Goal: Communication & Community: Answer question/provide support

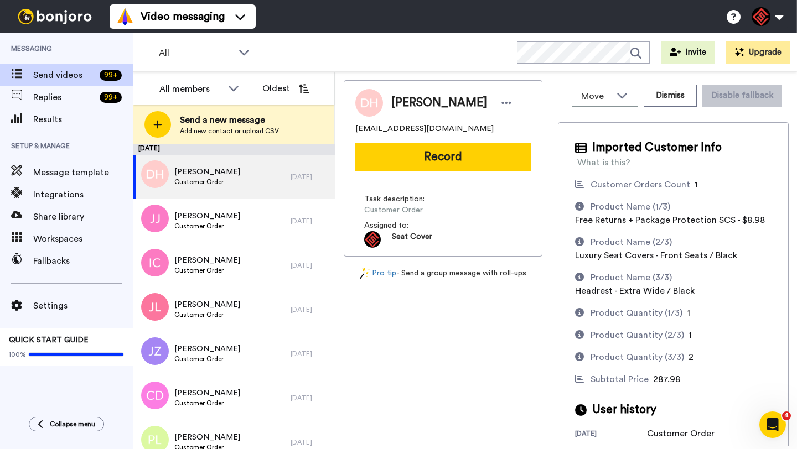
drag, startPoint x: 425, startPoint y: 220, endPoint x: 404, endPoint y: 213, distance: 21.7
click at [417, 218] on div "Task description : Customer Order Assigned to: Seat Cover" at bounding box center [443, 218] width 158 height 59
click at [401, 100] on span "David Hoeppner" at bounding box center [439, 103] width 96 height 17
copy span "David"
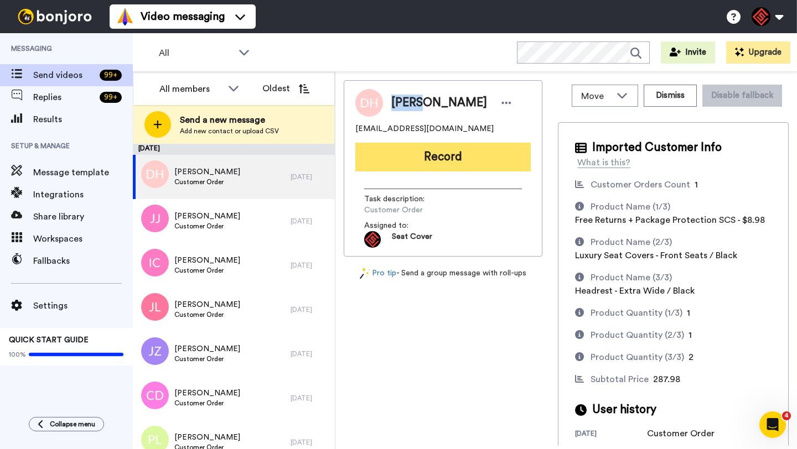
click at [448, 158] on button "Record" at bounding box center [442, 157] width 175 height 29
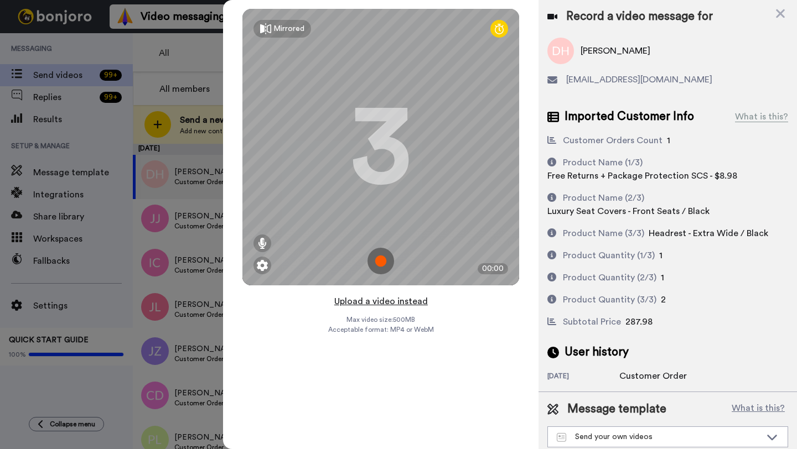
click at [410, 298] on button "Upload a video instead" at bounding box center [381, 301] width 100 height 14
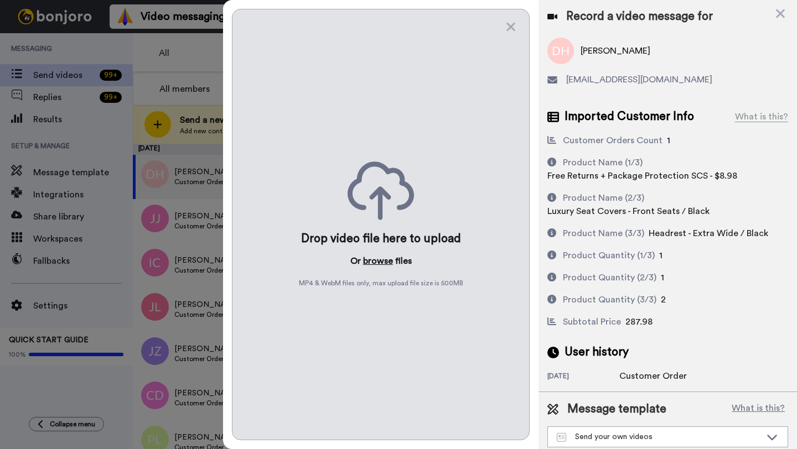
click at [385, 265] on button "browse" at bounding box center [378, 261] width 30 height 13
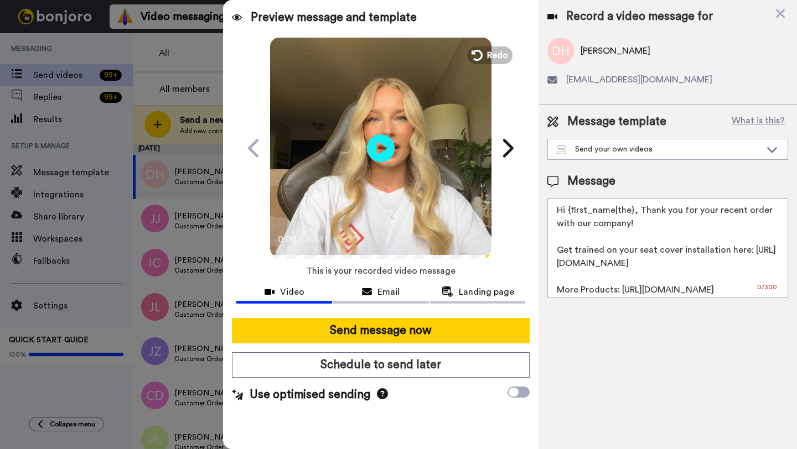
drag, startPoint x: 631, startPoint y: 212, endPoint x: 567, endPoint y: 213, distance: 63.7
click at [567, 213] on textarea "Hi {first_name|the}, Thank you for your recent order with our company! Get trai…" at bounding box center [667, 249] width 241 height 100
paste textarea "David"
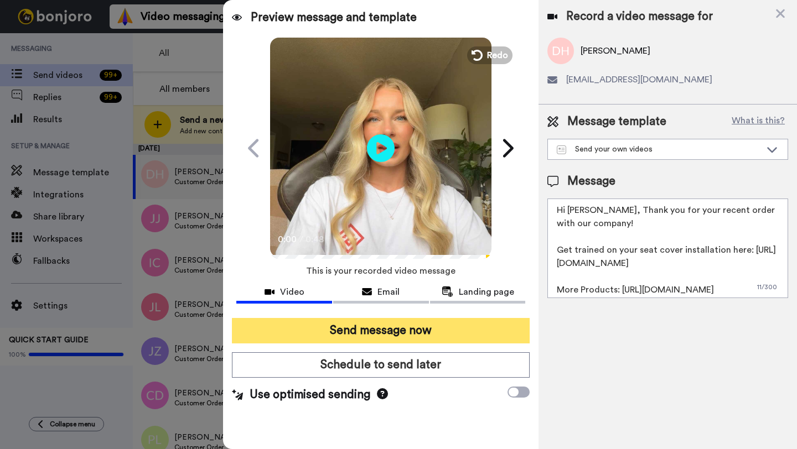
type textarea "Hi David, Thank you for your recent order with our company! Get trained on your…"
click at [463, 340] on button "Send message now" at bounding box center [381, 330] width 298 height 25
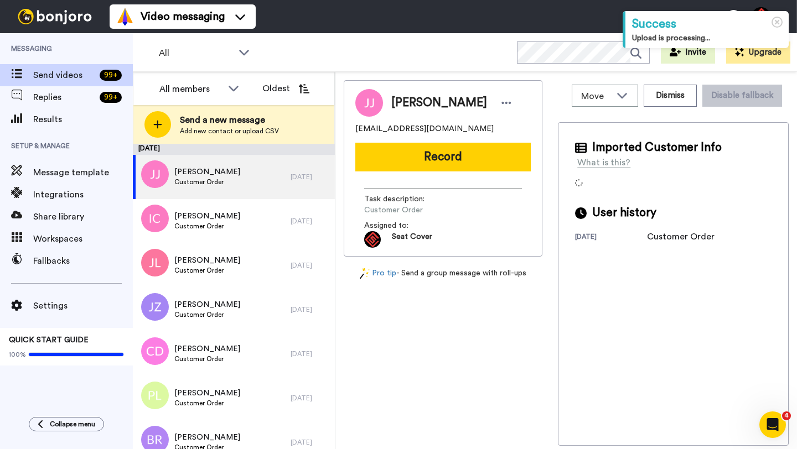
click at [406, 111] on div "[PERSON_NAME]" at bounding box center [442, 103] width 175 height 28
click at [403, 105] on span "Jeffrey Jeanty" at bounding box center [439, 103] width 96 height 17
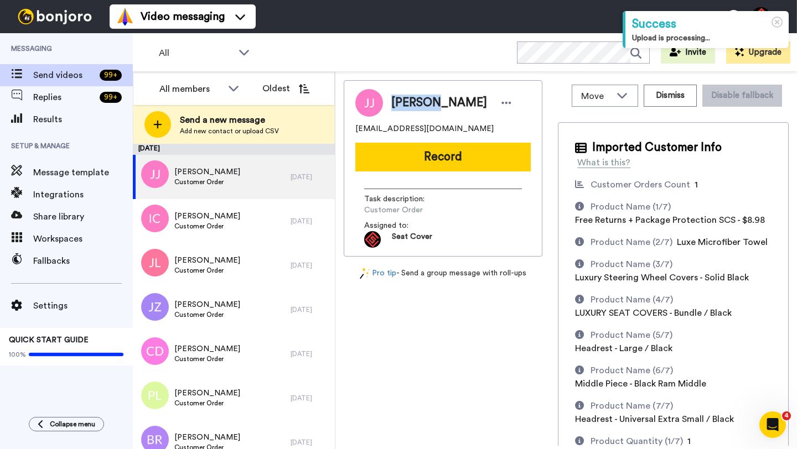
copy span "Jeffrey"
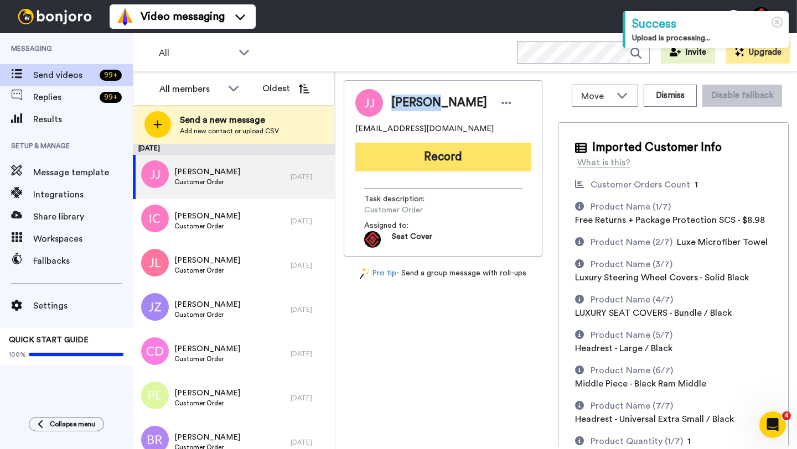
click at [477, 170] on button "Record" at bounding box center [442, 157] width 175 height 29
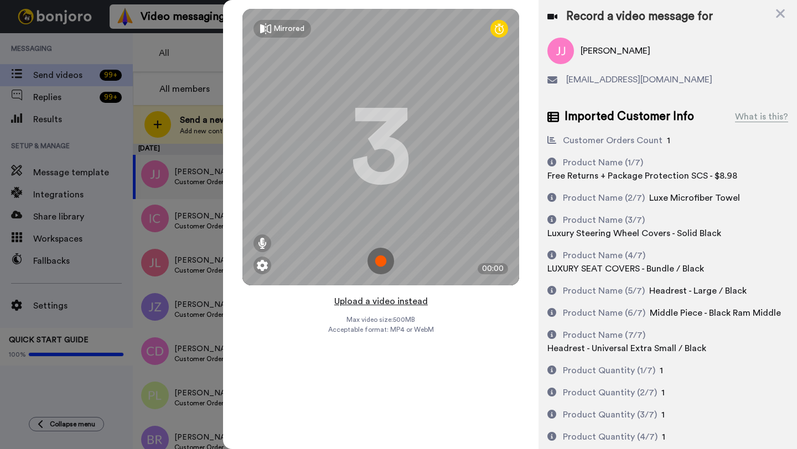
click at [394, 301] on button "Upload a video instead" at bounding box center [381, 301] width 100 height 14
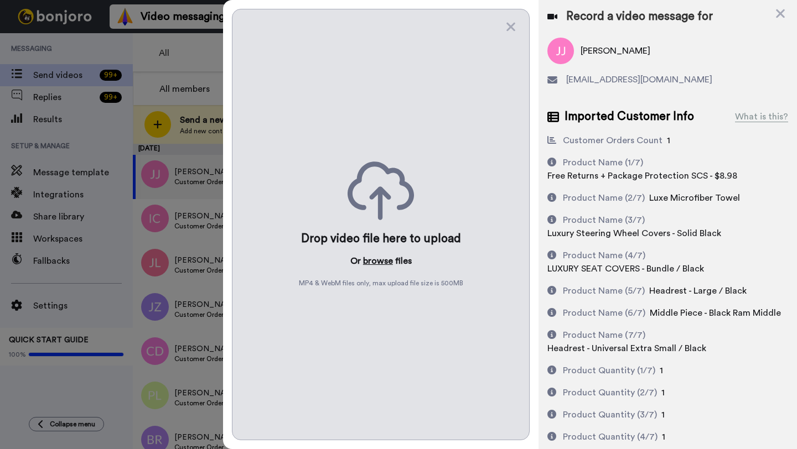
click at [381, 262] on button "browse" at bounding box center [378, 261] width 30 height 13
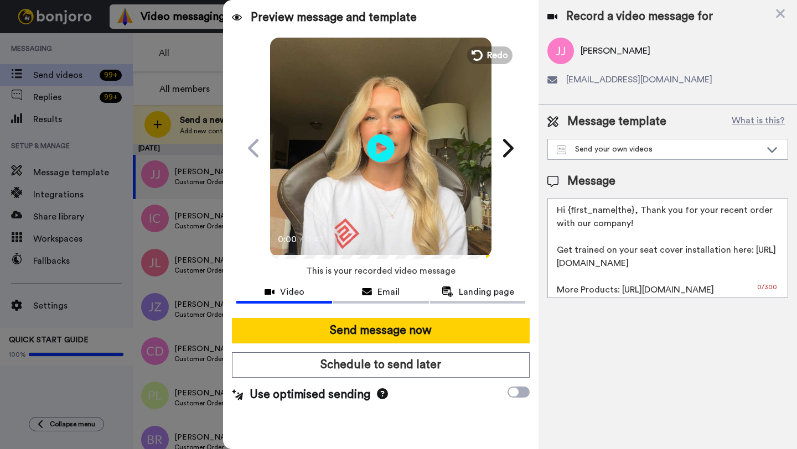
drag, startPoint x: 635, startPoint y: 216, endPoint x: 568, endPoint y: 216, distance: 66.4
click at [568, 216] on textarea "Hi {first_name|the}, Thank you for your recent order with our company! Get trai…" at bounding box center [667, 249] width 241 height 100
paste textarea "Jeffrey"
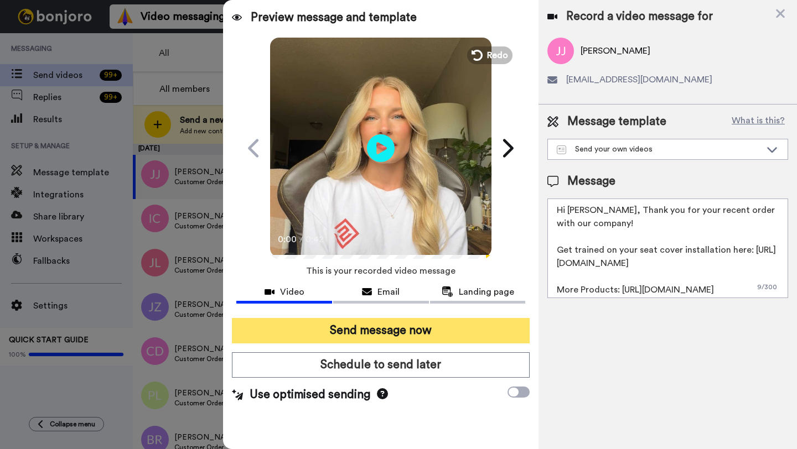
type textarea "Hi Jeffrey, Thank you for your recent order with our company! Get trained on yo…"
click at [464, 329] on button "Send message now" at bounding box center [381, 330] width 298 height 25
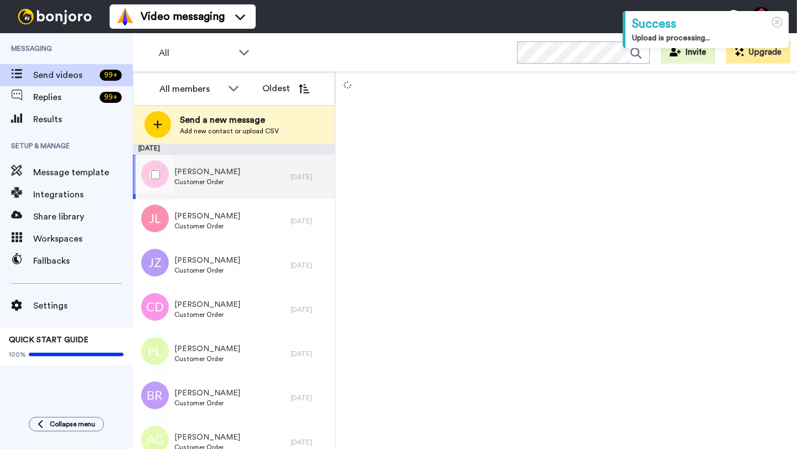
click at [280, 176] on div "Izreal Corpuz Customer Order" at bounding box center [212, 177] width 158 height 44
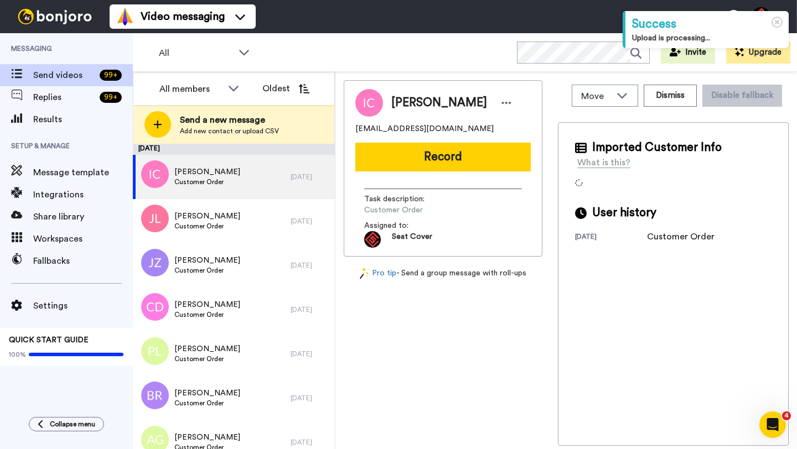
click at [406, 105] on span "[PERSON_NAME]" at bounding box center [439, 103] width 96 height 17
copy span "Izreal"
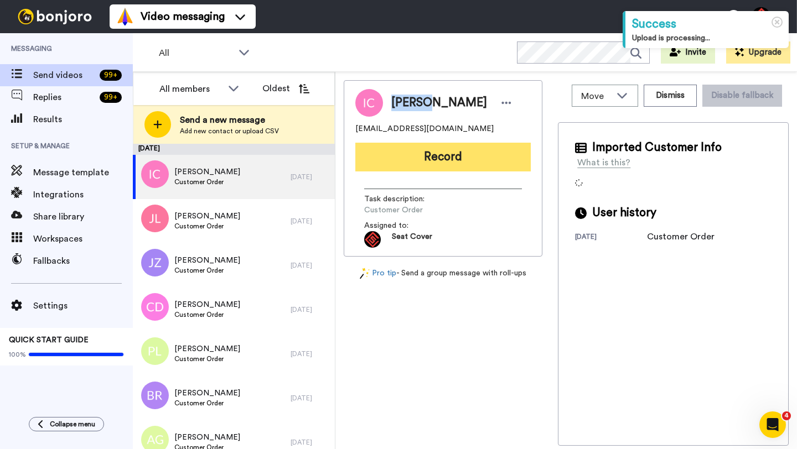
click at [453, 143] on button "Record" at bounding box center [442, 157] width 175 height 29
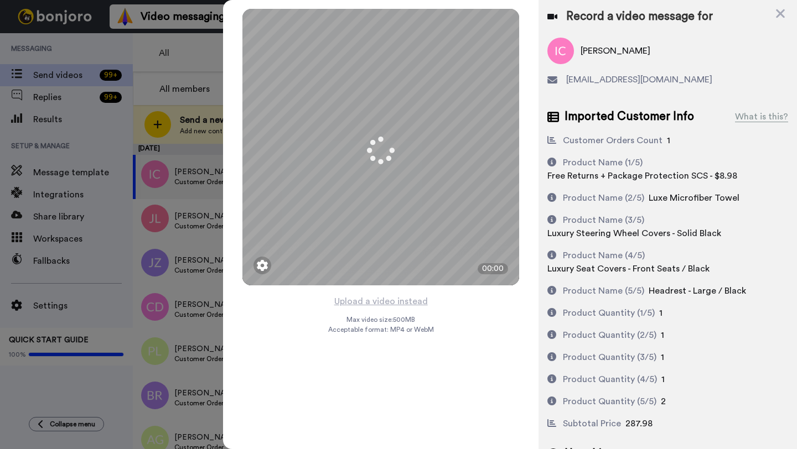
click at [389, 301] on button "Upload a video instead" at bounding box center [381, 301] width 100 height 14
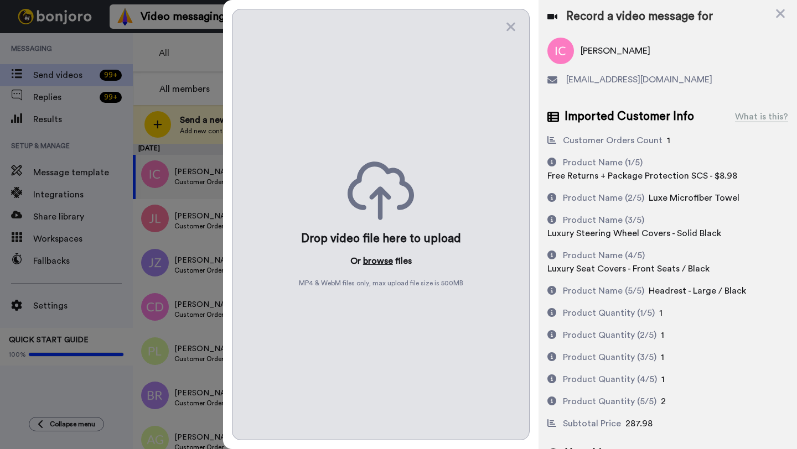
click at [377, 260] on button "browse" at bounding box center [378, 261] width 30 height 13
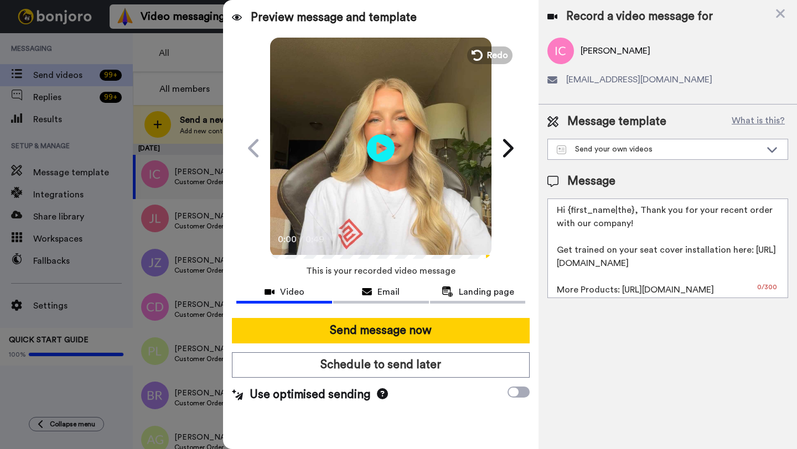
drag, startPoint x: 633, startPoint y: 212, endPoint x: 569, endPoint y: 211, distance: 63.7
click at [569, 211] on textarea "Hi {first_name|the}, Thank you for your recent order with our company! Get trai…" at bounding box center [667, 249] width 241 height 100
paste textarea "Izreal"
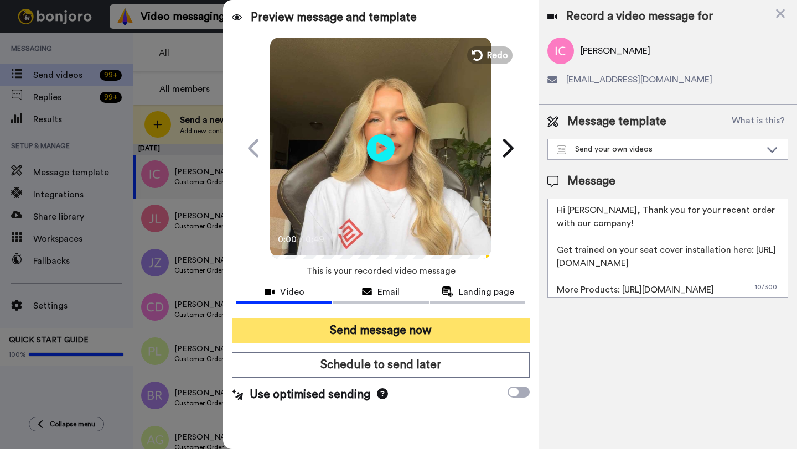
type textarea "Hi Izreal, Thank you for your recent order with our company! Get trained on you…"
click at [433, 334] on button "Send message now" at bounding box center [381, 330] width 298 height 25
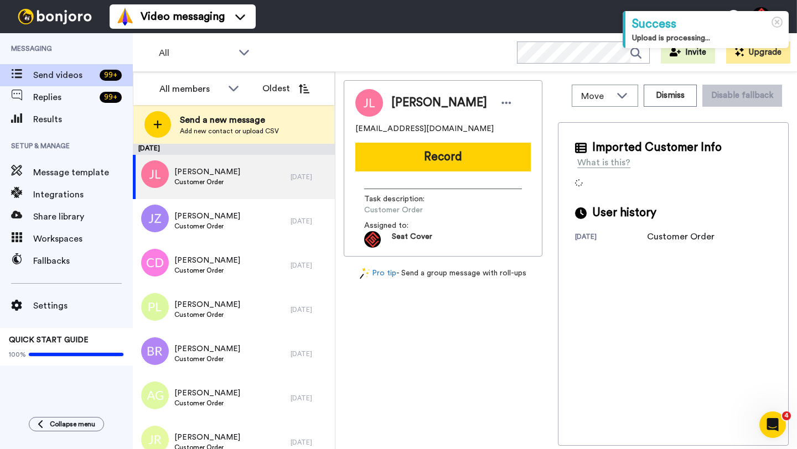
click at [402, 99] on span "[PERSON_NAME]" at bounding box center [439, 103] width 96 height 17
copy span "Jeff"
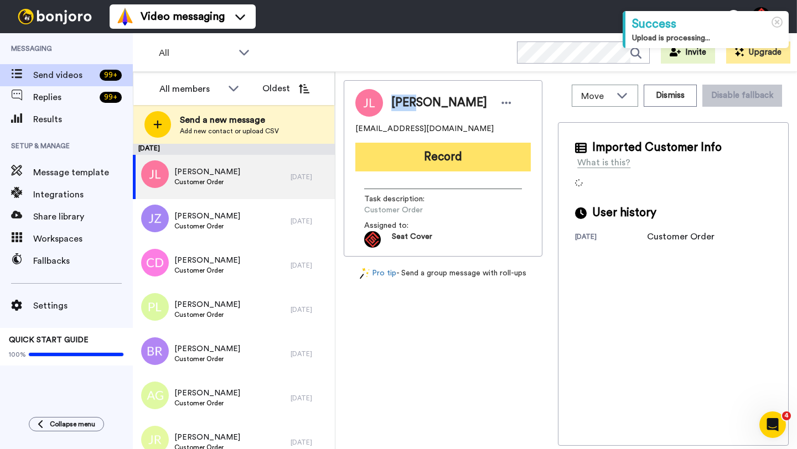
click at [465, 165] on button "Record" at bounding box center [442, 157] width 175 height 29
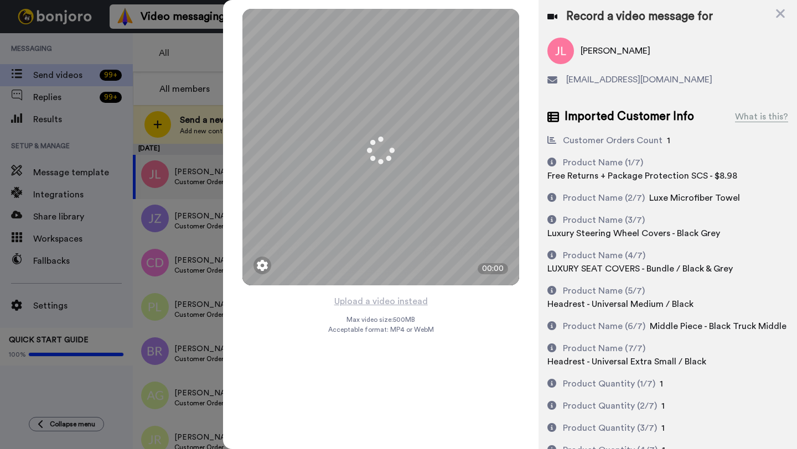
click at [387, 301] on button "Upload a video instead" at bounding box center [381, 301] width 100 height 14
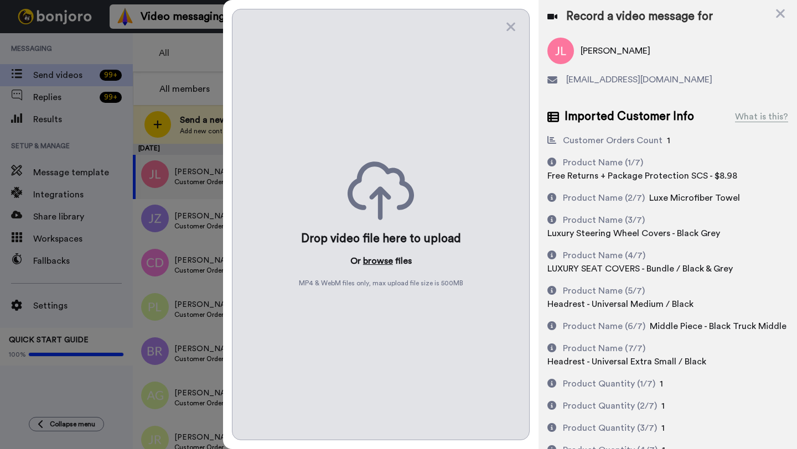
click at [372, 266] on button "browse" at bounding box center [378, 261] width 30 height 13
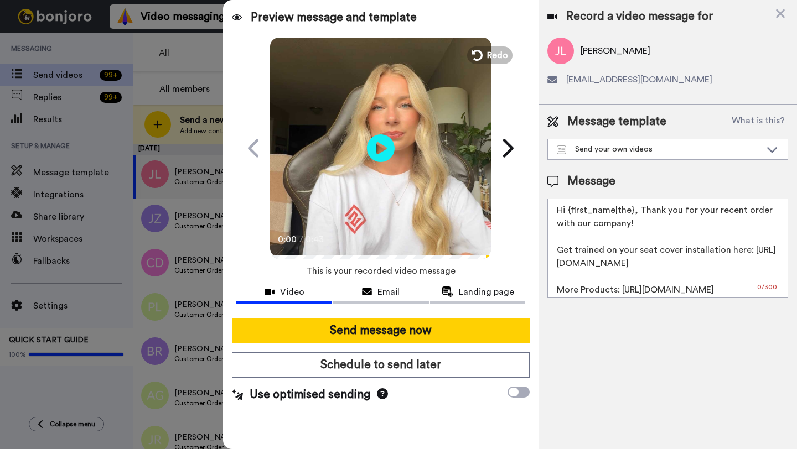
drag, startPoint x: 632, startPoint y: 215, endPoint x: 567, endPoint y: 215, distance: 64.2
click at [567, 215] on textarea "Hi {first_name|the}, Thank you for your recent order with our company! Get trai…" at bounding box center [667, 249] width 241 height 100
paste textarea "Jeff"
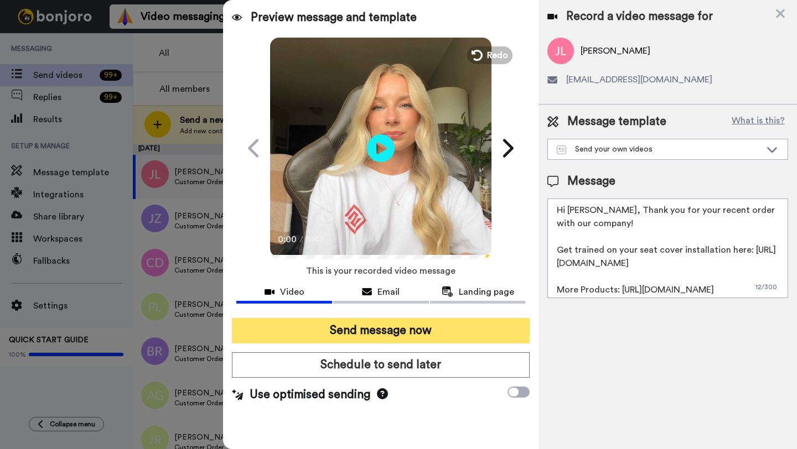
type textarea "Hi Jeff, Thank you for your recent order with our company! Get trained on your …"
click at [443, 332] on button "Send message now" at bounding box center [381, 330] width 298 height 25
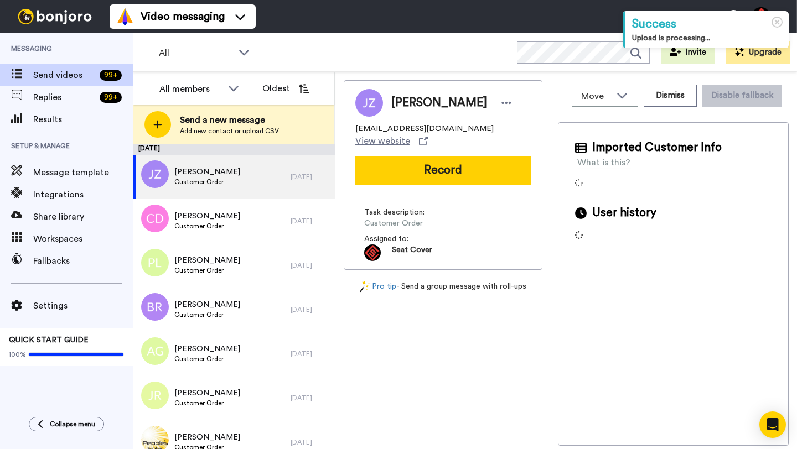
click at [400, 102] on span "Jason Zaun" at bounding box center [439, 103] width 96 height 17
copy span "Jason"
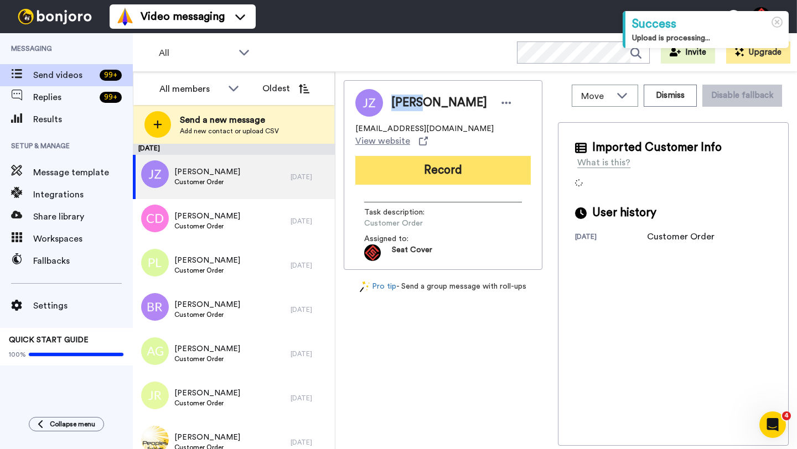
click at [482, 156] on button "Record" at bounding box center [442, 170] width 175 height 29
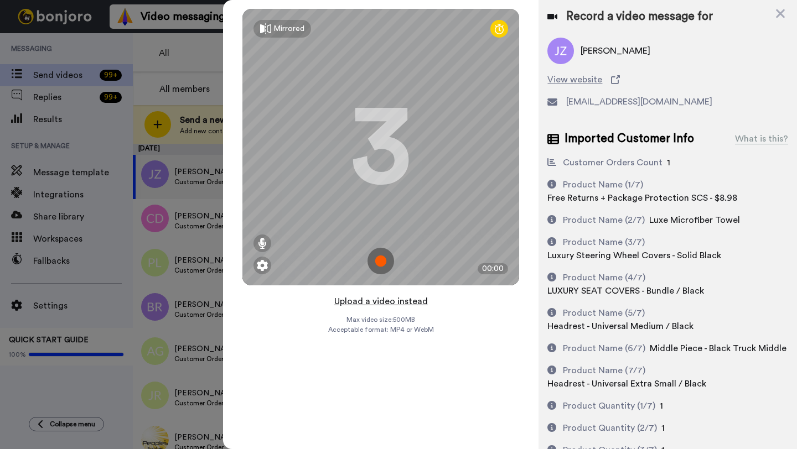
click at [367, 294] on button "Upload a video instead" at bounding box center [381, 301] width 100 height 14
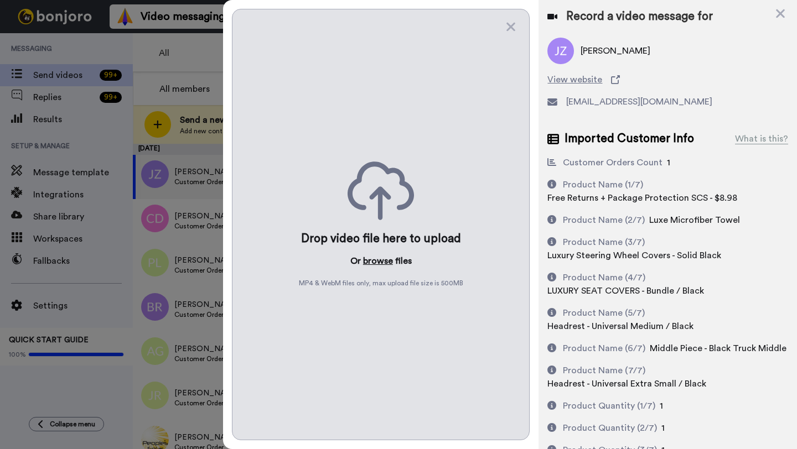
click at [370, 255] on button "browse" at bounding box center [378, 261] width 30 height 13
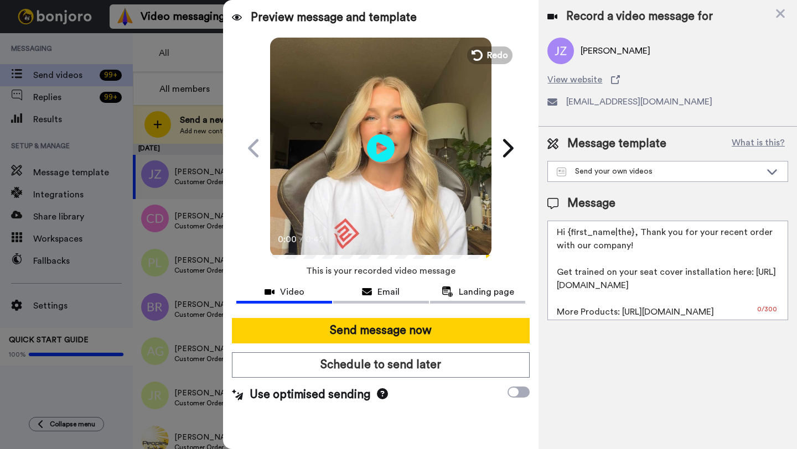
drag, startPoint x: 633, startPoint y: 233, endPoint x: 571, endPoint y: 231, distance: 62.6
click at [571, 231] on textarea "Hi {first_name|the}, Thank you for your recent order with our company! Get trai…" at bounding box center [667, 271] width 241 height 100
paste textarea "Jason"
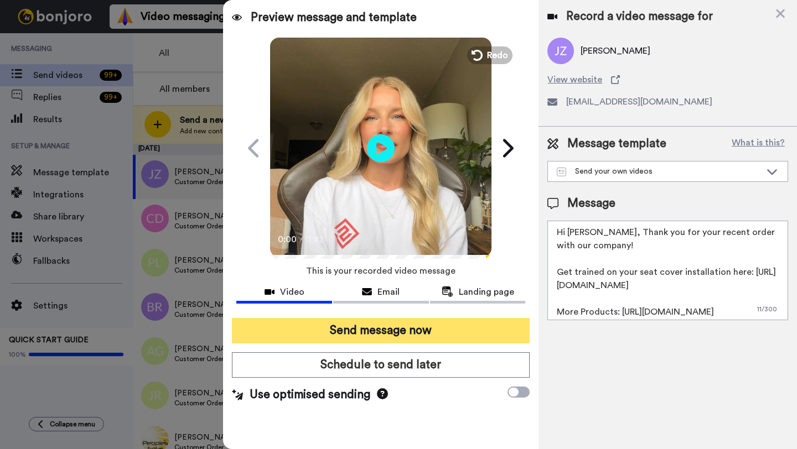
type textarea "Hi Jason, Thank you for your recent order with our company! Get trained on your…"
click at [468, 335] on button "Send message now" at bounding box center [381, 330] width 298 height 25
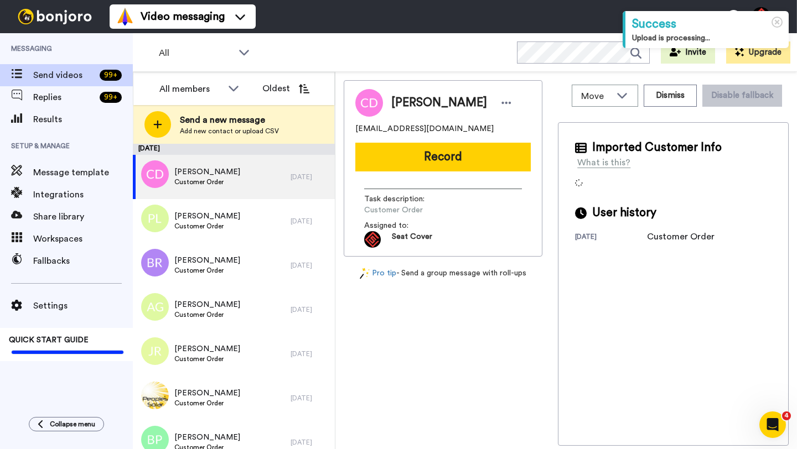
click at [413, 99] on span "[PERSON_NAME]" at bounding box center [439, 103] width 96 height 17
copy span "Colby"
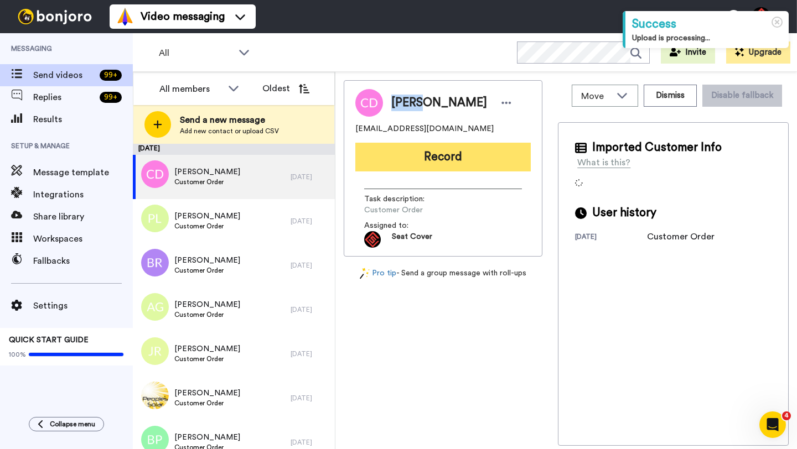
click at [442, 143] on button "Record" at bounding box center [442, 157] width 175 height 29
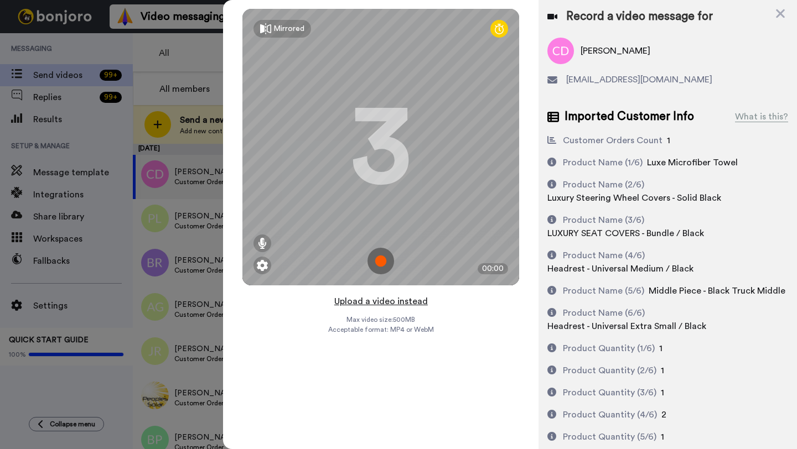
click at [374, 304] on button "Upload a video instead" at bounding box center [381, 301] width 100 height 14
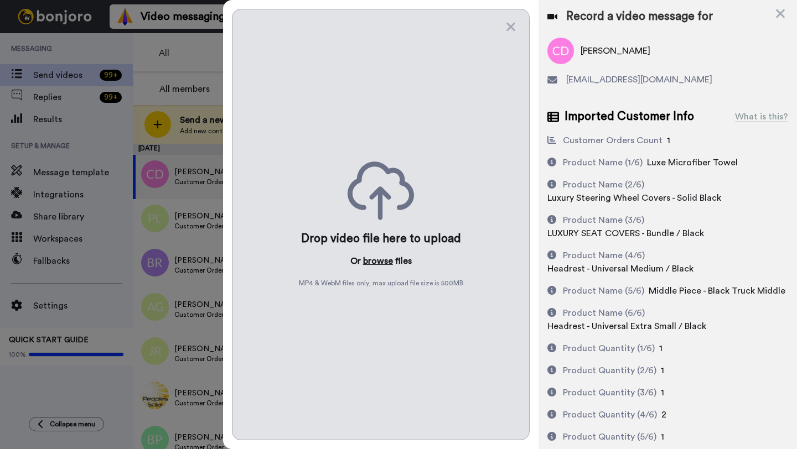
click at [369, 257] on button "browse" at bounding box center [378, 261] width 30 height 13
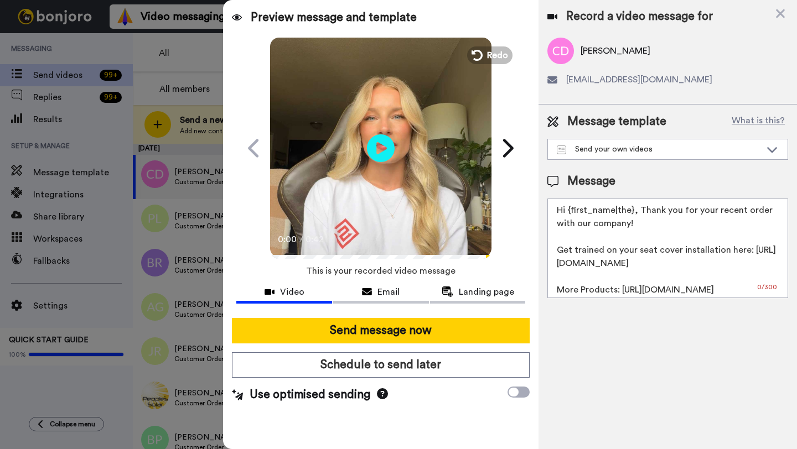
drag, startPoint x: 633, startPoint y: 213, endPoint x: 566, endPoint y: 211, distance: 67.0
click at [566, 211] on textarea "Hi {first_name|the}, Thank you for your recent order with our company! Get trai…" at bounding box center [667, 249] width 241 height 100
paste textarea "Colby"
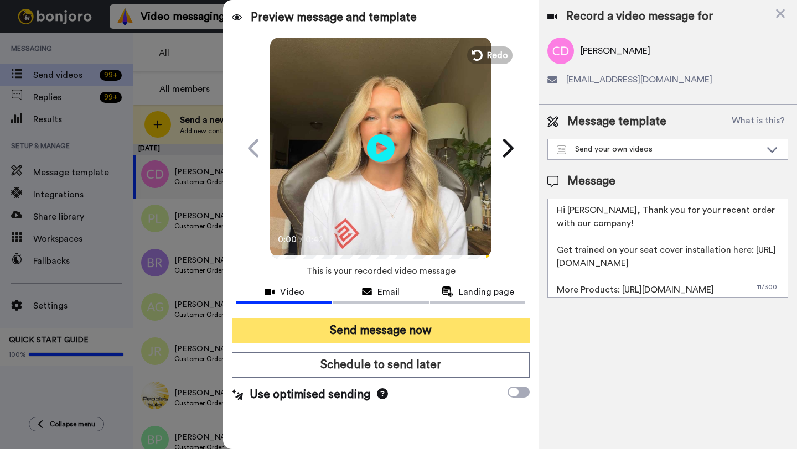
type textarea "Hi [PERSON_NAME], Thank you for your recent order with our company! Get trained…"
click at [412, 327] on button "Send message now" at bounding box center [381, 330] width 298 height 25
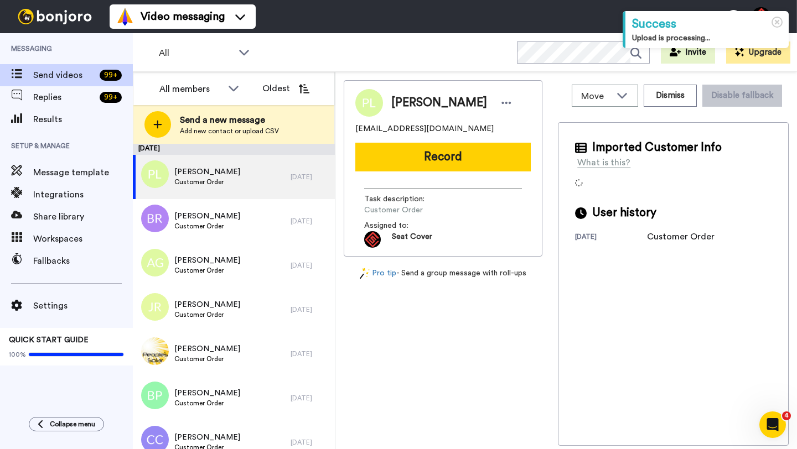
click at [401, 107] on span "Pete Leroux" at bounding box center [439, 103] width 96 height 17
copy span "Pete"
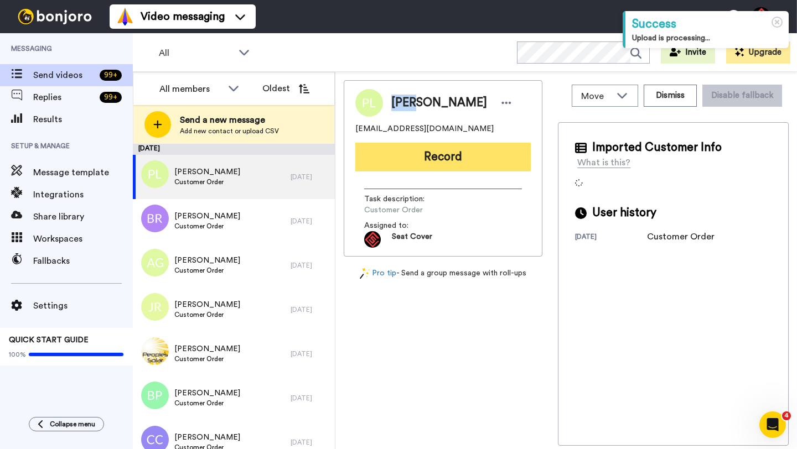
click at [454, 156] on button "Record" at bounding box center [442, 157] width 175 height 29
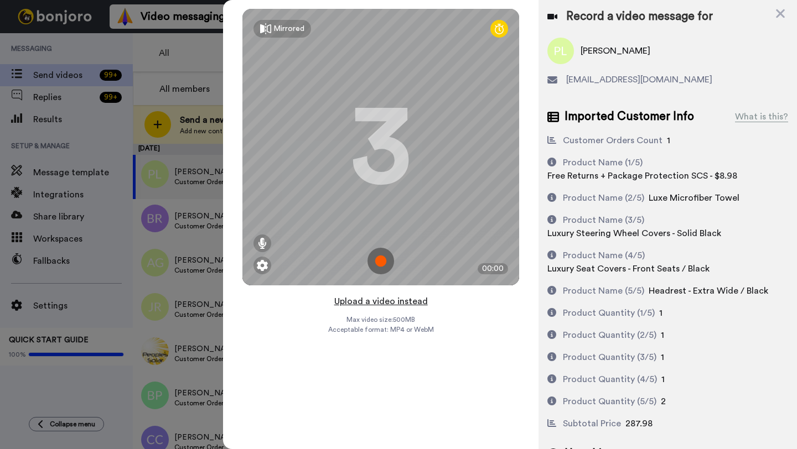
click at [380, 302] on button "Upload a video instead" at bounding box center [381, 301] width 100 height 14
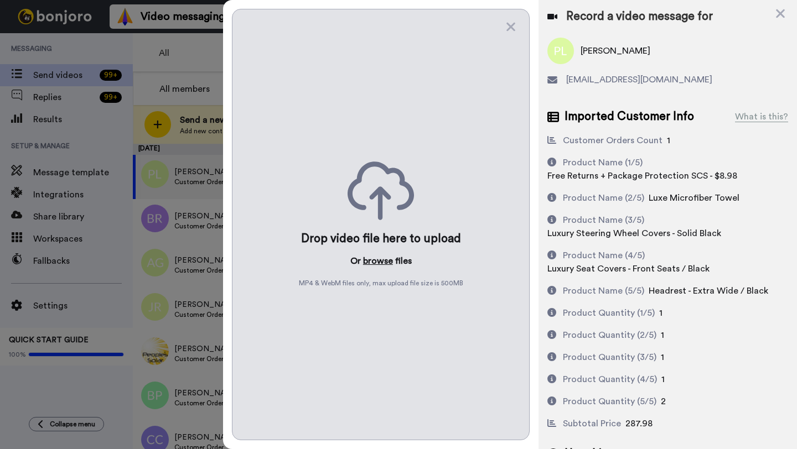
click at [368, 266] on button "browse" at bounding box center [378, 261] width 30 height 13
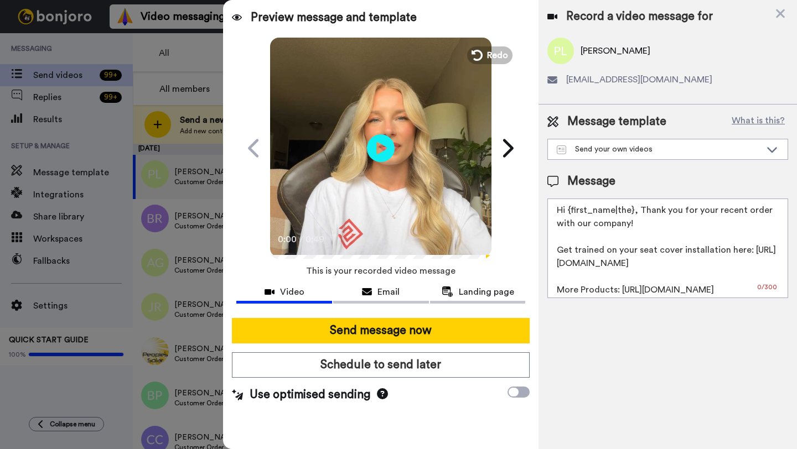
drag, startPoint x: 632, startPoint y: 213, endPoint x: 568, endPoint y: 212, distance: 63.7
click at [568, 212] on textarea "Hi {first_name|the}, Thank you for your recent order with our company! Get trai…" at bounding box center [667, 249] width 241 height 100
paste textarea "Pete"
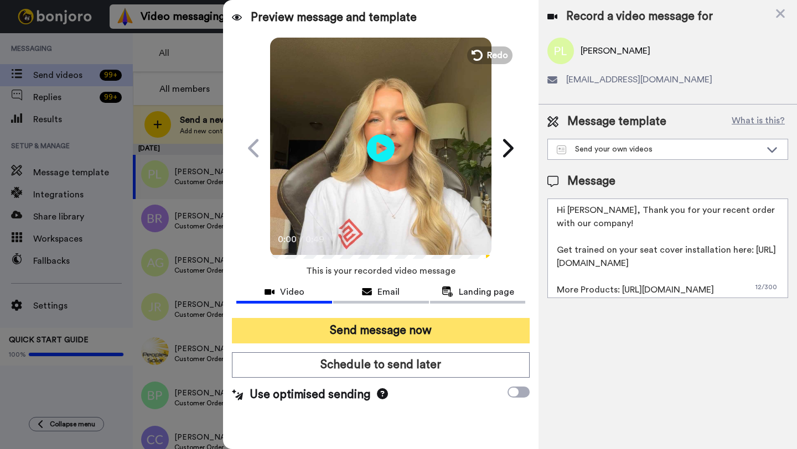
type textarea "Hi Pete, Thank you for your recent order with our company! Get trained on your …"
click at [401, 335] on button "Send message now" at bounding box center [381, 330] width 298 height 25
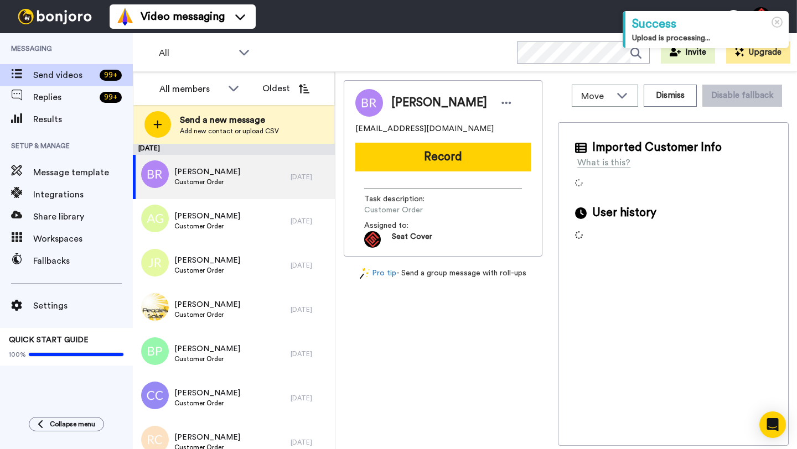
click at [395, 104] on span "[PERSON_NAME]" at bounding box center [439, 103] width 96 height 17
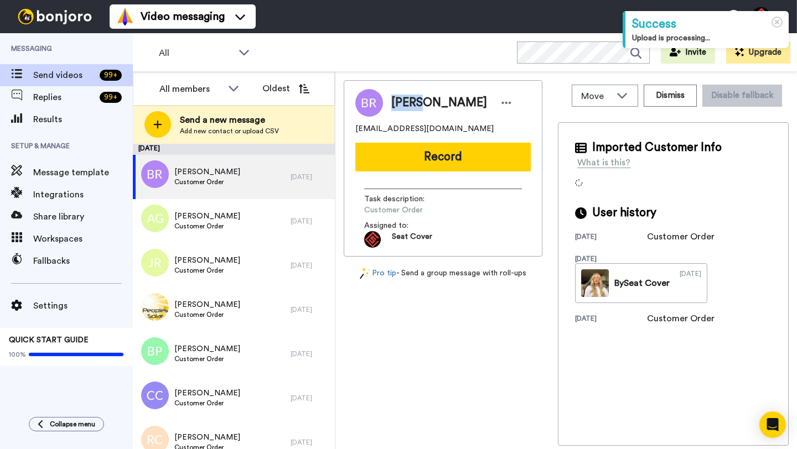
click at [395, 104] on span "[PERSON_NAME]" at bounding box center [439, 103] width 96 height 17
copy span "[PERSON_NAME]"
click at [667, 94] on button "Dismiss" at bounding box center [670, 96] width 53 height 22
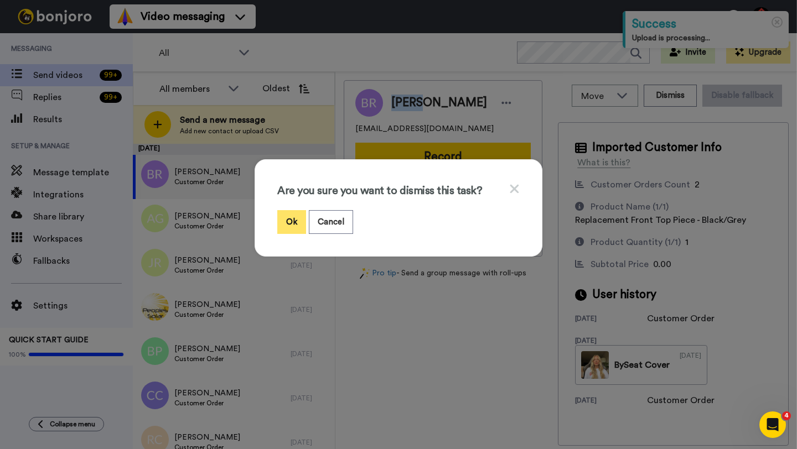
click at [287, 211] on button "Ok" at bounding box center [291, 222] width 29 height 24
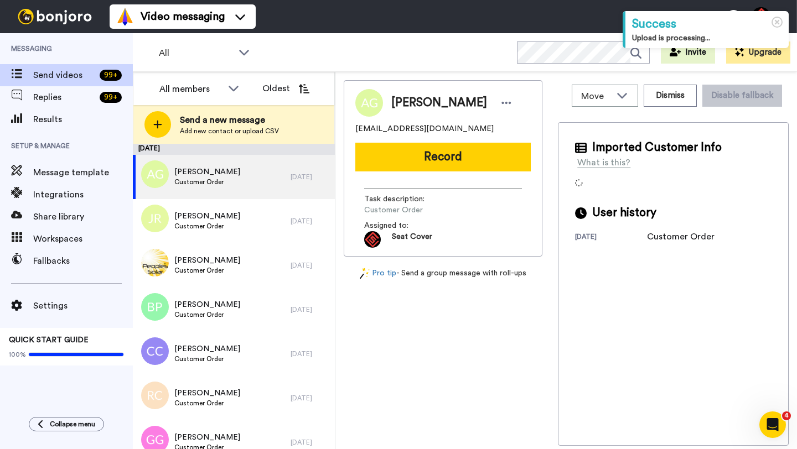
click at [413, 107] on span "[PERSON_NAME]" at bounding box center [439, 103] width 96 height 17
click at [404, 107] on span "[PERSON_NAME]" at bounding box center [439, 103] width 96 height 17
copy span "[PERSON_NAME]"
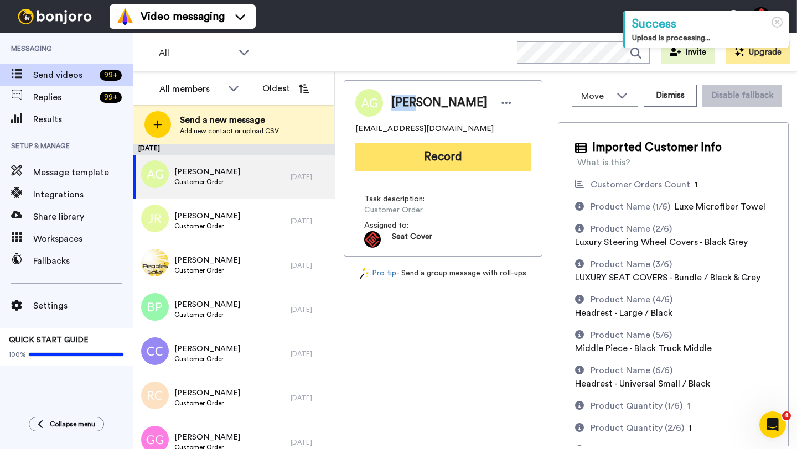
click at [439, 150] on button "Record" at bounding box center [442, 157] width 175 height 29
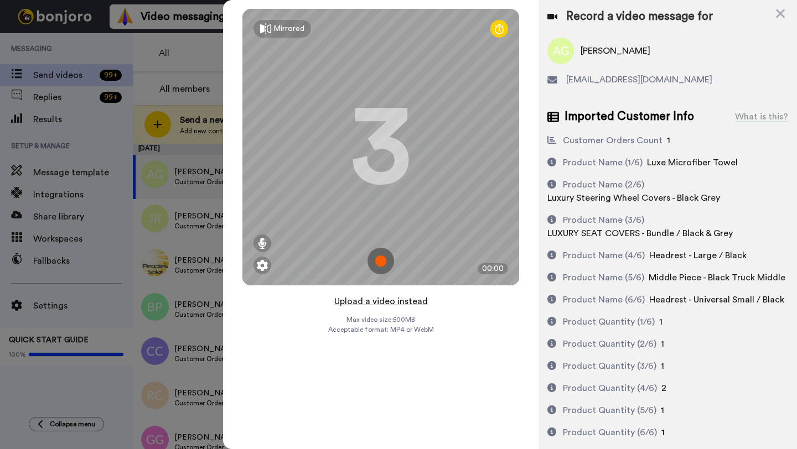
click at [381, 301] on button "Upload a video instead" at bounding box center [381, 301] width 100 height 14
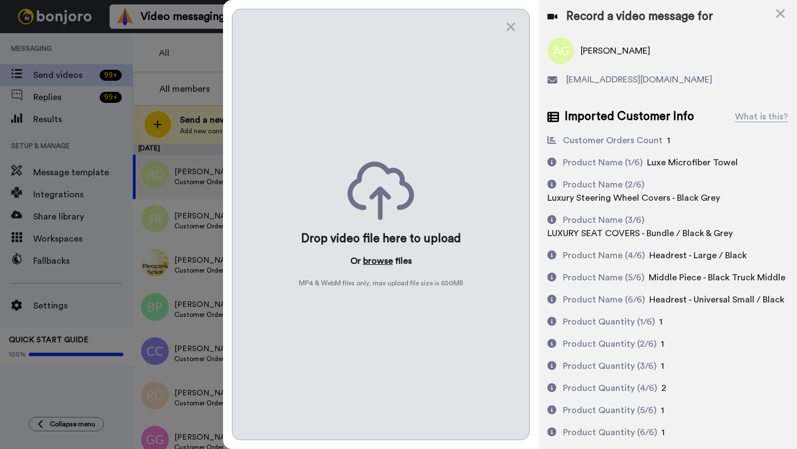
click at [367, 262] on button "browse" at bounding box center [378, 261] width 30 height 13
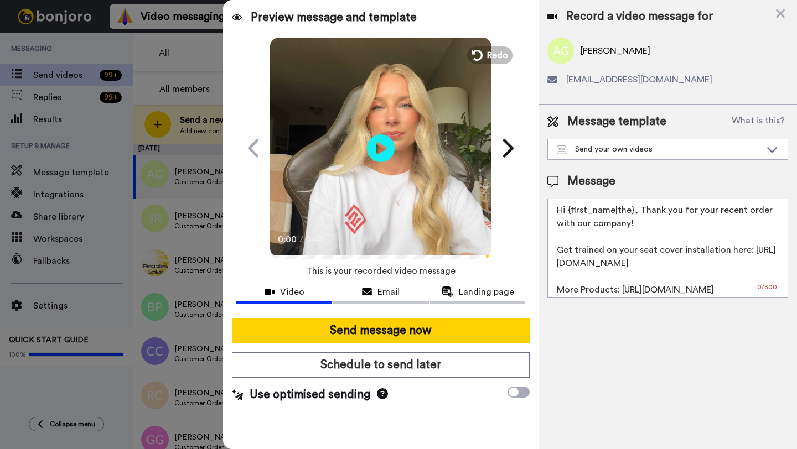
drag, startPoint x: 633, startPoint y: 211, endPoint x: 570, endPoint y: 213, distance: 63.7
click at [570, 213] on textarea "Hi {first_name|the}, Thank you for your recent order with our company! Get trai…" at bounding box center [667, 249] width 241 height 100
paste textarea "Alex"
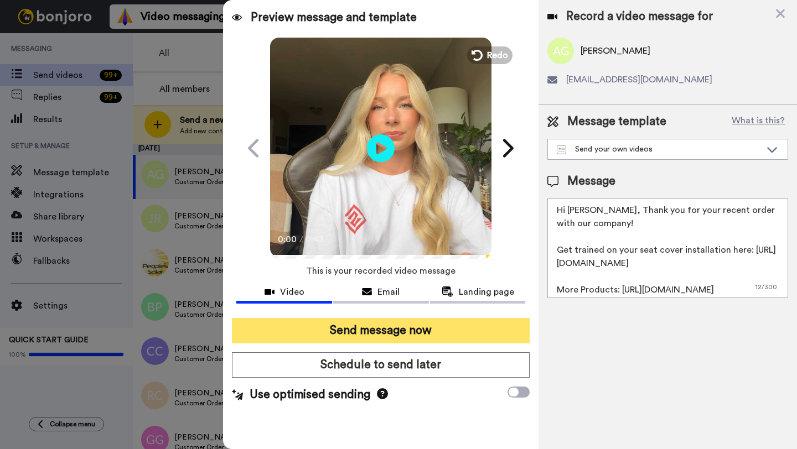
type textarea "Hi Alex, Thank you for your recent order with our company! Get trained on your …"
click at [446, 335] on button "Send message now" at bounding box center [381, 330] width 298 height 25
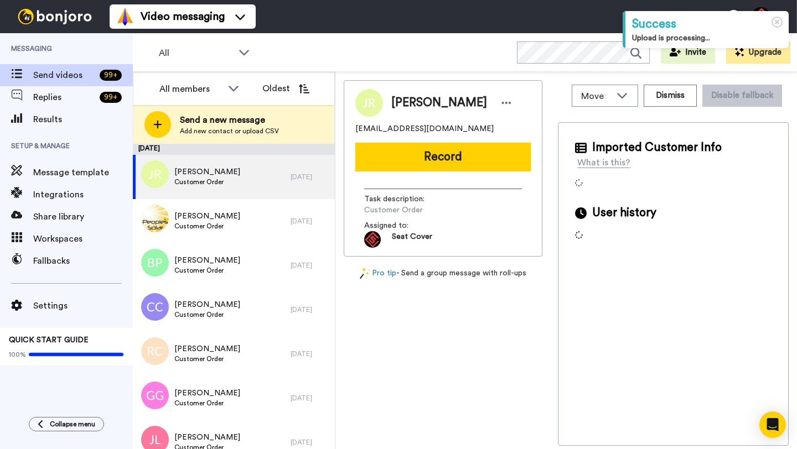
click at [409, 102] on span "[PERSON_NAME]" at bounding box center [439, 103] width 96 height 17
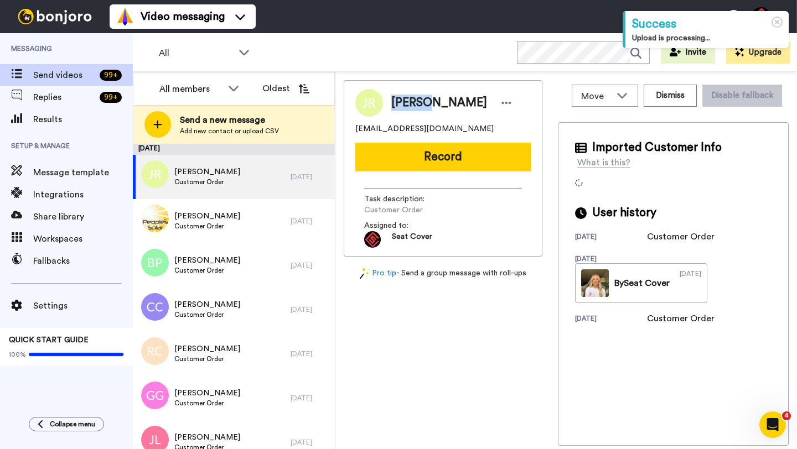
copy span "[PERSON_NAME]"
click at [671, 97] on button "Dismiss" at bounding box center [670, 96] width 53 height 22
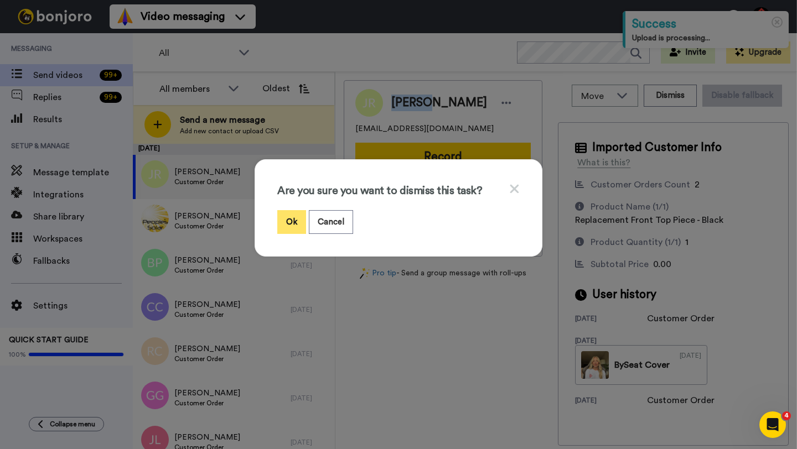
click at [287, 221] on button "Ok" at bounding box center [291, 222] width 29 height 24
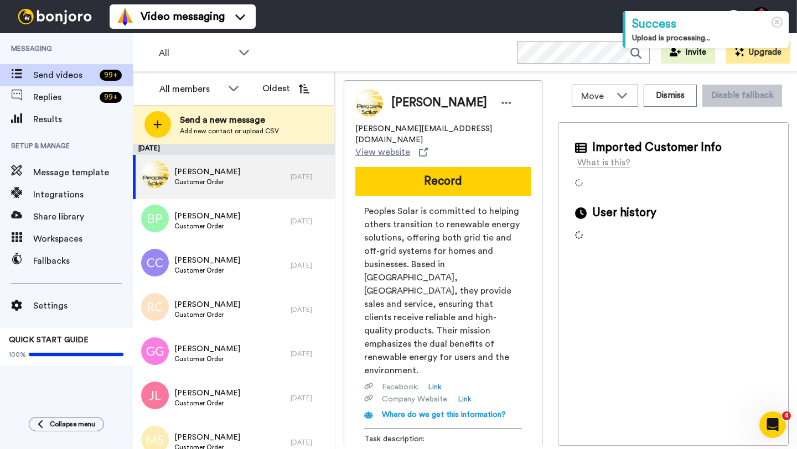
click at [399, 98] on span "Richard Diamond" at bounding box center [439, 103] width 96 height 17
copy span "Richard"
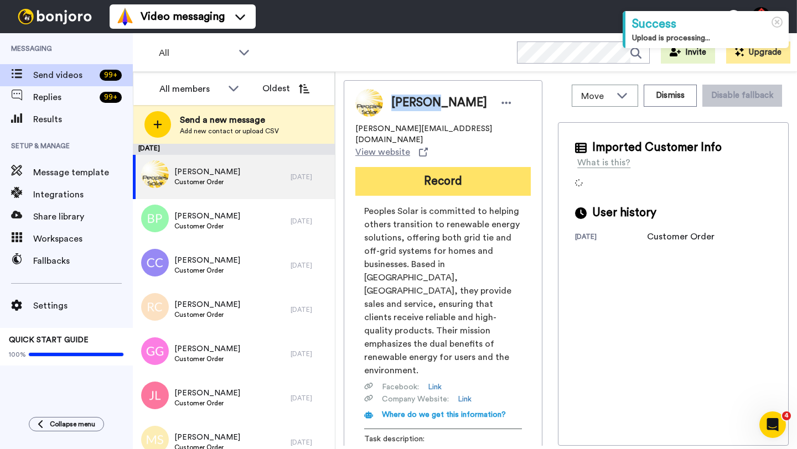
click at [464, 167] on button "Record" at bounding box center [442, 181] width 175 height 29
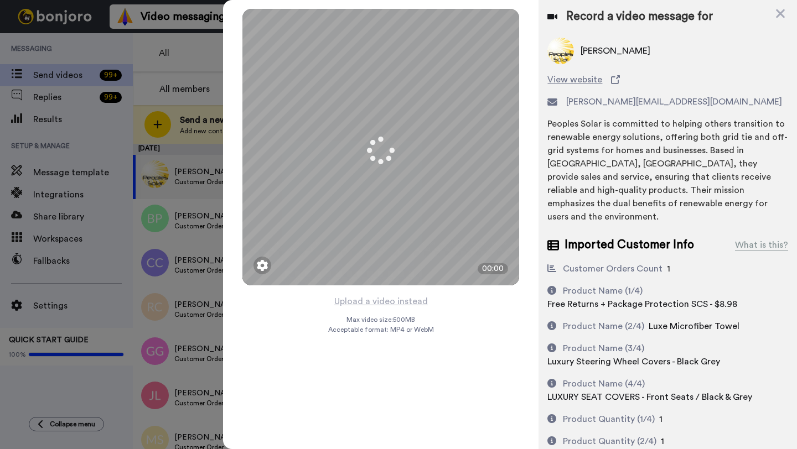
scroll to position [60, 0]
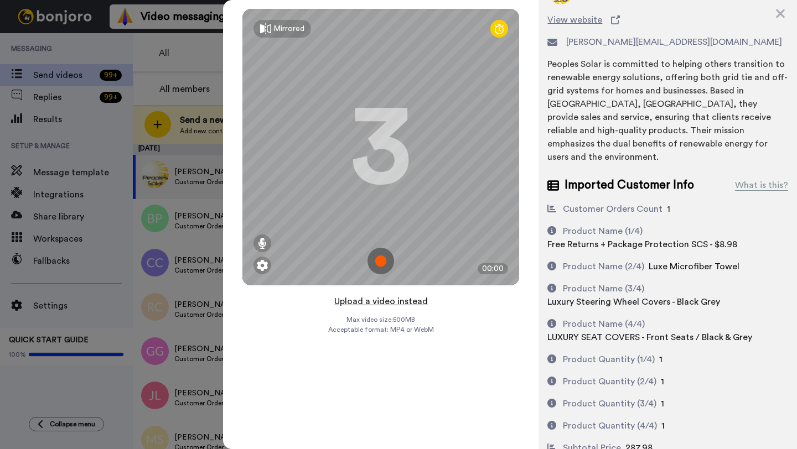
click at [389, 301] on button "Upload a video instead" at bounding box center [381, 301] width 100 height 14
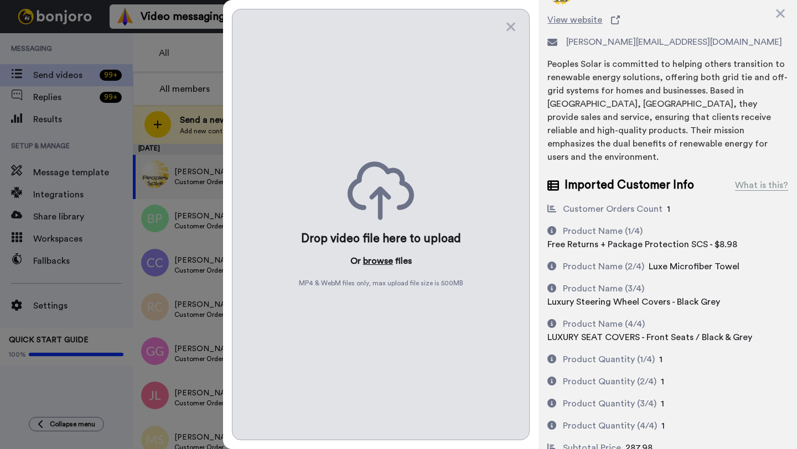
click at [376, 261] on button "browse" at bounding box center [378, 261] width 30 height 13
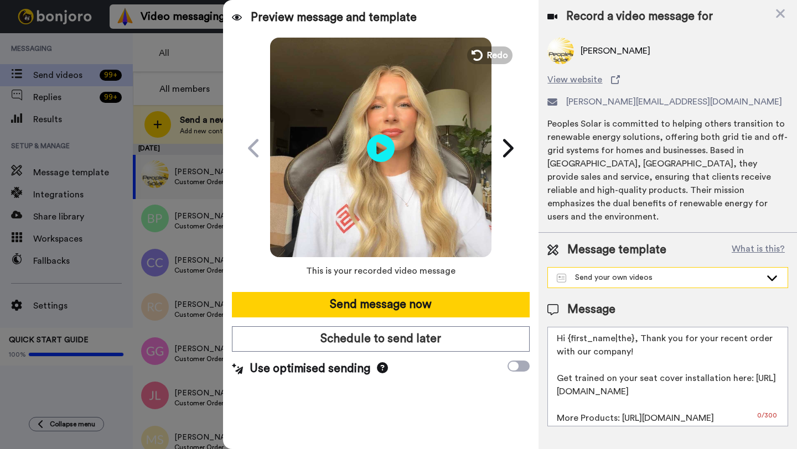
scroll to position [0, 0]
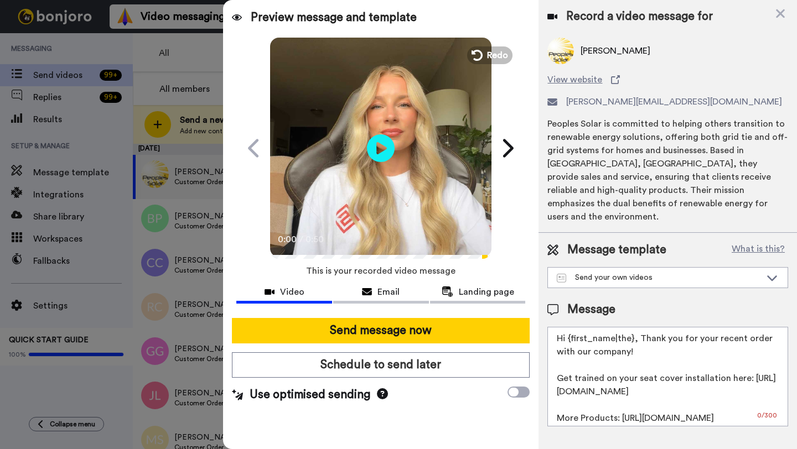
drag, startPoint x: 632, startPoint y: 330, endPoint x: 568, endPoint y: 328, distance: 63.7
click at [568, 328] on textarea "Hi {first_name|the}, Thank you for your recent order with our company! Get trai…" at bounding box center [667, 377] width 241 height 100
paste textarea "Richard"
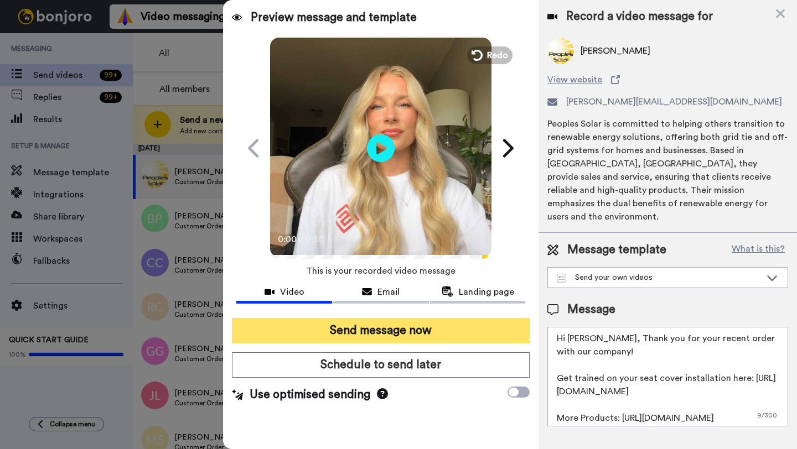
type textarea "Hi Richard, Thank you for your recent order with our company! Get trained on yo…"
click at [434, 324] on button "Send message now" at bounding box center [381, 330] width 298 height 25
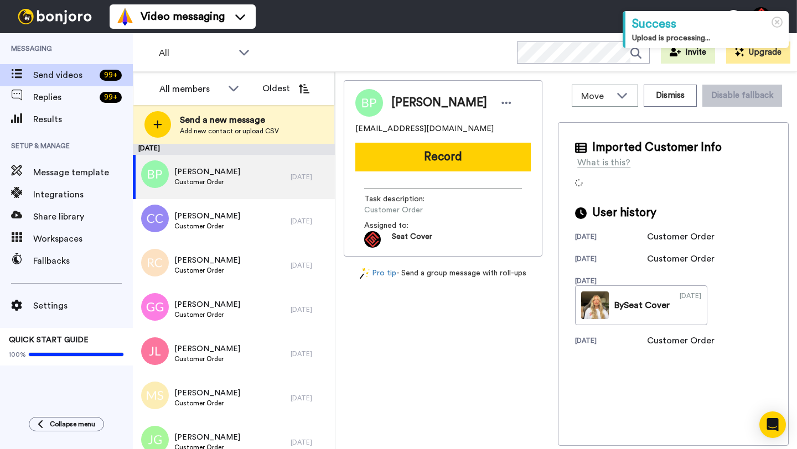
click at [402, 110] on span "[PERSON_NAME]" at bounding box center [439, 103] width 96 height 17
click at [402, 110] on span "Ben Piepenbring" at bounding box center [439, 103] width 96 height 17
click at [678, 96] on button "Dismiss" at bounding box center [670, 96] width 53 height 22
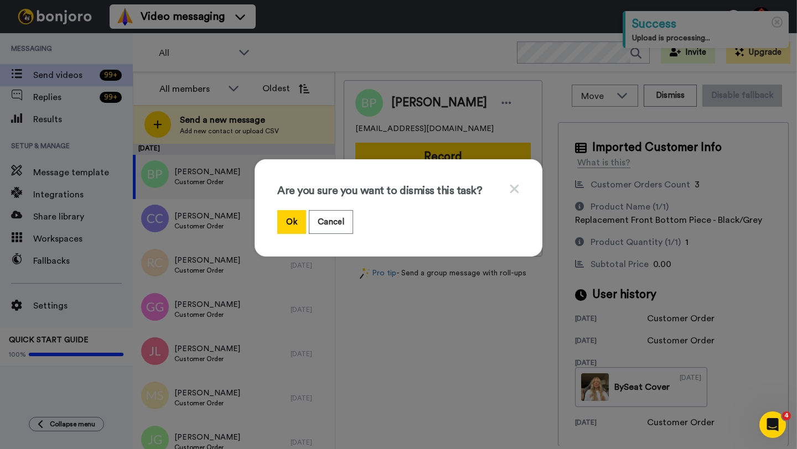
click at [273, 223] on div "Are you sure you want to dismiss this task? Ok Cancel" at bounding box center [399, 207] width 288 height 97
click at [290, 223] on button "Ok" at bounding box center [291, 222] width 29 height 24
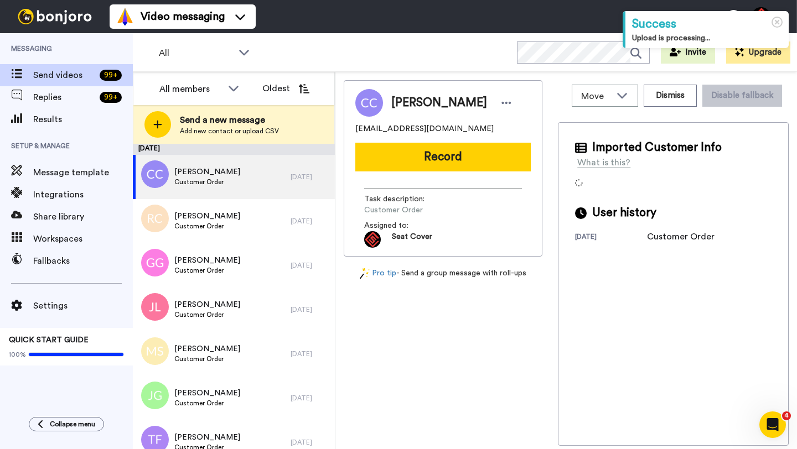
click at [402, 105] on span "Calla Cox" at bounding box center [439, 103] width 96 height 17
copy span "Calla"
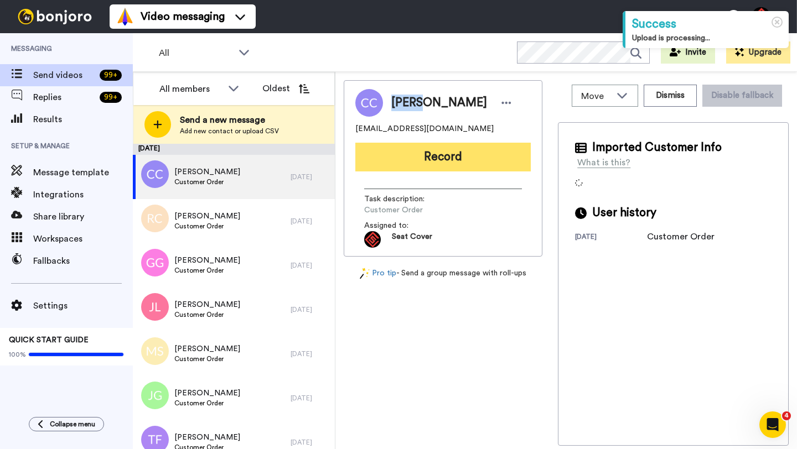
click at [448, 162] on button "Record" at bounding box center [442, 157] width 175 height 29
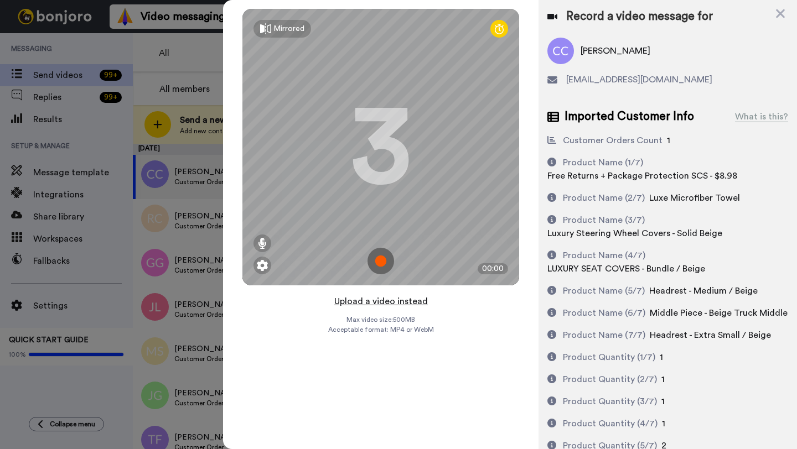
click at [385, 302] on button "Upload a video instead" at bounding box center [381, 301] width 100 height 14
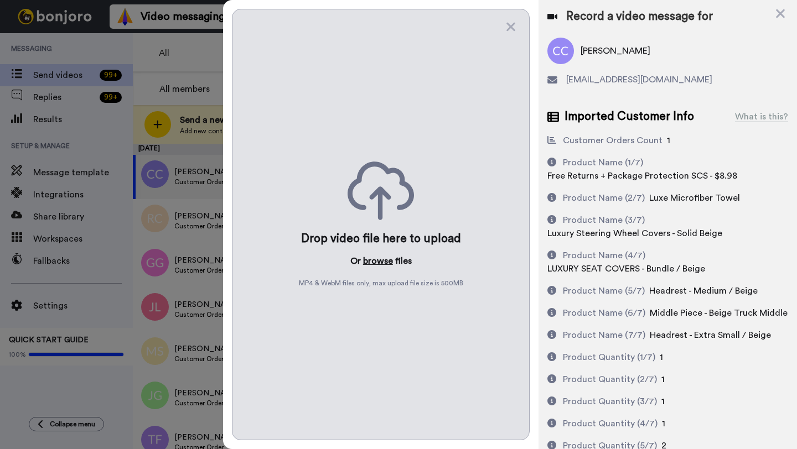
click at [368, 263] on button "browse" at bounding box center [378, 261] width 30 height 13
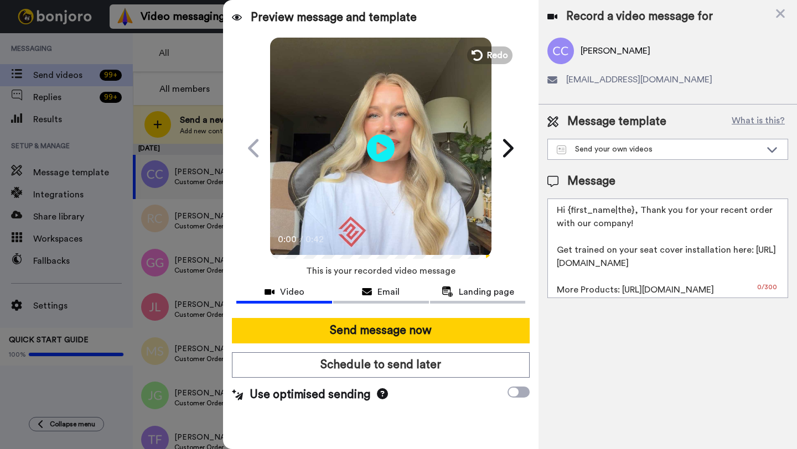
drag, startPoint x: 630, startPoint y: 211, endPoint x: 567, endPoint y: 214, distance: 63.2
click at [567, 214] on textarea "Hi {first_name|the}, Thank you for your recent order with our company! Get trai…" at bounding box center [667, 249] width 241 height 100
paste textarea "Calla"
click at [590, 212] on textarea "Hi Calla}, Thank you for your recent order with our company! Get trained on you…" at bounding box center [667, 249] width 241 height 100
click at [592, 213] on textarea "Hi Calla}, Thank you for your recent order with our company! Get trained on you…" at bounding box center [667, 249] width 241 height 100
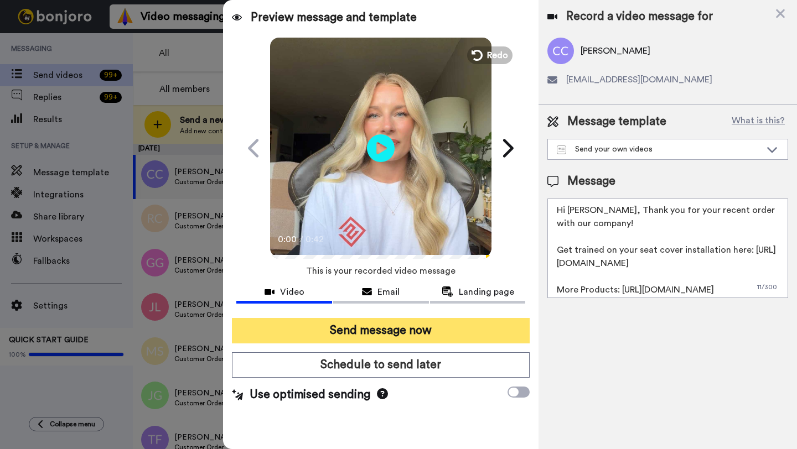
type textarea "Hi Calla, Thank you for your recent order with our company! Get trained on your…"
click at [446, 321] on button "Send message now" at bounding box center [381, 330] width 298 height 25
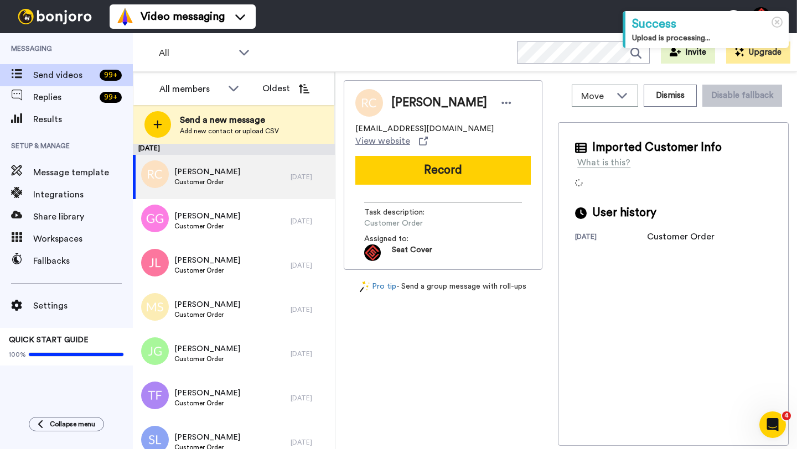
click at [410, 103] on span "Roger Carr" at bounding box center [439, 103] width 96 height 17
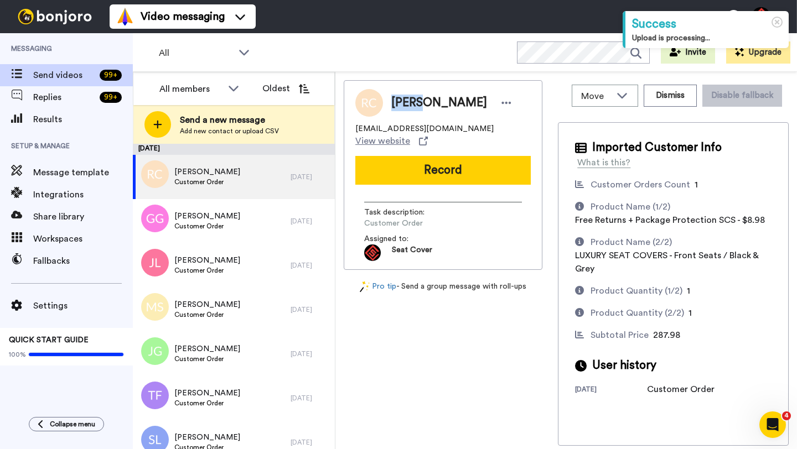
copy span "Roger"
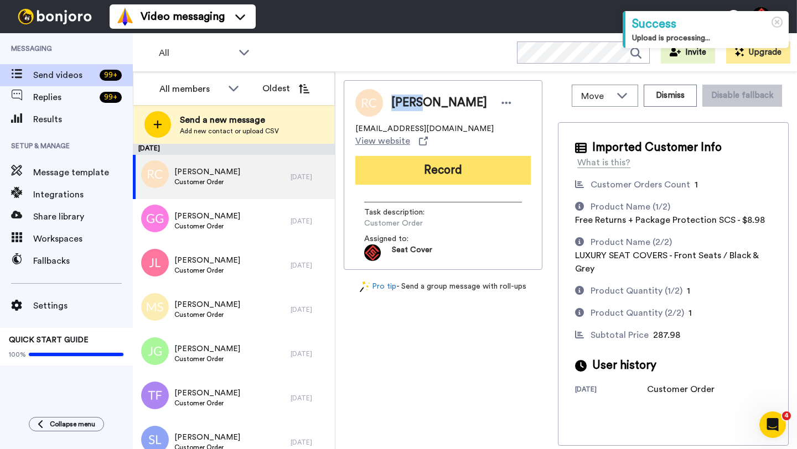
click at [459, 180] on button "Record" at bounding box center [442, 170] width 175 height 29
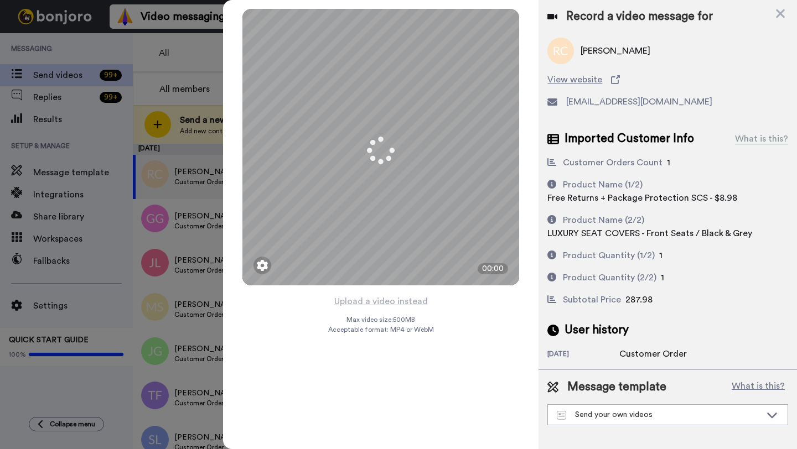
click at [391, 302] on button "Upload a video instead" at bounding box center [381, 301] width 100 height 14
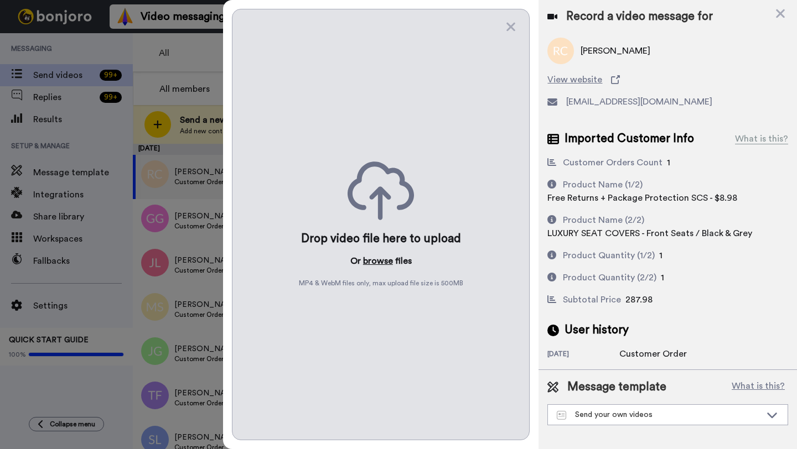
click at [370, 259] on button "browse" at bounding box center [378, 261] width 30 height 13
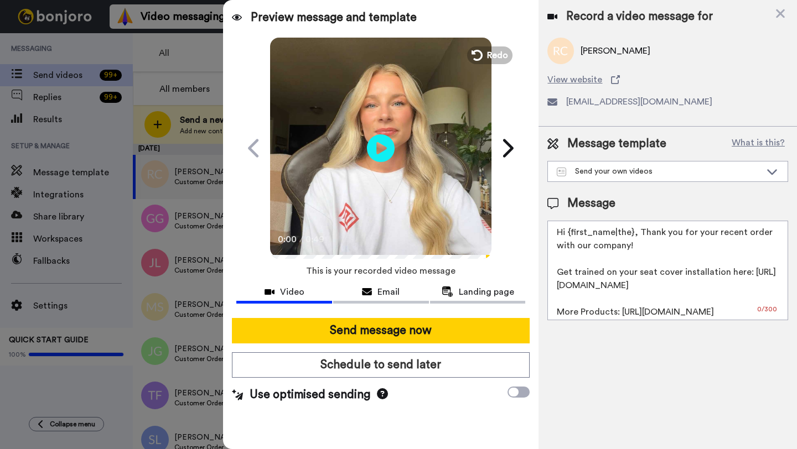
drag, startPoint x: 632, startPoint y: 238, endPoint x: 568, endPoint y: 236, distance: 64.2
click at [568, 236] on textarea "Hi {first_name|the}, Thank you for your recent order with our company! Get trai…" at bounding box center [667, 271] width 241 height 100
paste textarea "Roger"
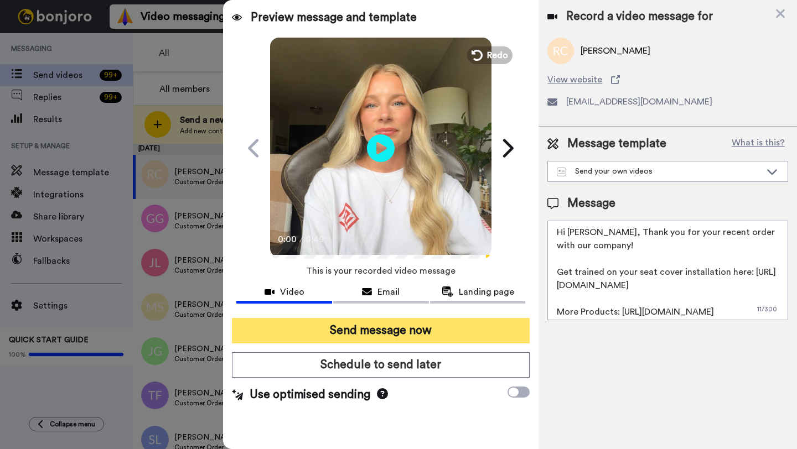
type textarea "Hi Roger, Thank you for your recent order with our company! Get trained on your…"
click at [435, 332] on button "Send message now" at bounding box center [381, 330] width 298 height 25
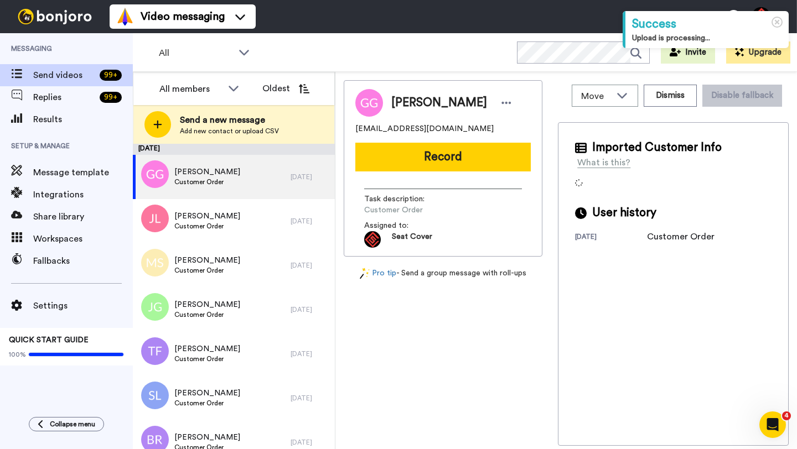
click at [405, 107] on span "[PERSON_NAME]" at bounding box center [439, 103] width 96 height 17
copy span "[PERSON_NAME]"
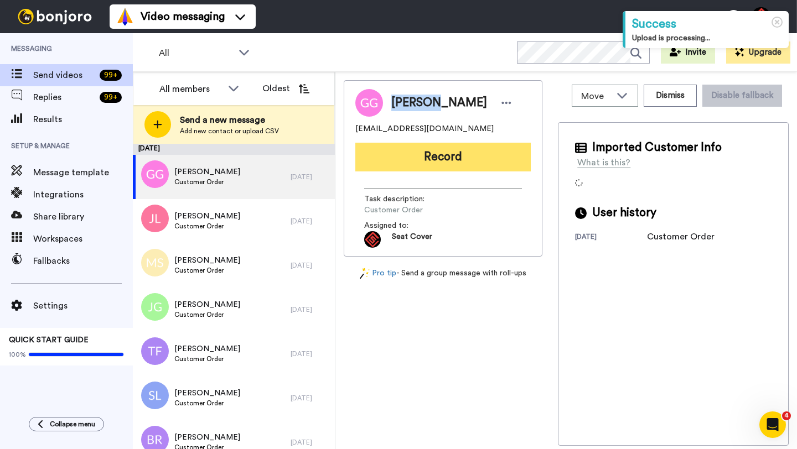
click at [460, 152] on button "Record" at bounding box center [442, 157] width 175 height 29
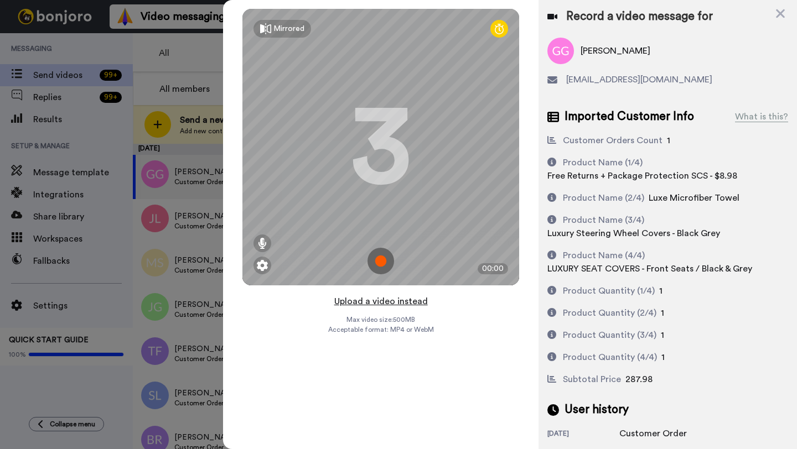
click at [384, 303] on button "Upload a video instead" at bounding box center [381, 301] width 100 height 14
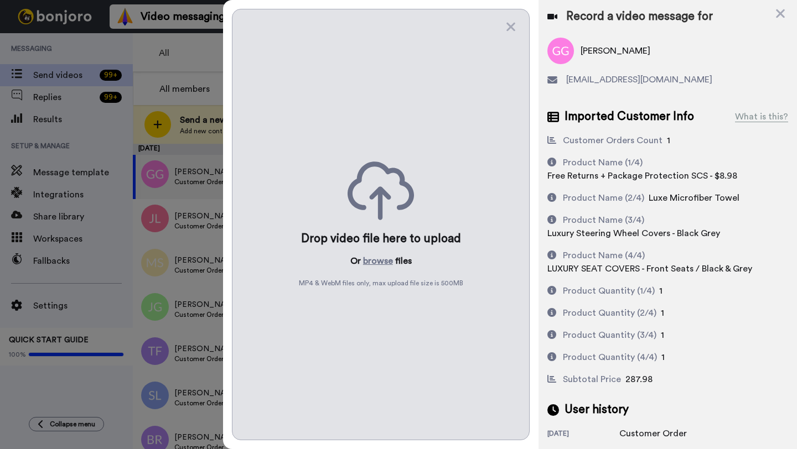
click at [372, 269] on div "Drop video file here to upload Or browse files MP4 & WebM files only, max uploa…" at bounding box center [381, 225] width 298 height 432
click at [371, 263] on button "browse" at bounding box center [378, 261] width 30 height 13
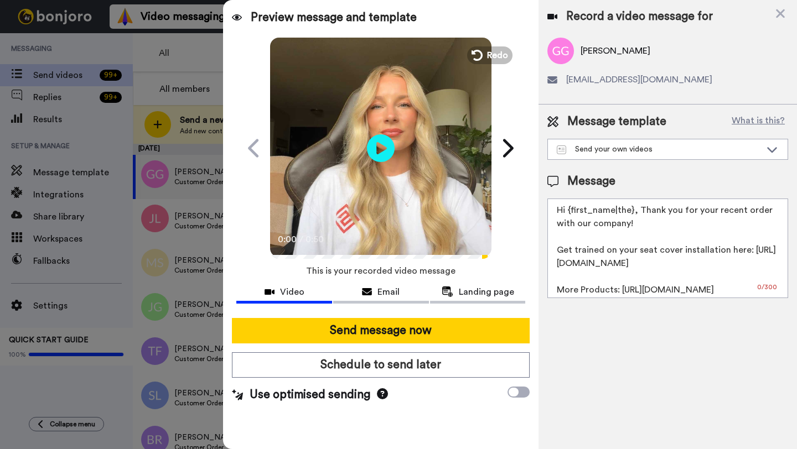
drag, startPoint x: 633, startPoint y: 211, endPoint x: 568, endPoint y: 210, distance: 64.8
click at [568, 210] on textarea "Hi {first_name|the}, Thank you for your recent order with our company! Get trai…" at bounding box center [667, 249] width 241 height 100
paste textarea "[PERSON_NAME]"
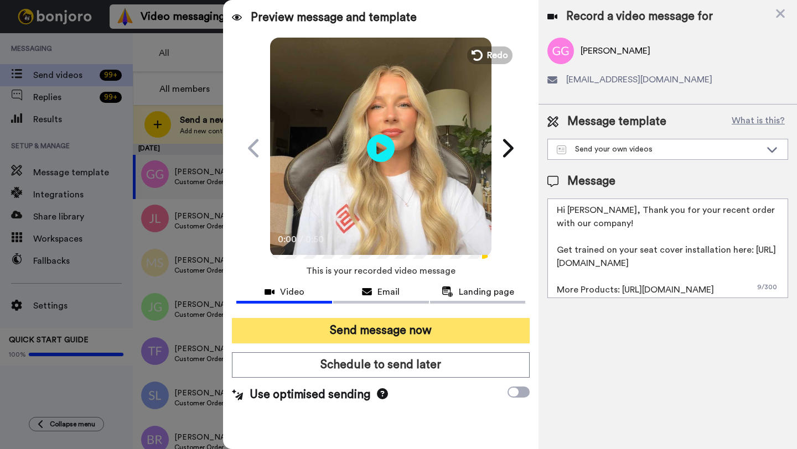
type textarea "Hi [PERSON_NAME], Thank you for your recent order with our company! Get trained…"
click at [418, 321] on button "Send message now" at bounding box center [381, 330] width 298 height 25
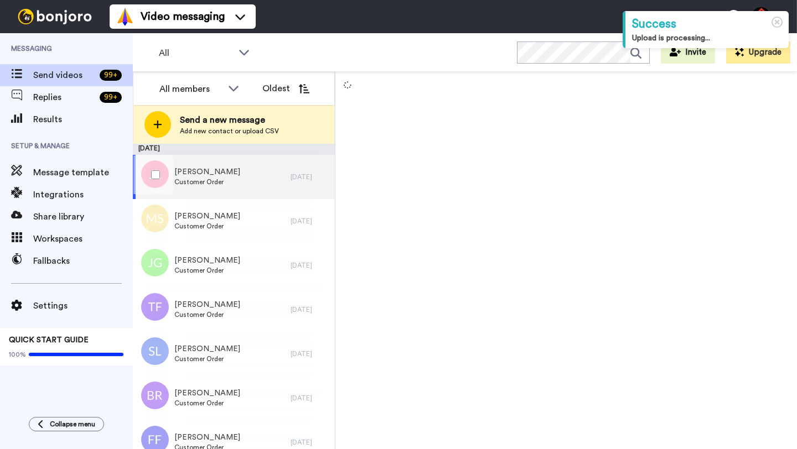
drag, startPoint x: 0, startPoint y: 0, endPoint x: 277, endPoint y: 175, distance: 327.4
click at [277, 175] on div "[PERSON_NAME] Customer Order" at bounding box center [212, 177] width 158 height 44
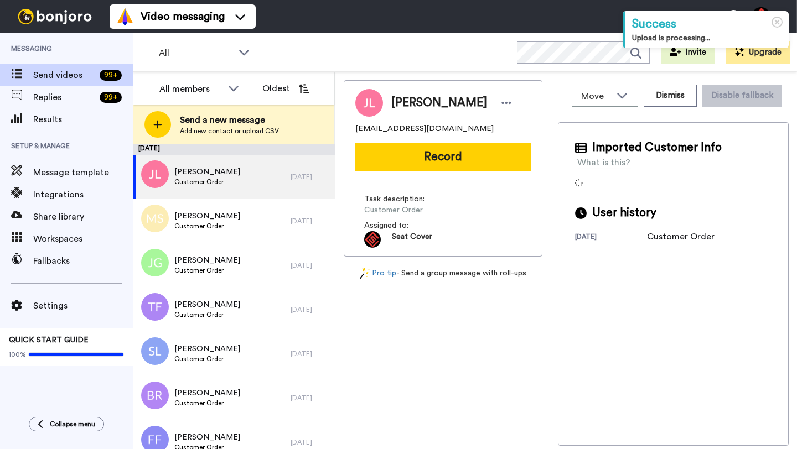
click at [416, 105] on span "Johnny Lanham" at bounding box center [439, 103] width 96 height 17
copy span "Johnny"
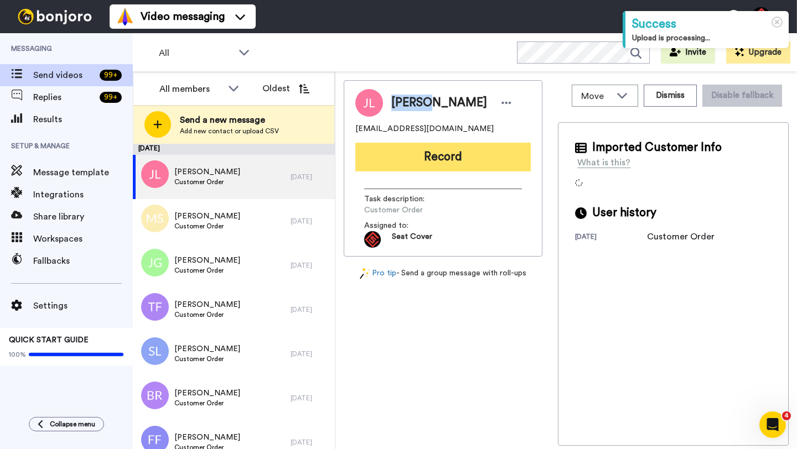
click at [450, 154] on button "Record" at bounding box center [442, 157] width 175 height 29
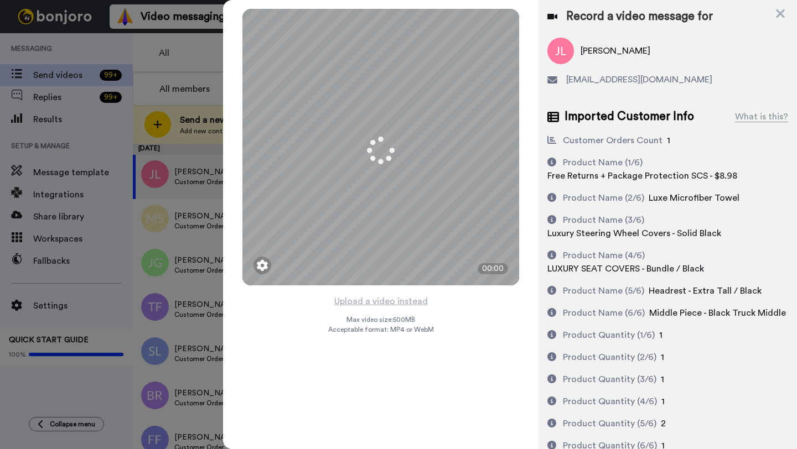
click at [375, 302] on button "Upload a video instead" at bounding box center [381, 301] width 100 height 14
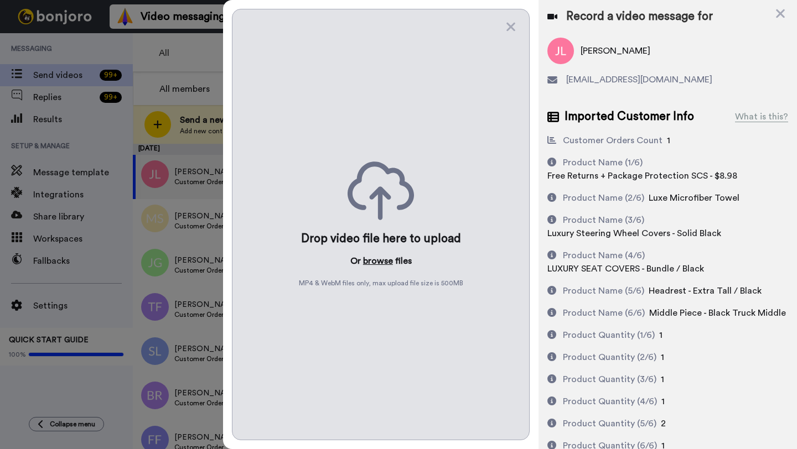
click at [366, 258] on button "browse" at bounding box center [378, 261] width 30 height 13
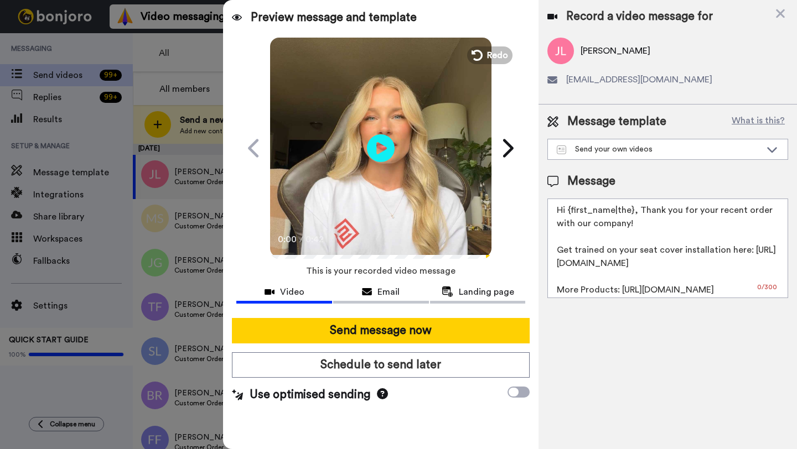
drag, startPoint x: 633, startPoint y: 213, endPoint x: 567, endPoint y: 213, distance: 65.3
click at [567, 213] on textarea "Hi {first_name|the}, Thank you for your recent order with our company! Get trai…" at bounding box center [667, 249] width 241 height 100
paste textarea "Johnny"
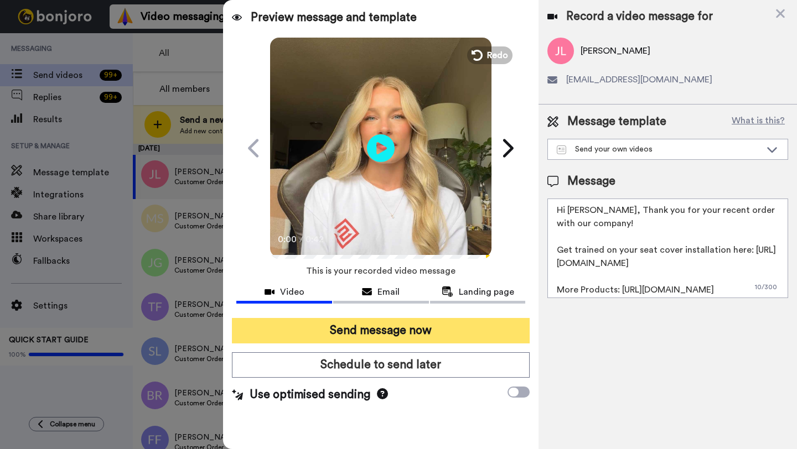
type textarea "Hi Johnny, Thank you for your recent order with our company! Get trained on you…"
click at [378, 342] on button "Send message now" at bounding box center [381, 330] width 298 height 25
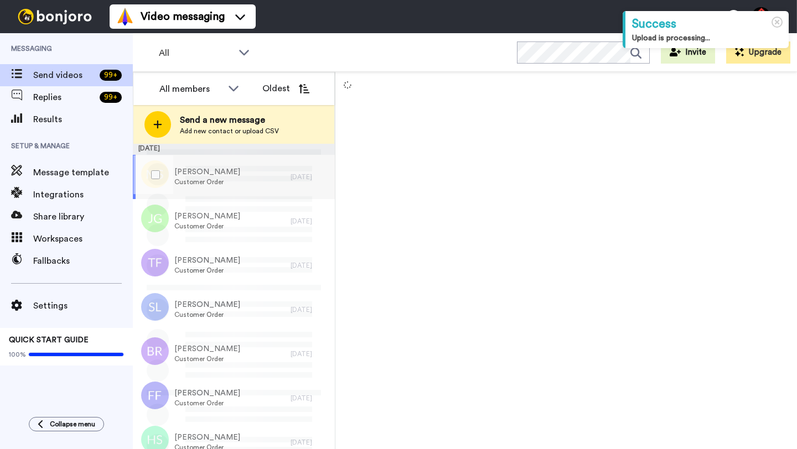
click at [278, 172] on div "Mike Stanford Customer Order" at bounding box center [212, 177] width 158 height 44
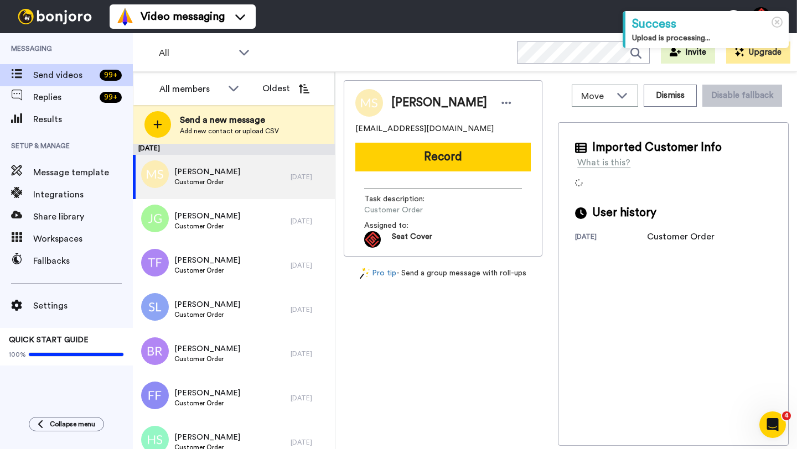
click at [401, 105] on span "Mike Stanford" at bounding box center [439, 103] width 96 height 17
copy span "Mike"
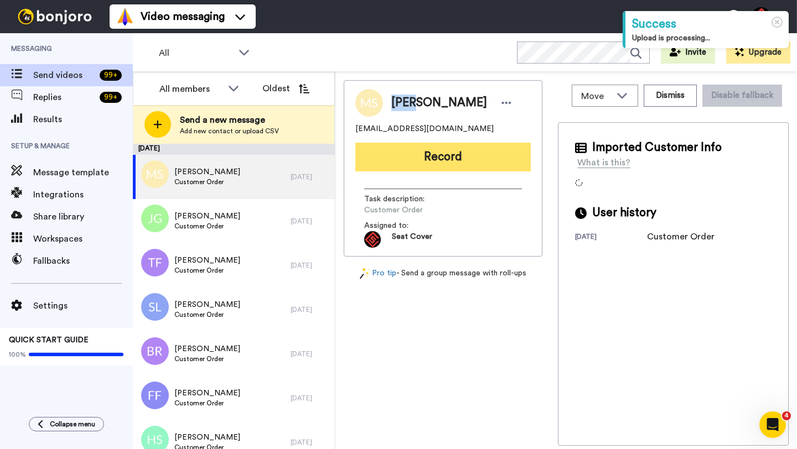
click at [462, 163] on button "Record" at bounding box center [442, 157] width 175 height 29
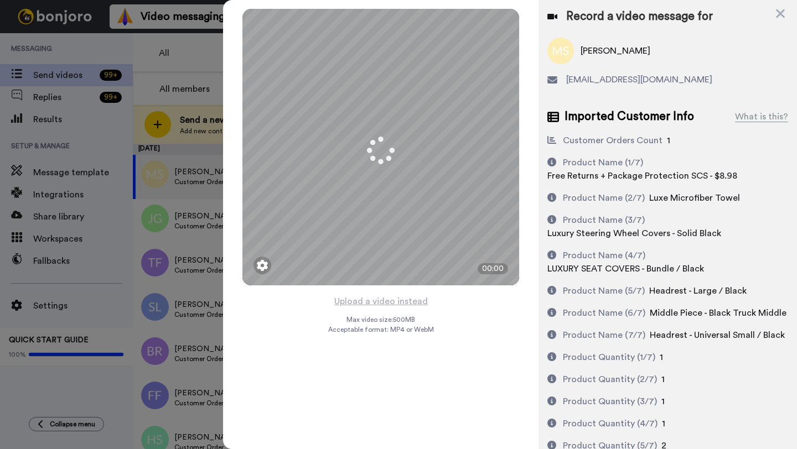
click at [390, 298] on button "Upload a video instead" at bounding box center [381, 301] width 100 height 14
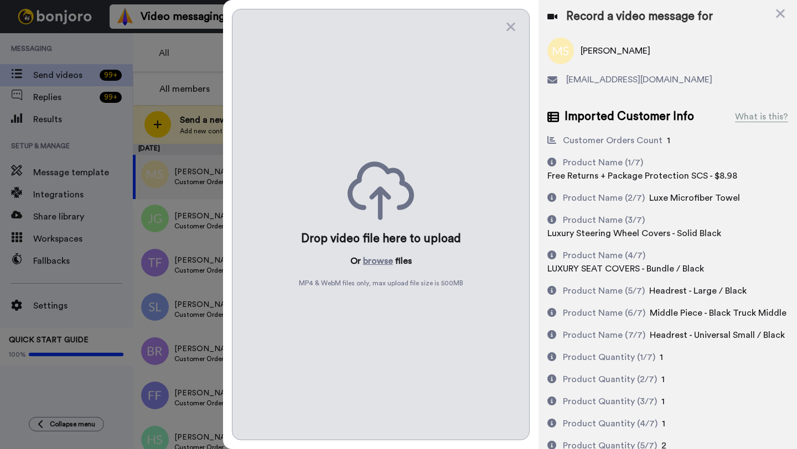
click at [375, 253] on div "Drop video file here to upload Or browse files MP4 & WebM files only, max uploa…" at bounding box center [381, 225] width 298 height 432
click at [375, 263] on button "browse" at bounding box center [378, 261] width 30 height 13
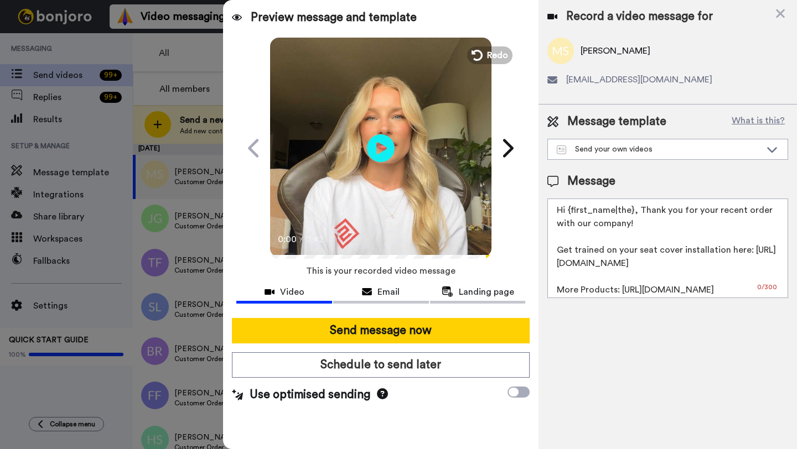
drag, startPoint x: 632, startPoint y: 214, endPoint x: 568, endPoint y: 213, distance: 63.7
click at [568, 213] on textarea "Hi {first_name|the}, Thank you for your recent order with our company! Get trai…" at bounding box center [667, 249] width 241 height 100
paste textarea "Mike"
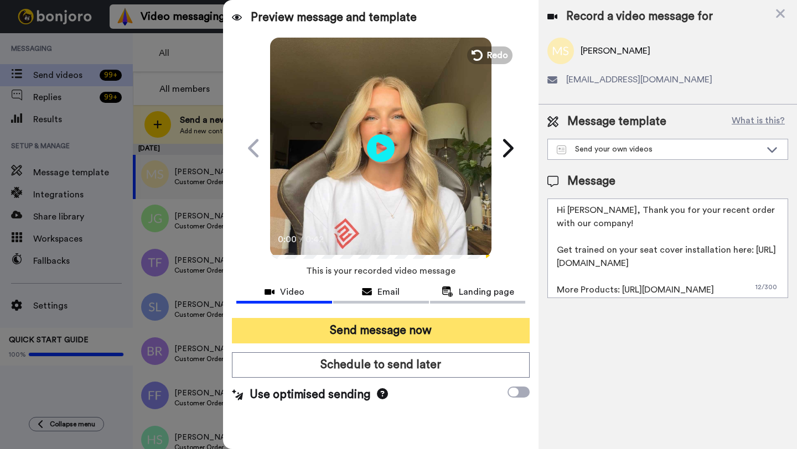
type textarea "Hi Mike, Thank you for your recent order with our company! Get trained on your …"
click at [464, 328] on button "Send message now" at bounding box center [381, 330] width 298 height 25
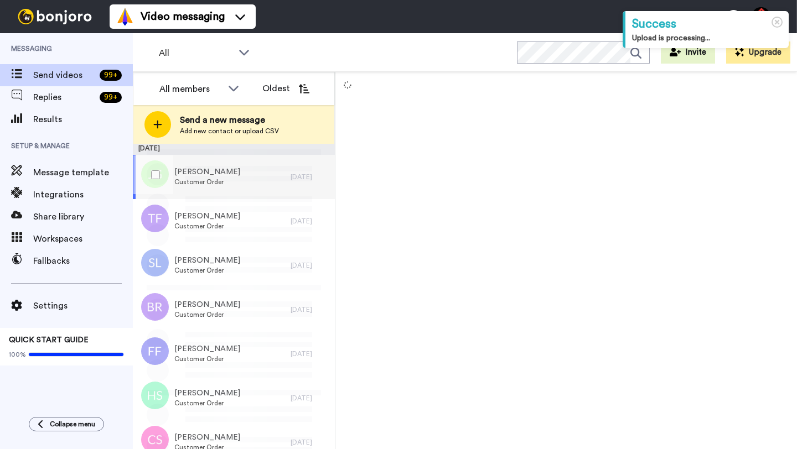
click at [268, 180] on div "[PERSON_NAME] Customer Order" at bounding box center [212, 177] width 158 height 44
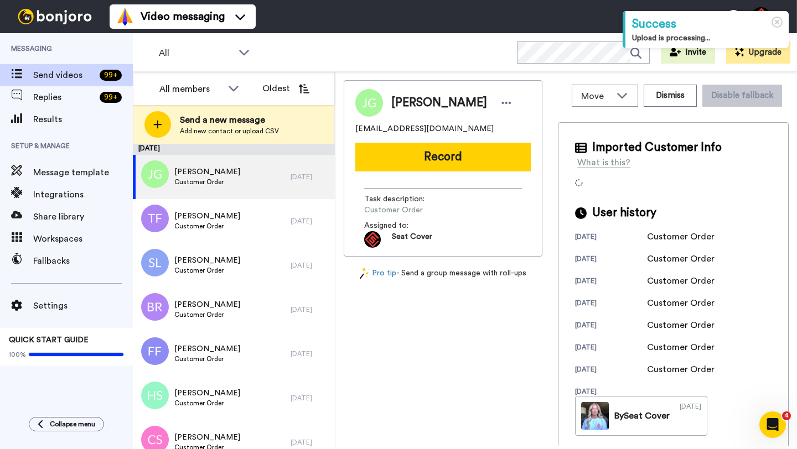
click at [399, 103] on span "[PERSON_NAME]" at bounding box center [439, 103] width 96 height 17
click at [668, 105] on button "Dismiss" at bounding box center [670, 96] width 53 height 22
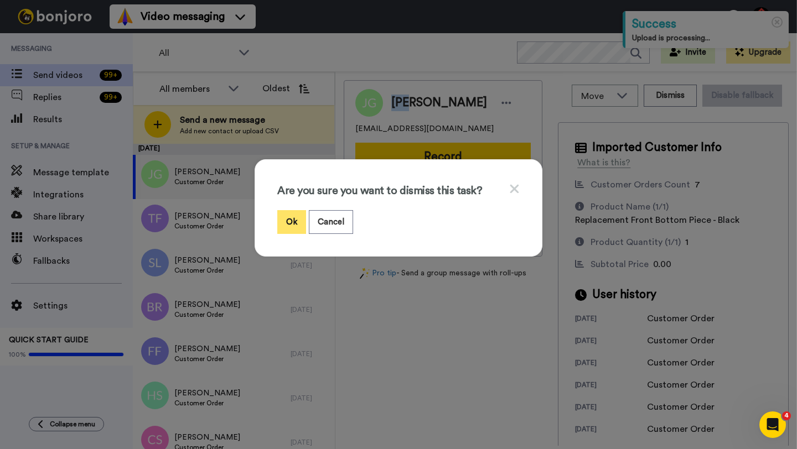
click at [291, 223] on button "Ok" at bounding box center [291, 222] width 29 height 24
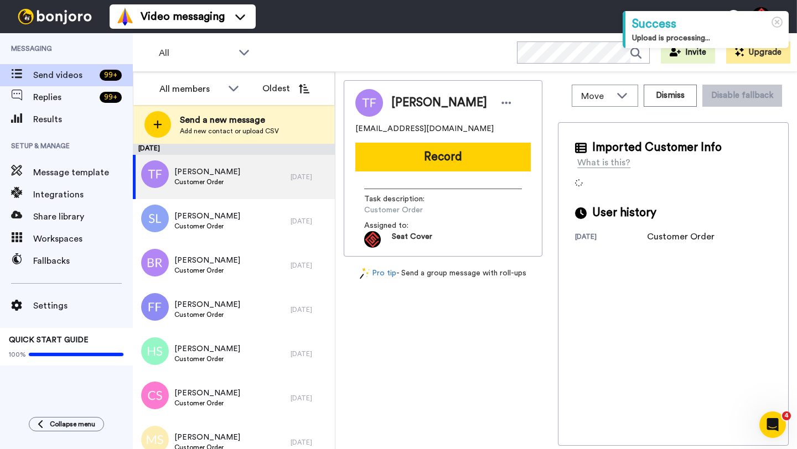
click at [400, 104] on span "Travis Ferris" at bounding box center [439, 103] width 96 height 17
copy span "Travis"
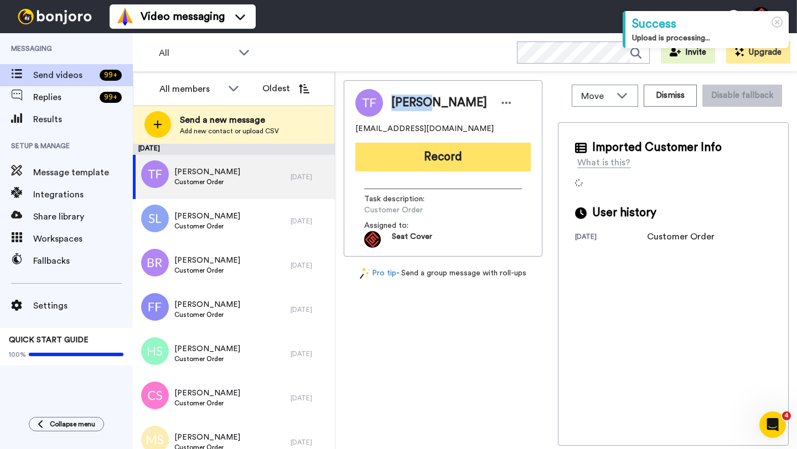
click at [428, 158] on button "Record" at bounding box center [442, 157] width 175 height 29
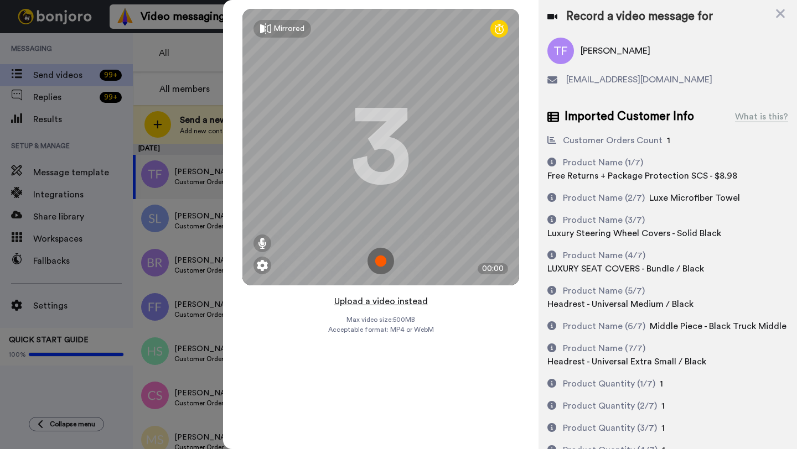
click at [374, 303] on button "Upload a video instead" at bounding box center [381, 301] width 100 height 14
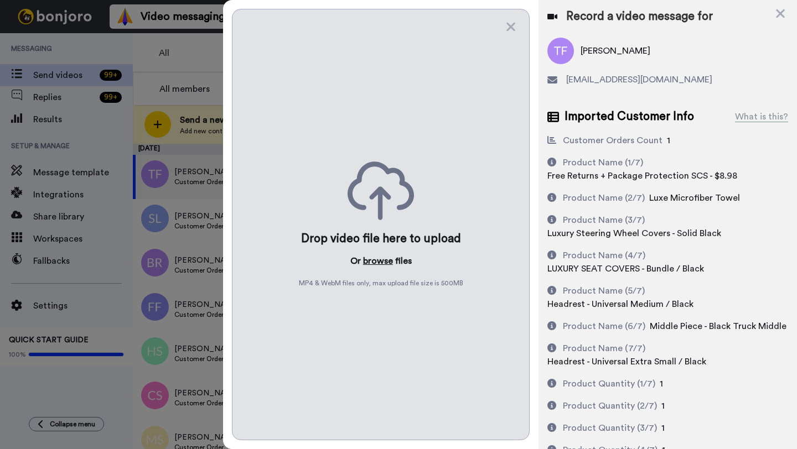
click at [373, 266] on button "browse" at bounding box center [378, 261] width 30 height 13
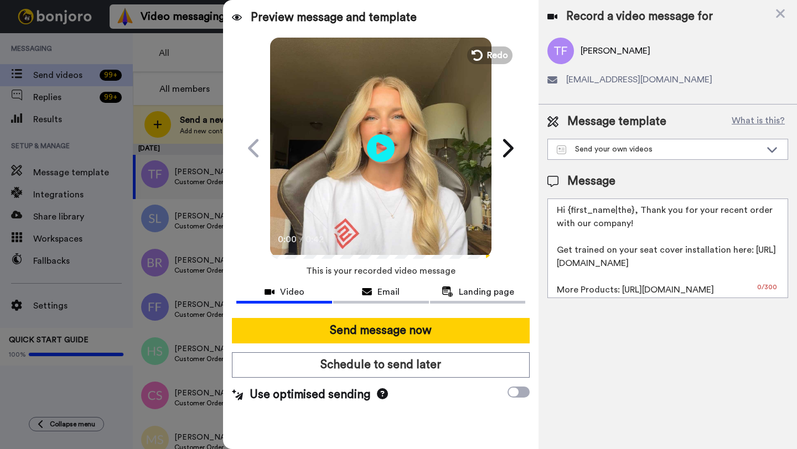
drag, startPoint x: 631, startPoint y: 213, endPoint x: 567, endPoint y: 215, distance: 64.2
click at [567, 215] on textarea "Hi {first_name|the}, Thank you for your recent order with our company! Get trai…" at bounding box center [667, 249] width 241 height 100
paste textarea "Travis"
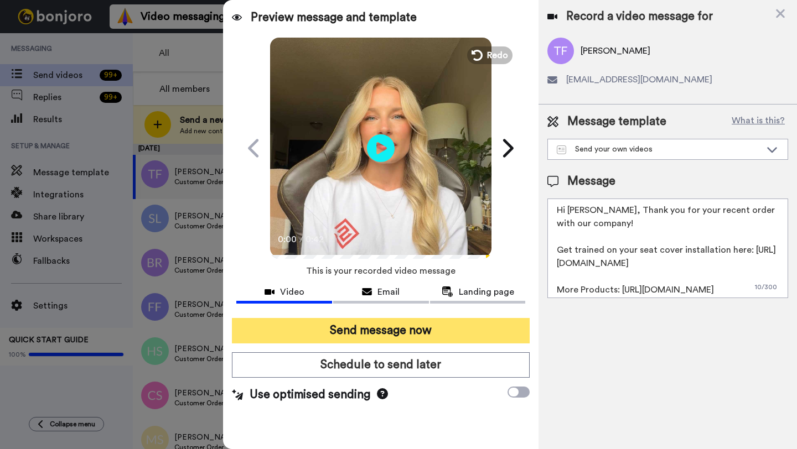
type textarea "Hi Travis, Thank you for your recent order with our company! Get trained on you…"
click at [406, 325] on button "Send message now" at bounding box center [381, 330] width 298 height 25
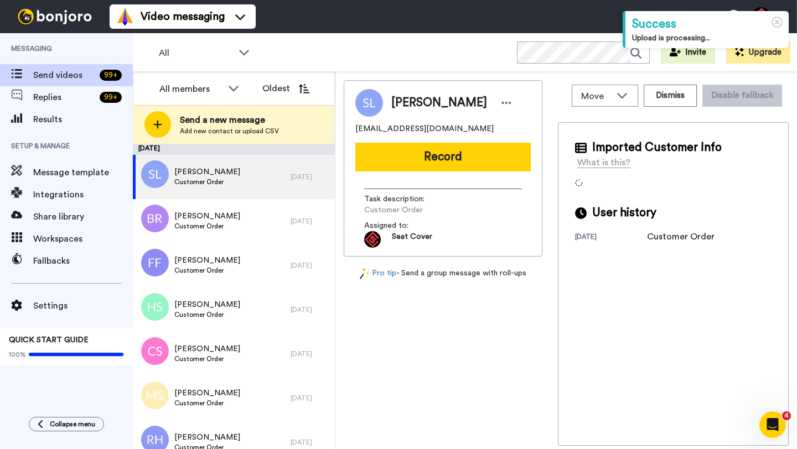
click at [406, 96] on span "[PERSON_NAME]" at bounding box center [439, 103] width 96 height 17
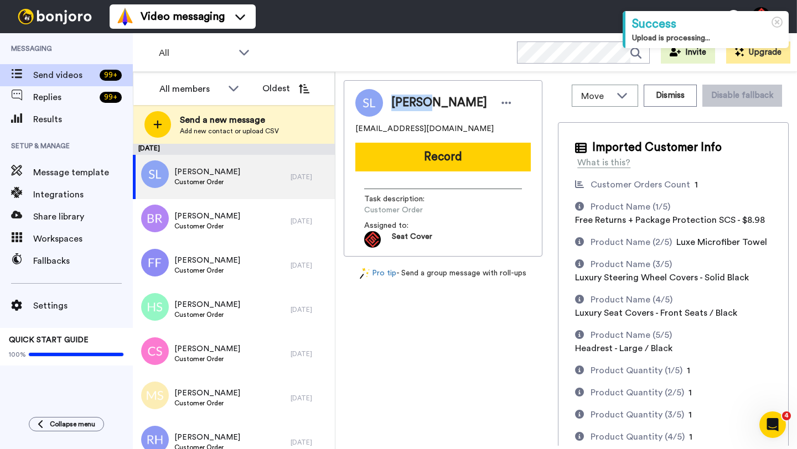
copy span "Steven"
click at [451, 179] on div "Steven Ledger sledgerend@gmail.com Record Task description : Customer Order Ass…" at bounding box center [443, 168] width 199 height 177
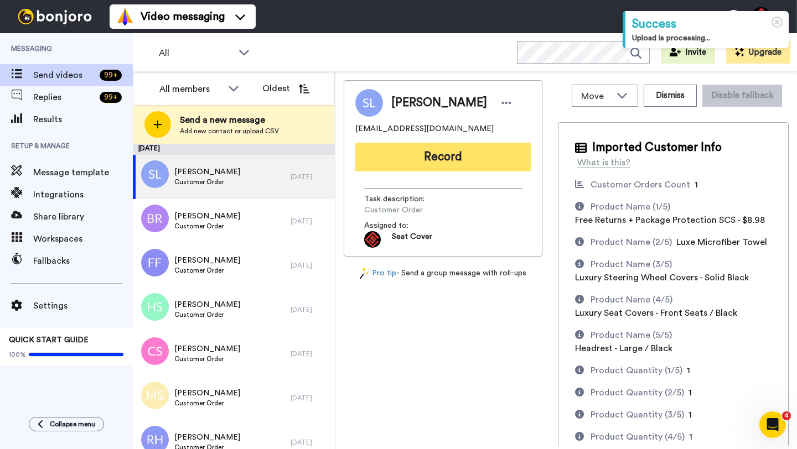
click at [447, 159] on button "Record" at bounding box center [442, 157] width 175 height 29
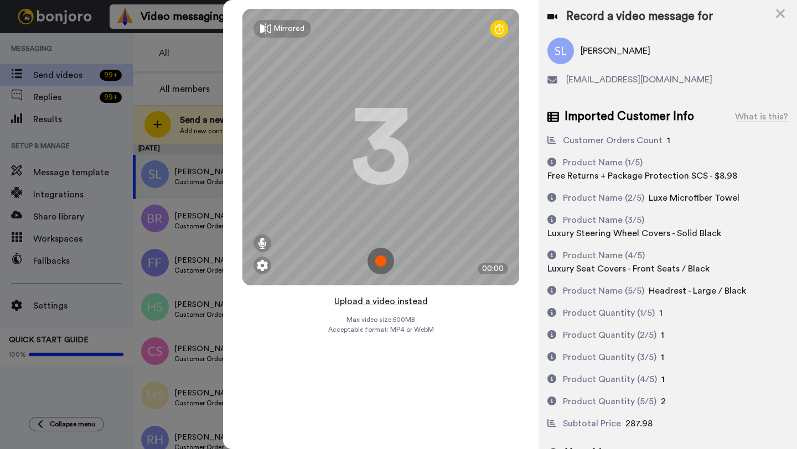
click at [384, 305] on button "Upload a video instead" at bounding box center [381, 301] width 100 height 14
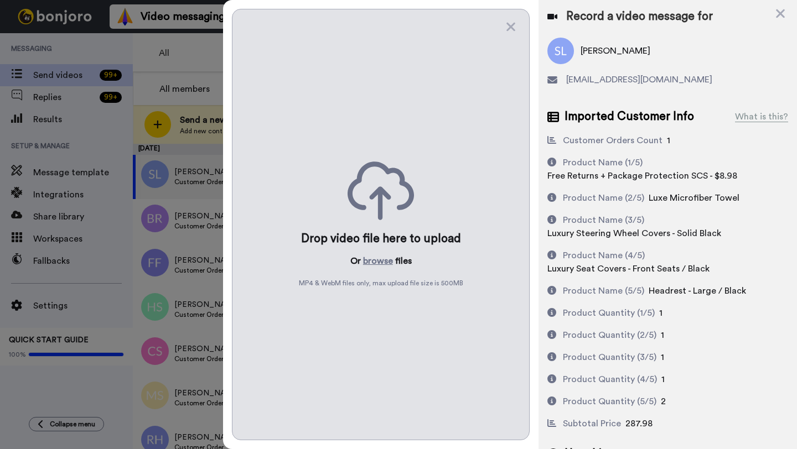
click at [376, 252] on div "Drop video file here to upload Or browse files MP4 & WebM files only, max uploa…" at bounding box center [381, 225] width 298 height 432
click at [376, 261] on button "browse" at bounding box center [378, 261] width 30 height 13
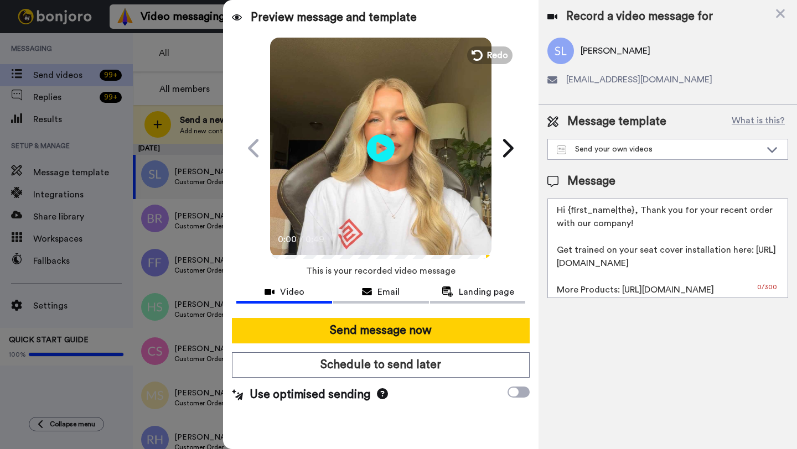
drag, startPoint x: 632, startPoint y: 213, endPoint x: 566, endPoint y: 212, distance: 65.9
click at [566, 212] on textarea "Hi {first_name|the}, Thank you for your recent order with our company! Get trai…" at bounding box center [667, 249] width 241 height 100
paste textarea "Steven"
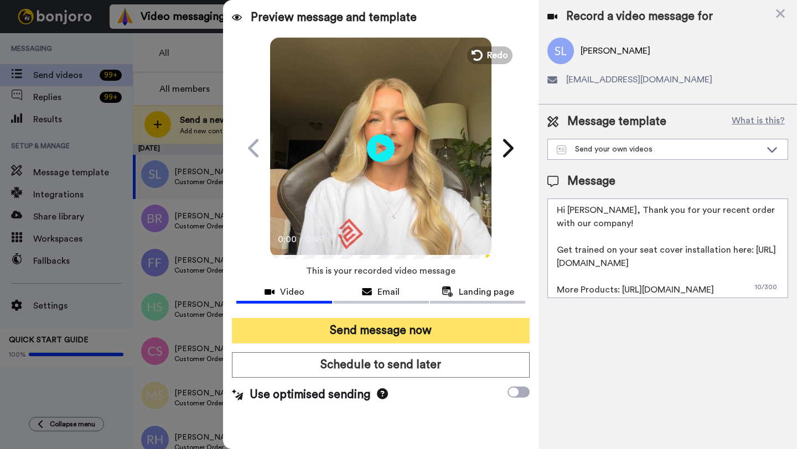
type textarea "Hi Steven, Thank you for your recent order with our company! Get trained on you…"
click at [394, 333] on button "Send message now" at bounding box center [381, 330] width 298 height 25
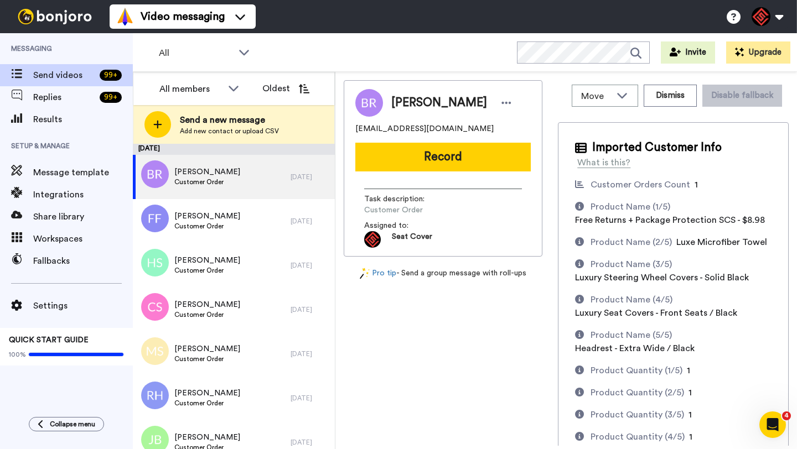
click at [408, 108] on span "[PERSON_NAME]" at bounding box center [439, 103] width 96 height 17
copy span "[PERSON_NAME]"
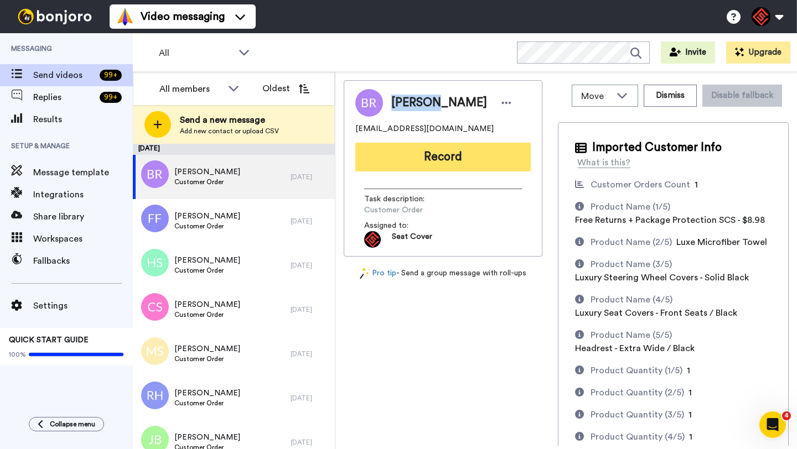
click at [435, 157] on button "Record" at bounding box center [442, 157] width 175 height 29
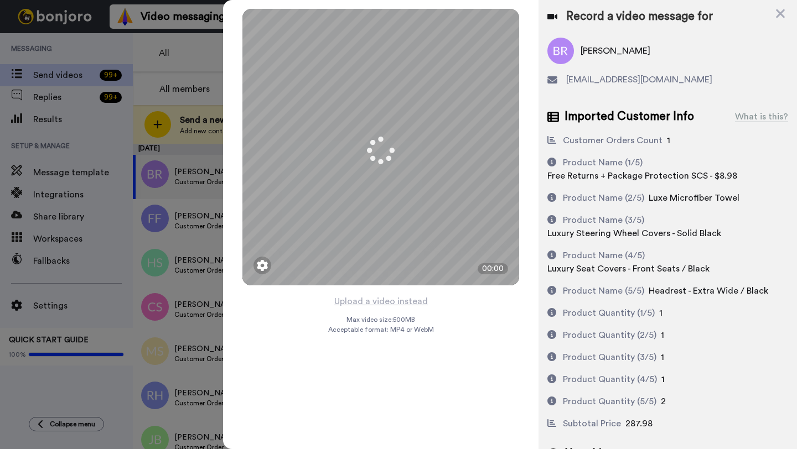
click at [384, 300] on button "Upload a video instead" at bounding box center [381, 301] width 100 height 14
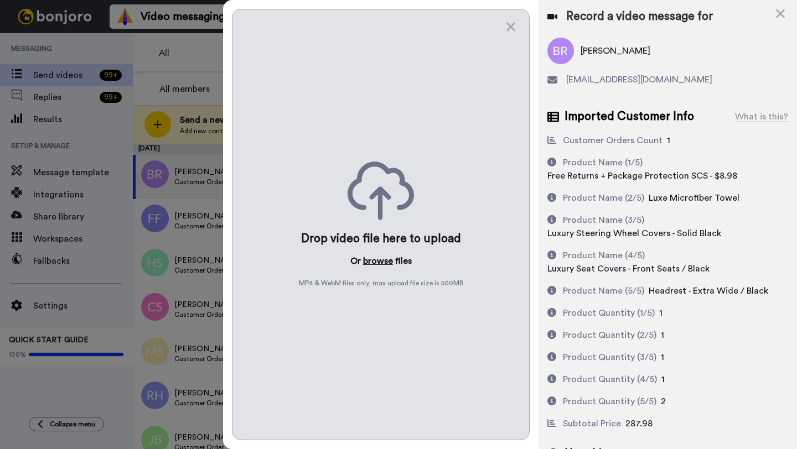
click at [376, 260] on button "browse" at bounding box center [378, 261] width 30 height 13
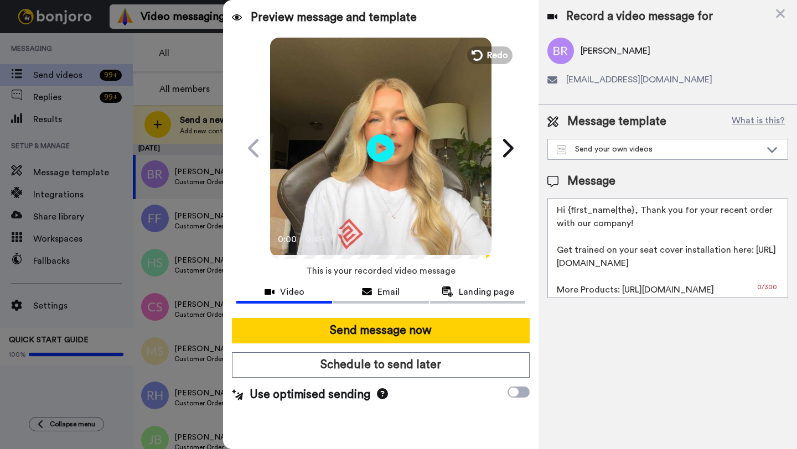
drag, startPoint x: 632, startPoint y: 214, endPoint x: 569, endPoint y: 213, distance: 63.1
click at [569, 213] on textarea "Hi {first_name|the}, Thank you for your recent order with our company! Get trai…" at bounding box center [667, 249] width 241 height 100
paste textarea "Brandon"
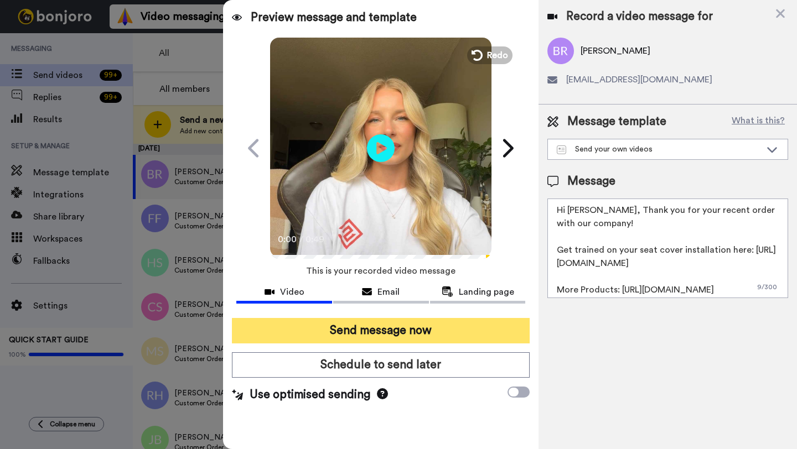
type textarea "Hi Brandon, Thank you for your recent order with our company! Get trained on yo…"
click at [372, 334] on button "Send message now" at bounding box center [381, 330] width 298 height 25
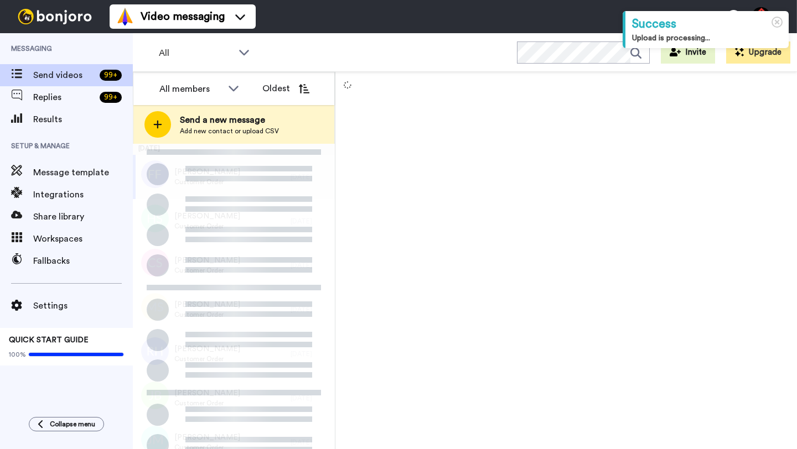
click at [287, 183] on div "[PERSON_NAME] Customer Order" at bounding box center [212, 177] width 158 height 44
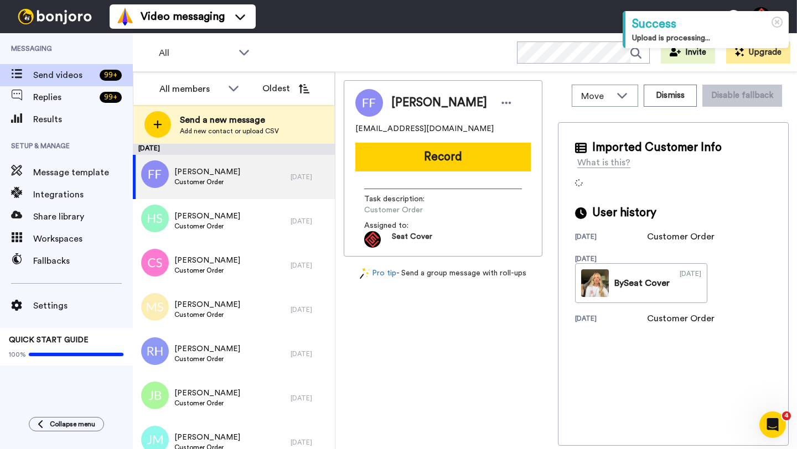
click at [409, 105] on span "[PERSON_NAME]" at bounding box center [439, 103] width 96 height 17
click at [666, 95] on button "Dismiss" at bounding box center [670, 96] width 53 height 22
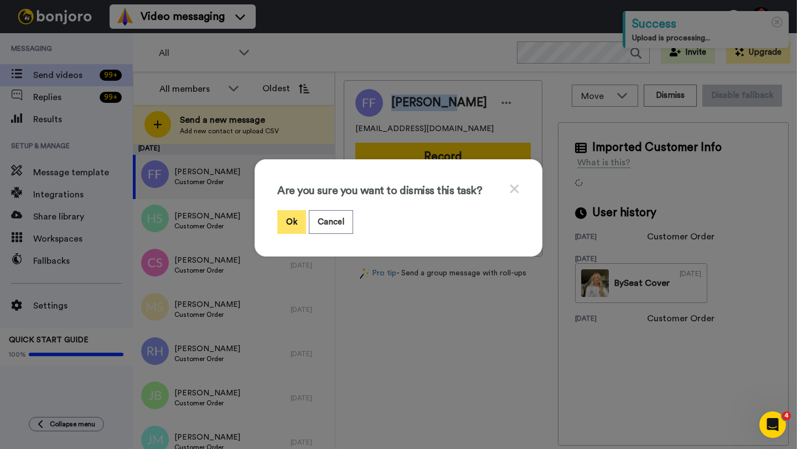
click at [284, 223] on button "Ok" at bounding box center [291, 222] width 29 height 24
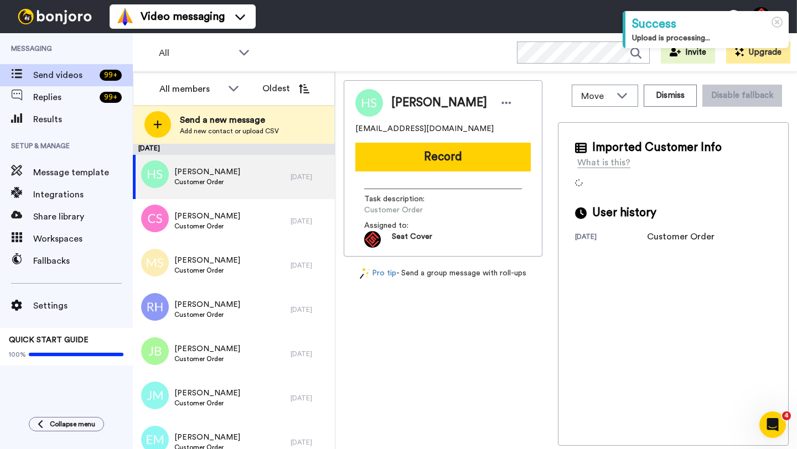
click at [398, 106] on span "Hunter Smith" at bounding box center [439, 103] width 96 height 17
copy span "Hunter"
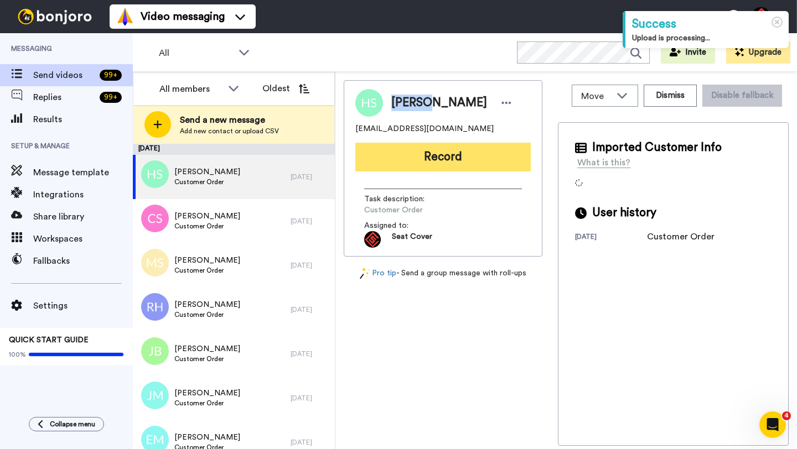
click at [452, 154] on button "Record" at bounding box center [442, 157] width 175 height 29
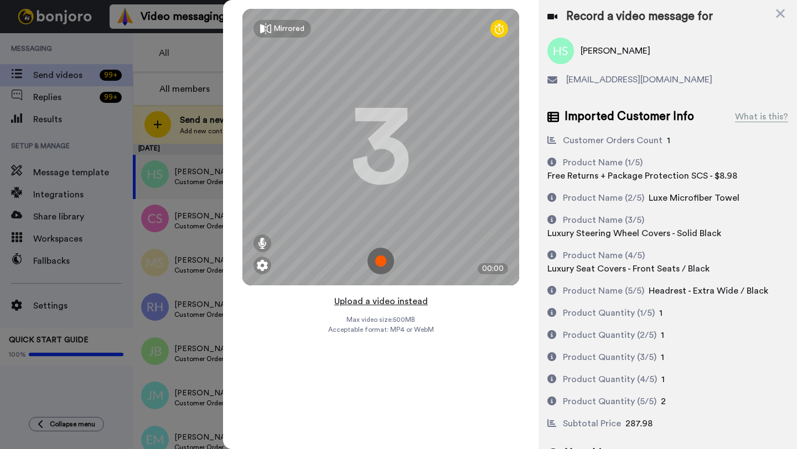
click at [382, 301] on button "Upload a video instead" at bounding box center [381, 301] width 100 height 14
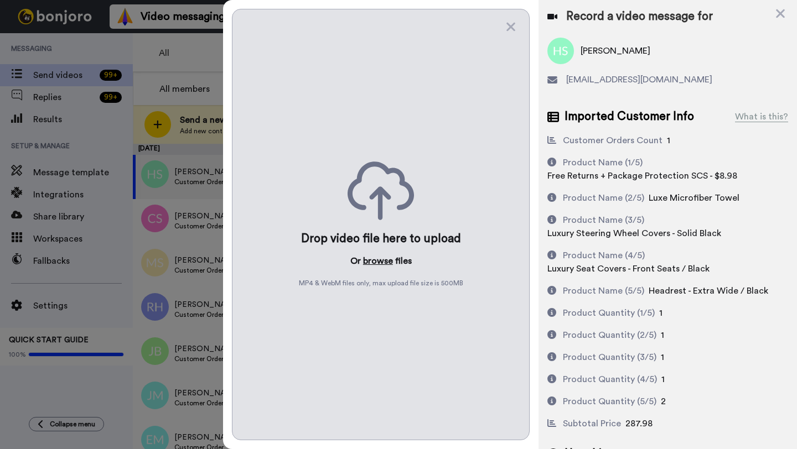
click at [371, 263] on button "browse" at bounding box center [378, 261] width 30 height 13
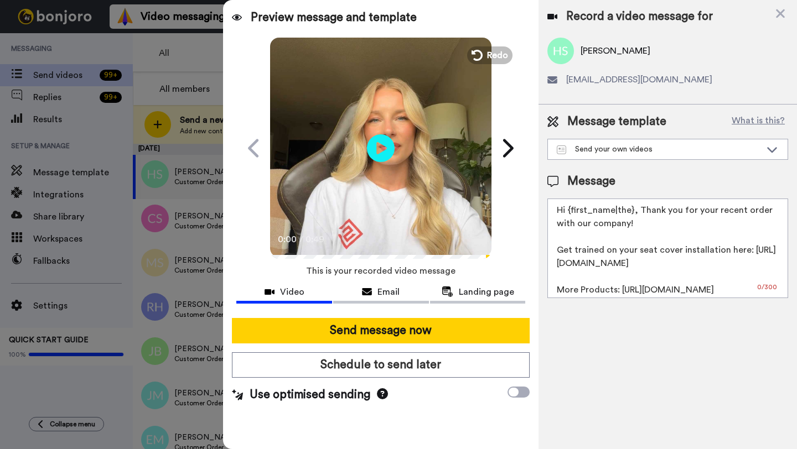
drag, startPoint x: 632, startPoint y: 214, endPoint x: 568, endPoint y: 213, distance: 64.2
click at [568, 213] on textarea "Hi {first_name|the}, Thank you for your recent order with our company! Get trai…" at bounding box center [667, 249] width 241 height 100
paste textarea "Hunter"
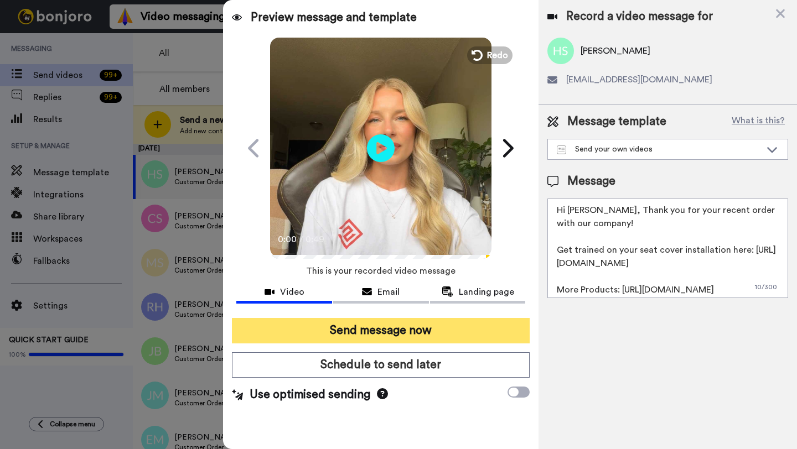
type textarea "Hi Hunter, Thank you for your recent order with our company! Get trained on you…"
click at [442, 328] on button "Send message now" at bounding box center [381, 330] width 298 height 25
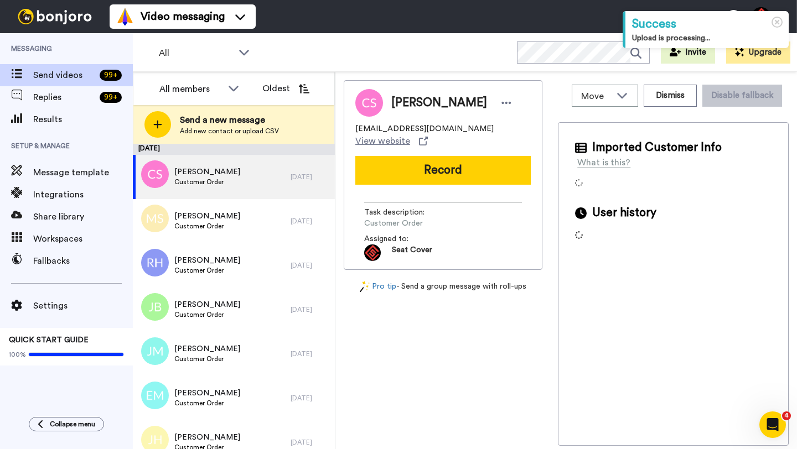
click at [409, 103] on span "[PERSON_NAME]" at bounding box center [439, 103] width 96 height 17
click at [409, 103] on span "Chad Segars" at bounding box center [439, 103] width 96 height 17
copy span "Chad"
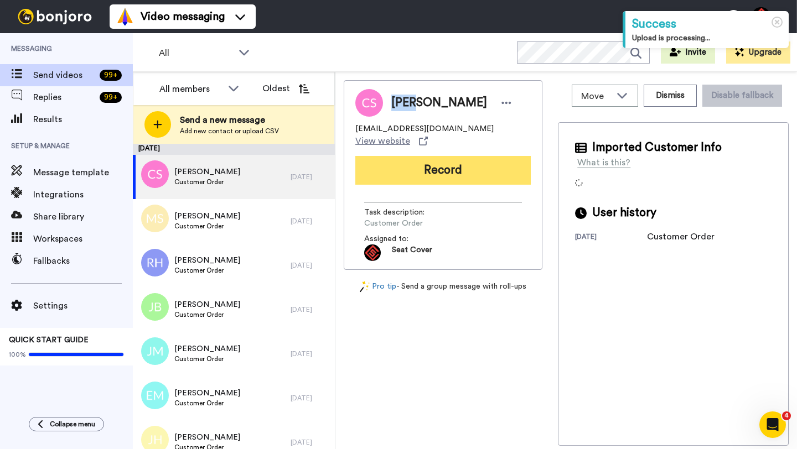
click at [458, 162] on button "Record" at bounding box center [442, 170] width 175 height 29
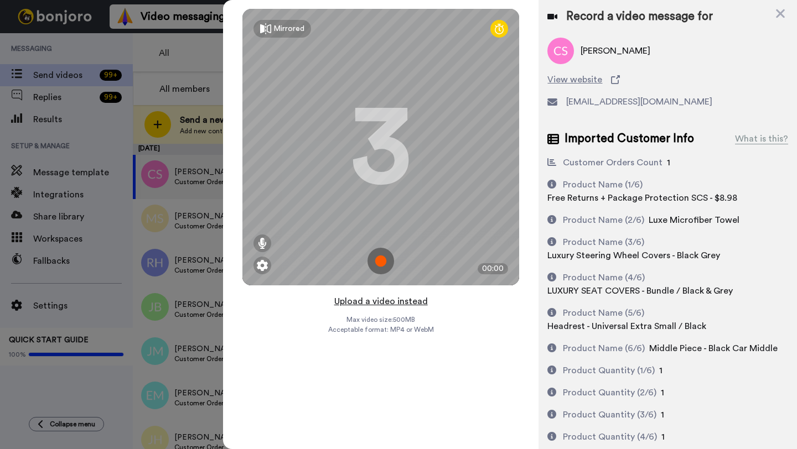
click at [389, 302] on button "Upload a video instead" at bounding box center [381, 301] width 100 height 14
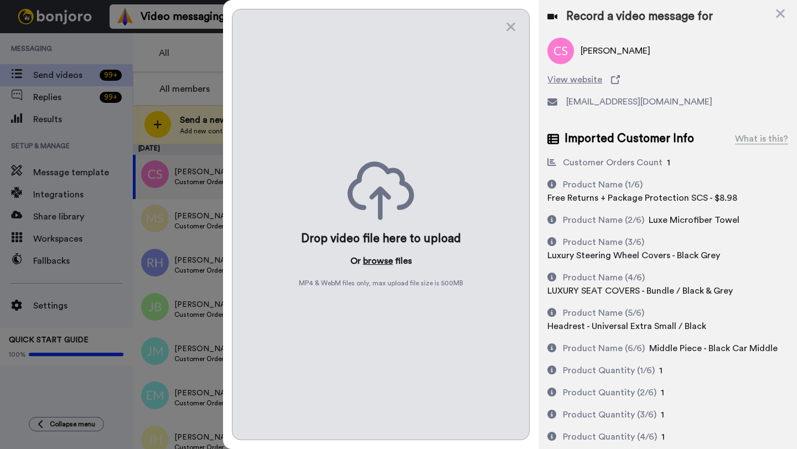
click at [380, 263] on button "browse" at bounding box center [378, 261] width 30 height 13
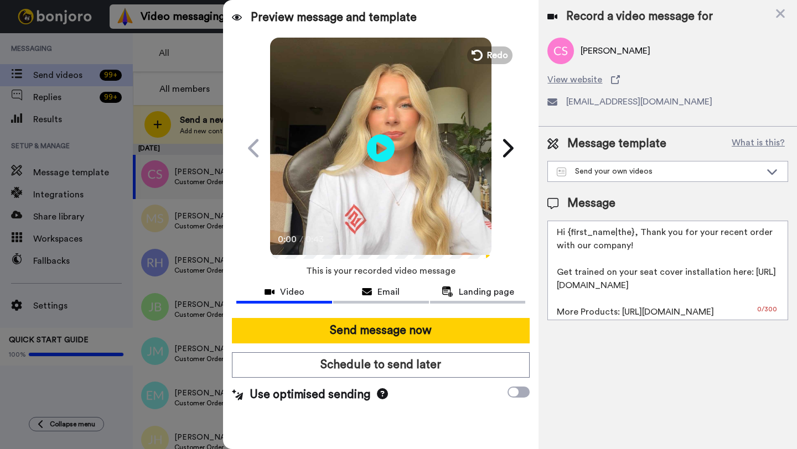
drag, startPoint x: 633, startPoint y: 234, endPoint x: 571, endPoint y: 235, distance: 62.6
click at [571, 235] on textarea "Hi {first_name|the}, Thank you for your recent order with our company! Get trai…" at bounding box center [667, 271] width 241 height 100
paste textarea "Chad"
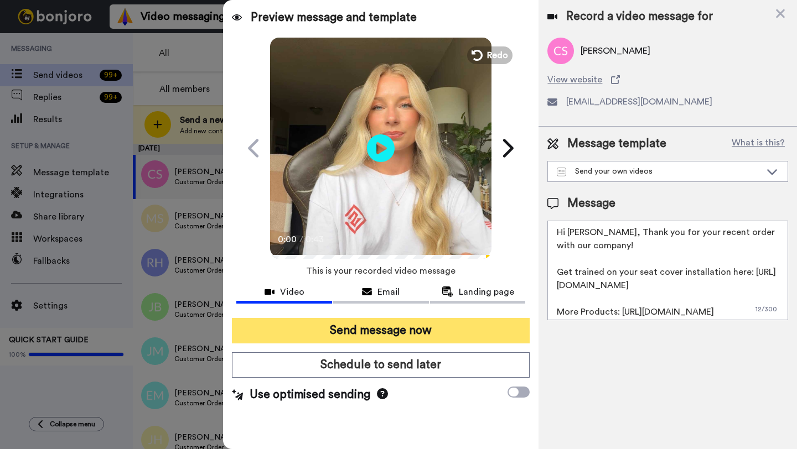
type textarea "Hi Chad, Thank you for your recent order with our company! Get trained on your …"
click at [422, 328] on button "Send message now" at bounding box center [381, 330] width 298 height 25
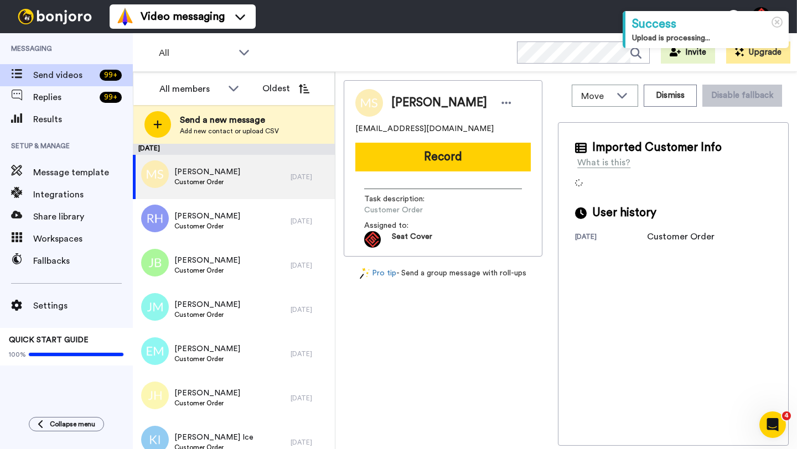
click at [411, 104] on span "[PERSON_NAME]" at bounding box center [439, 103] width 96 height 17
copy span "[PERSON_NAME]"
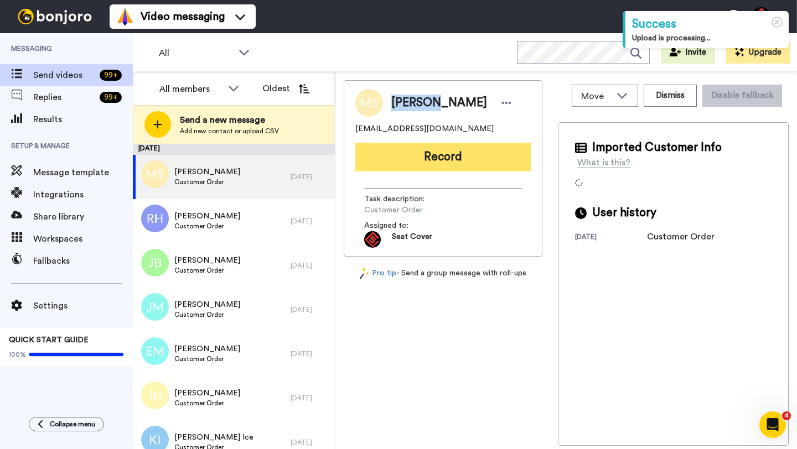
click at [458, 158] on button "Record" at bounding box center [442, 157] width 175 height 29
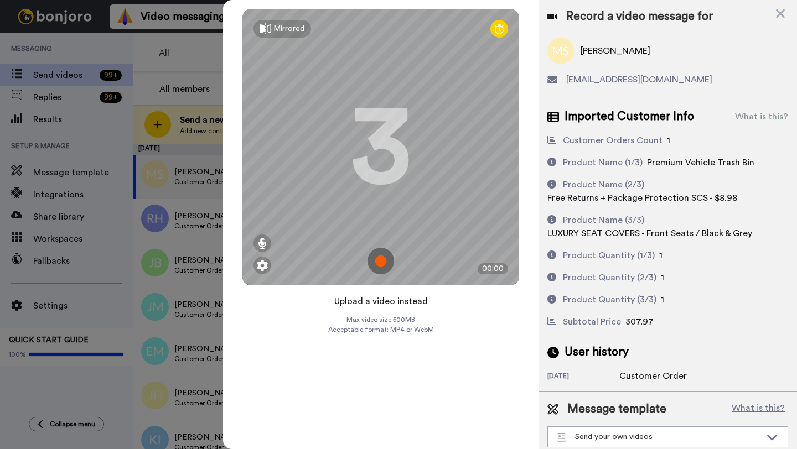
click at [374, 299] on button "Upload a video instead" at bounding box center [381, 301] width 100 height 14
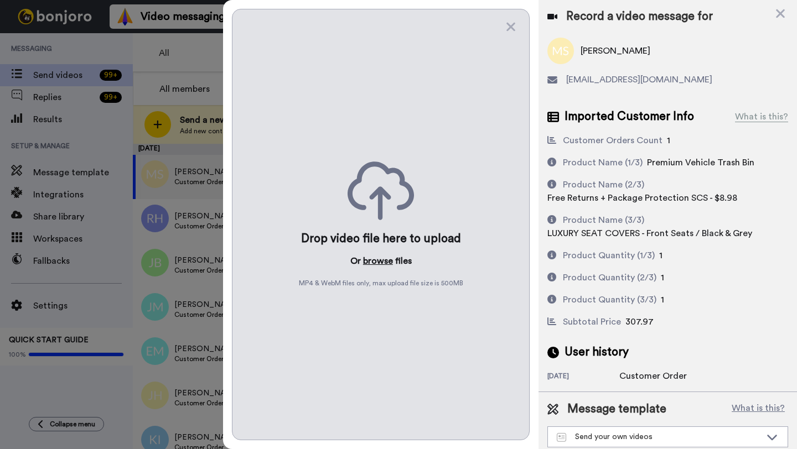
click at [373, 257] on button "browse" at bounding box center [378, 261] width 30 height 13
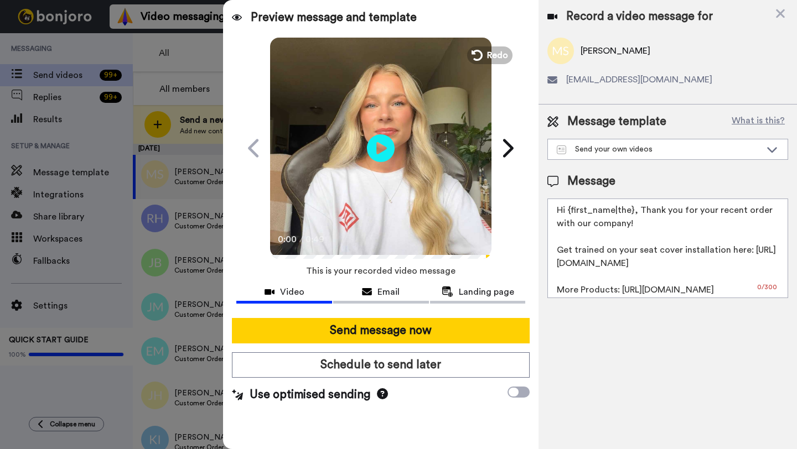
drag, startPoint x: 632, startPoint y: 212, endPoint x: 570, endPoint y: 212, distance: 62.0
click at [570, 212] on textarea "Hi {first_name|the}, Thank you for your recent order with our company! Get trai…" at bounding box center [667, 249] width 241 height 100
paste textarea "Matthew"
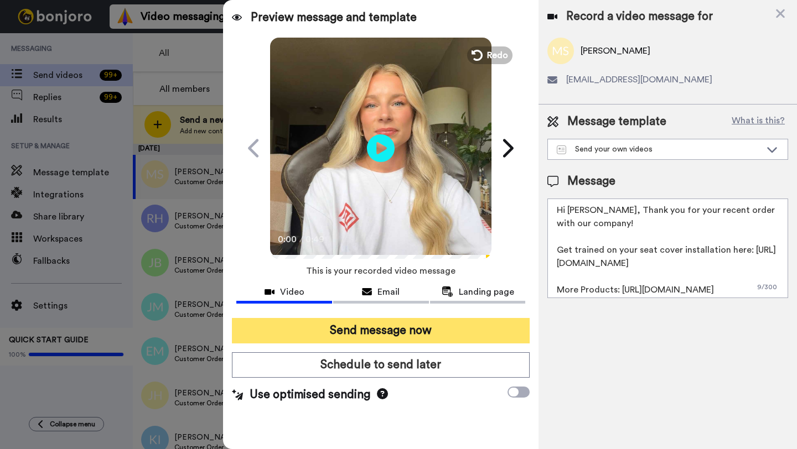
type textarea "Hi Matthew, Thank you for your recent order with our company! Get trained on yo…"
click at [437, 335] on button "Send message now" at bounding box center [381, 330] width 298 height 25
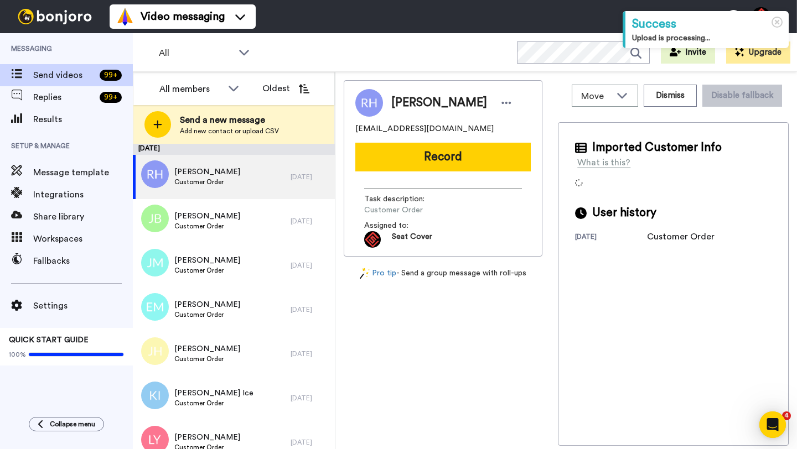
click at [399, 104] on span "[PERSON_NAME]" at bounding box center [439, 103] width 96 height 17
copy span "Ross"
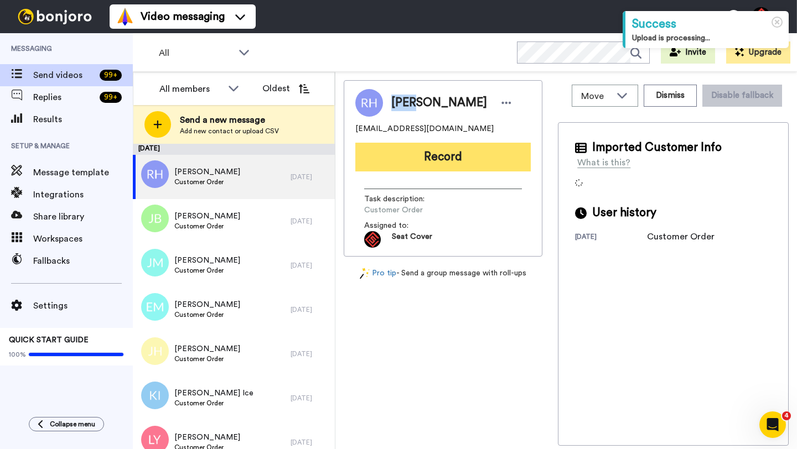
click at [450, 151] on button "Record" at bounding box center [442, 157] width 175 height 29
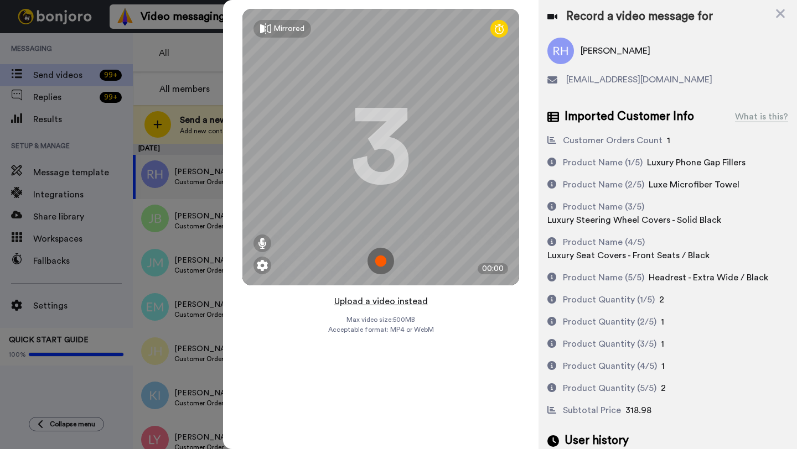
click at [385, 302] on button "Upload a video instead" at bounding box center [381, 301] width 100 height 14
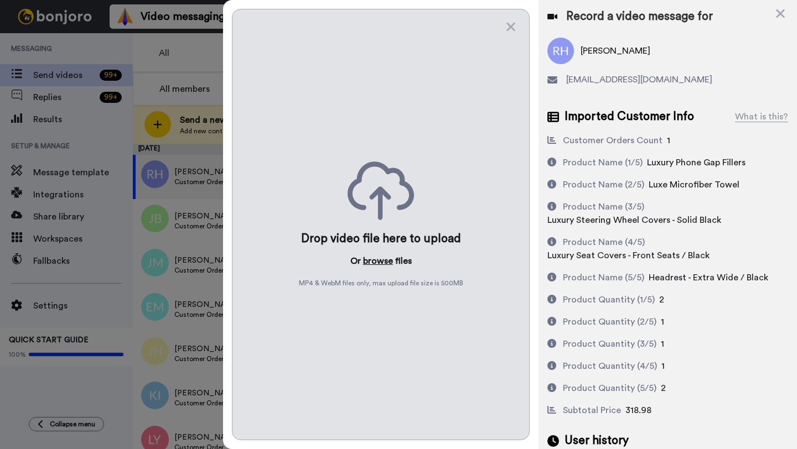
click at [375, 260] on button "browse" at bounding box center [378, 261] width 30 height 13
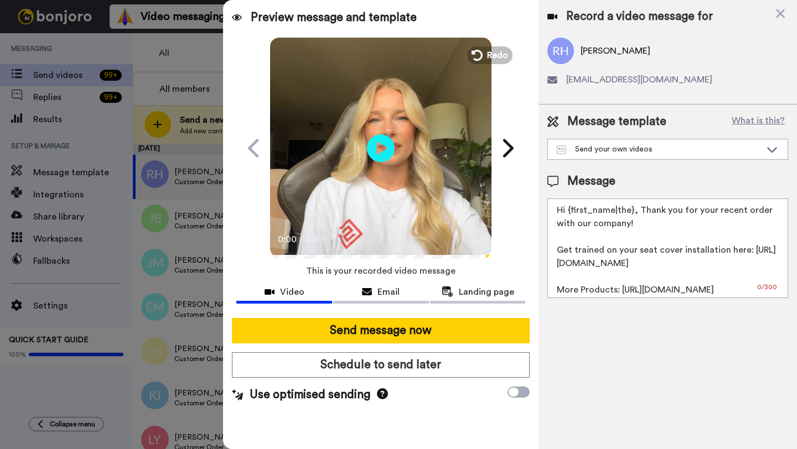
drag, startPoint x: 632, startPoint y: 209, endPoint x: 566, endPoint y: 209, distance: 65.3
click at [566, 209] on textarea "Hi {first_name|the}, Thank you for your recent order with our company! Get trai…" at bounding box center [667, 249] width 241 height 100
paste textarea "Ross"
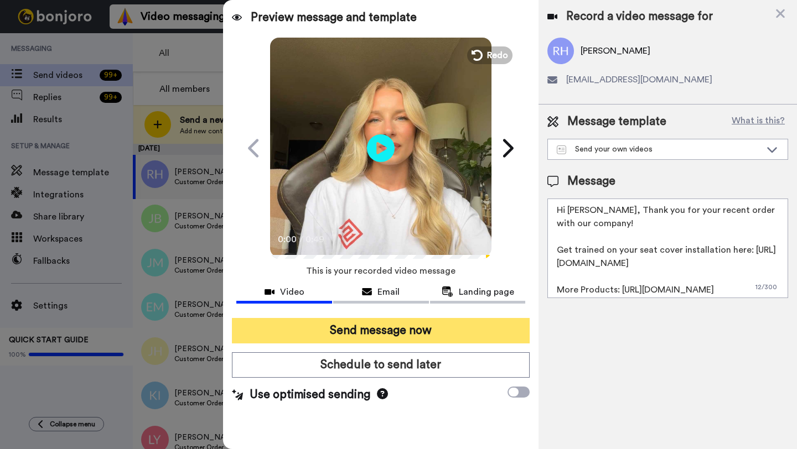
type textarea "Hi Ross, Thank you for your recent order with our company! Get trained on your …"
click at [422, 335] on button "Send message now" at bounding box center [381, 330] width 298 height 25
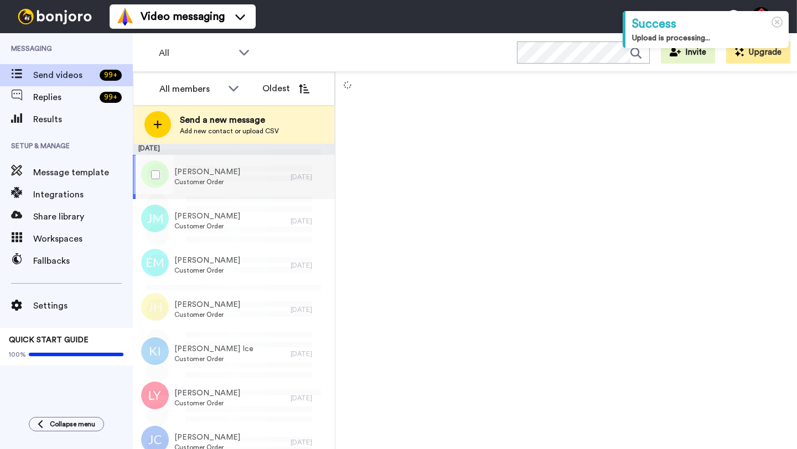
click at [254, 185] on div "[PERSON_NAME] Customer Order" at bounding box center [212, 177] width 158 height 44
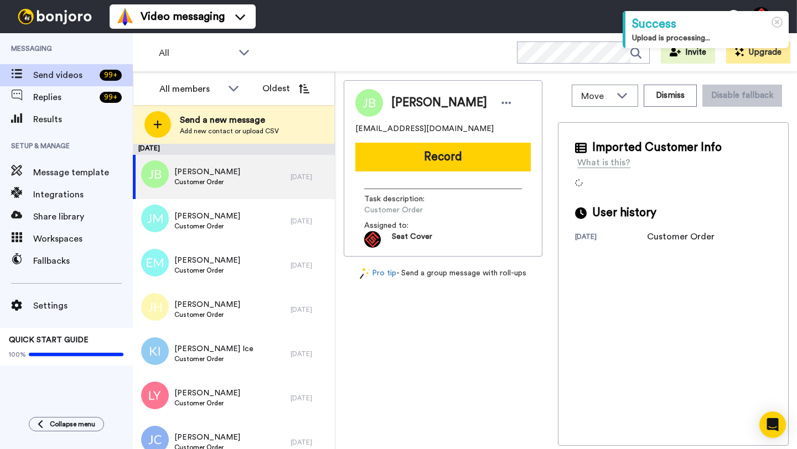
click at [399, 98] on span "[PERSON_NAME]" at bounding box center [439, 103] width 96 height 17
click at [399, 98] on span "Jeff Brewer" at bounding box center [439, 103] width 96 height 17
copy span "Jeff"
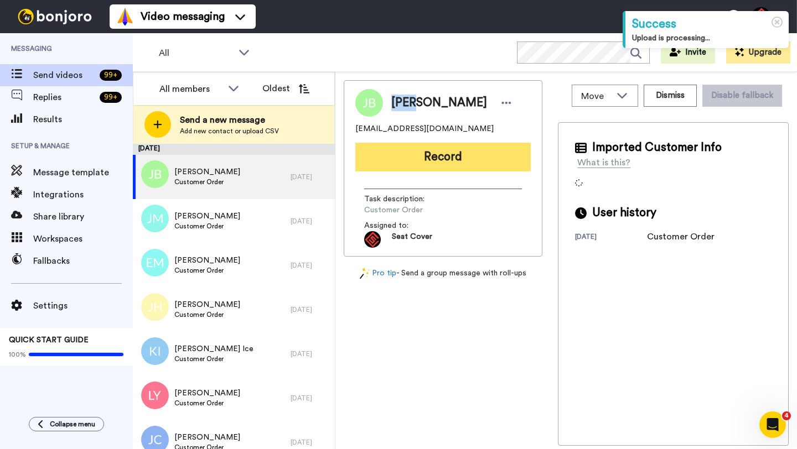
click at [433, 143] on button "Record" at bounding box center [442, 157] width 175 height 29
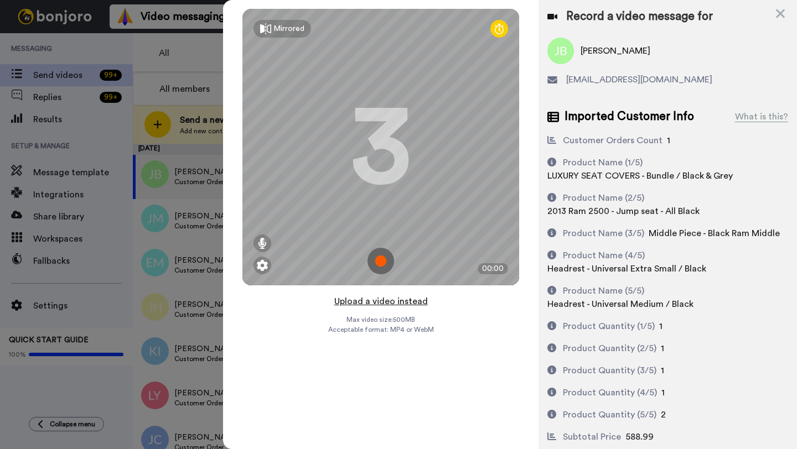
click at [381, 304] on button "Upload a video instead" at bounding box center [381, 301] width 100 height 14
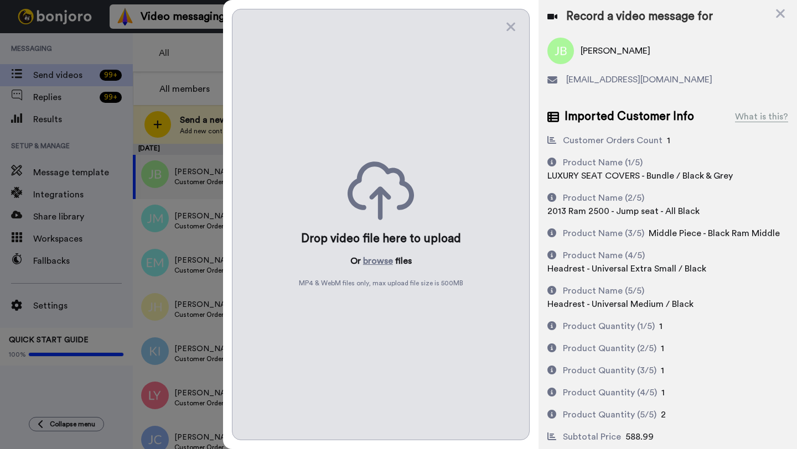
click at [376, 269] on div "Drop video file here to upload Or browse files MP4 & WebM files only, max uploa…" at bounding box center [381, 225] width 298 height 432
click at [374, 263] on button "browse" at bounding box center [378, 261] width 30 height 13
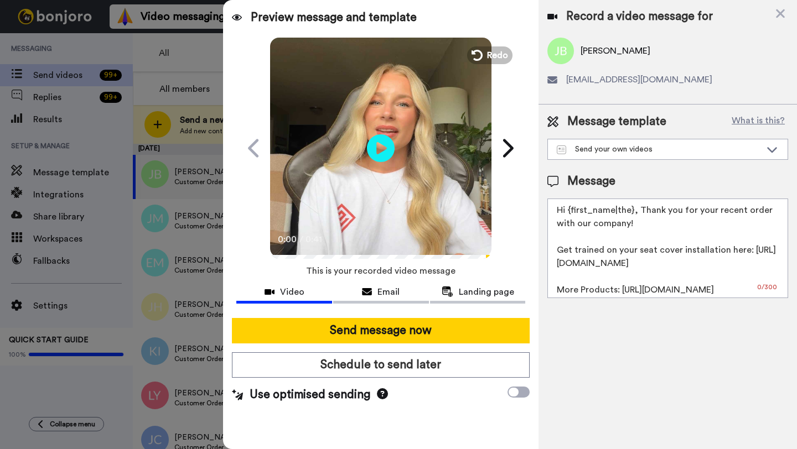
drag, startPoint x: 632, startPoint y: 212, endPoint x: 570, endPoint y: 213, distance: 62.0
click at [570, 213] on textarea "Hi {first_name|the}, Thank you for your recent order with our company! Get trai…" at bounding box center [667, 249] width 241 height 100
paste textarea "Jeff"
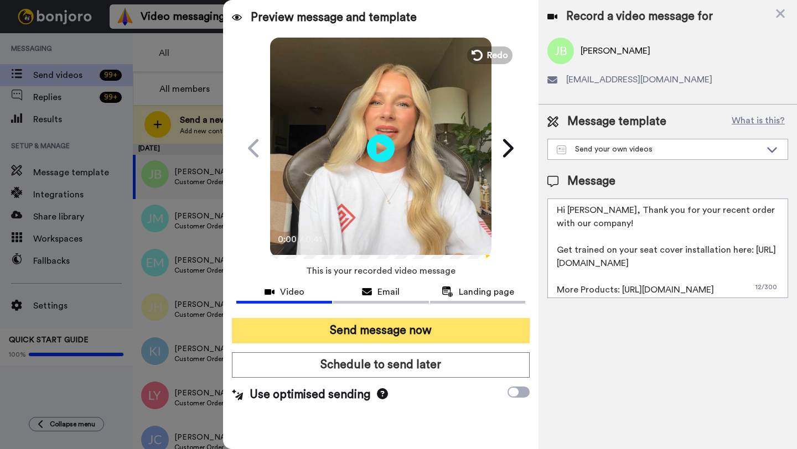
type textarea "Hi Jeff, Thank you for your recent order with our company! Get trained on your …"
click at [418, 328] on button "Send message now" at bounding box center [381, 330] width 298 height 25
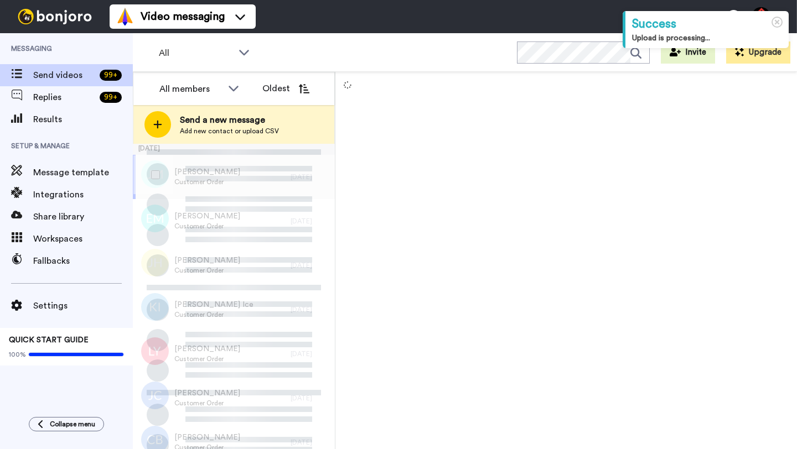
click at [286, 181] on div "[PERSON_NAME] Customer Order" at bounding box center [212, 177] width 158 height 44
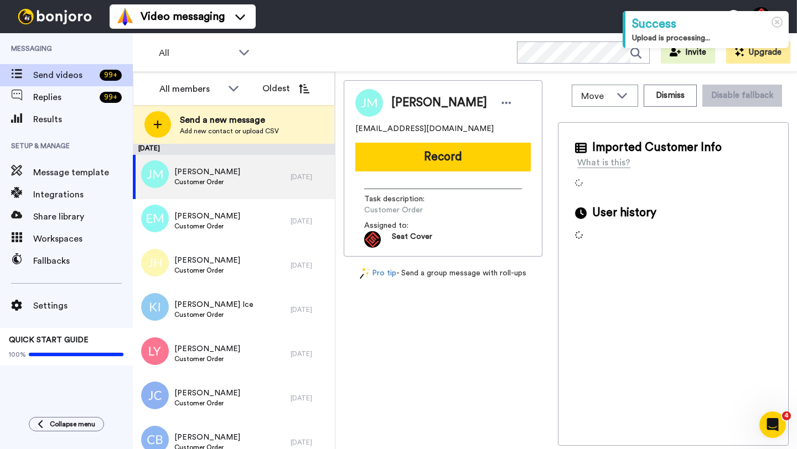
click at [413, 99] on span "[PERSON_NAME]" at bounding box center [439, 103] width 96 height 17
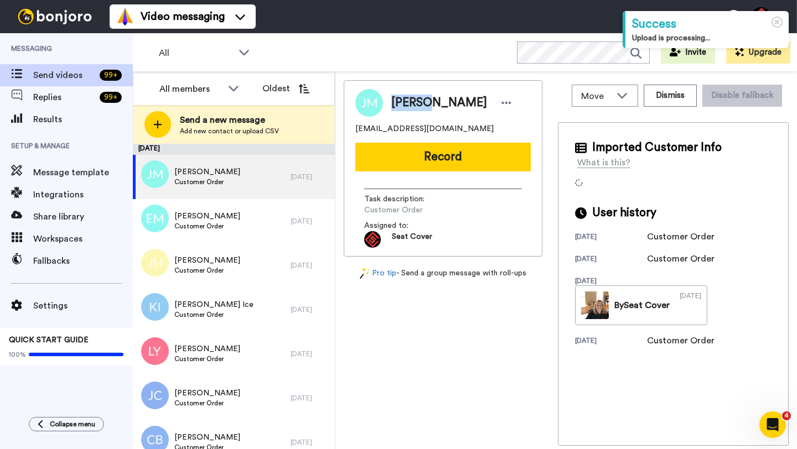
click at [413, 99] on span "[PERSON_NAME]" at bounding box center [439, 103] width 96 height 17
click at [670, 101] on button "Dismiss" at bounding box center [670, 96] width 53 height 22
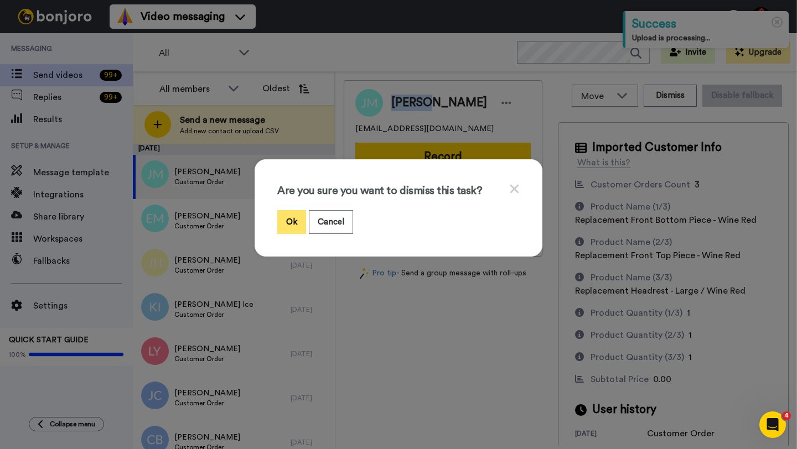
click at [288, 226] on button "Ok" at bounding box center [291, 222] width 29 height 24
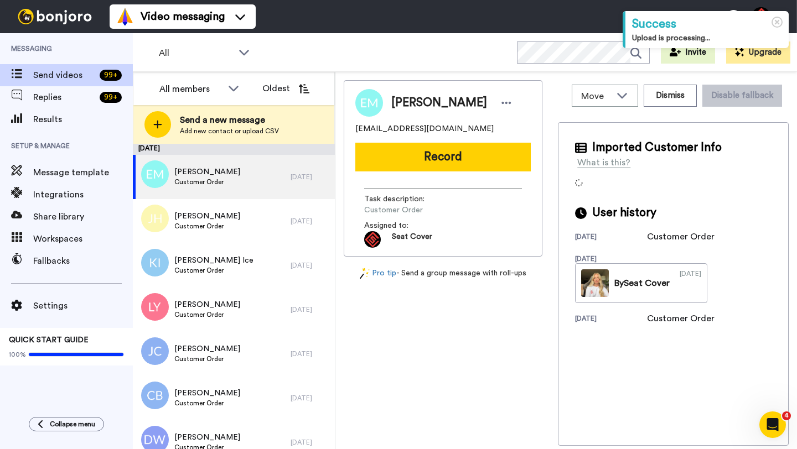
click at [405, 106] on span "[PERSON_NAME]" at bounding box center [439, 103] width 96 height 17
click at [657, 101] on button "Dismiss" at bounding box center [670, 96] width 53 height 22
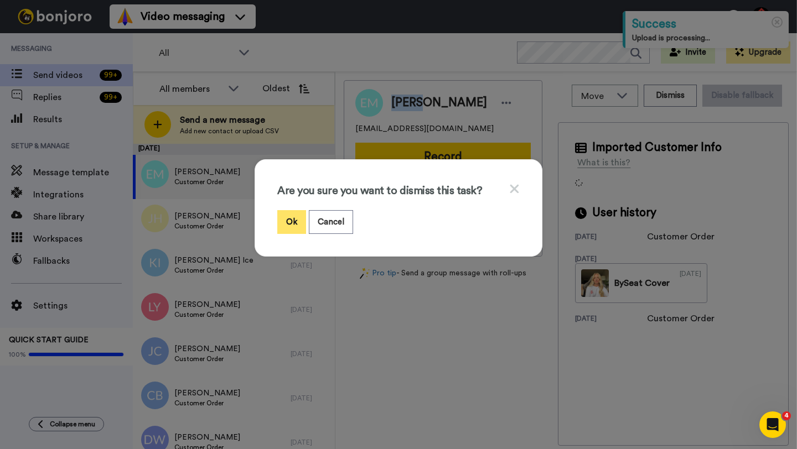
click at [291, 223] on button "Ok" at bounding box center [291, 222] width 29 height 24
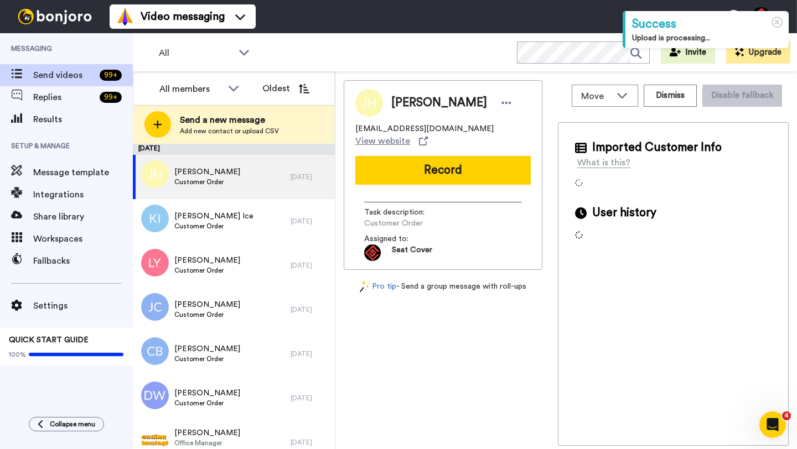
click at [414, 100] on span "[PERSON_NAME]" at bounding box center [439, 103] width 96 height 17
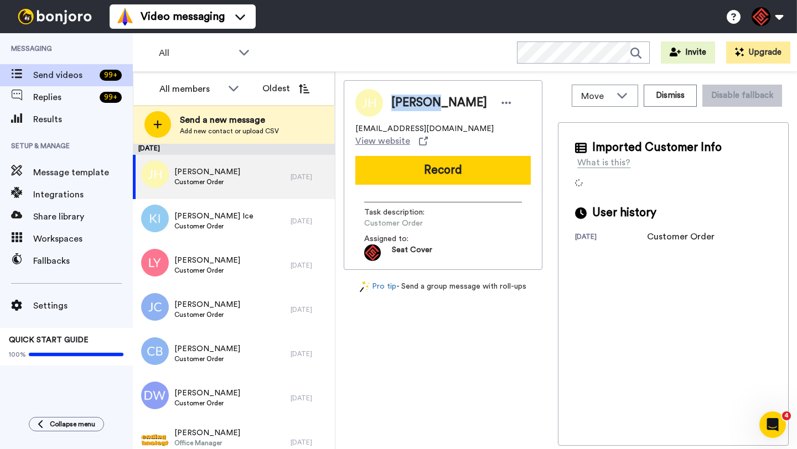
copy span "[PERSON_NAME]"
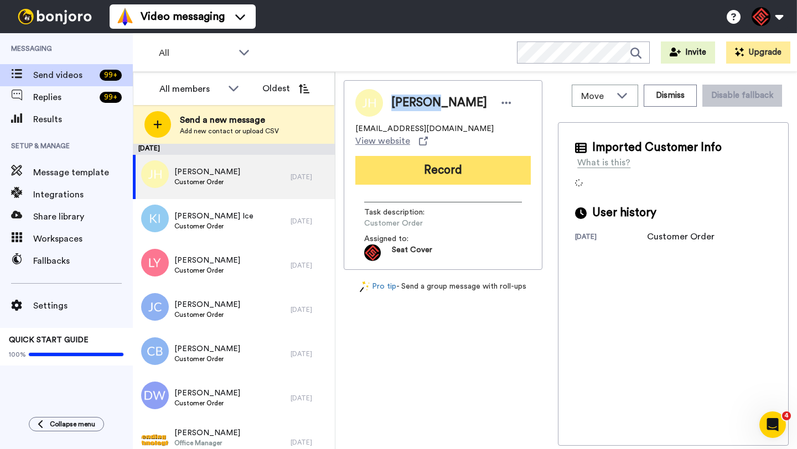
click at [442, 156] on button "Record" at bounding box center [442, 170] width 175 height 29
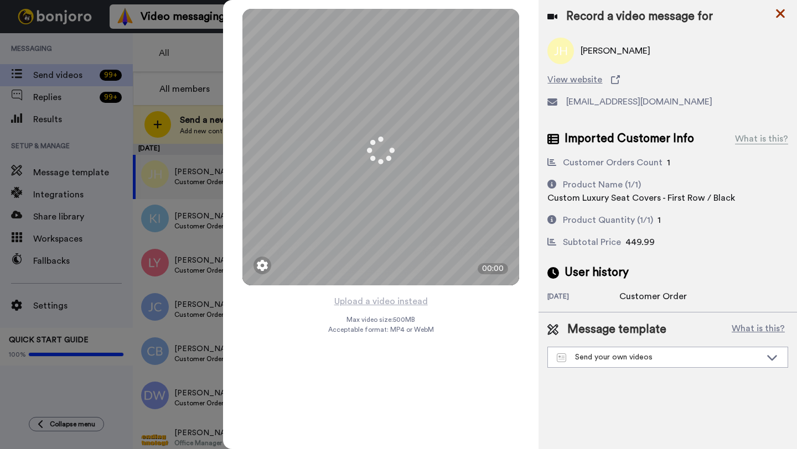
click at [780, 14] on icon at bounding box center [780, 13] width 9 height 9
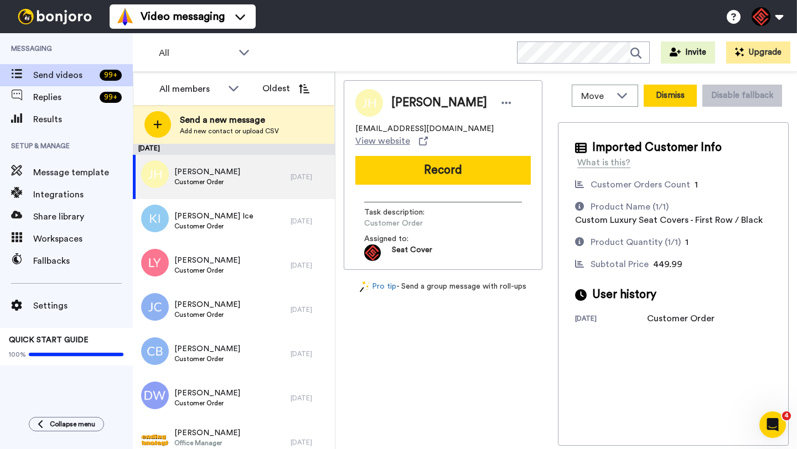
click at [674, 104] on button "Dismiss" at bounding box center [670, 96] width 53 height 22
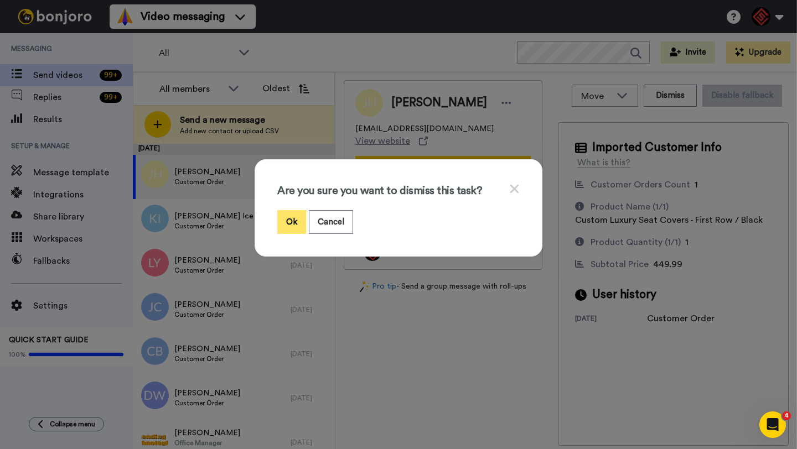
click at [287, 221] on button "Ok" at bounding box center [291, 222] width 29 height 24
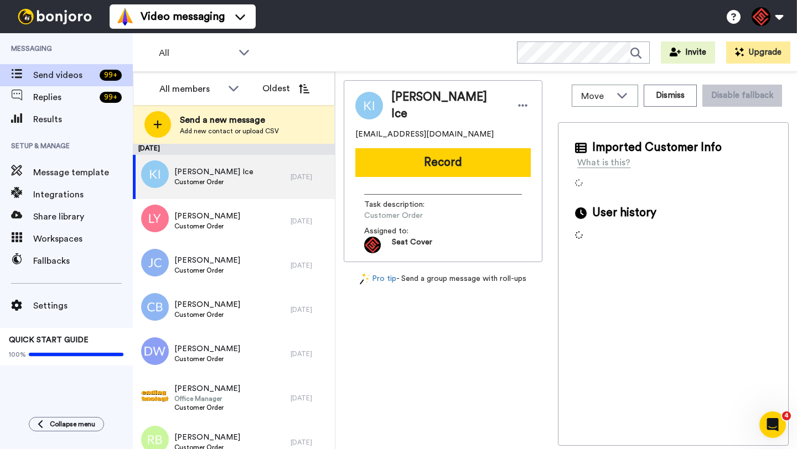
click at [402, 100] on span "Kecia Ice" at bounding box center [447, 105] width 112 height 33
copy span "Kecia"
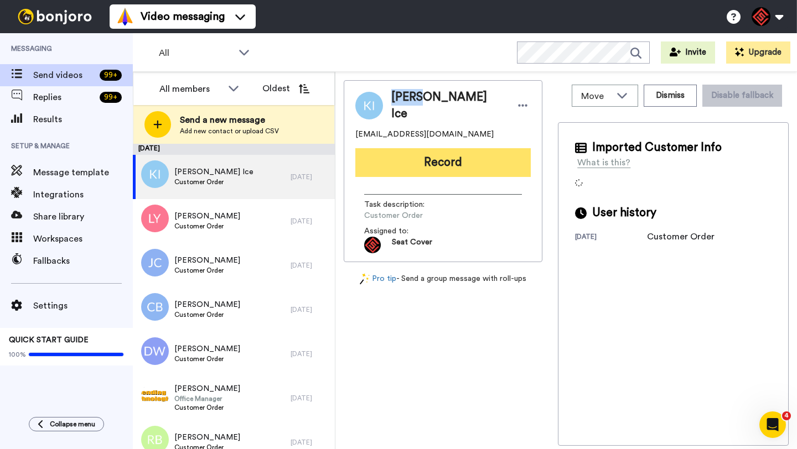
click at [446, 157] on button "Record" at bounding box center [442, 162] width 175 height 29
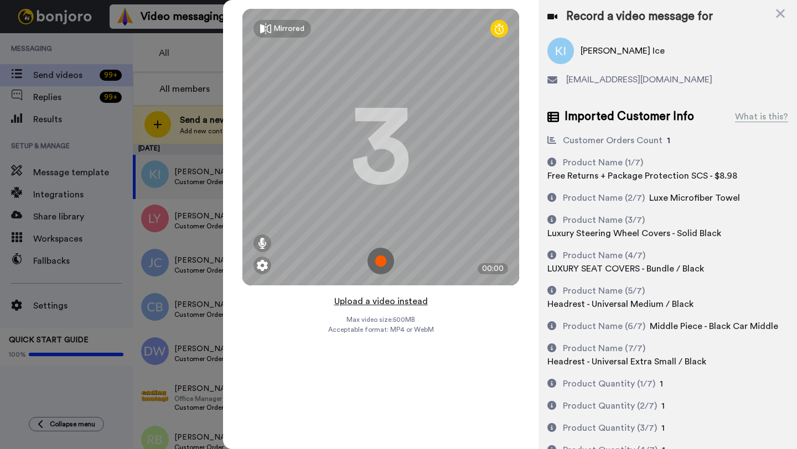
click at [384, 302] on button "Upload a video instead" at bounding box center [381, 301] width 100 height 14
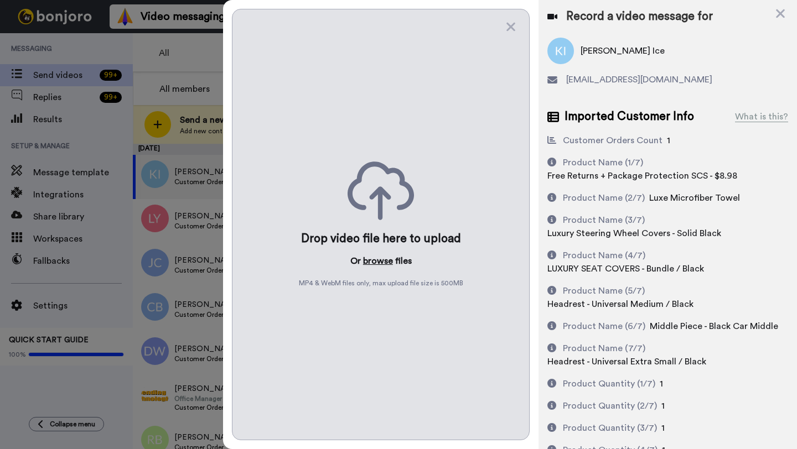
click at [374, 267] on button "browse" at bounding box center [378, 261] width 30 height 13
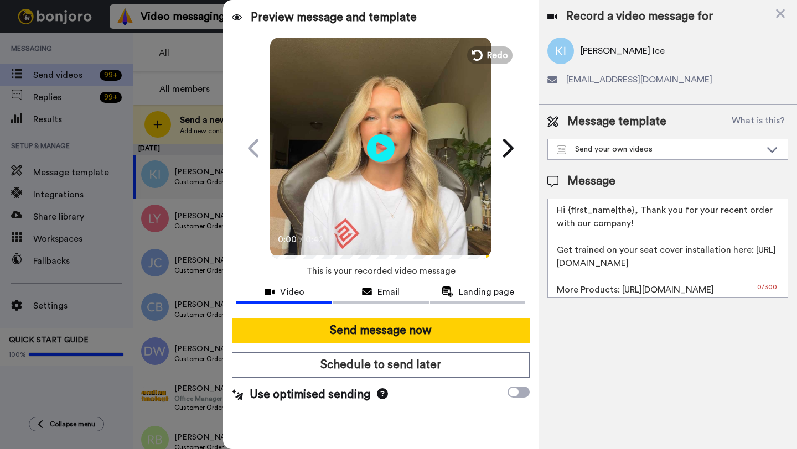
drag, startPoint x: 632, startPoint y: 213, endPoint x: 570, endPoint y: 212, distance: 62.0
click at [570, 212] on textarea "Hi {first_name|the}, Thank you for your recent order with our company! Get trai…" at bounding box center [667, 249] width 241 height 100
paste textarea "Kecia"
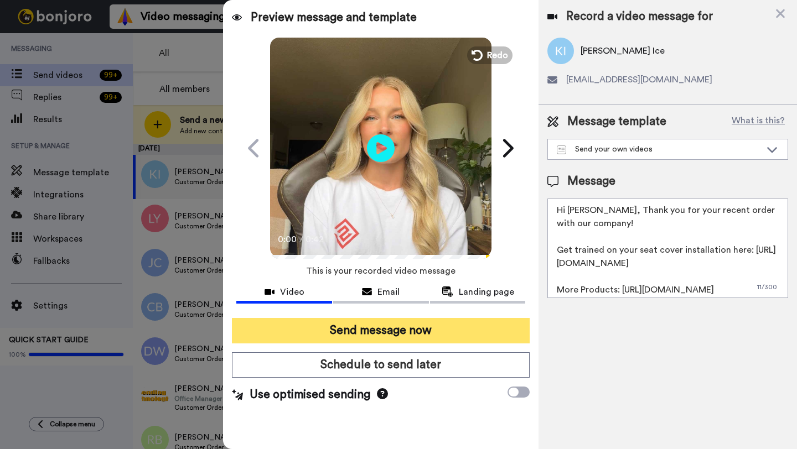
type textarea "Hi Kecia, Thank you for your recent order with our company! Get trained on your…"
click at [456, 329] on button "Send message now" at bounding box center [381, 330] width 298 height 25
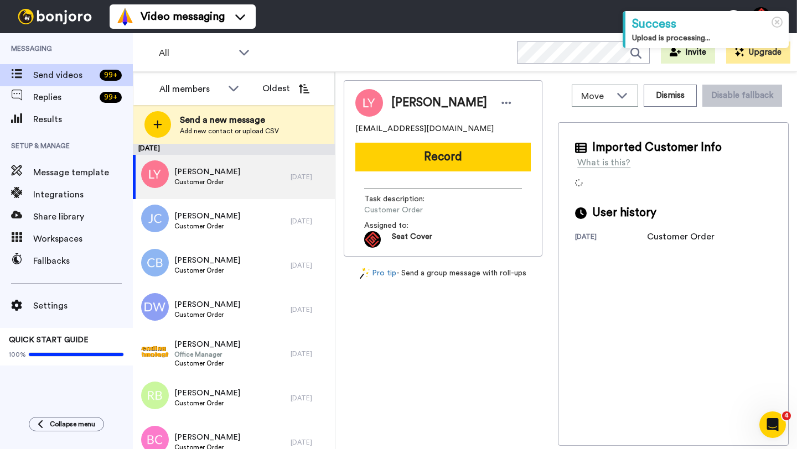
click at [404, 101] on span "[PERSON_NAME]" at bounding box center [439, 103] width 96 height 17
copy span "[PERSON_NAME]"
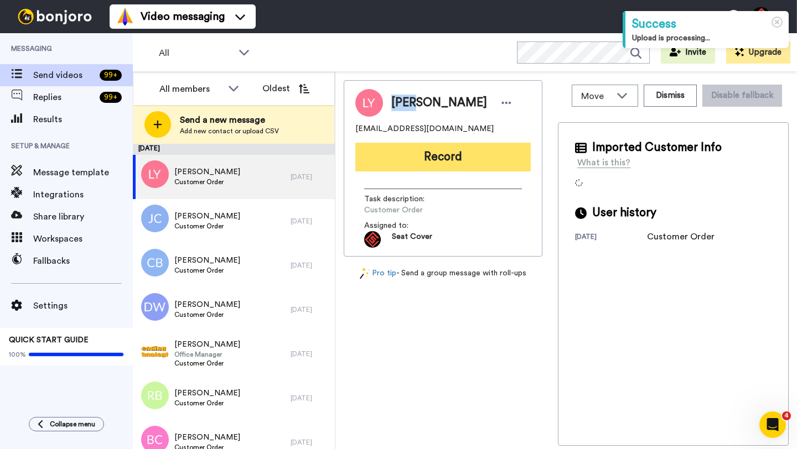
click at [454, 157] on button "Record" at bounding box center [442, 157] width 175 height 29
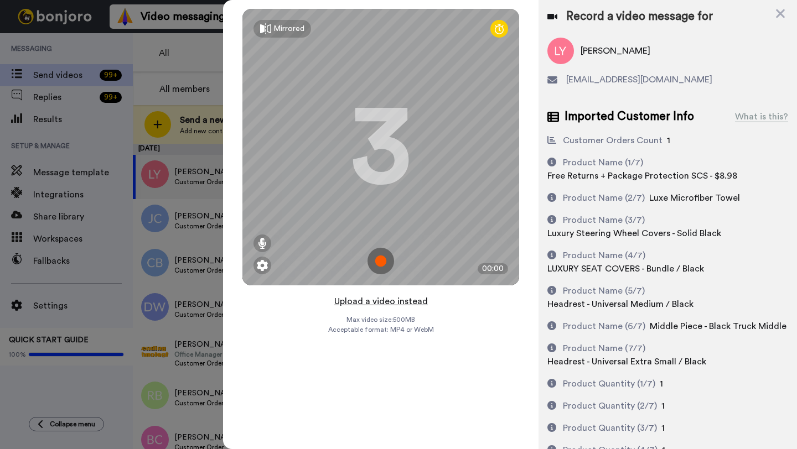
click at [387, 303] on button "Upload a video instead" at bounding box center [381, 301] width 100 height 14
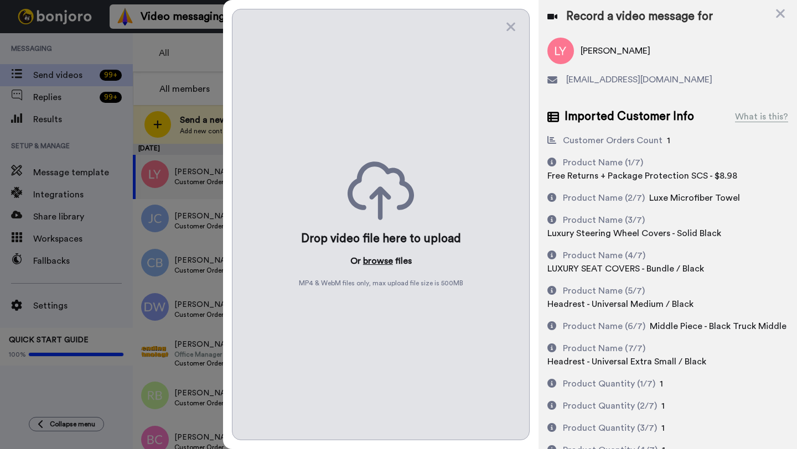
click at [378, 258] on button "browse" at bounding box center [378, 261] width 30 height 13
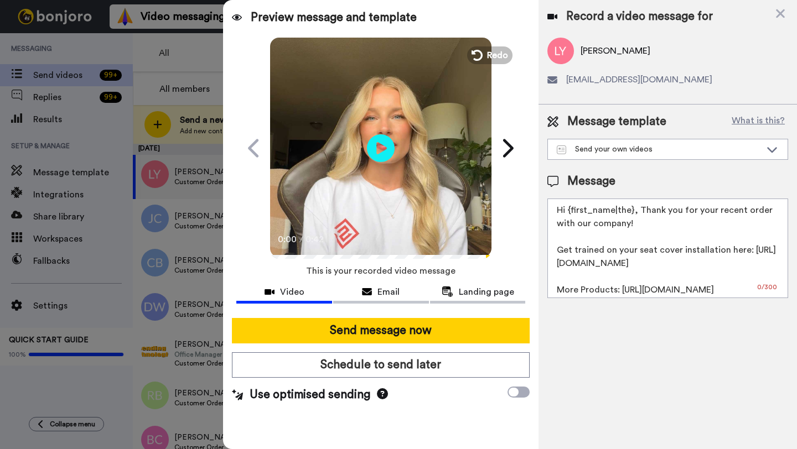
drag, startPoint x: 632, startPoint y: 214, endPoint x: 568, endPoint y: 213, distance: 63.1
click at [568, 213] on textarea "Hi {first_name|the}, Thank you for your recent order with our company! Get trai…" at bounding box center [667, 249] width 241 height 100
paste textarea "Lisa"
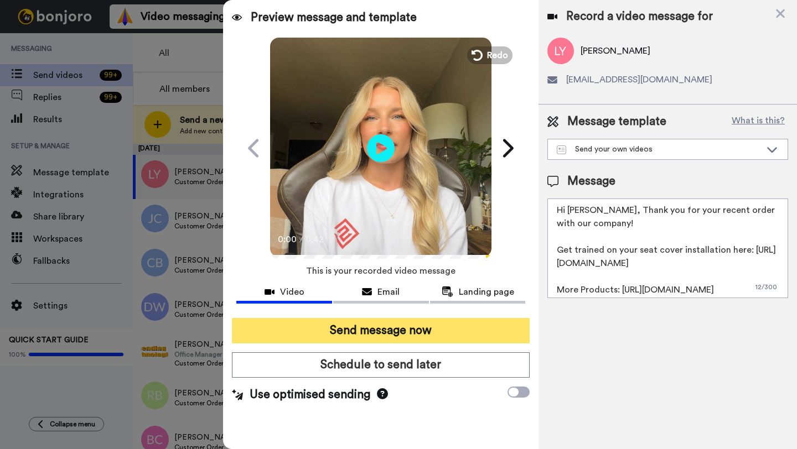
type textarea "Hi Lisa, Thank you for your recent order with our company! Get trained on your …"
click at [432, 335] on button "Send message now" at bounding box center [381, 330] width 298 height 25
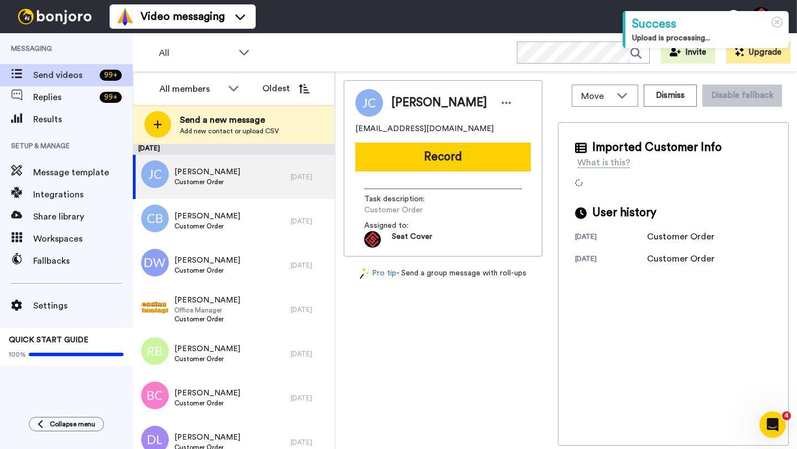
click at [415, 95] on span "Joseph Cole" at bounding box center [439, 103] width 96 height 17
copy span "Joseph"
click at [436, 138] on div "Joseph Cole josephcolevfi@gmail.com Record Task description : Customer Order As…" at bounding box center [443, 168] width 199 height 177
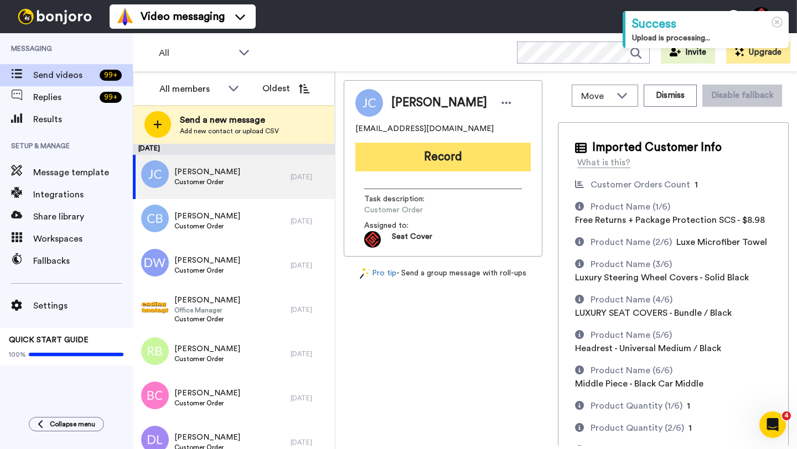
click at [433, 156] on button "Record" at bounding box center [442, 157] width 175 height 29
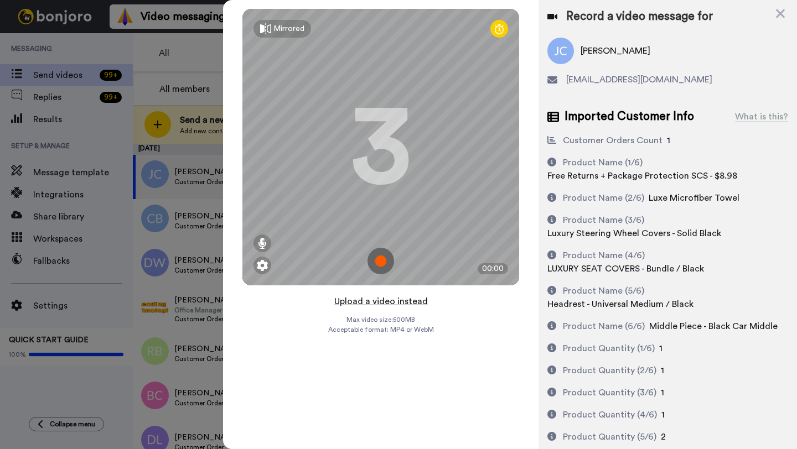
click at [386, 302] on button "Upload a video instead" at bounding box center [381, 301] width 100 height 14
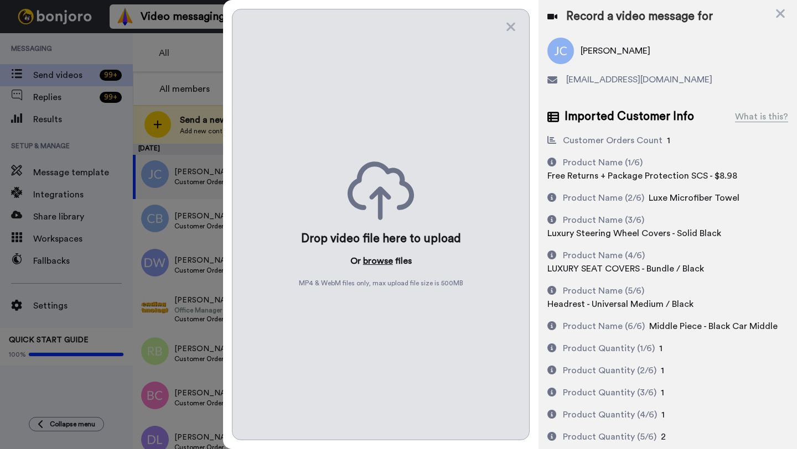
click at [370, 259] on button "browse" at bounding box center [378, 261] width 30 height 13
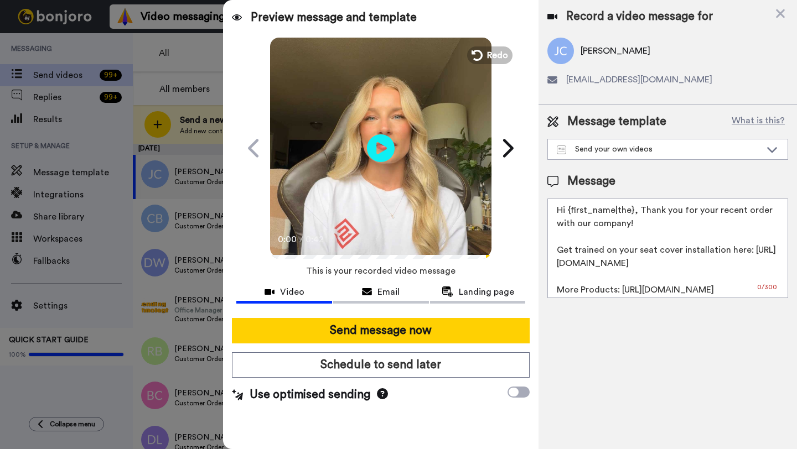
drag, startPoint x: 633, startPoint y: 213, endPoint x: 567, endPoint y: 212, distance: 65.3
click at [567, 212] on textarea "Hi {first_name|the}, Thank you for your recent order with our company! Get trai…" at bounding box center [667, 249] width 241 height 100
paste textarea "Joseph"
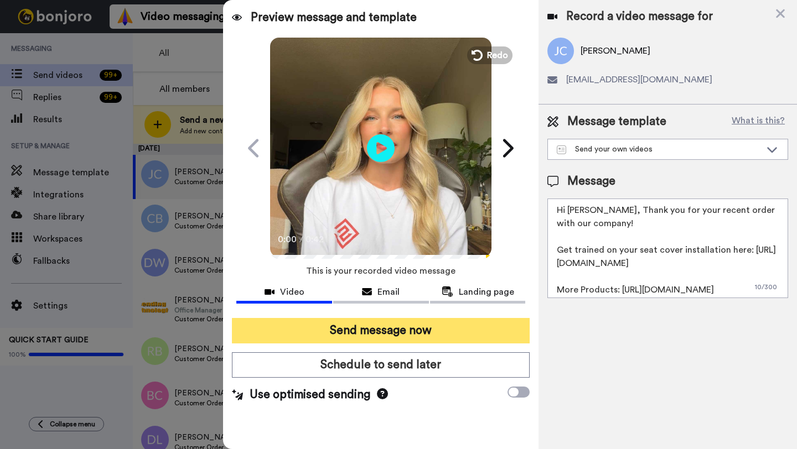
type textarea "Hi Joseph, Thank you for your recent order with our company! Get trained on you…"
click at [465, 329] on button "Send message now" at bounding box center [381, 330] width 298 height 25
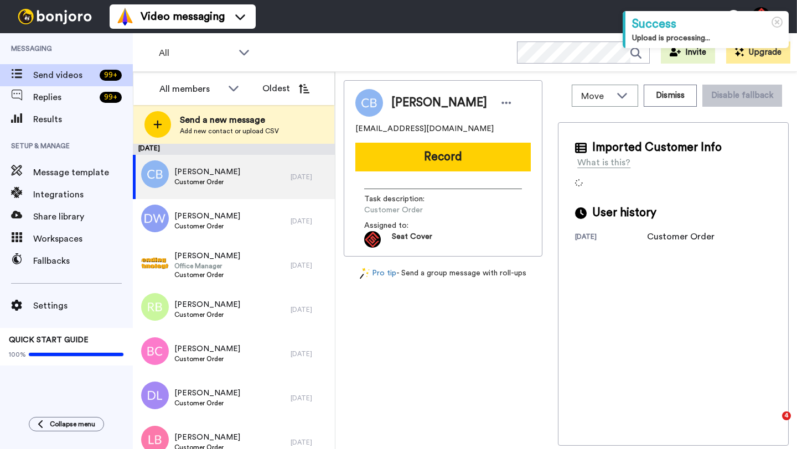
click at [415, 106] on span "Carolyn Bacon" at bounding box center [439, 103] width 96 height 17
copy span "Carolyn"
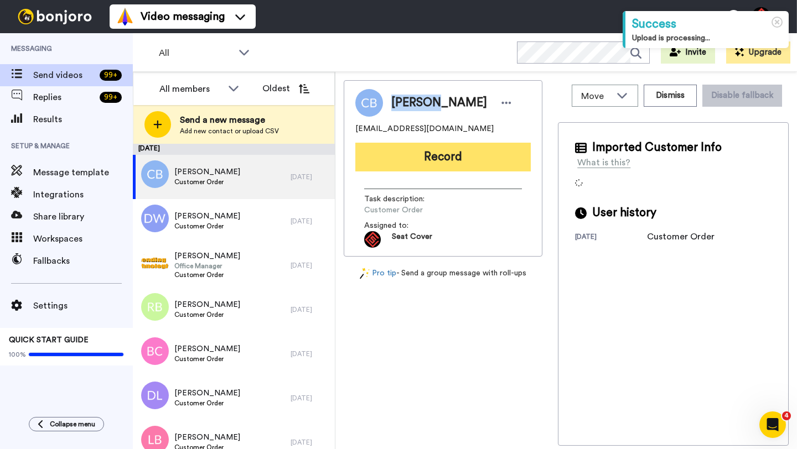
click at [447, 155] on button "Record" at bounding box center [442, 157] width 175 height 29
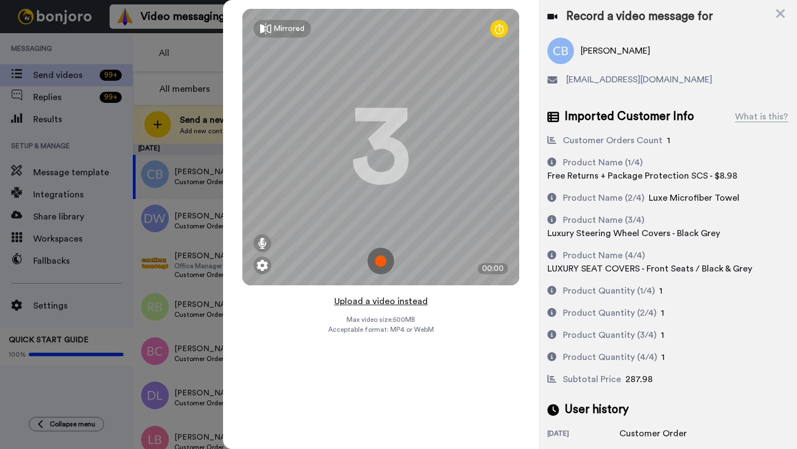
click at [375, 302] on button "Upload a video instead" at bounding box center [381, 301] width 100 height 14
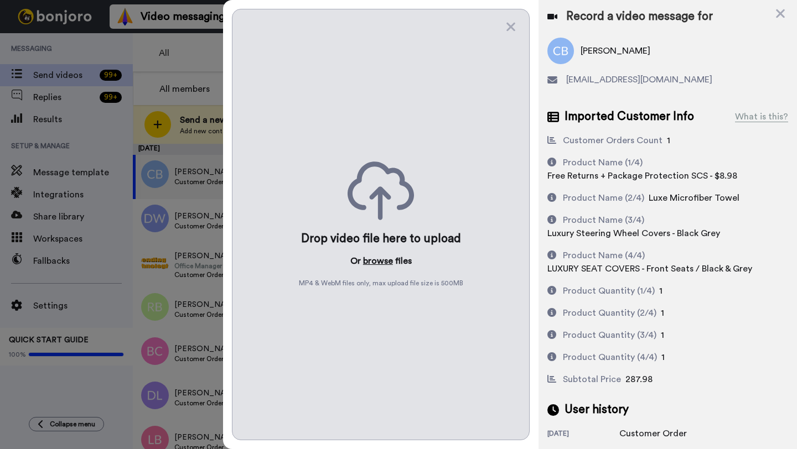
click at [370, 264] on button "browse" at bounding box center [378, 261] width 30 height 13
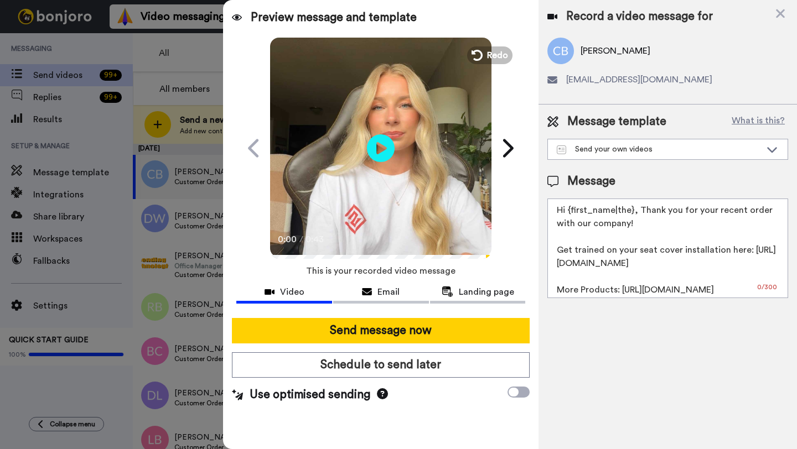
drag, startPoint x: 632, startPoint y: 213, endPoint x: 572, endPoint y: 213, distance: 59.8
click at [572, 213] on textarea "Hi {first_name|the}, Thank you for your recent order with our company! Get trai…" at bounding box center [667, 249] width 241 height 100
paste textarea "Carolyn"
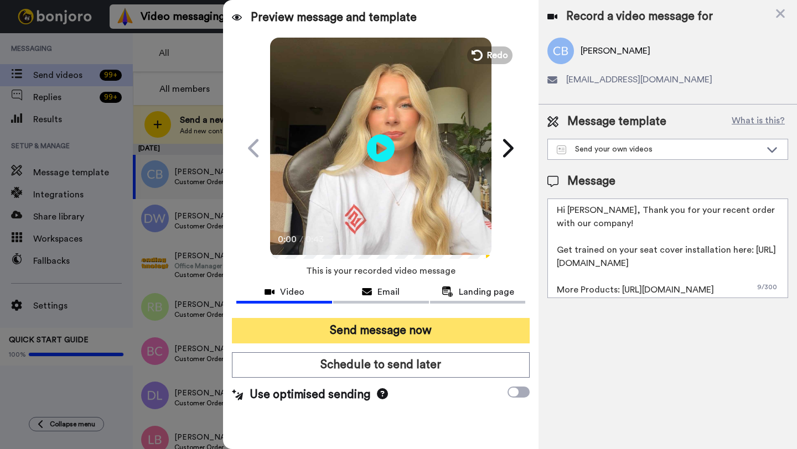
type textarea "Hi Carolyn, Thank you for your recent order with our company! Get trained on yo…"
click at [374, 338] on button "Send message now" at bounding box center [381, 330] width 298 height 25
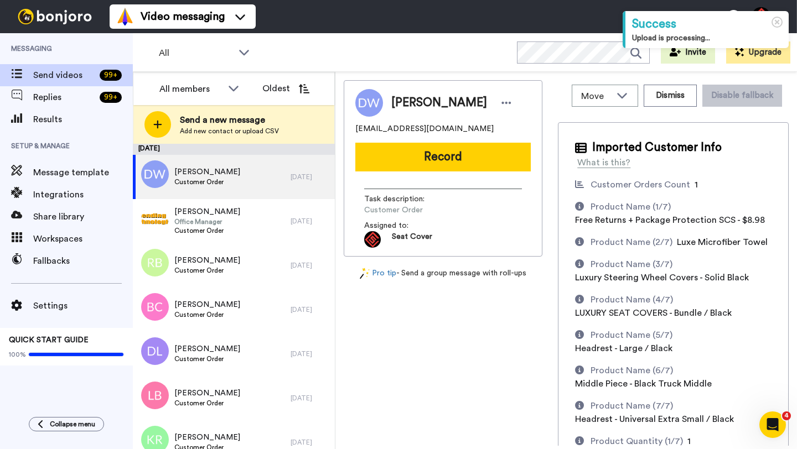
click at [401, 99] on span "[PERSON_NAME]" at bounding box center [439, 103] width 96 height 17
copy span "[PERSON_NAME]"
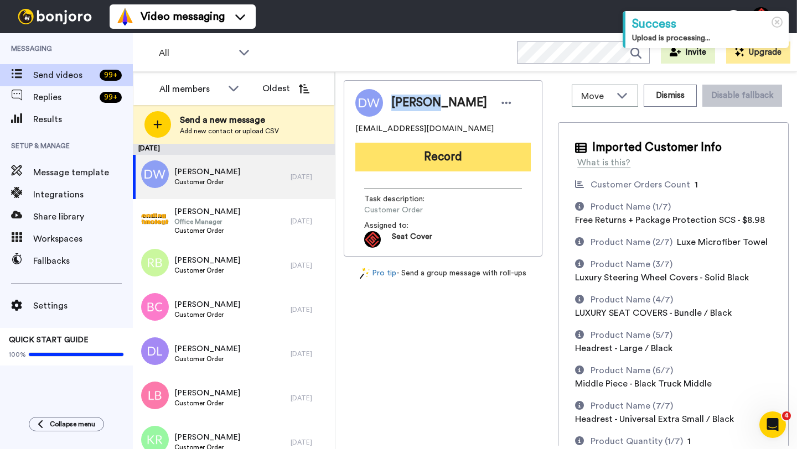
click at [457, 170] on button "Record" at bounding box center [442, 157] width 175 height 29
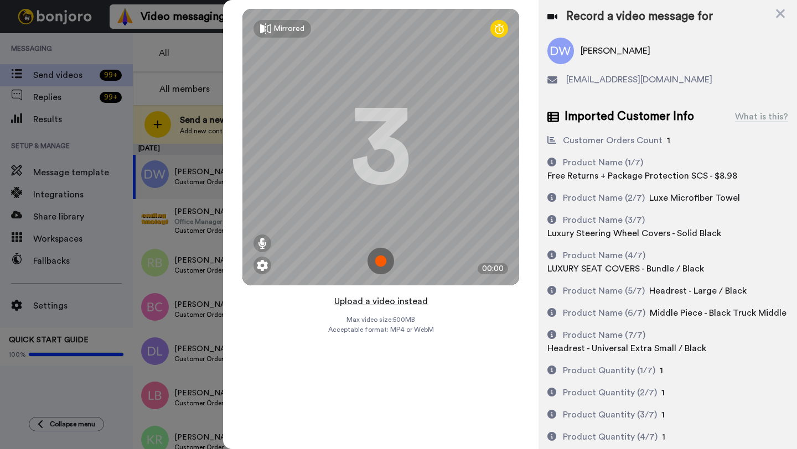
click at [387, 301] on button "Upload a video instead" at bounding box center [381, 301] width 100 height 14
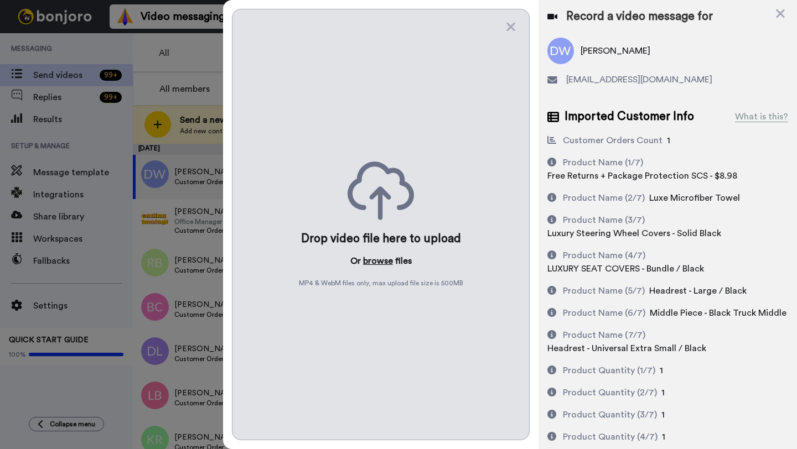
click at [374, 257] on button "browse" at bounding box center [378, 261] width 30 height 13
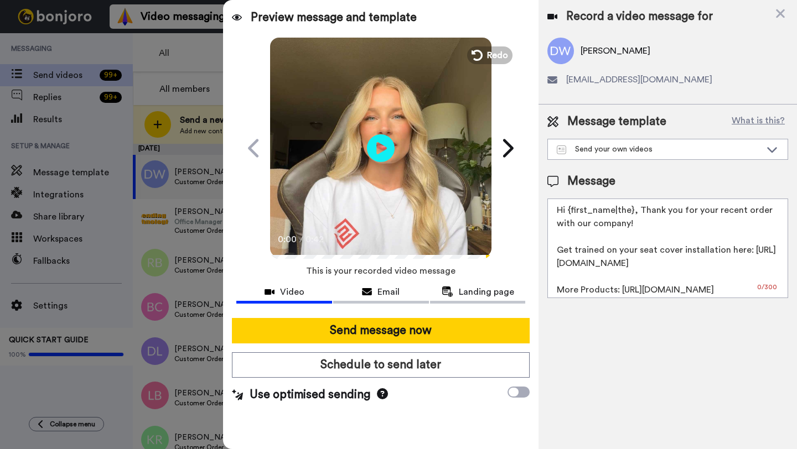
drag, startPoint x: 630, startPoint y: 213, endPoint x: 593, endPoint y: 213, distance: 37.6
click at [593, 213] on textarea "Hi {first_name|the}, Thank you for your recent order with our company! Get trai…" at bounding box center [667, 249] width 241 height 100
drag, startPoint x: 632, startPoint y: 213, endPoint x: 568, endPoint y: 213, distance: 63.1
click at [568, 213] on textarea "Hi {first_name|the}, Thank you for your recent order with our company! Get trai…" at bounding box center [667, 249] width 241 height 100
paste textarea "[PERSON_NAME]"
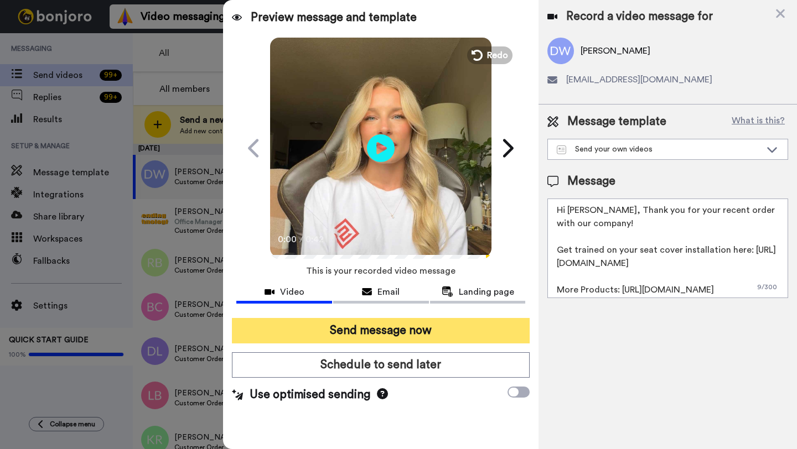
type textarea "Hi [PERSON_NAME], Thank you for your recent order with our company! Get trained…"
click at [436, 328] on button "Send message now" at bounding box center [381, 330] width 298 height 25
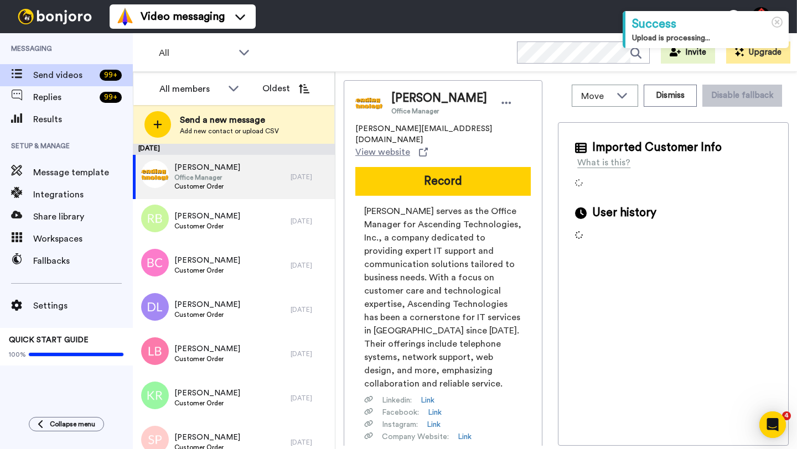
click at [405, 104] on span "Julio Segovia" at bounding box center [439, 98] width 96 height 17
copy span "[PERSON_NAME]"
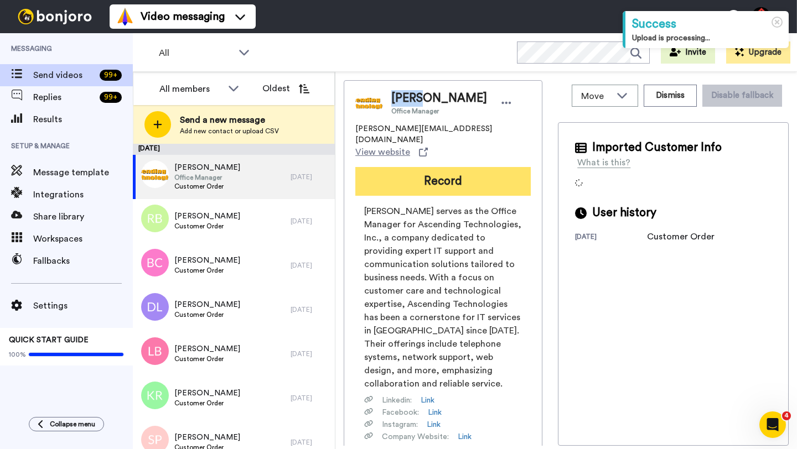
click at [445, 167] on button "Record" at bounding box center [442, 181] width 175 height 29
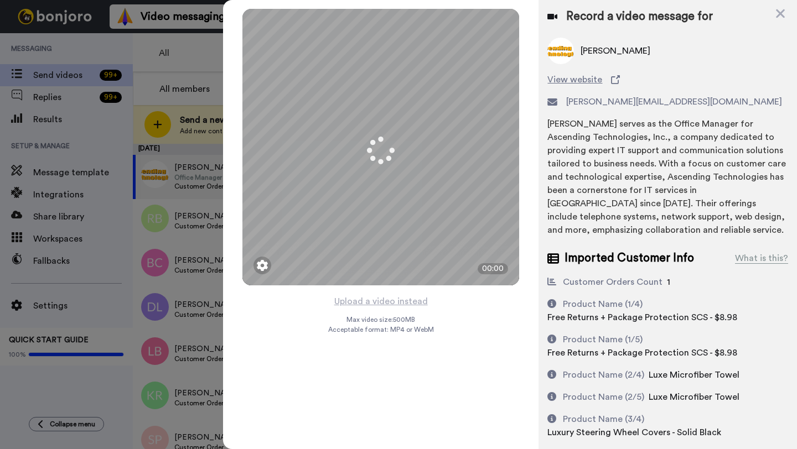
scroll to position [121, 0]
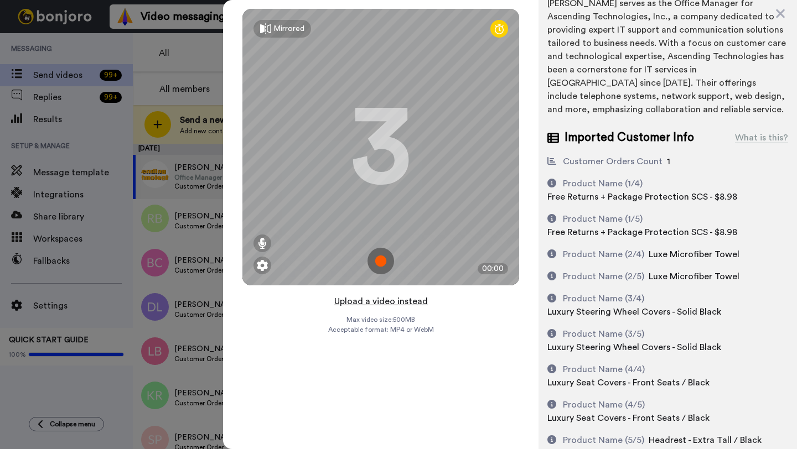
click at [380, 300] on button "Upload a video instead" at bounding box center [381, 301] width 100 height 14
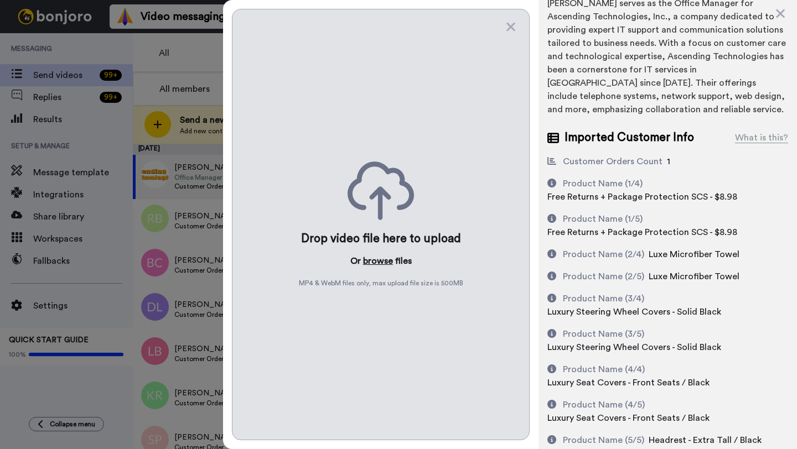
click at [379, 257] on button "browse" at bounding box center [378, 261] width 30 height 13
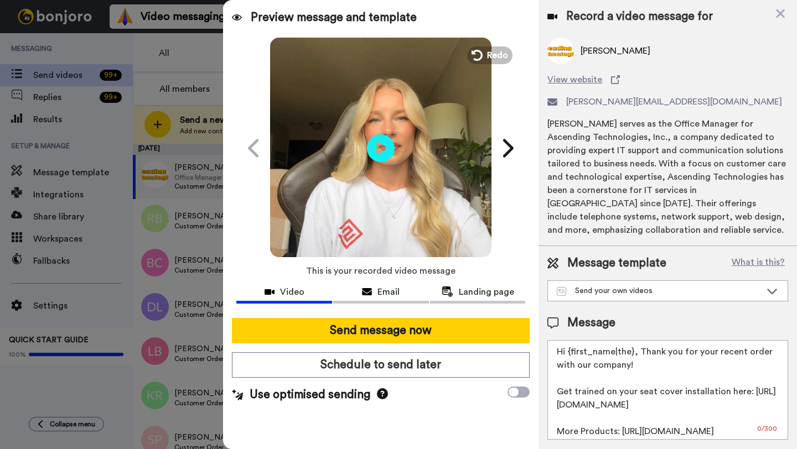
scroll to position [0, 0]
drag, startPoint x: 633, startPoint y: 354, endPoint x: 566, endPoint y: 353, distance: 67.5
click at [566, 353] on textarea "Hi {first_name|the}, Thank you for your recent order with our company! Get trai…" at bounding box center [667, 390] width 241 height 100
paste textarea "Julio"
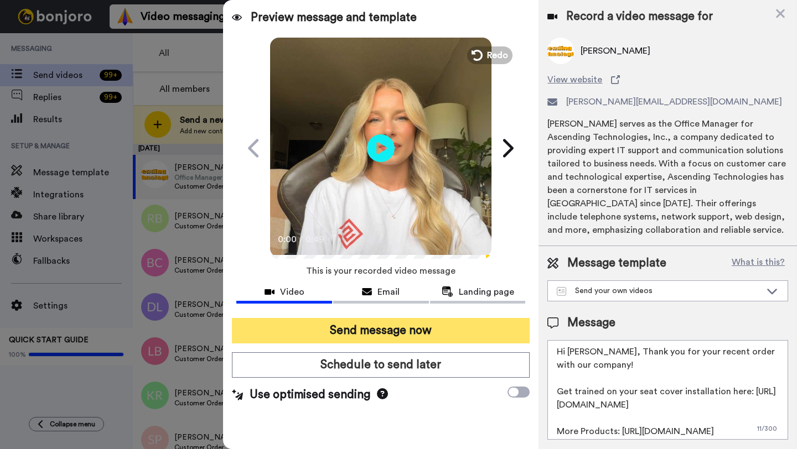
type textarea "Hi Julio, Thank you for your recent order with our company! Get trained on your…"
click at [470, 333] on button "Send message now" at bounding box center [381, 330] width 298 height 25
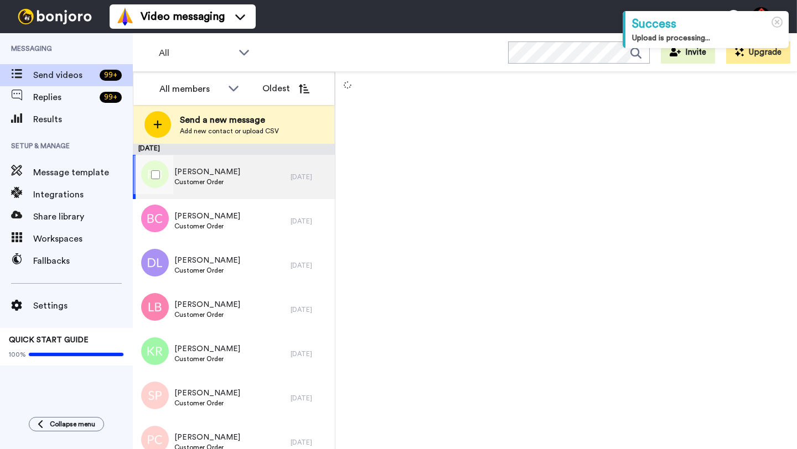
click at [282, 182] on div "[PERSON_NAME] Customer Order" at bounding box center [212, 177] width 158 height 44
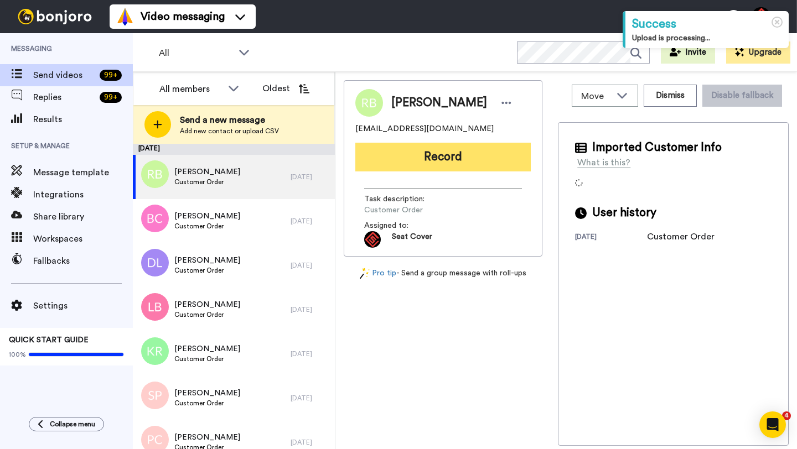
click at [422, 163] on button "Record" at bounding box center [442, 157] width 175 height 29
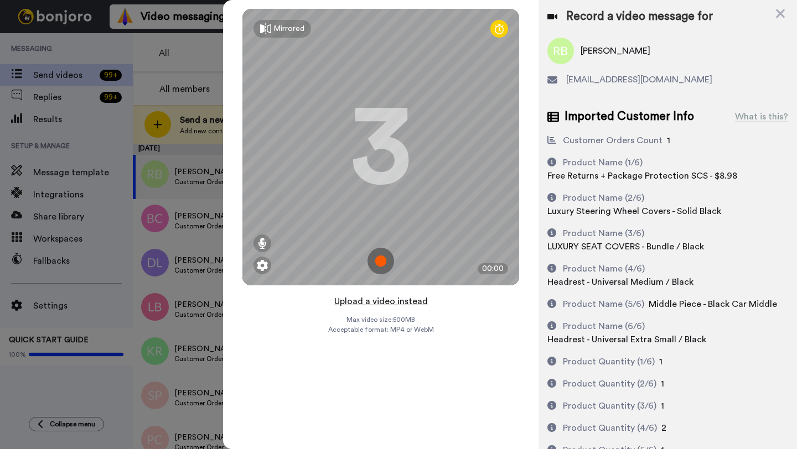
click at [390, 303] on button "Upload a video instead" at bounding box center [381, 301] width 100 height 14
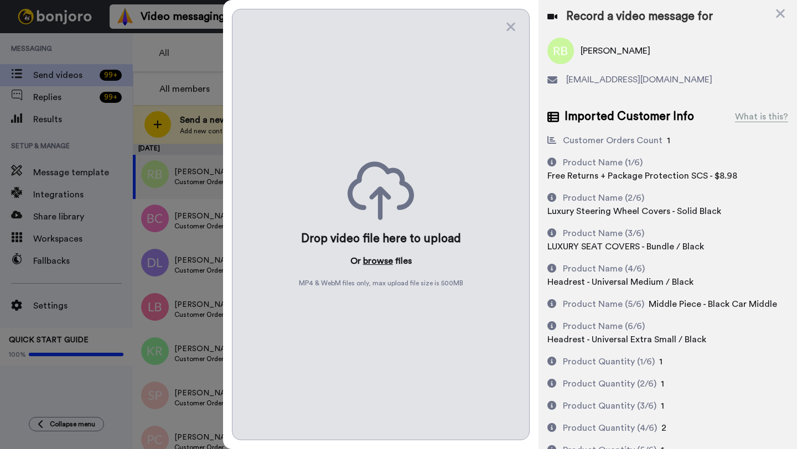
click at [375, 263] on button "browse" at bounding box center [378, 261] width 30 height 13
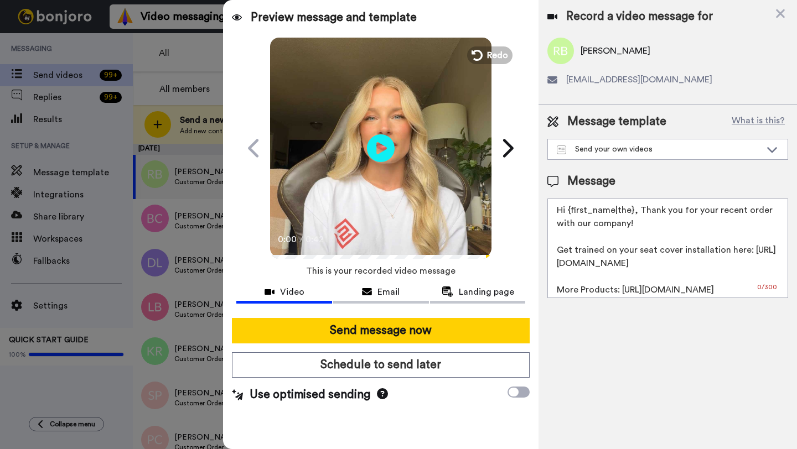
drag, startPoint x: 632, startPoint y: 215, endPoint x: 569, endPoint y: 213, distance: 63.1
click at [569, 213] on textarea "Hi {first_name|the}, Thank you for your recent order with our company! Get trai…" at bounding box center [667, 249] width 241 height 100
paste textarea "Julio"
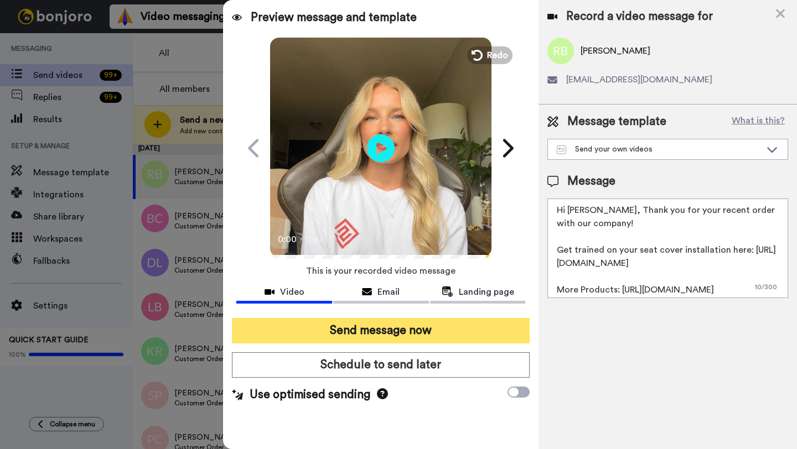
type textarea "Hi Robert, Thank you for your recent order with our company! Get trained on you…"
click at [371, 327] on button "Send message now" at bounding box center [381, 330] width 298 height 25
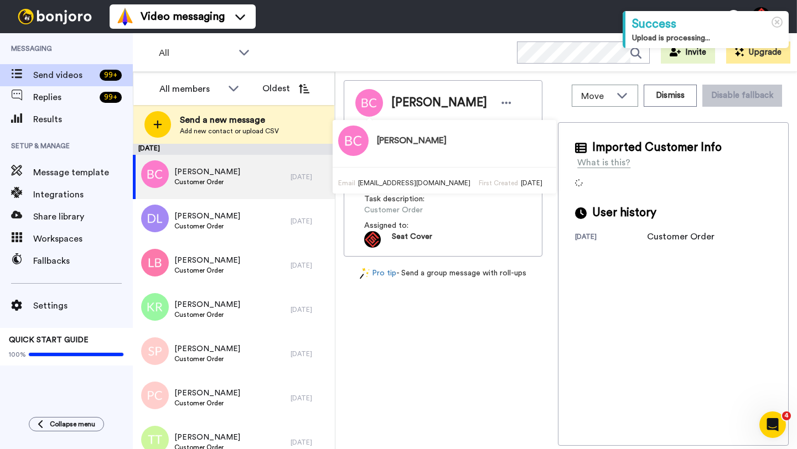
click at [395, 107] on span "[PERSON_NAME]" at bounding box center [439, 103] width 96 height 17
click at [395, 107] on span "Ben Crouch" at bounding box center [439, 103] width 96 height 17
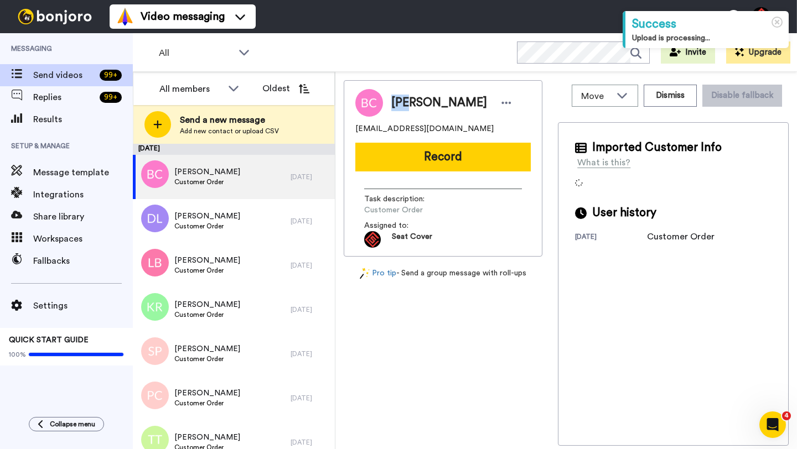
copy span "Ben"
click at [456, 173] on div "Ben Crouch blcrouch5@gmail.com Record Task description : Customer Order Assigne…" at bounding box center [443, 168] width 199 height 177
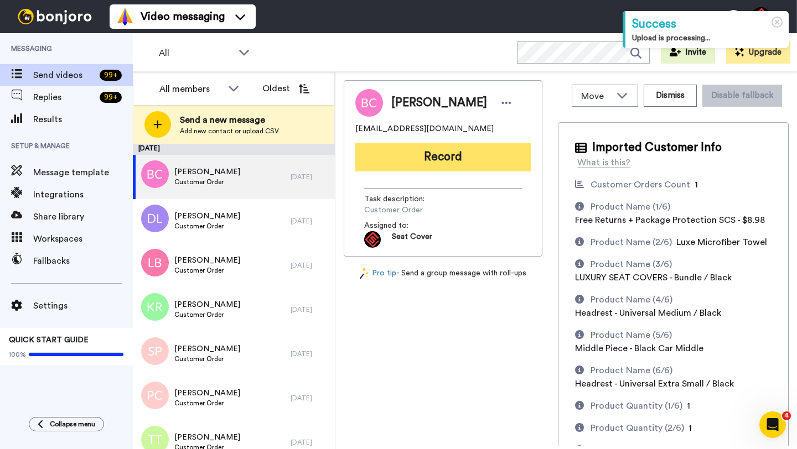
click at [448, 161] on button "Record" at bounding box center [442, 157] width 175 height 29
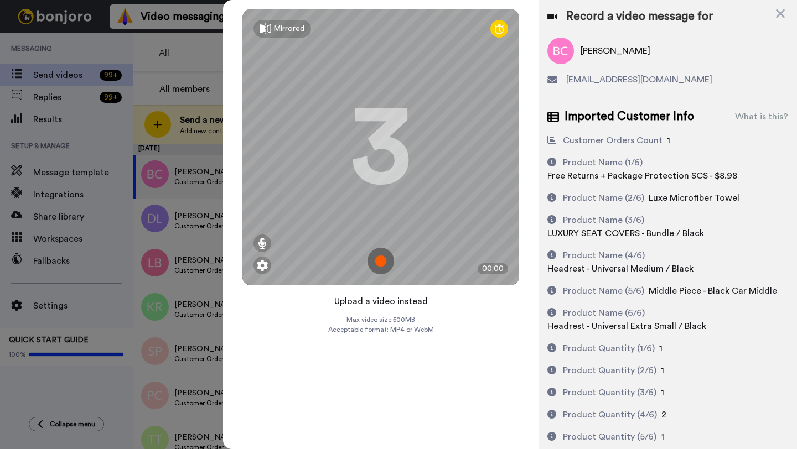
click at [389, 302] on button "Upload a video instead" at bounding box center [381, 301] width 100 height 14
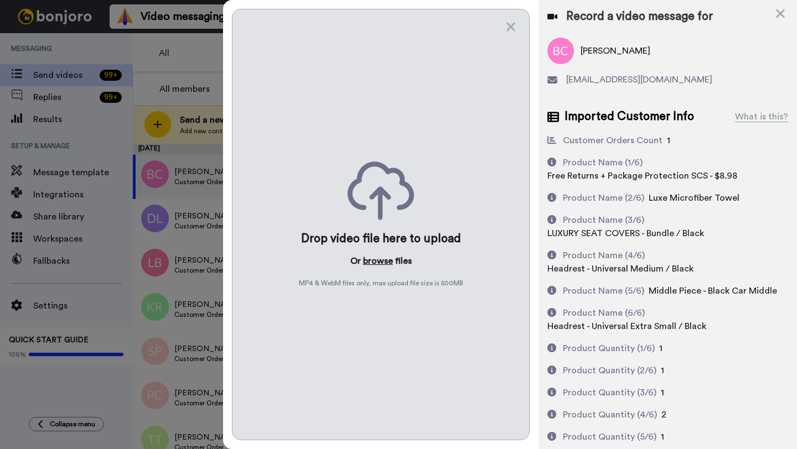
click at [378, 266] on button "browse" at bounding box center [378, 261] width 30 height 13
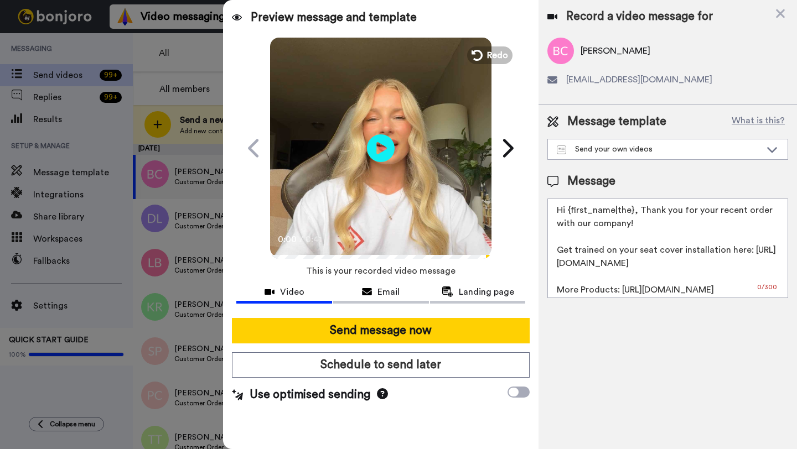
drag, startPoint x: 632, startPoint y: 214, endPoint x: 566, endPoint y: 215, distance: 65.3
click at [566, 215] on textarea "Hi {first_name|the}, Thank you for your recent order with our company! Get trai…" at bounding box center [667, 249] width 241 height 100
paste textarea "Ben"
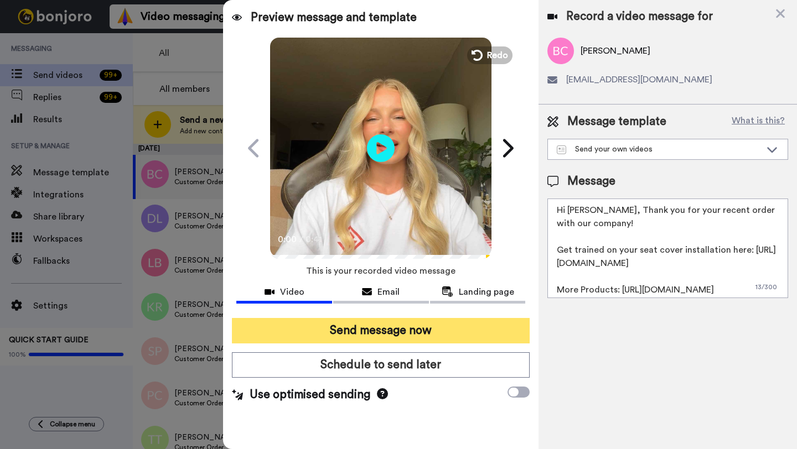
type textarea "Hi Ben, Thank you for your recent order with our company! Get trained on your s…"
click at [418, 333] on button "Send message now" at bounding box center [381, 330] width 298 height 25
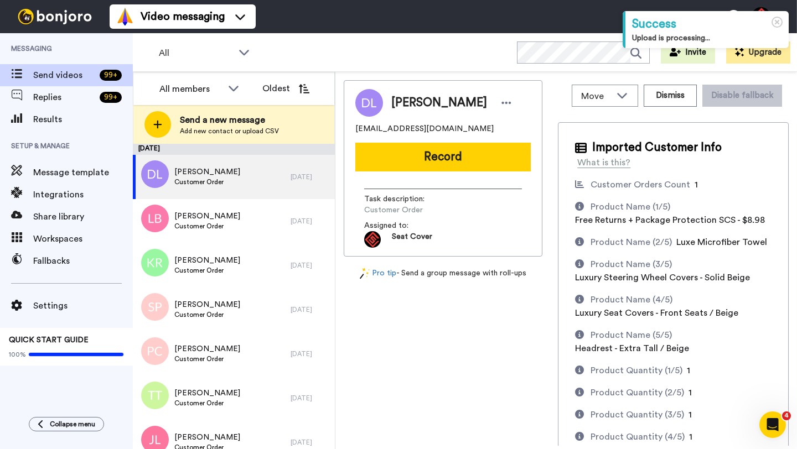
click at [418, 101] on span "[PERSON_NAME]" at bounding box center [439, 103] width 96 height 17
copy span "Damon"
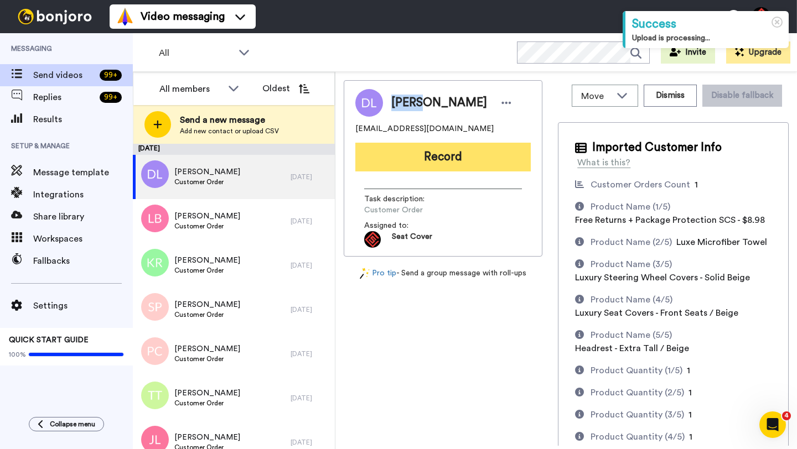
click at [431, 149] on button "Record" at bounding box center [442, 157] width 175 height 29
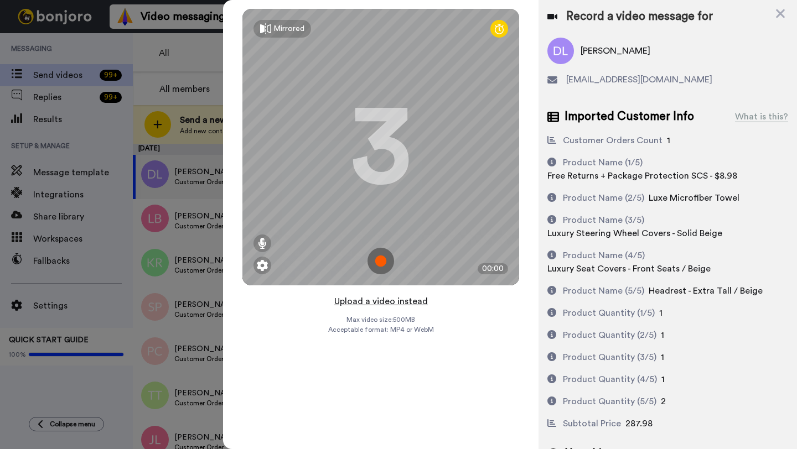
click at [377, 299] on button "Upload a video instead" at bounding box center [381, 301] width 100 height 14
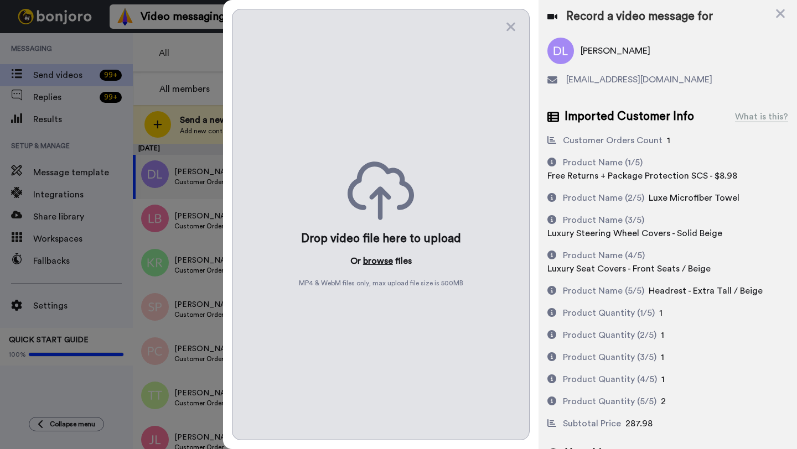
click at [372, 262] on button "browse" at bounding box center [378, 261] width 30 height 13
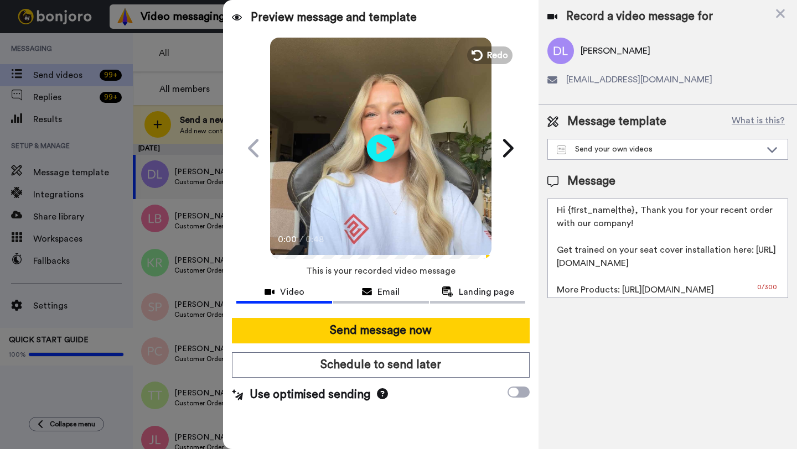
drag, startPoint x: 631, startPoint y: 213, endPoint x: 567, endPoint y: 212, distance: 63.7
click at [567, 212] on textarea "Hi {first_name|the}, Thank you for your recent order with our company! Get trai…" at bounding box center [667, 249] width 241 height 100
paste textarea "Damon"
type textarea "Hi Damon, Thank you for your recent order with our company! Get trained on your…"
click at [431, 343] on div "Send message now Schedule to send later Use optimised sending" at bounding box center [381, 360] width 316 height 103
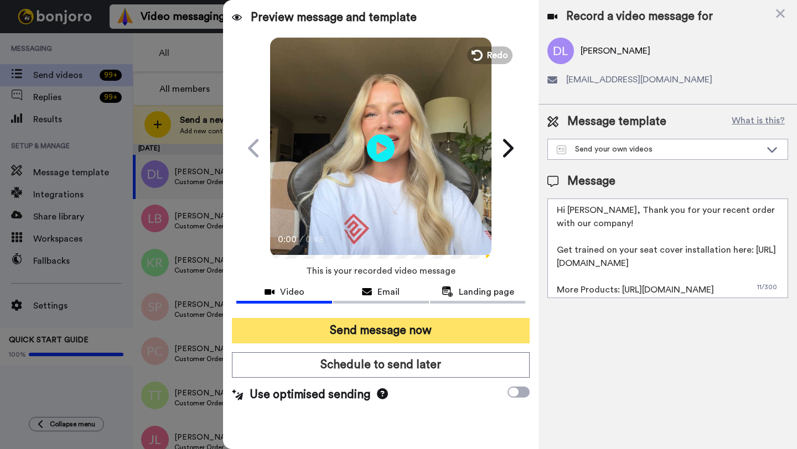
click at [424, 333] on button "Send message now" at bounding box center [381, 330] width 298 height 25
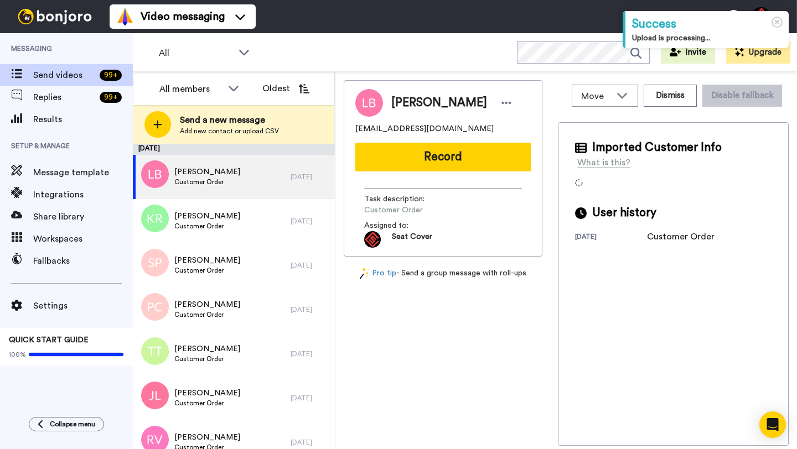
click at [408, 101] on span "Luis Bueno" at bounding box center [439, 103] width 96 height 17
copy span "Luis"
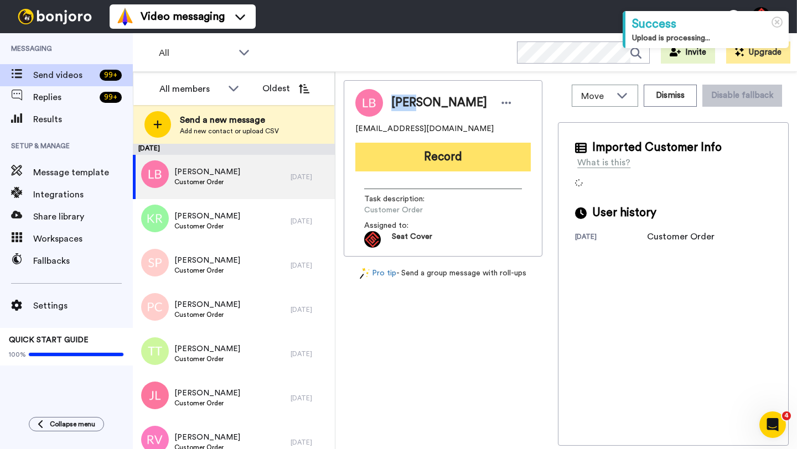
click at [436, 155] on button "Record" at bounding box center [442, 157] width 175 height 29
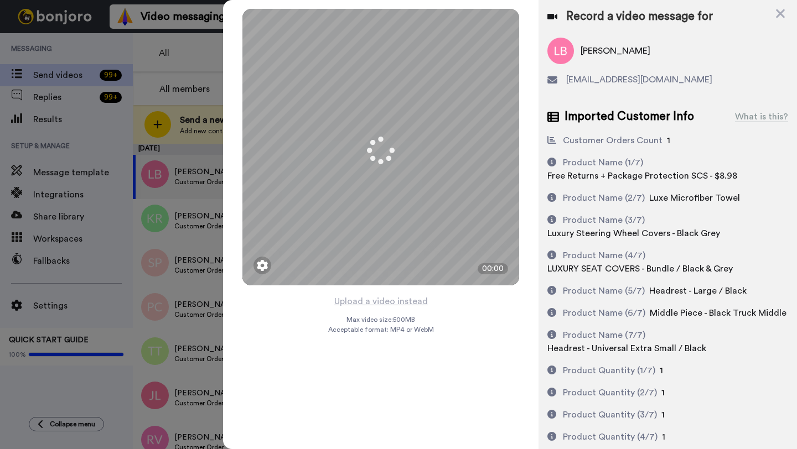
click at [384, 301] on button "Upload a video instead" at bounding box center [381, 301] width 100 height 14
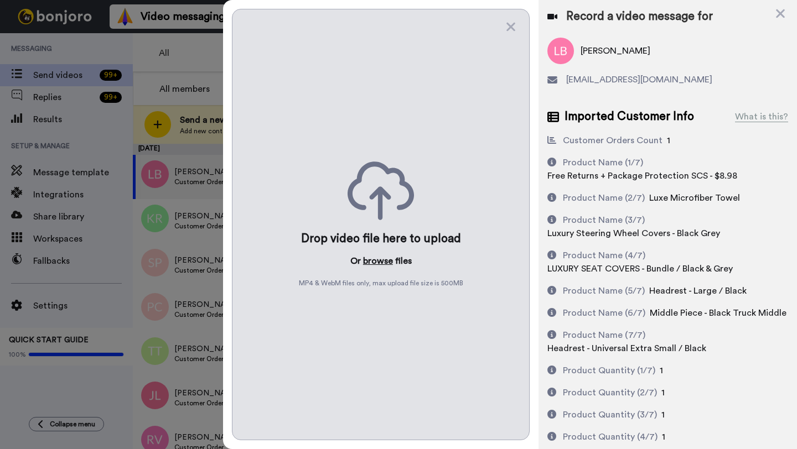
click at [371, 261] on button "browse" at bounding box center [378, 261] width 30 height 13
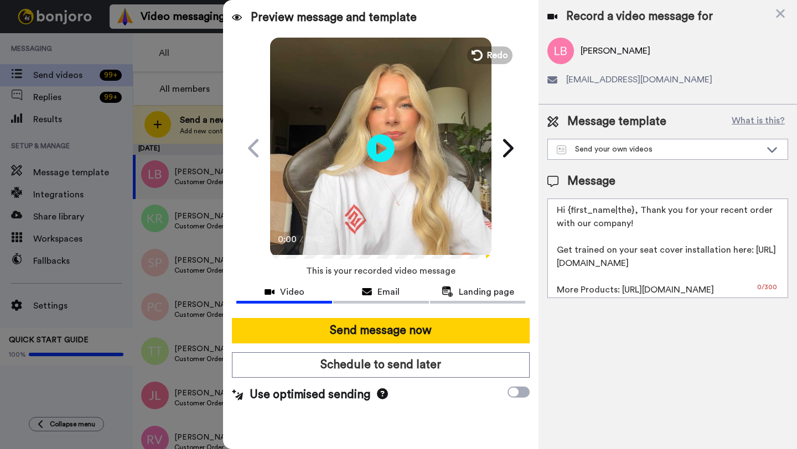
drag, startPoint x: 632, startPoint y: 211, endPoint x: 568, endPoint y: 211, distance: 63.7
click at [568, 211] on textarea "Hi {first_name|the}, Thank you for your recent order with our company! Get trai…" at bounding box center [667, 249] width 241 height 100
paste textarea "Luis"
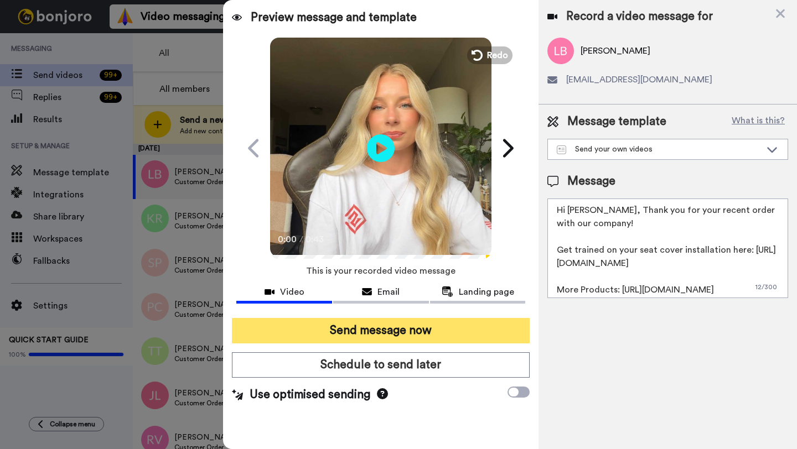
type textarea "Hi Luis, Thank you for your recent order with our company! Get trained on your …"
click at [426, 325] on button "Send message now" at bounding box center [381, 330] width 298 height 25
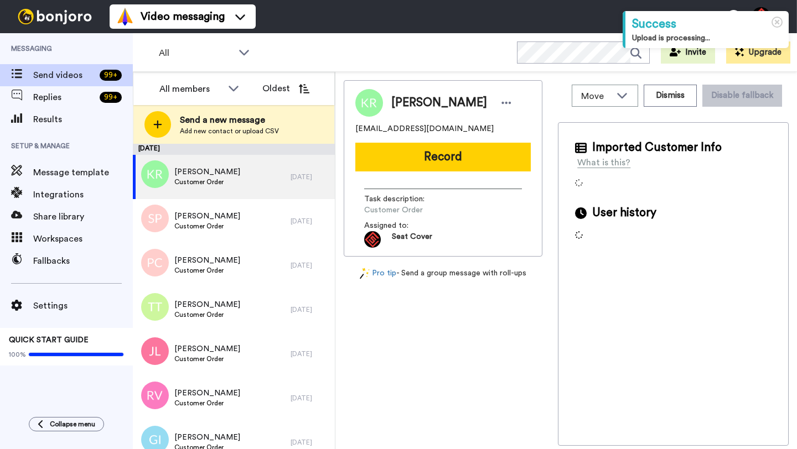
click at [403, 102] on span "[PERSON_NAME]" at bounding box center [439, 103] width 96 height 17
copy span "[PERSON_NAME]"
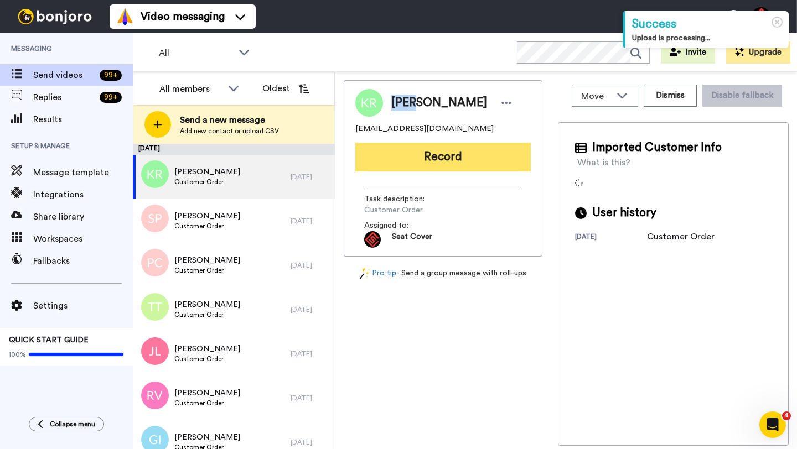
click at [438, 159] on button "Record" at bounding box center [442, 157] width 175 height 29
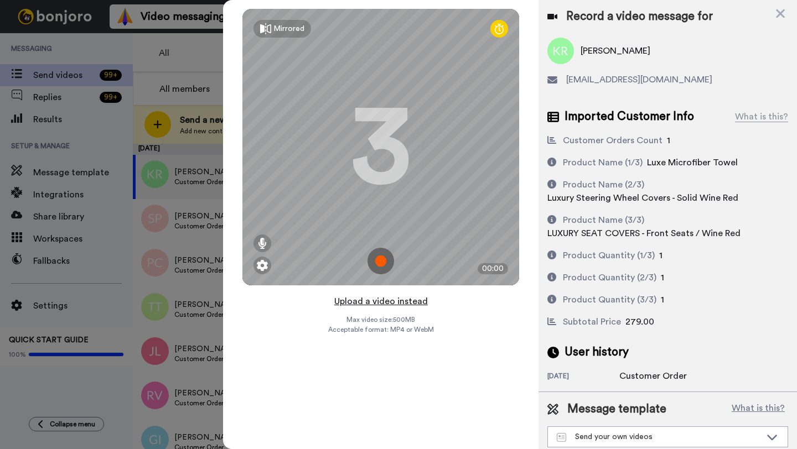
click at [382, 301] on button "Upload a video instead" at bounding box center [381, 301] width 100 height 14
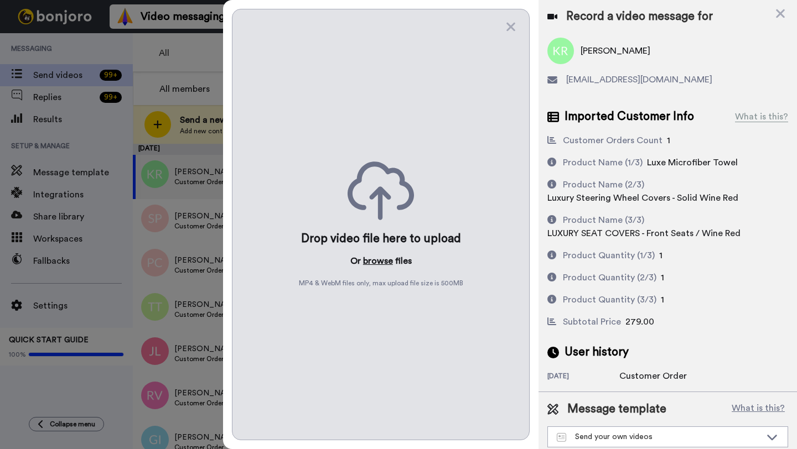
click at [373, 260] on button "browse" at bounding box center [378, 261] width 30 height 13
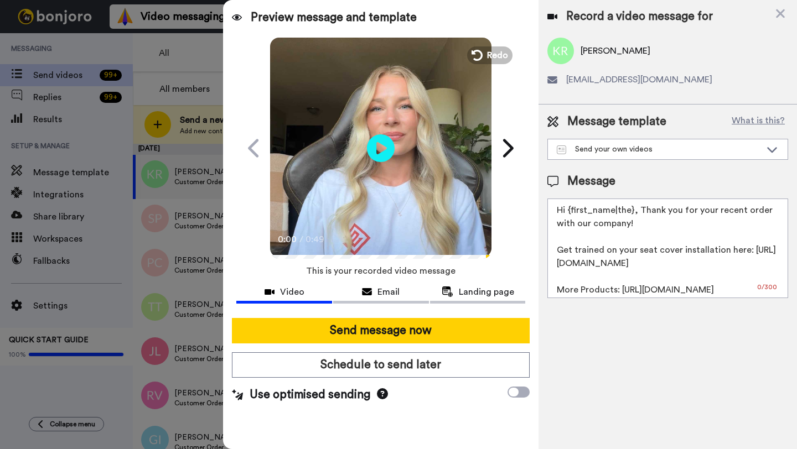
drag, startPoint x: 630, startPoint y: 211, endPoint x: 566, endPoint y: 210, distance: 64.2
click at [566, 210] on textarea "Hi {first_name|the}, Thank you for your recent order with our company! Get trai…" at bounding box center [667, 249] width 241 height 100
paste textarea "Kyle"
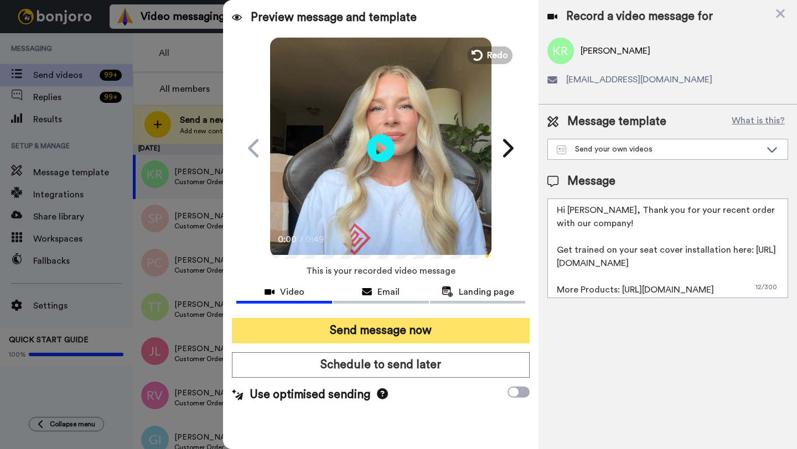
type textarea "Hi Kyle, Thank you for your recent order with our company! Get trained on your …"
click at [423, 332] on button "Send message now" at bounding box center [381, 330] width 298 height 25
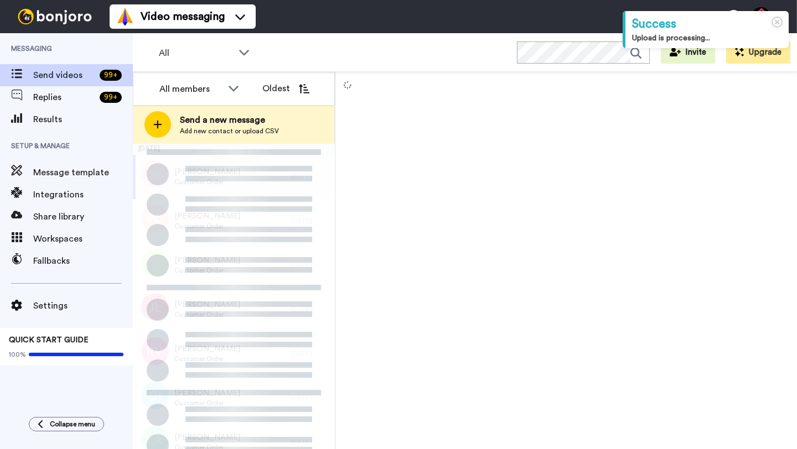
click at [265, 177] on div "[PERSON_NAME] Customer Order" at bounding box center [212, 177] width 158 height 44
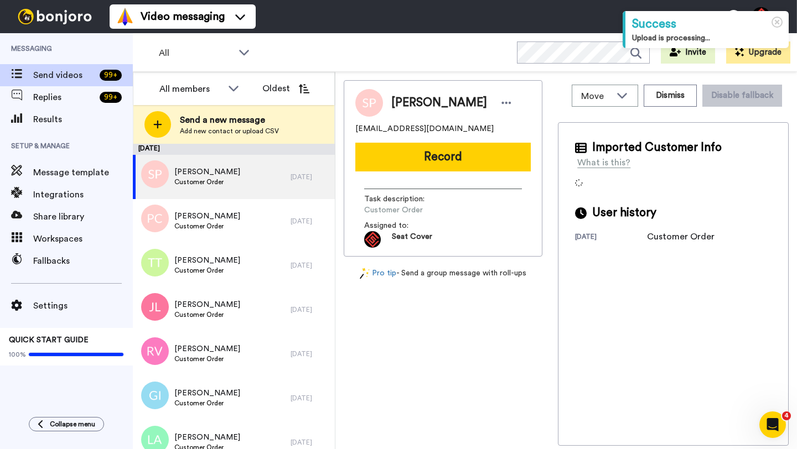
click at [412, 104] on span "Steven Porter" at bounding box center [439, 103] width 96 height 17
copy span "Steven"
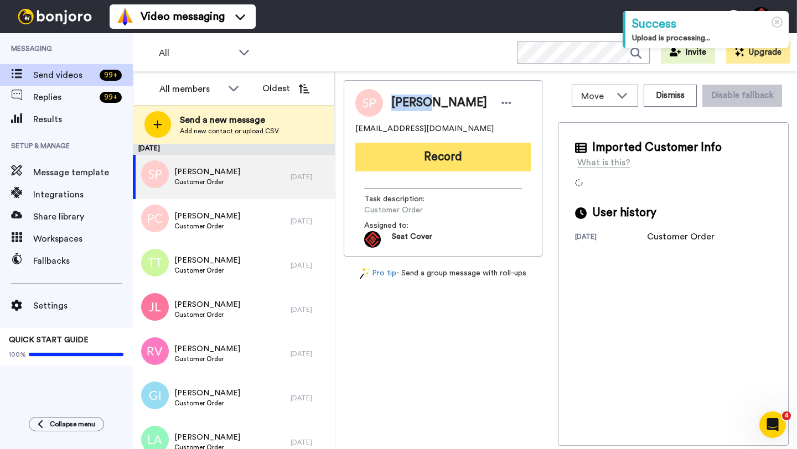
click at [444, 151] on button "Record" at bounding box center [442, 157] width 175 height 29
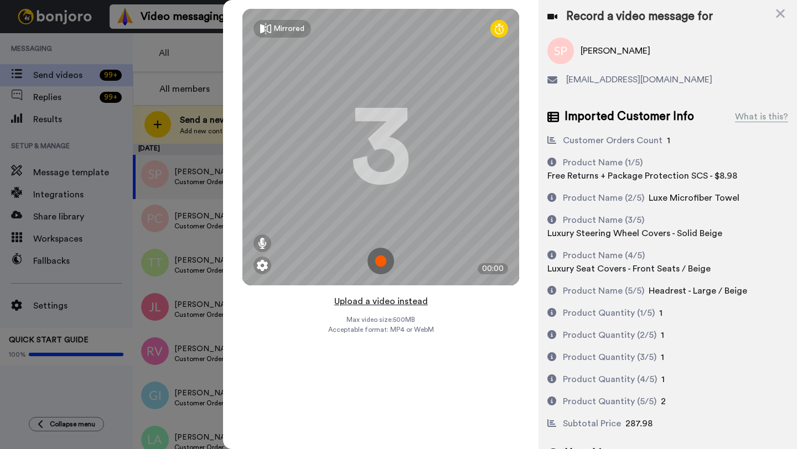
click at [378, 301] on button "Upload a video instead" at bounding box center [381, 301] width 100 height 14
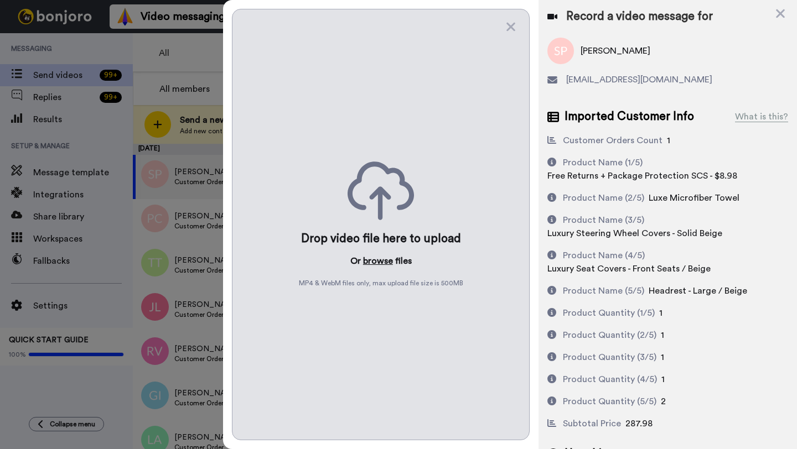
click at [375, 261] on button "browse" at bounding box center [378, 261] width 30 height 13
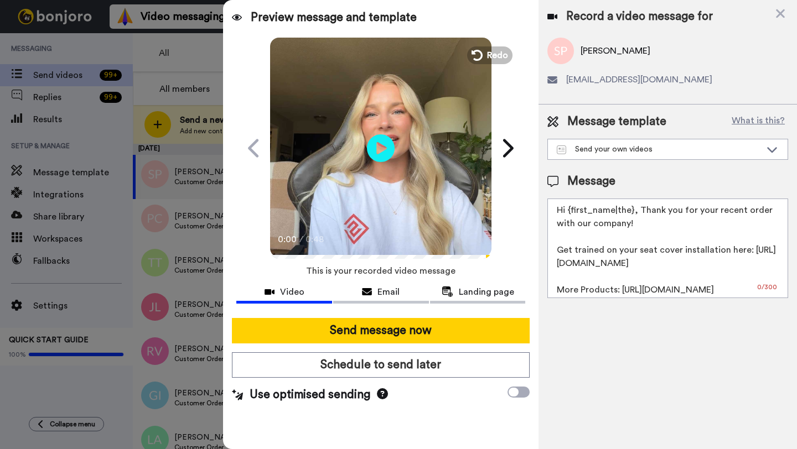
drag, startPoint x: 633, startPoint y: 211, endPoint x: 567, endPoint y: 211, distance: 65.3
click at [567, 211] on textarea "Hi {first_name|the}, Thank you for your recent order with our company! Get trai…" at bounding box center [667, 249] width 241 height 100
paste textarea "Steven"
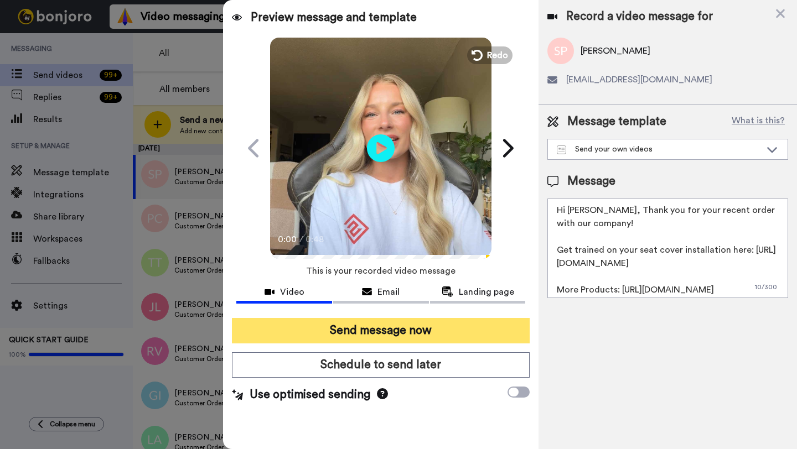
type textarea "Hi Steven, Thank you for your recent order with our company! Get trained on you…"
click at [439, 329] on button "Send message now" at bounding box center [381, 330] width 298 height 25
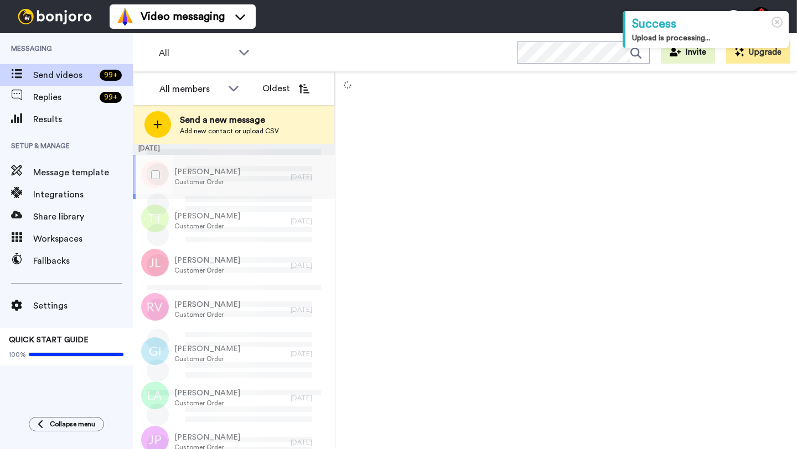
click at [275, 178] on div "Peter Cooke Customer Order" at bounding box center [212, 177] width 158 height 44
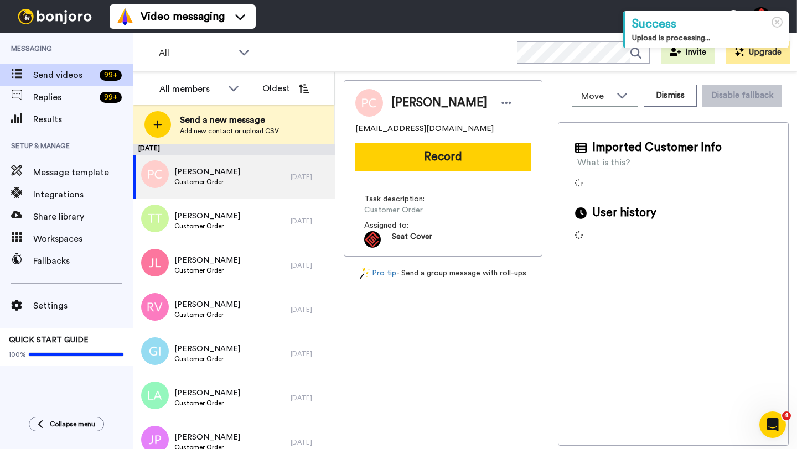
click at [405, 104] on span "Peter Cooke" at bounding box center [439, 103] width 96 height 17
copy span "Peter"
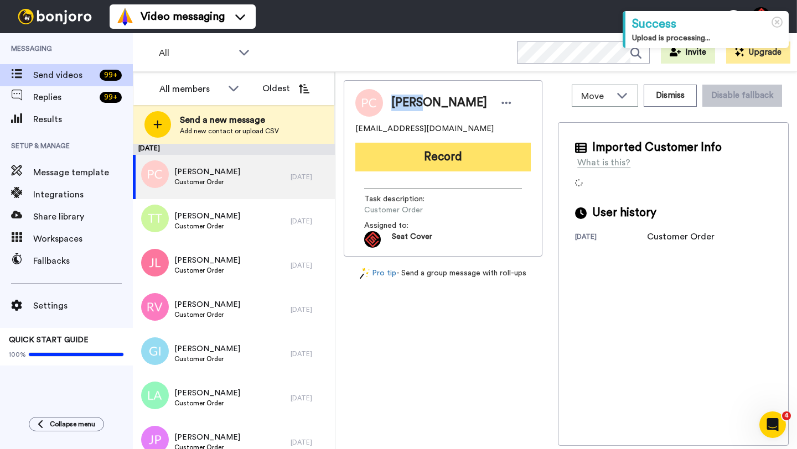
click at [431, 169] on button "Record" at bounding box center [442, 157] width 175 height 29
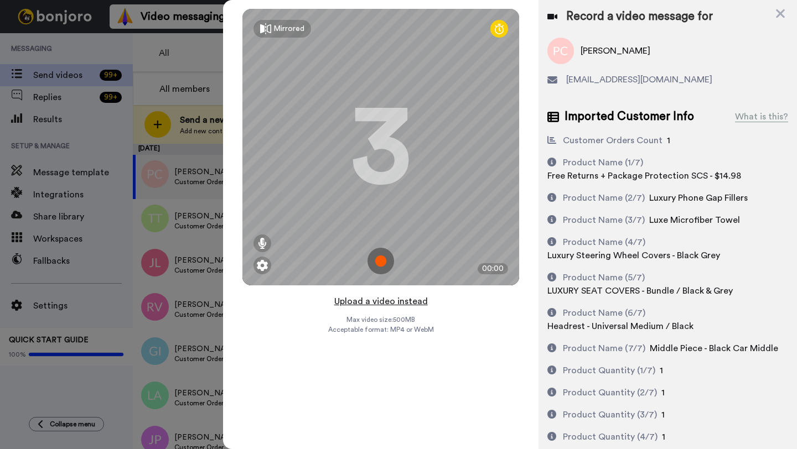
click at [377, 298] on button "Upload a video instead" at bounding box center [381, 301] width 100 height 14
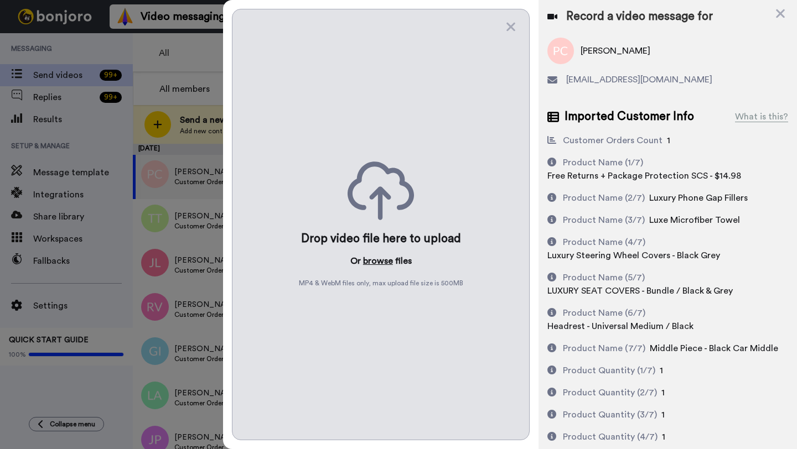
click at [378, 260] on button "browse" at bounding box center [378, 261] width 30 height 13
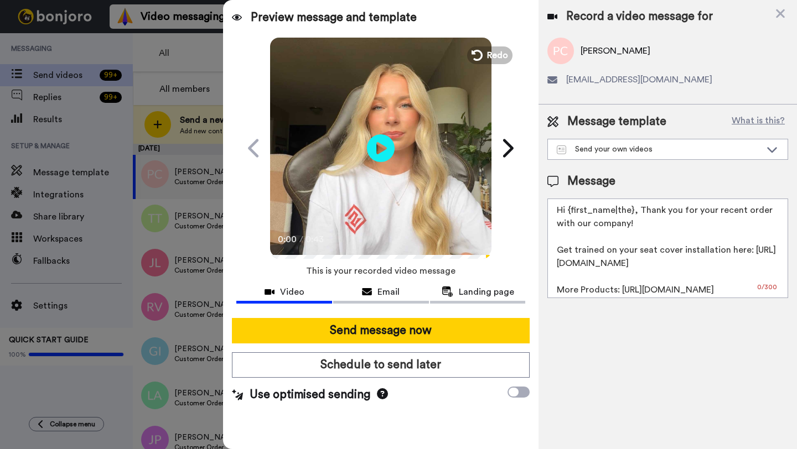
drag, startPoint x: 632, startPoint y: 213, endPoint x: 568, endPoint y: 213, distance: 64.2
click at [568, 213] on textarea "Hi {first_name|the}, Thank you for your recent order with our company! Get trai…" at bounding box center [667, 249] width 241 height 100
paste textarea "Peter"
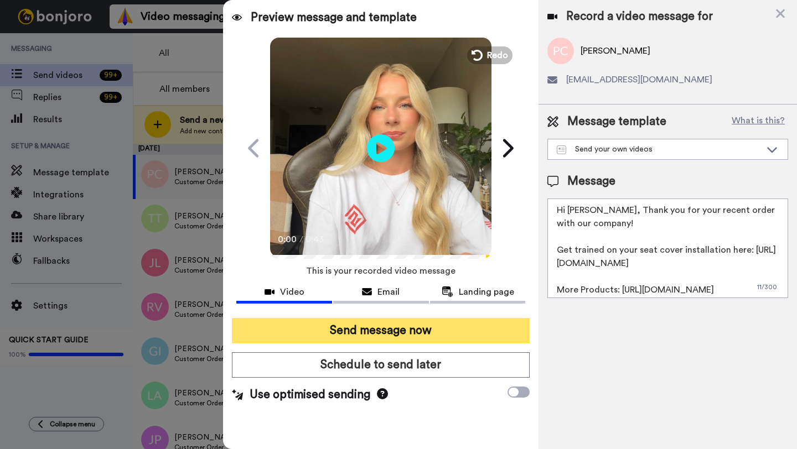
type textarea "Hi Peter, Thank you for your recent order with our company! Get trained on your…"
click at [400, 322] on button "Send message now" at bounding box center [381, 330] width 298 height 25
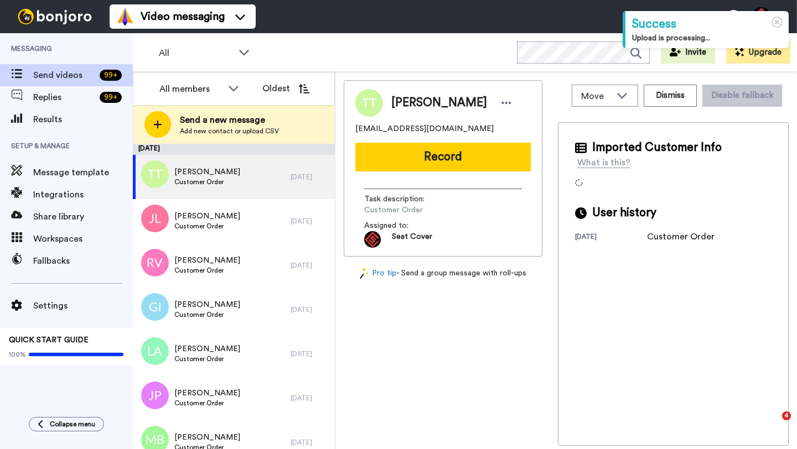
click at [401, 102] on span "[PERSON_NAME]" at bounding box center [439, 103] width 96 height 17
copy span "[PERSON_NAME]"
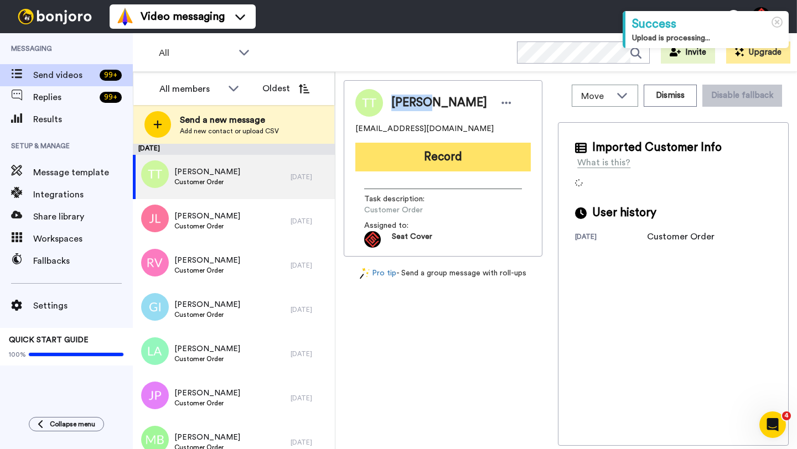
click at [432, 156] on button "Record" at bounding box center [442, 157] width 175 height 29
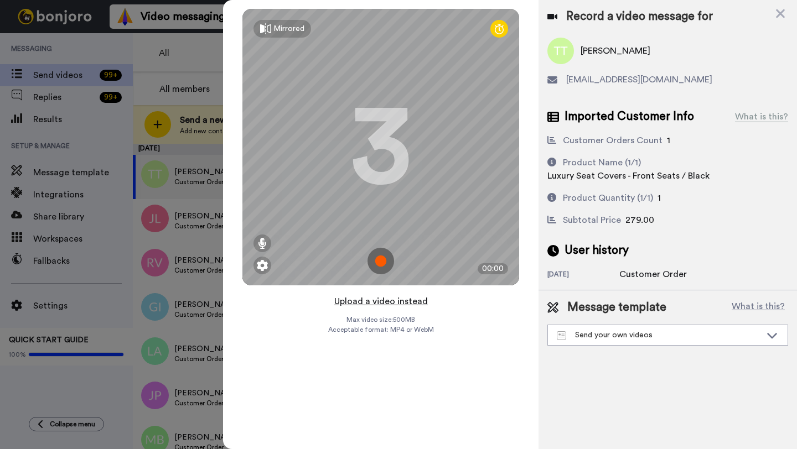
click at [378, 302] on button "Upload a video instead" at bounding box center [381, 301] width 100 height 14
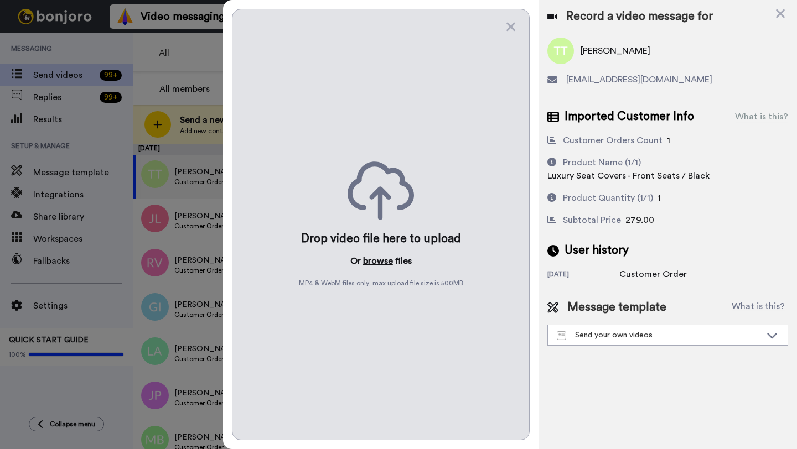
click at [369, 258] on button "browse" at bounding box center [378, 261] width 30 height 13
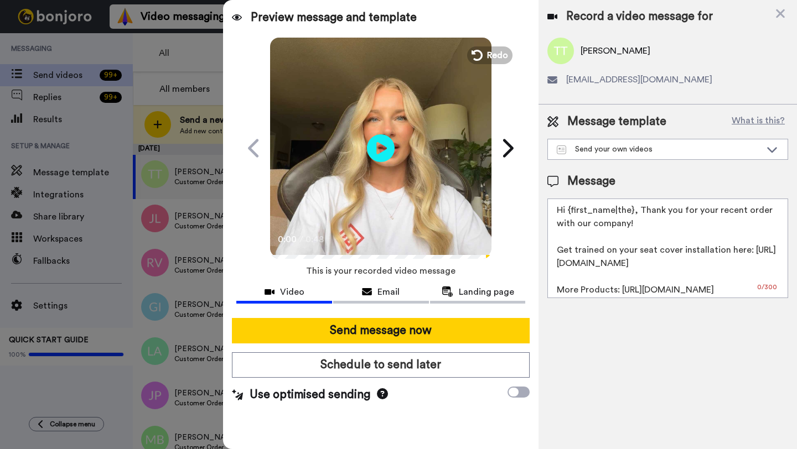
drag, startPoint x: 633, startPoint y: 213, endPoint x: 565, endPoint y: 211, distance: 67.6
click at [565, 211] on textarea "Hi {first_name|the}, Thank you for your recent order with our company! Get trai…" at bounding box center [667, 249] width 241 height 100
paste textarea "Thomas"
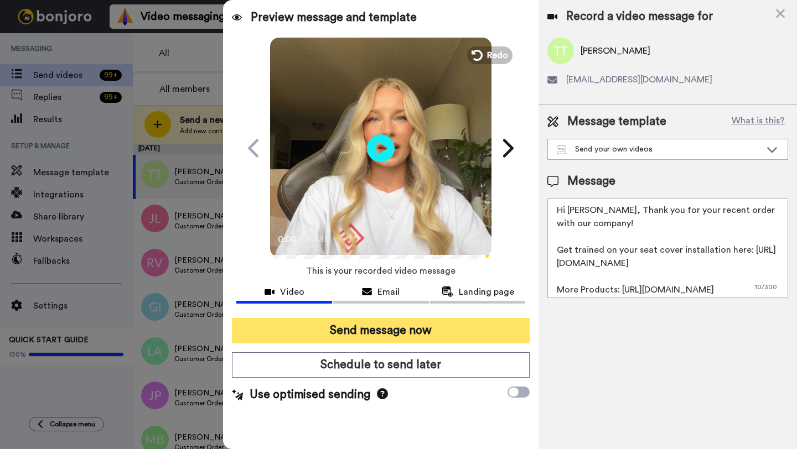
type textarea "Hi Thomas, Thank you for your recent order with our company! Get trained on you…"
click at [410, 330] on button "Send message now" at bounding box center [381, 330] width 298 height 25
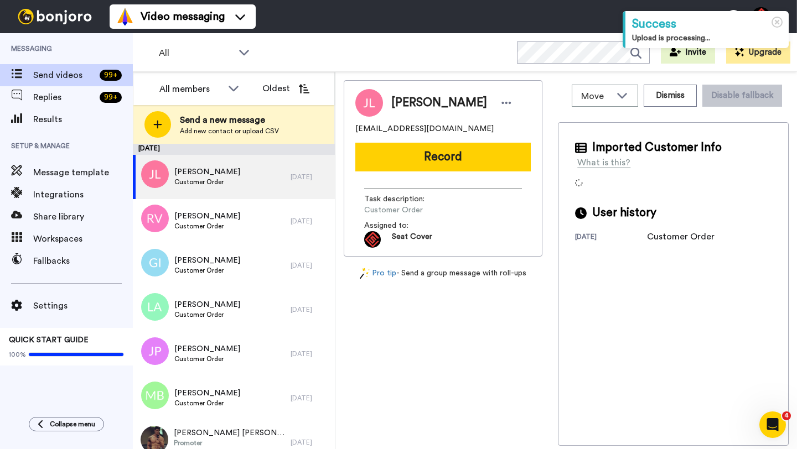
click at [406, 104] on span "[PERSON_NAME]" at bounding box center [439, 103] width 96 height 17
click at [396, 103] on span "[PERSON_NAME]" at bounding box center [439, 103] width 96 height 17
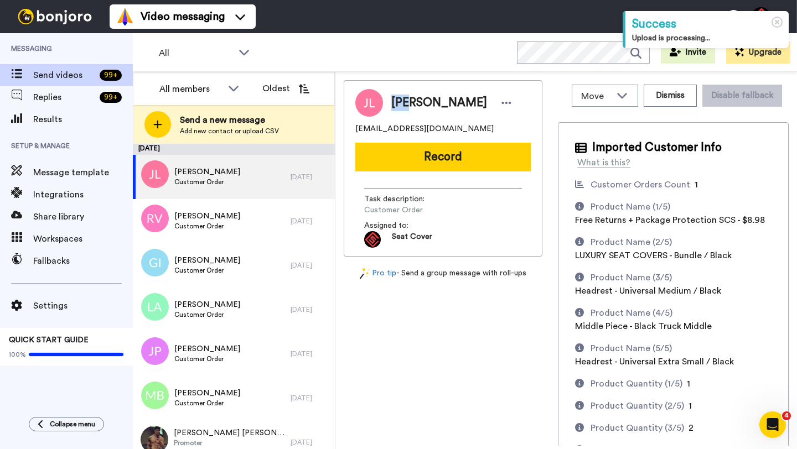
copy span "[PERSON_NAME]"
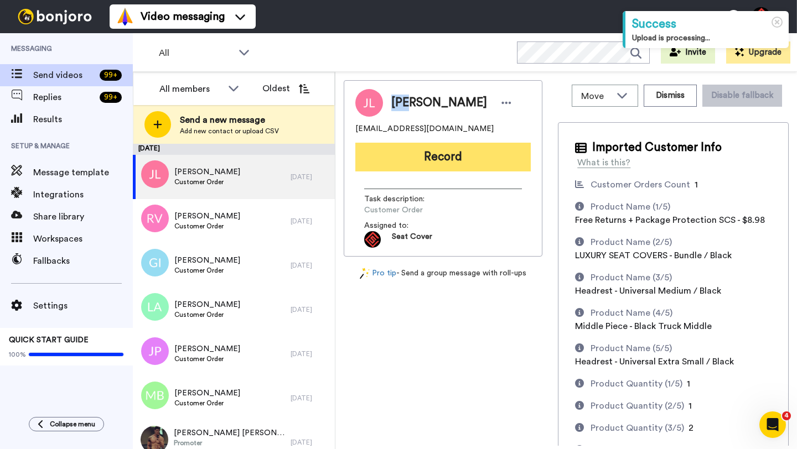
click at [428, 146] on button "Record" at bounding box center [442, 157] width 175 height 29
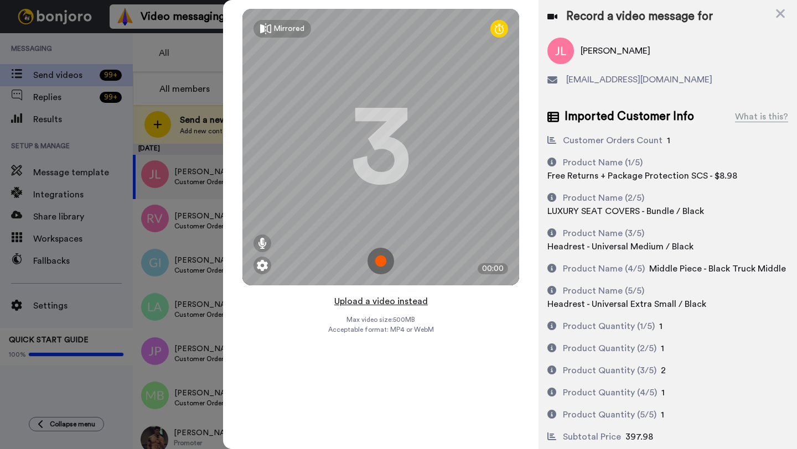
click at [386, 298] on button "Upload a video instead" at bounding box center [381, 301] width 100 height 14
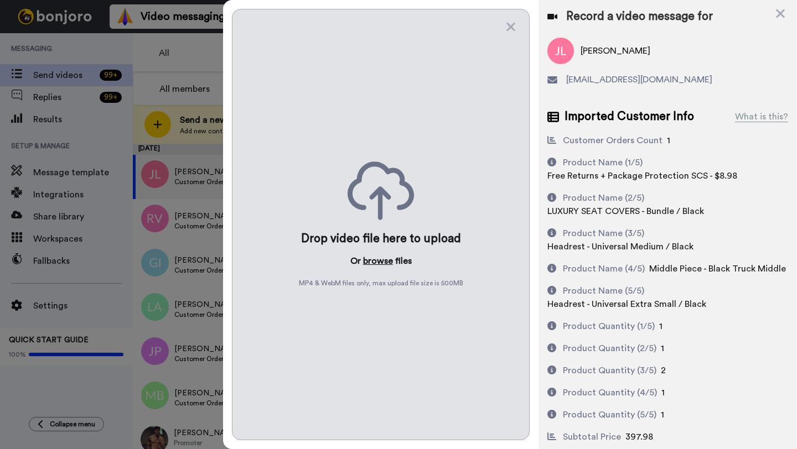
click at [379, 265] on button "browse" at bounding box center [378, 261] width 30 height 13
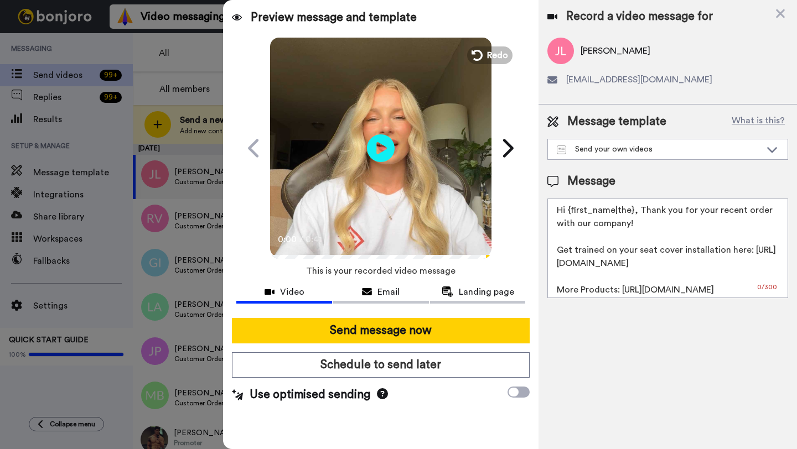
drag, startPoint x: 631, startPoint y: 213, endPoint x: 568, endPoint y: 212, distance: 63.1
click at [568, 212] on textarea "Hi {first_name|the}, Thank you for your recent order with our company! Get trai…" at bounding box center [667, 249] width 241 height 100
paste textarea "[PERSON_NAME]"
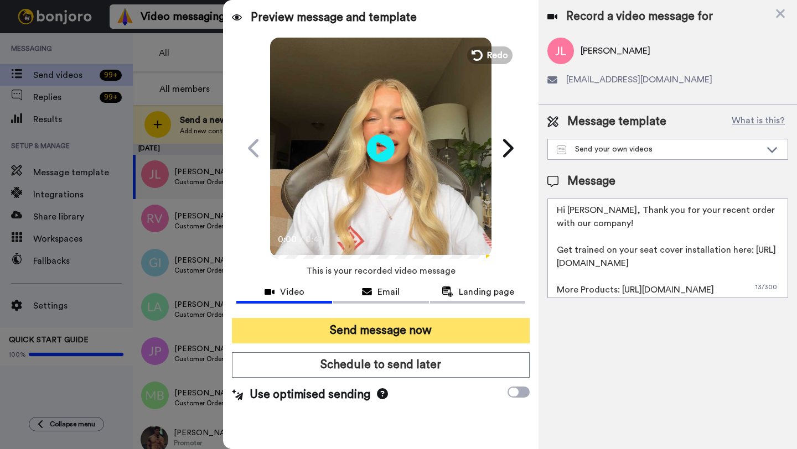
type textarea "Hi [PERSON_NAME], Thank you for your recent order with our company! Get trained…"
click at [434, 333] on button "Send message now" at bounding box center [381, 330] width 298 height 25
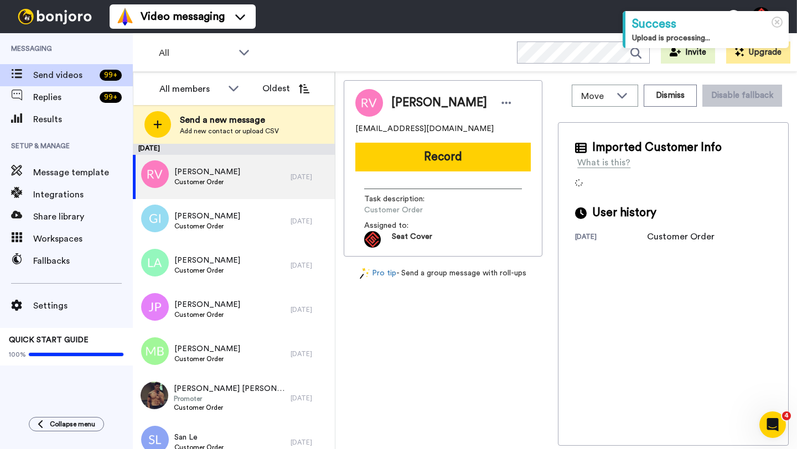
click at [408, 105] on span "Ryan Vanderlaan" at bounding box center [439, 103] width 96 height 17
copy span "Ryan"
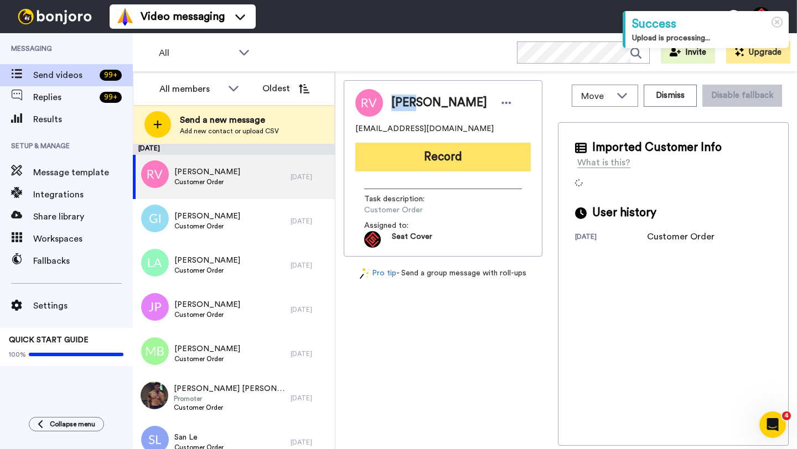
click at [438, 162] on button "Record" at bounding box center [442, 157] width 175 height 29
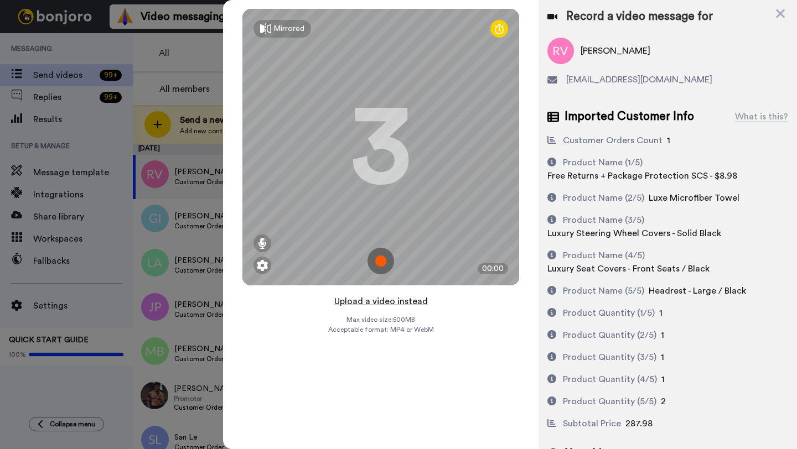
click at [374, 303] on button "Upload a video instead" at bounding box center [381, 301] width 100 height 14
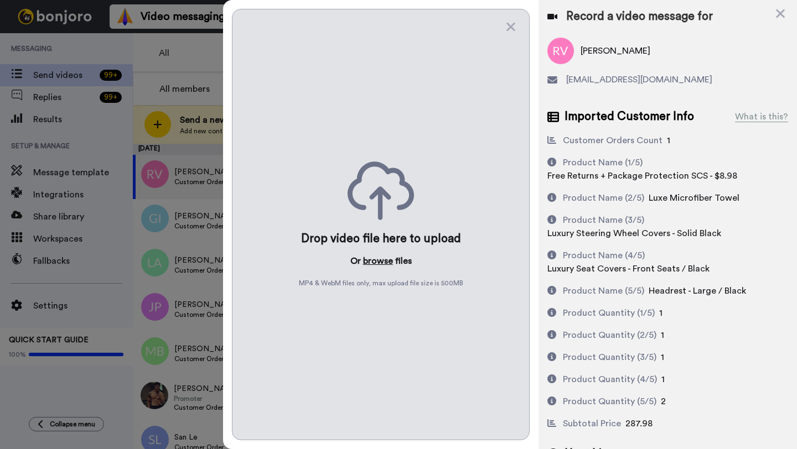
click at [370, 262] on button "browse" at bounding box center [378, 261] width 30 height 13
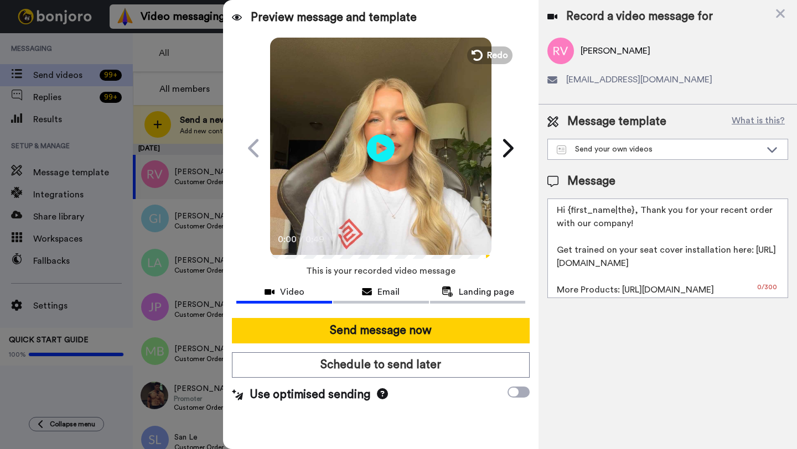
drag, startPoint x: 632, startPoint y: 214, endPoint x: 568, endPoint y: 213, distance: 63.1
click at [568, 213] on textarea "Hi {first_name|the}, Thank you for your recent order with our company! Get trai…" at bounding box center [667, 249] width 241 height 100
paste textarea "Ryan"
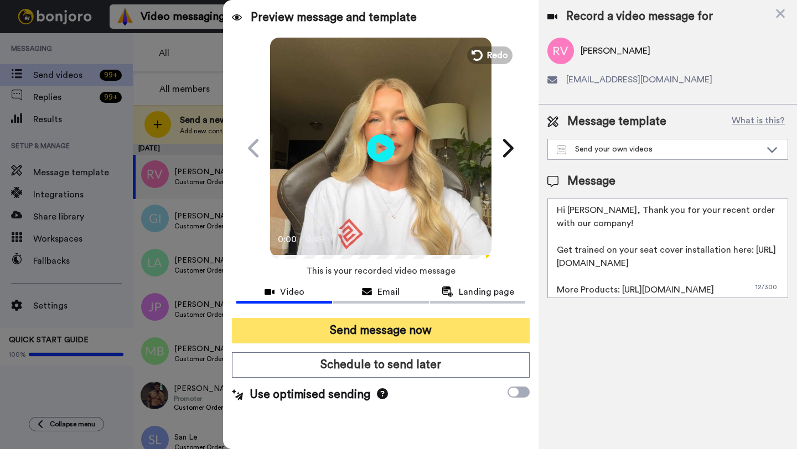
type textarea "Hi Ryan, Thank you for your recent order with our company! Get trained on your …"
click at [421, 335] on button "Send message now" at bounding box center [381, 330] width 298 height 25
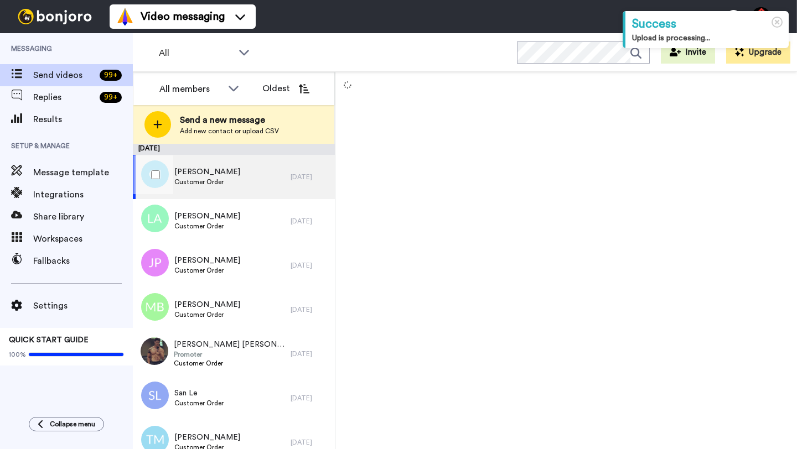
click at [268, 175] on div "[PERSON_NAME] Customer Order" at bounding box center [212, 177] width 158 height 44
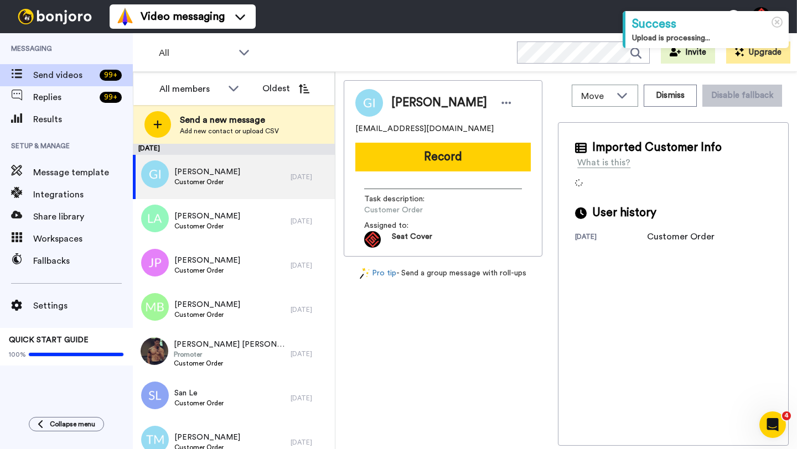
click at [410, 105] on span "[PERSON_NAME]" at bounding box center [439, 103] width 96 height 17
copy span "[PERSON_NAME]"
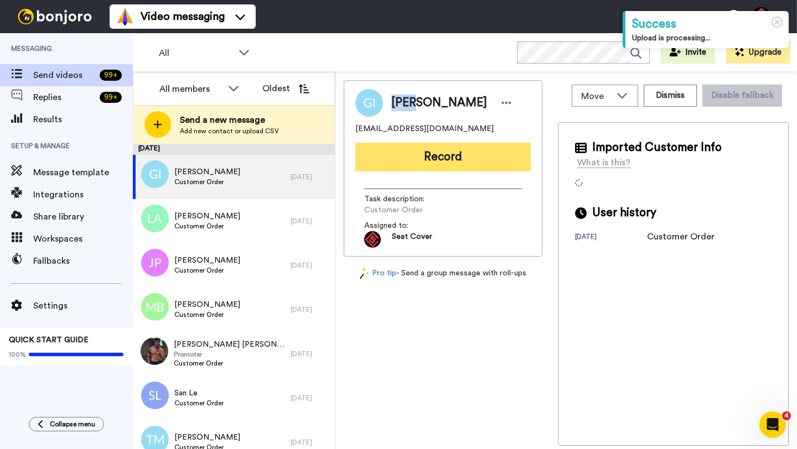
click at [430, 152] on button "Record" at bounding box center [442, 157] width 175 height 29
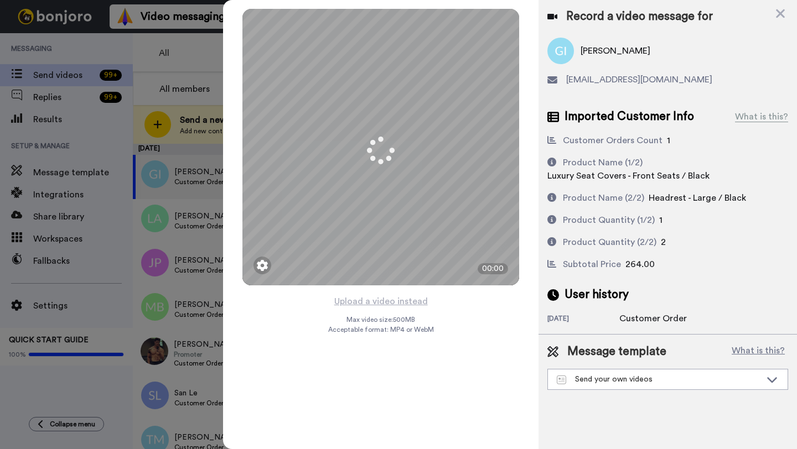
click at [384, 301] on button "Upload a video instead" at bounding box center [381, 301] width 100 height 14
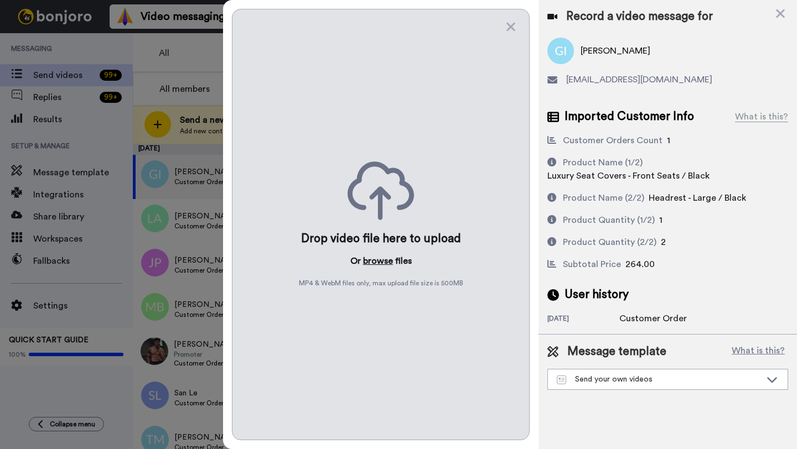
click at [373, 266] on button "browse" at bounding box center [378, 261] width 30 height 13
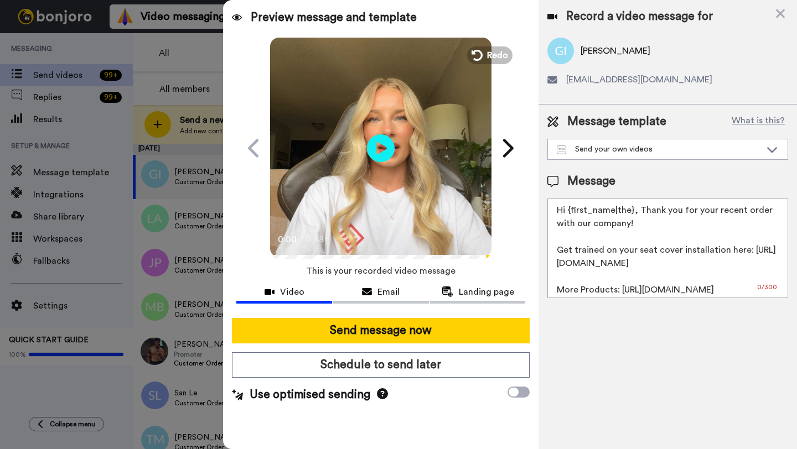
drag, startPoint x: 632, startPoint y: 214, endPoint x: 568, endPoint y: 215, distance: 63.7
click at [568, 215] on textarea "Hi {first_name|the}, Thank you for your recent order with our company! Get trai…" at bounding box center [667, 249] width 241 height 100
paste textarea "[PERSON_NAME]"
type textarea "Hi [PERSON_NAME], Thank you for your recent order with our company! Get trained…"
click at [429, 318] on div at bounding box center [380, 313] width 289 height 9
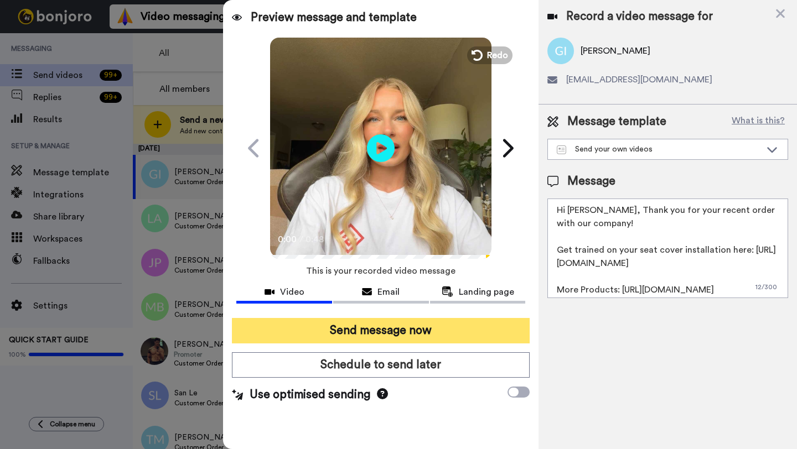
click at [429, 329] on button "Send message now" at bounding box center [381, 330] width 298 height 25
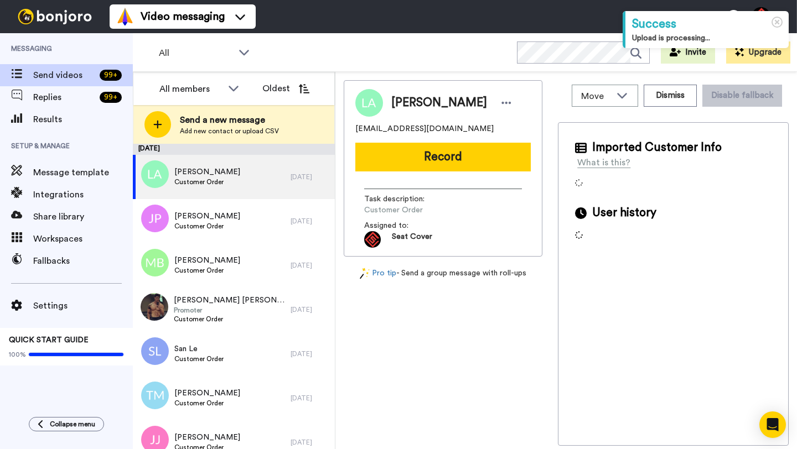
click at [403, 103] on span "Luc Ackerman" at bounding box center [439, 103] width 96 height 17
copy span "Luc"
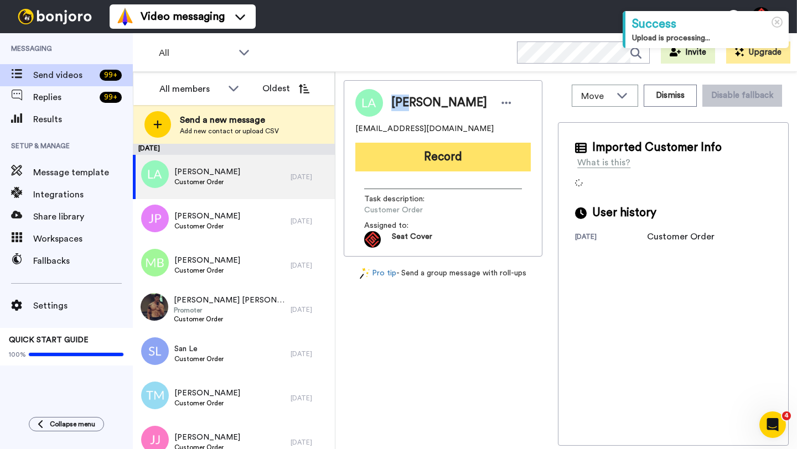
click at [441, 152] on button "Record" at bounding box center [442, 157] width 175 height 29
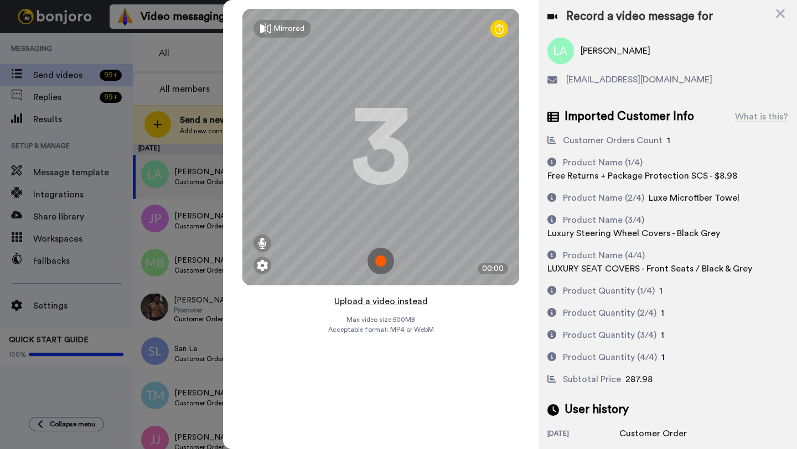
click at [382, 304] on button "Upload a video instead" at bounding box center [381, 301] width 100 height 14
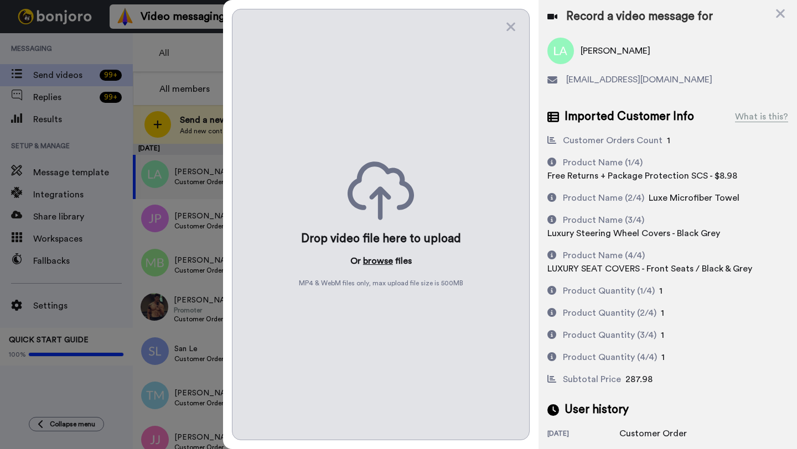
click at [367, 262] on button "browse" at bounding box center [378, 261] width 30 height 13
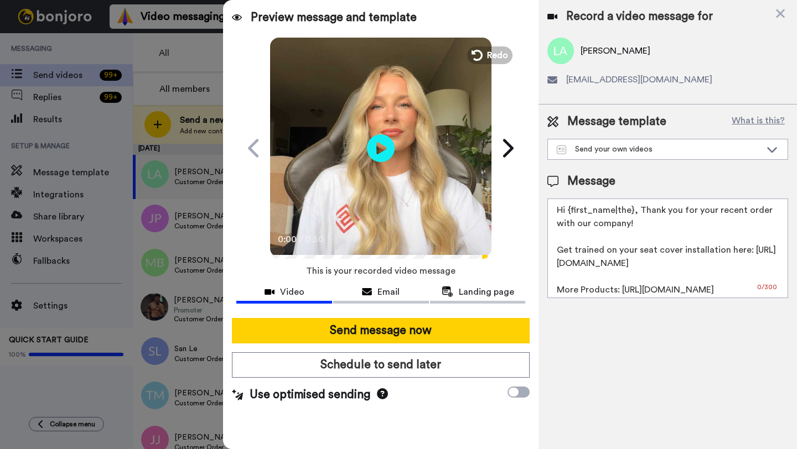
drag, startPoint x: 632, startPoint y: 211, endPoint x: 573, endPoint y: 213, distance: 59.2
click at [573, 213] on textarea "Hi {first_name|the}, Thank you for your recent order with our company! Get trai…" at bounding box center [667, 249] width 241 height 100
paste textarea "Luc"
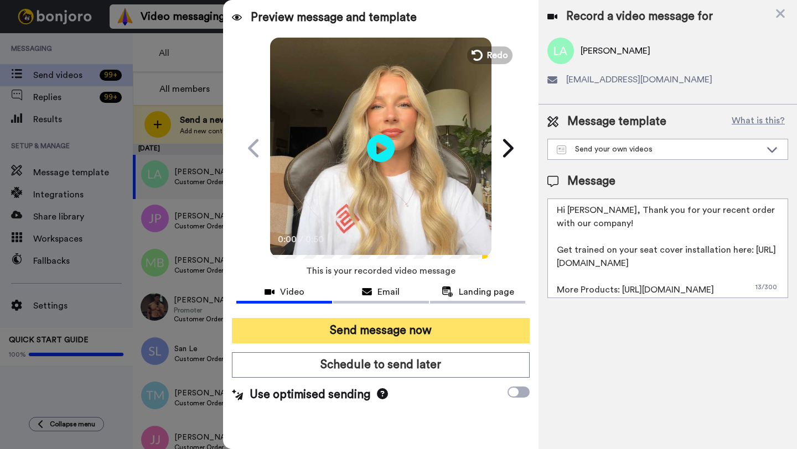
type textarea "Hi Luc, Thank you for your recent order with our company! Get trained on your s…"
click at [472, 336] on button "Send message now" at bounding box center [381, 330] width 298 height 25
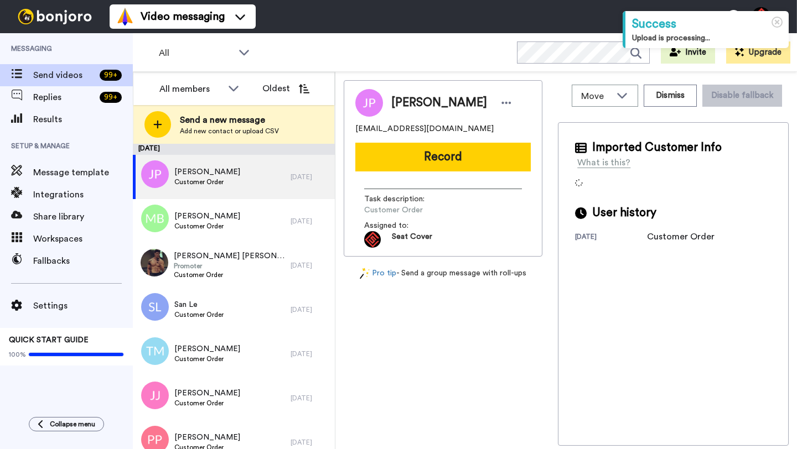
click at [406, 107] on span "[PERSON_NAME]" at bounding box center [439, 103] width 96 height 17
click at [406, 107] on span "James Pelloni" at bounding box center [439, 103] width 96 height 17
copy span "James"
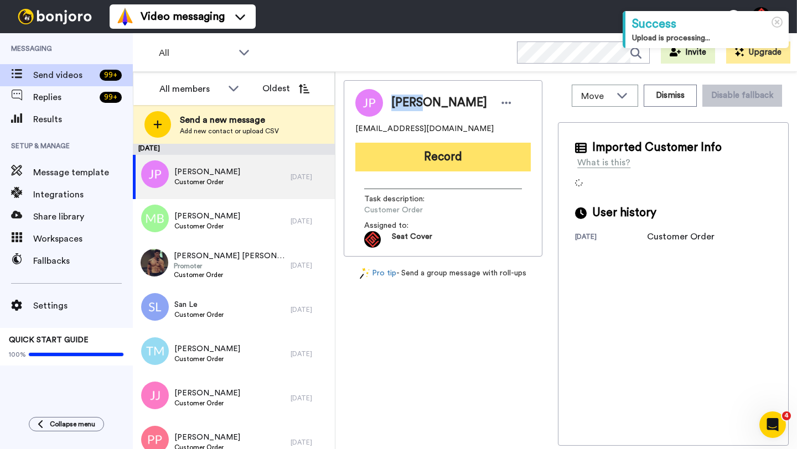
click at [441, 163] on button "Record" at bounding box center [442, 157] width 175 height 29
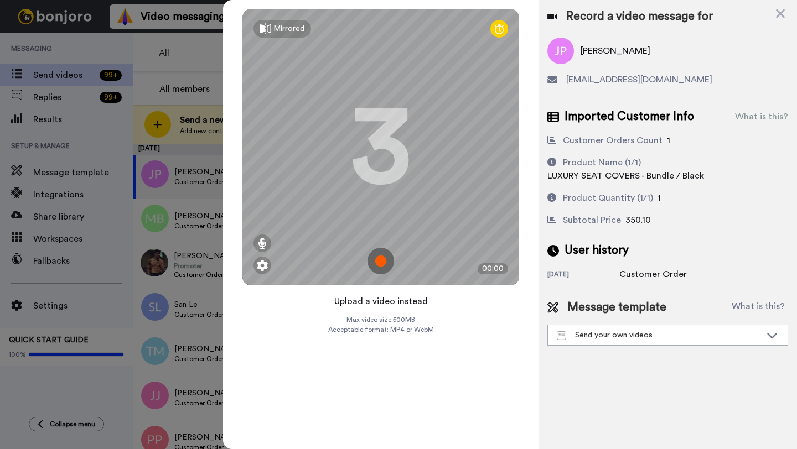
click at [381, 302] on button "Upload a video instead" at bounding box center [381, 301] width 100 height 14
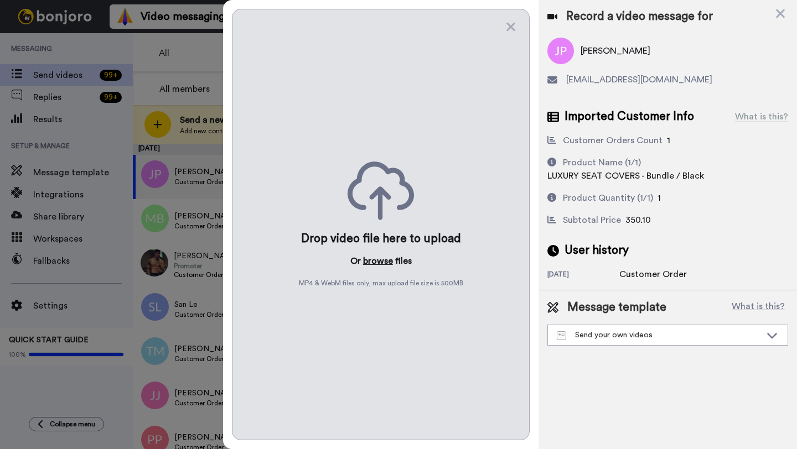
click at [369, 260] on button "browse" at bounding box center [378, 261] width 30 height 13
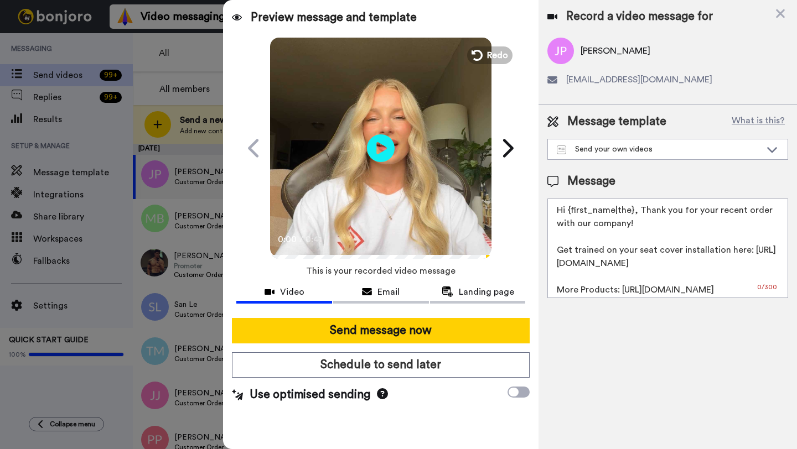
drag, startPoint x: 632, startPoint y: 215, endPoint x: 566, endPoint y: 214, distance: 65.3
click at [566, 214] on textarea "Hi {first_name|the}, Thank you for your recent order with our company! Get trai…" at bounding box center [667, 249] width 241 height 100
paste textarea "James"
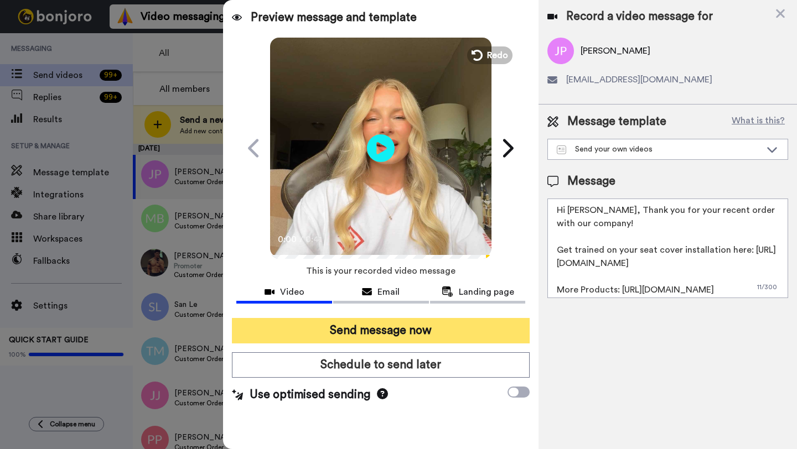
type textarea "Hi James, Thank you for your recent order with our company! Get trained on your…"
click at [442, 337] on button "Send message now" at bounding box center [381, 330] width 298 height 25
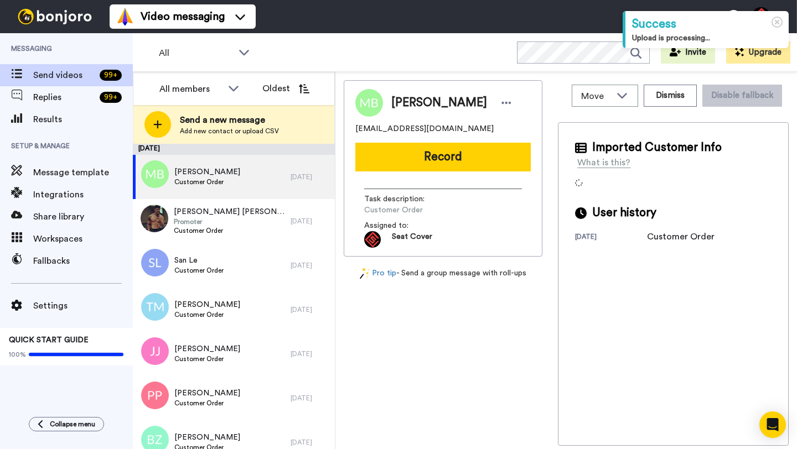
click at [402, 106] on span "[PERSON_NAME]" at bounding box center [439, 103] width 96 height 17
copy span "Mark"
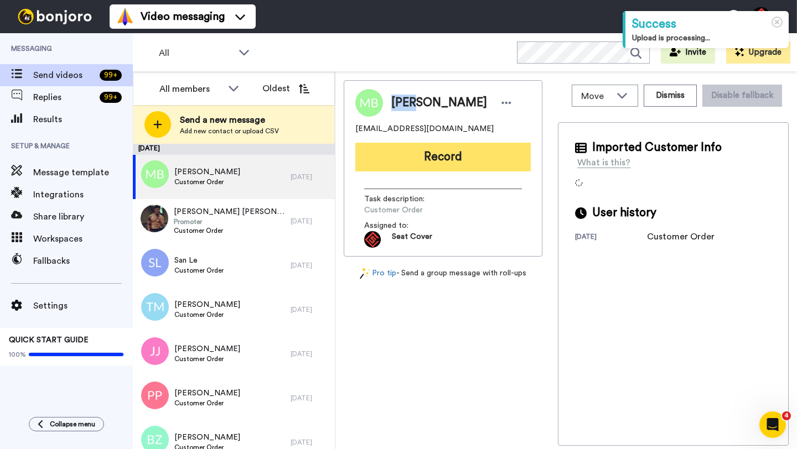
click at [424, 151] on button "Record" at bounding box center [442, 157] width 175 height 29
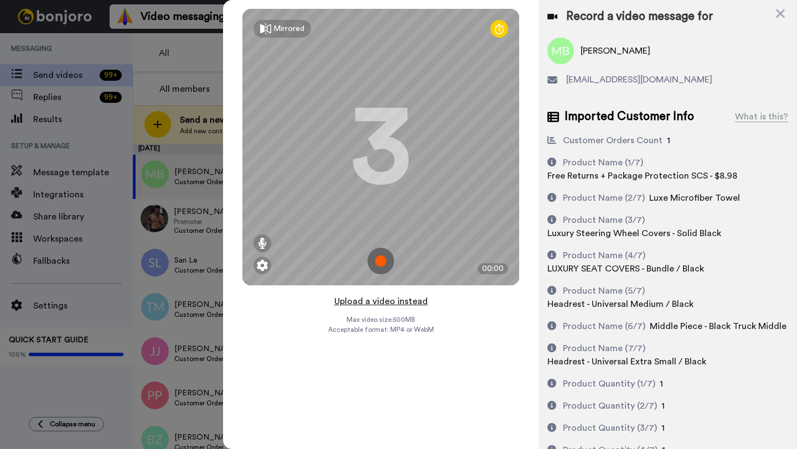
click at [386, 302] on button "Upload a video instead" at bounding box center [381, 301] width 100 height 14
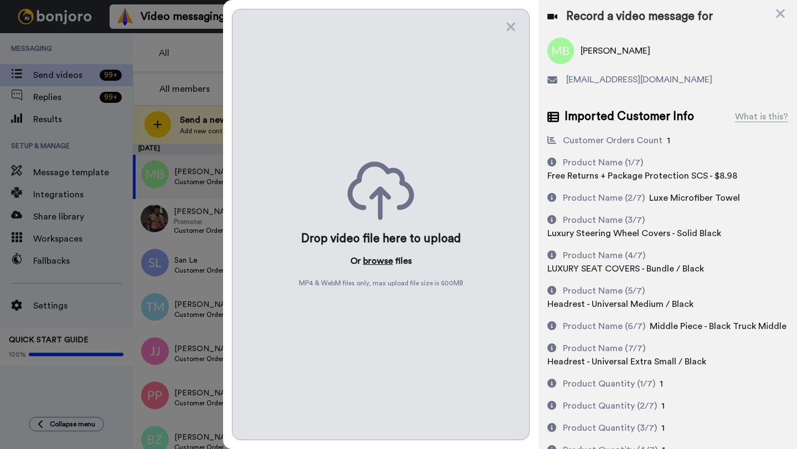
click at [375, 258] on button "browse" at bounding box center [378, 261] width 30 height 13
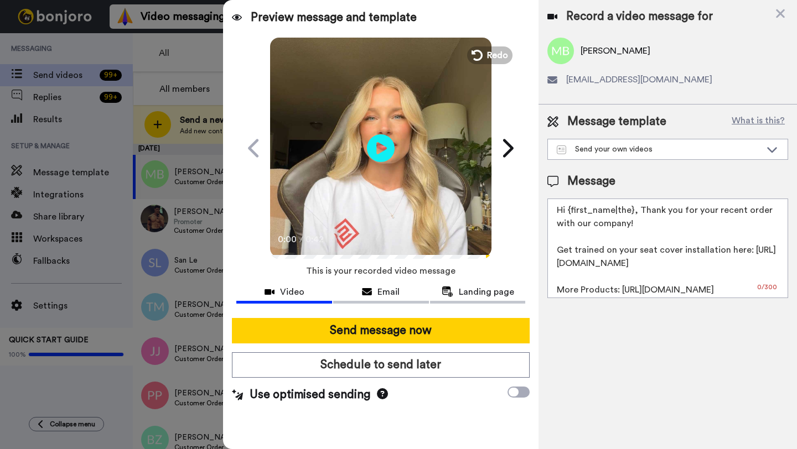
drag, startPoint x: 633, startPoint y: 215, endPoint x: 570, endPoint y: 214, distance: 63.1
click at [570, 214] on textarea "Hi {first_name|the}, Thank you for your recent order with our company! Get trai…" at bounding box center [667, 249] width 241 height 100
paste textarea "Mark"
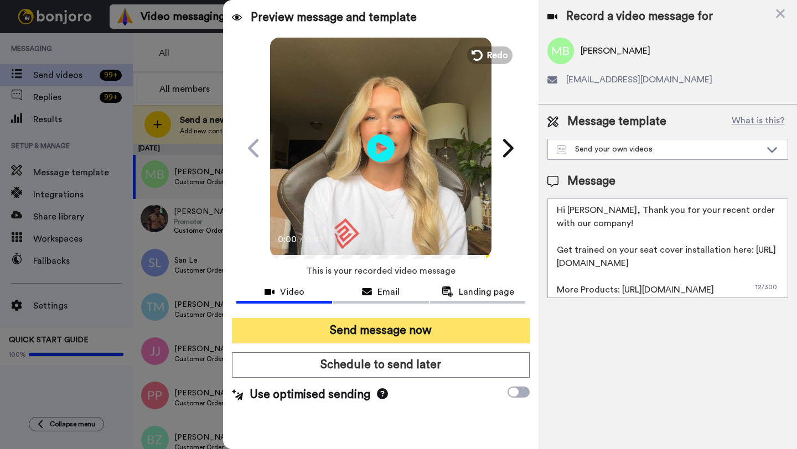
type textarea "Hi Mark, Thank you for your recent order with our company! Get trained on your …"
click at [429, 343] on button "Send message now" at bounding box center [381, 330] width 298 height 25
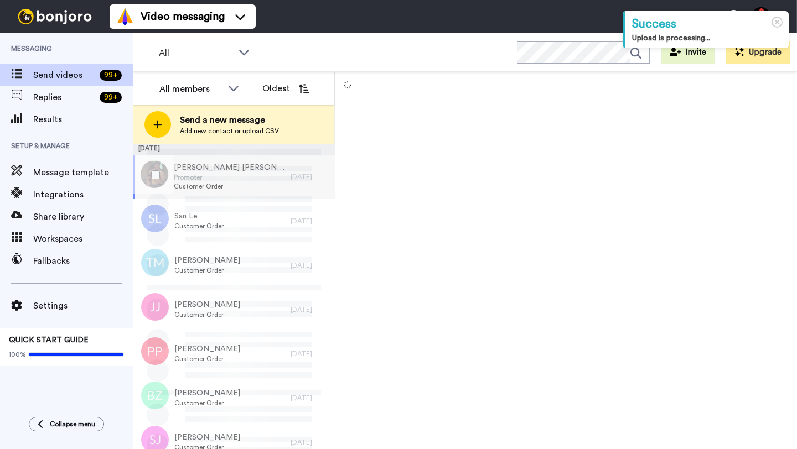
click at [281, 179] on div "[PERSON_NAME] [PERSON_NAME] Promoter Customer Order" at bounding box center [212, 177] width 158 height 44
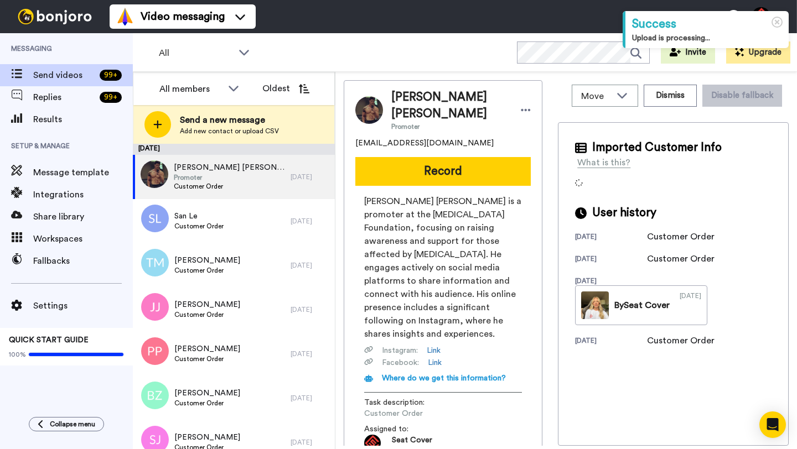
click at [401, 103] on span "[PERSON_NAME] [PERSON_NAME]" at bounding box center [450, 105] width 118 height 33
click at [672, 95] on button "Dismiss" at bounding box center [670, 96] width 53 height 22
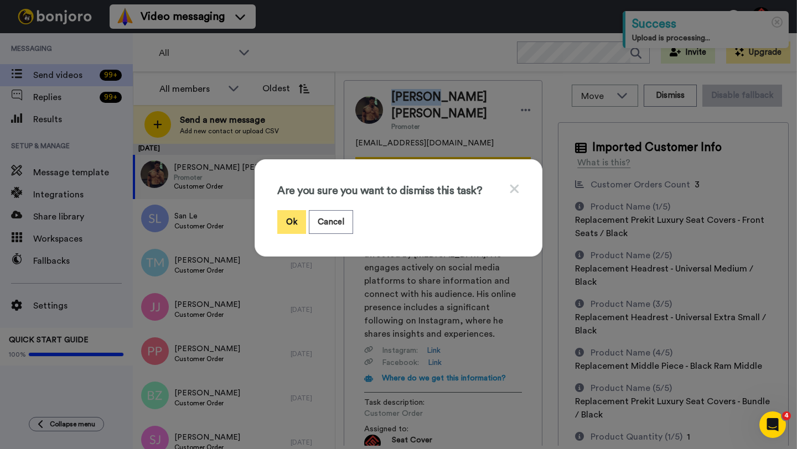
click at [302, 218] on button "Ok" at bounding box center [291, 222] width 29 height 24
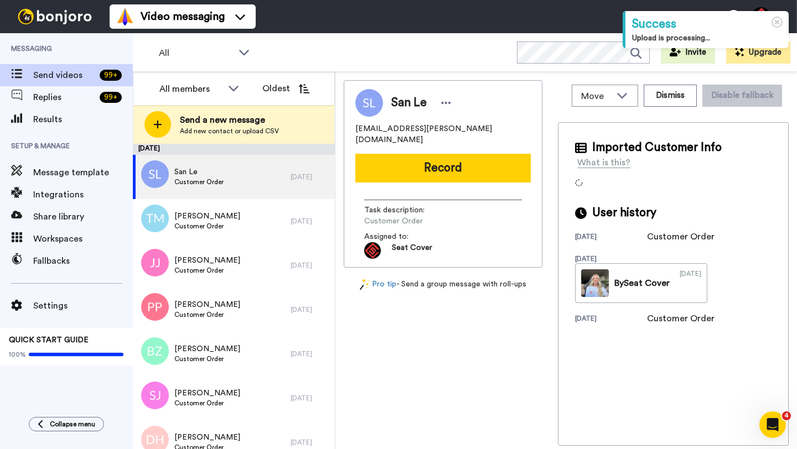
click at [404, 99] on span "San Le" at bounding box center [408, 103] width 35 height 17
click at [668, 101] on button "Dismiss" at bounding box center [670, 96] width 53 height 22
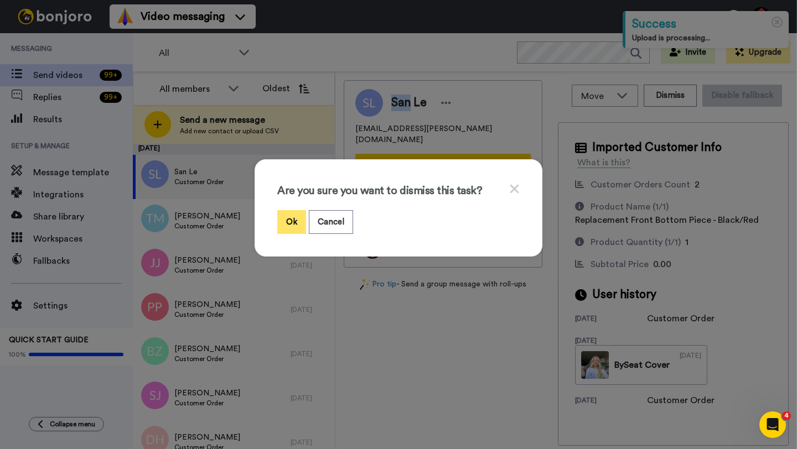
click at [296, 224] on button "Ok" at bounding box center [291, 222] width 29 height 24
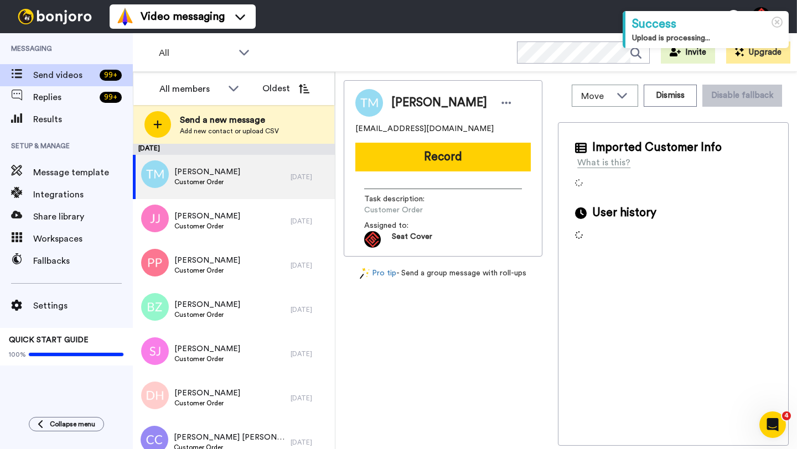
click at [408, 100] on span "Todd Muckleroy" at bounding box center [439, 103] width 96 height 17
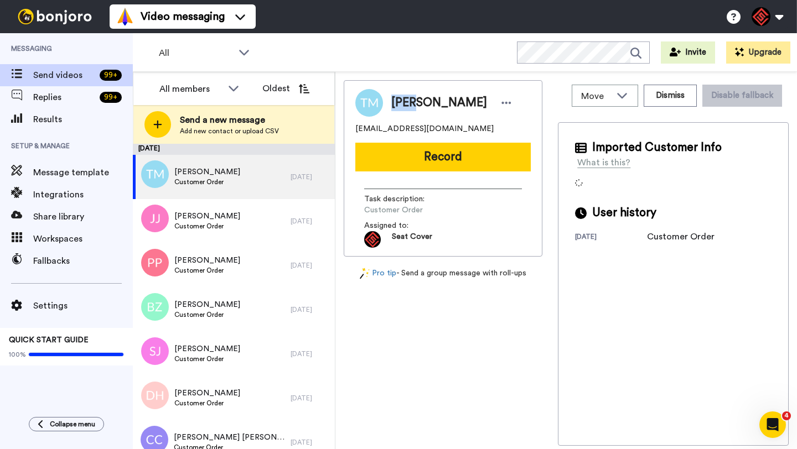
copy span "Todd"
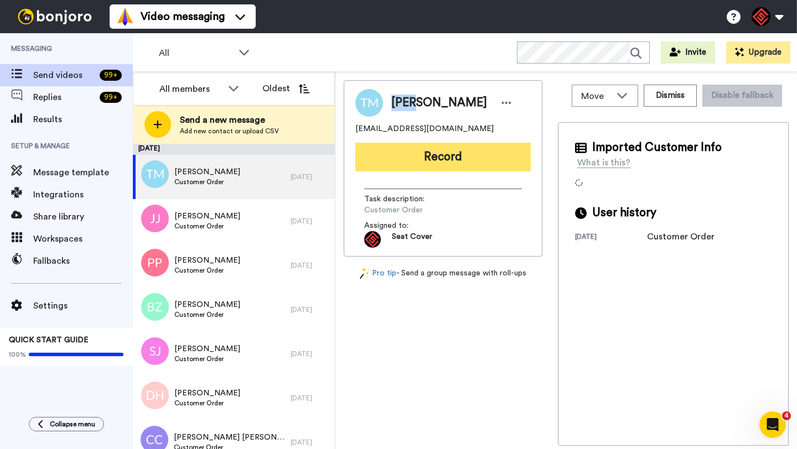
click at [445, 167] on button "Record" at bounding box center [442, 157] width 175 height 29
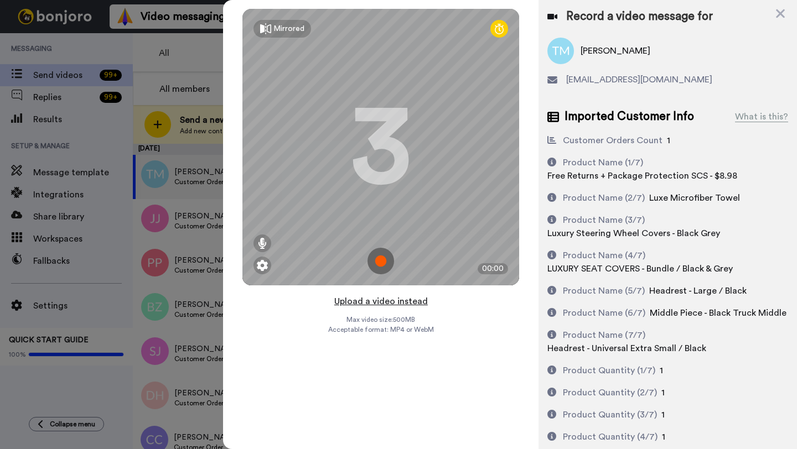
click at [391, 301] on button "Upload a video instead" at bounding box center [381, 301] width 100 height 14
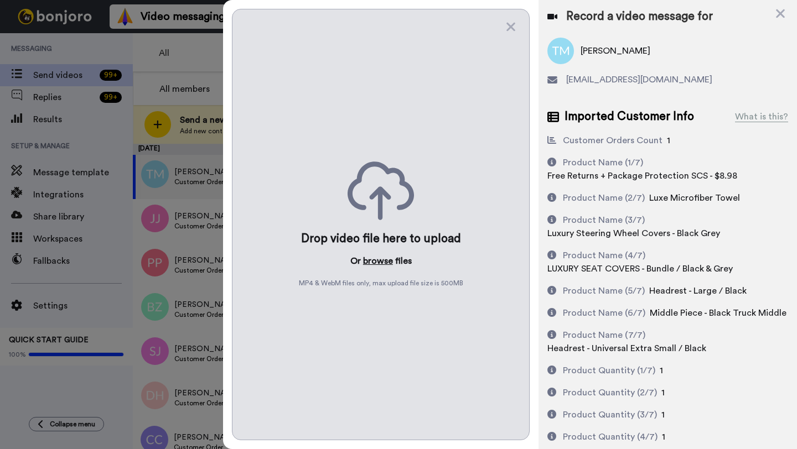
click at [380, 257] on button "browse" at bounding box center [378, 261] width 30 height 13
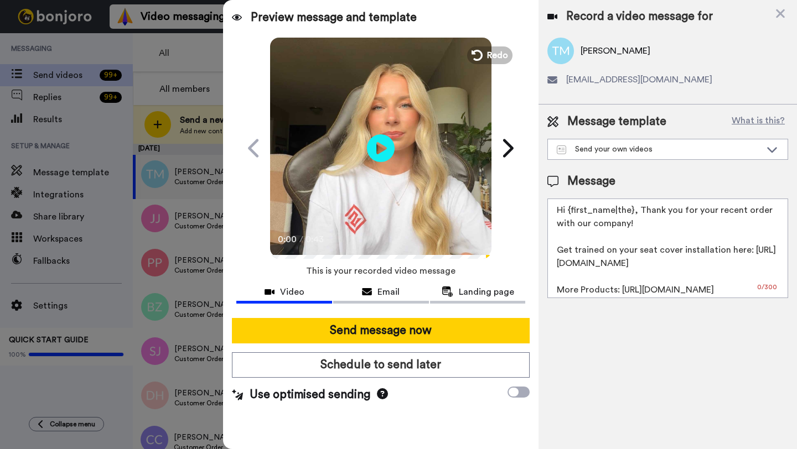
drag, startPoint x: 632, startPoint y: 214, endPoint x: 568, endPoint y: 214, distance: 63.7
click at [568, 214] on textarea "Hi {first_name|the}, Thank you for your recent order with our company! Get trai…" at bounding box center [667, 249] width 241 height 100
paste textarea "Todd"
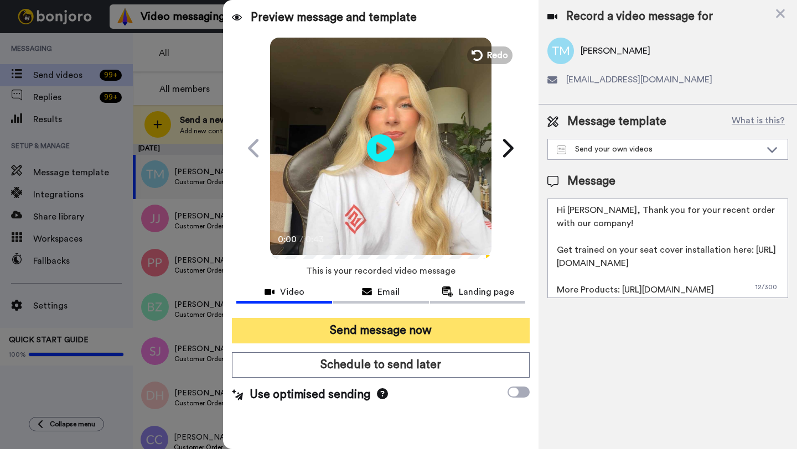
type textarea "Hi Todd, Thank you for your recent order with our company! Get trained on your …"
click at [436, 336] on button "Send message now" at bounding box center [381, 330] width 298 height 25
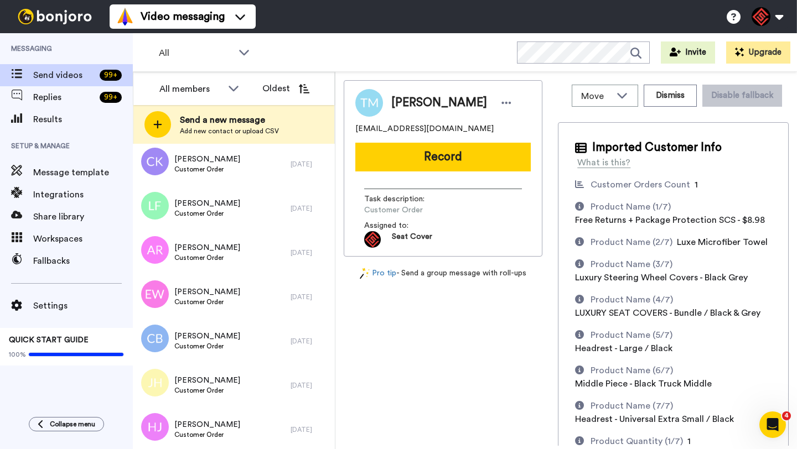
scroll to position [515, 0]
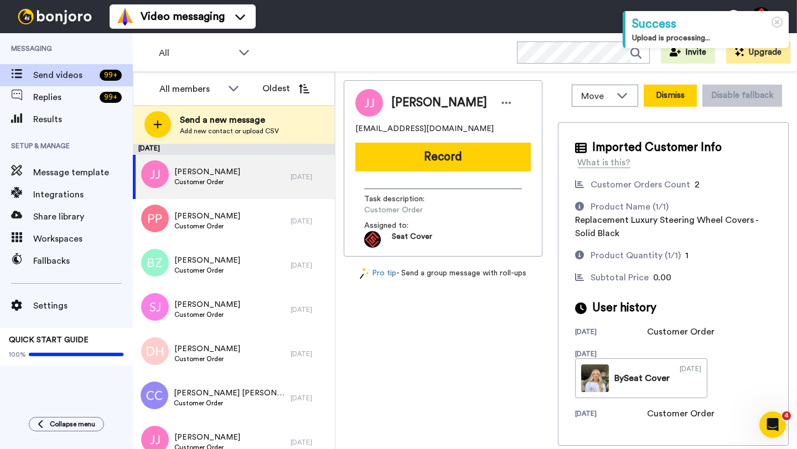
click at [662, 100] on button "Dismiss" at bounding box center [670, 96] width 53 height 22
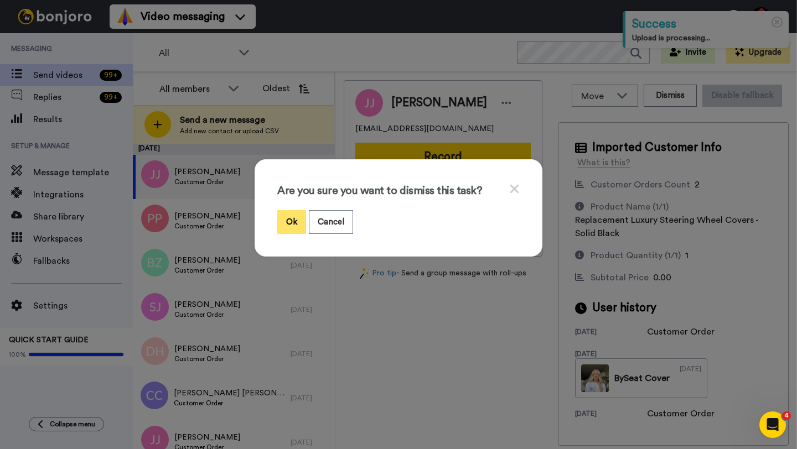
click at [293, 224] on button "Ok" at bounding box center [291, 222] width 29 height 24
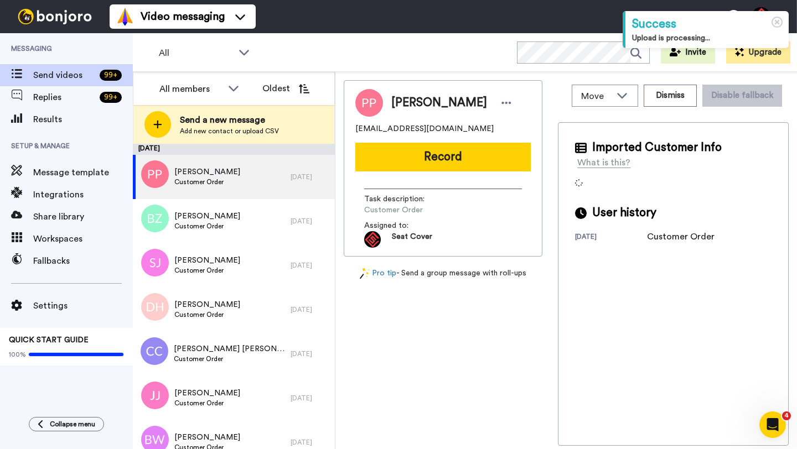
click at [399, 106] on span "Philip Picinich" at bounding box center [439, 103] width 96 height 17
copy span "Philip"
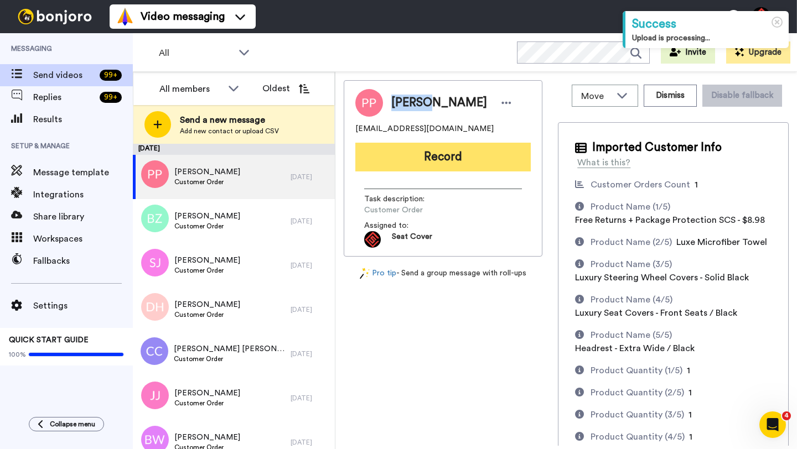
click at [439, 149] on button "Record" at bounding box center [442, 157] width 175 height 29
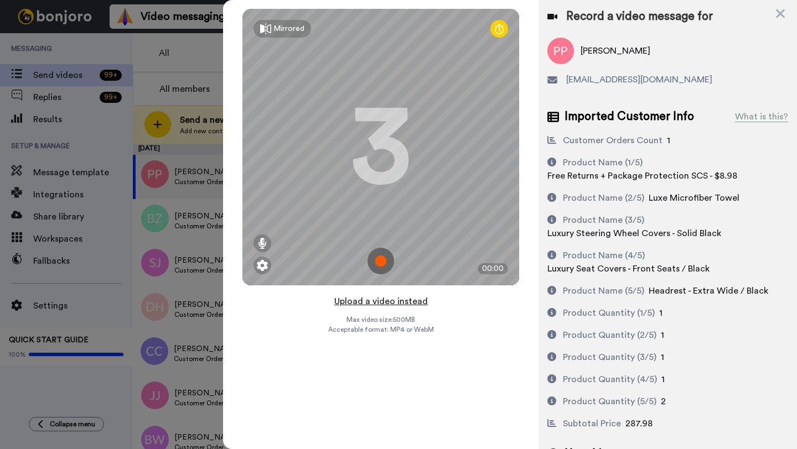
click at [375, 297] on button "Upload a video instead" at bounding box center [381, 301] width 100 height 14
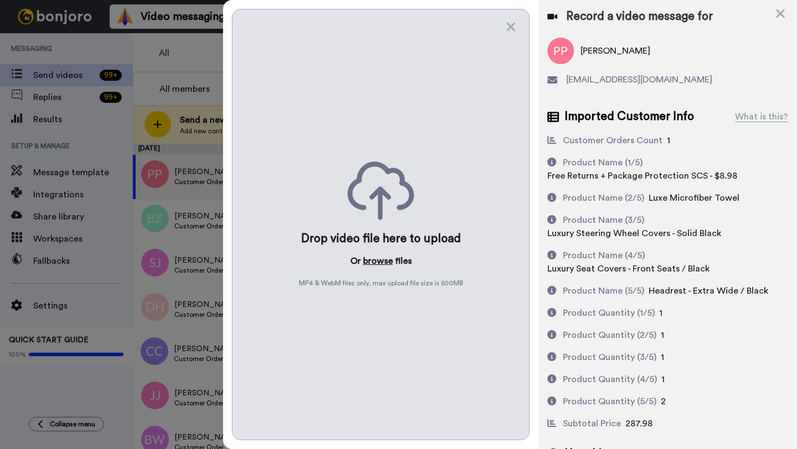
click at [375, 263] on button "browse" at bounding box center [378, 261] width 30 height 13
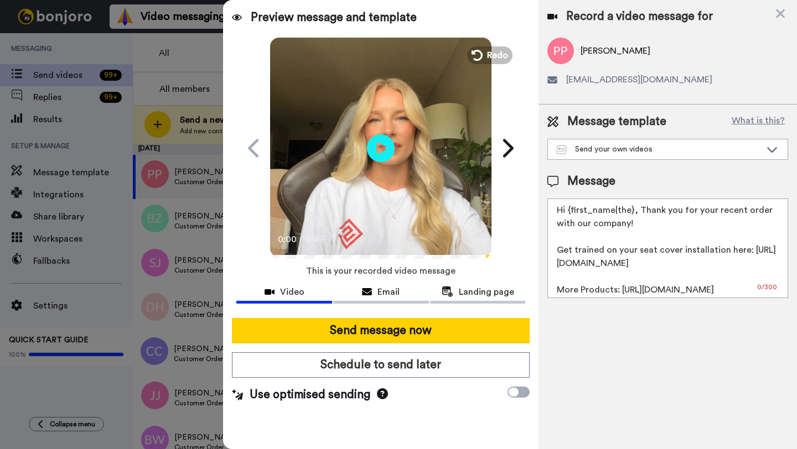
drag, startPoint x: 632, startPoint y: 214, endPoint x: 571, endPoint y: 214, distance: 60.3
click at [571, 214] on textarea "Hi {first_name|the}, Thank you for your recent order with our company! Get trai…" at bounding box center [667, 249] width 241 height 100
paste textarea "Philip"
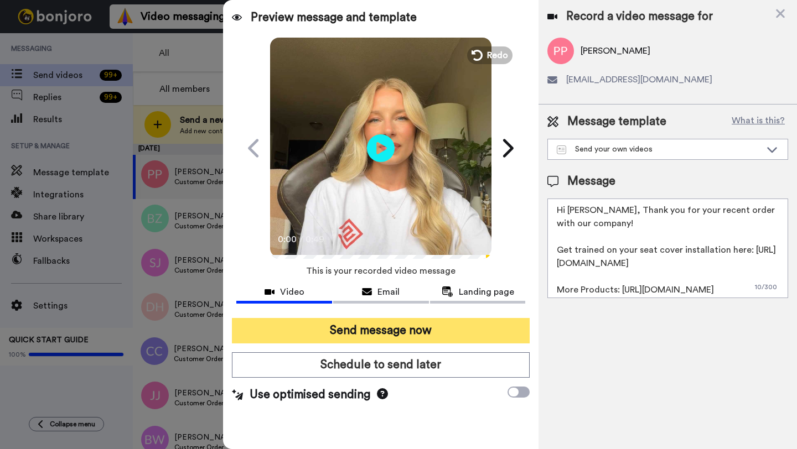
type textarea "Hi Philip, Thank you for your recent order with our company! Get trained on you…"
click at [373, 337] on button "Send message now" at bounding box center [381, 330] width 298 height 25
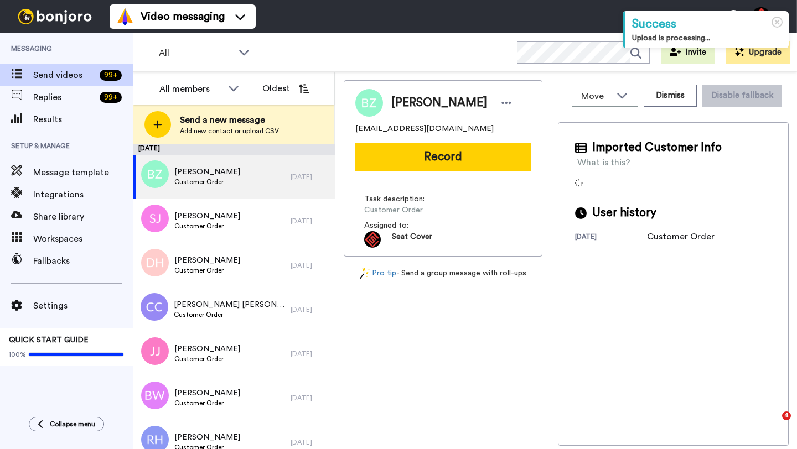
click at [399, 103] on span "[PERSON_NAME]" at bounding box center [439, 103] width 96 height 17
copy span "[PERSON_NAME]"
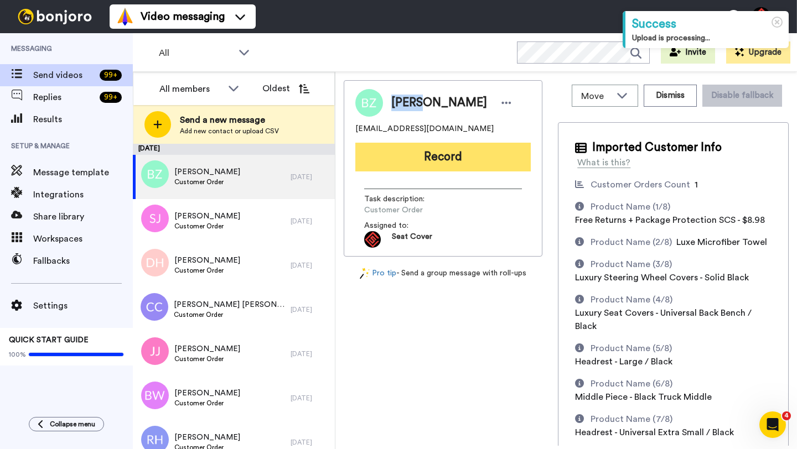
click at [431, 164] on button "Record" at bounding box center [442, 157] width 175 height 29
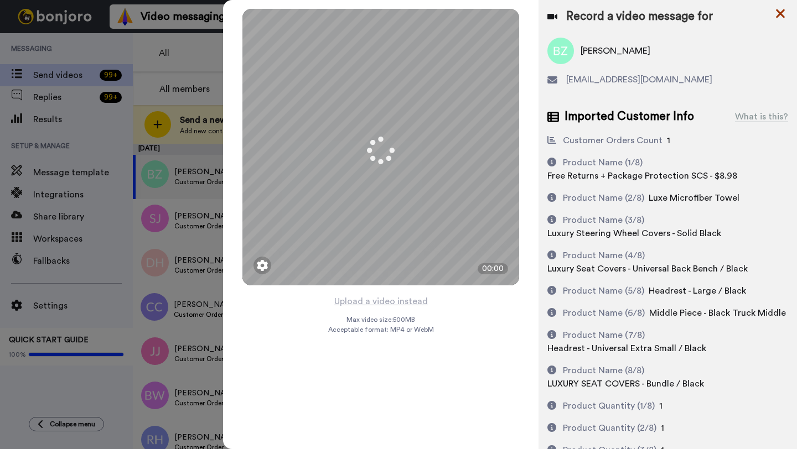
click at [779, 15] on icon at bounding box center [780, 13] width 9 height 9
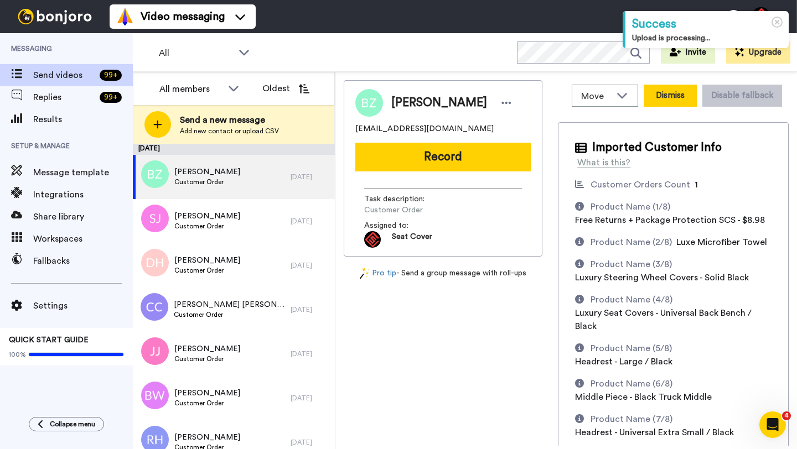
click at [668, 102] on button "Dismiss" at bounding box center [670, 96] width 53 height 22
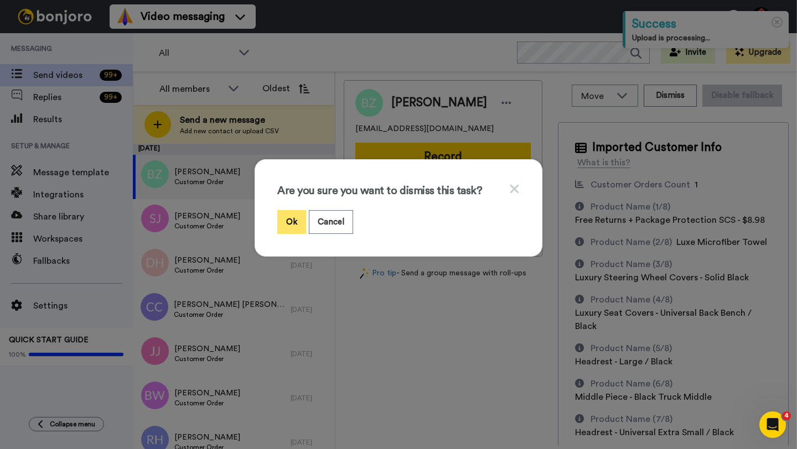
click at [289, 218] on button "Ok" at bounding box center [291, 222] width 29 height 24
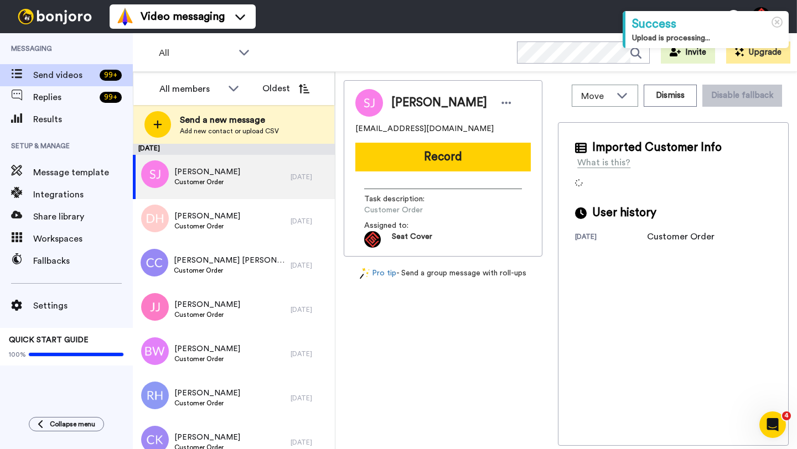
click at [410, 97] on span "[PERSON_NAME]" at bounding box center [439, 103] width 96 height 17
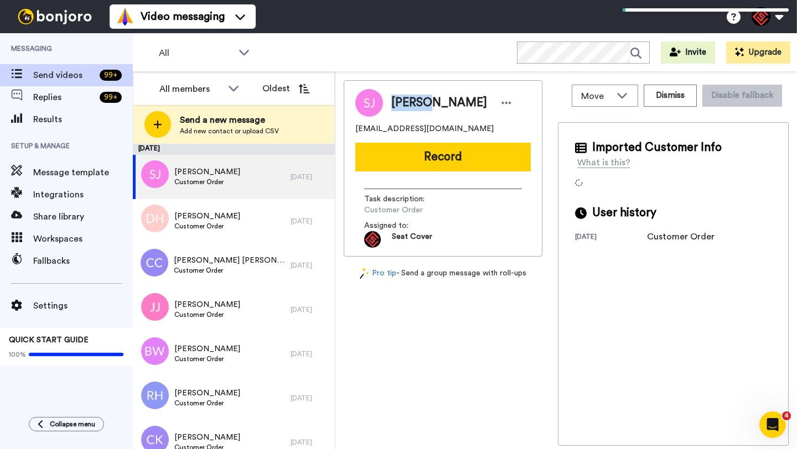
copy span "[PERSON_NAME]"
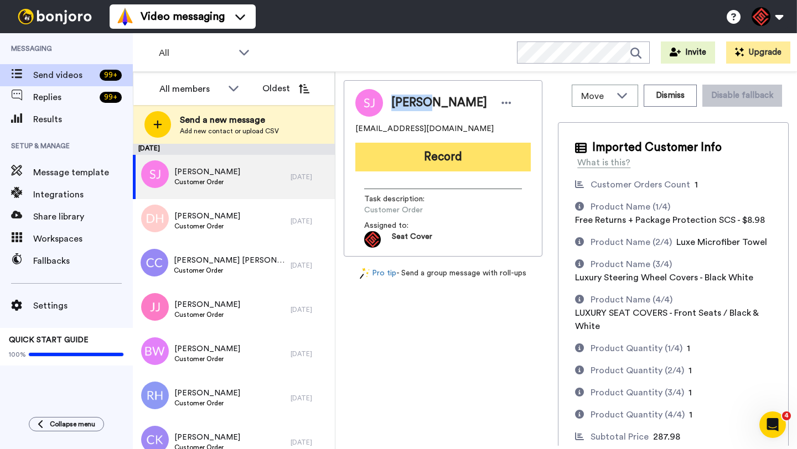
click at [424, 151] on button "Record" at bounding box center [442, 157] width 175 height 29
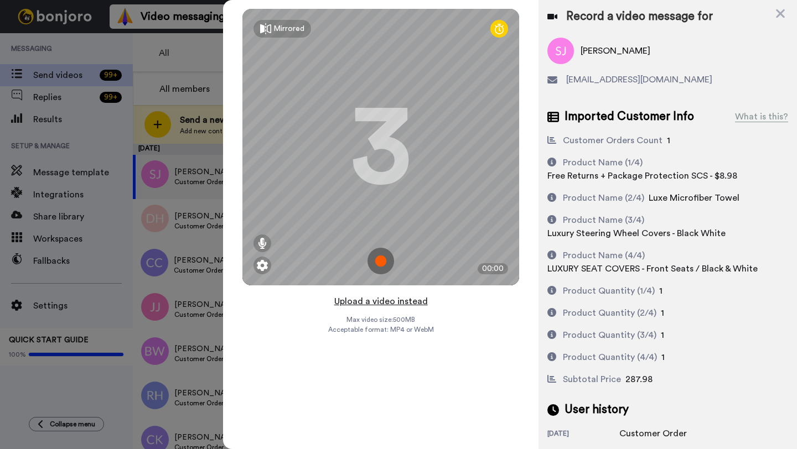
click at [386, 303] on button "Upload a video instead" at bounding box center [381, 301] width 100 height 14
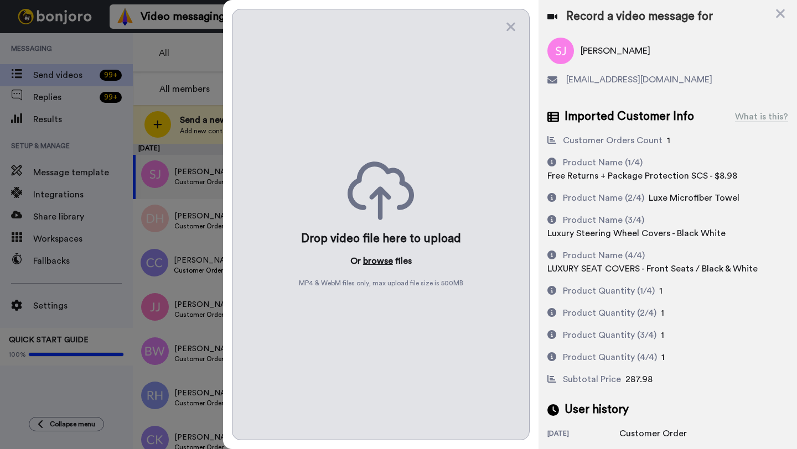
click at [378, 265] on button "browse" at bounding box center [378, 261] width 30 height 13
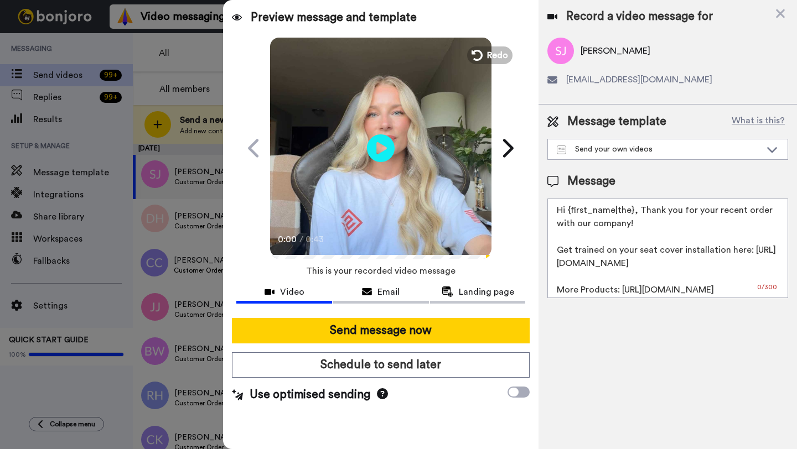
drag, startPoint x: 633, startPoint y: 215, endPoint x: 568, endPoint y: 213, distance: 64.8
click at [568, 213] on textarea "Hi {first_name|the}, Thank you for your recent order with our company! Get trai…" at bounding box center [667, 249] width 241 height 100
paste textarea "Samuel"
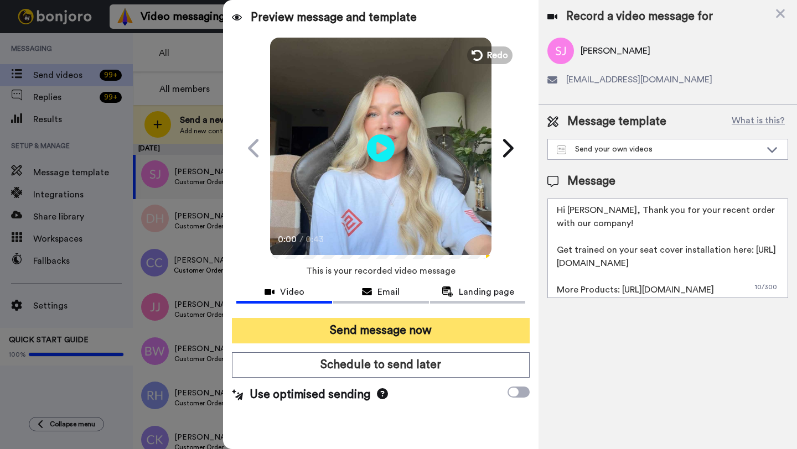
type textarea "Hi Samuel, Thank you for your recent order with our company! Get trained on you…"
click at [434, 327] on button "Send message now" at bounding box center [381, 330] width 298 height 25
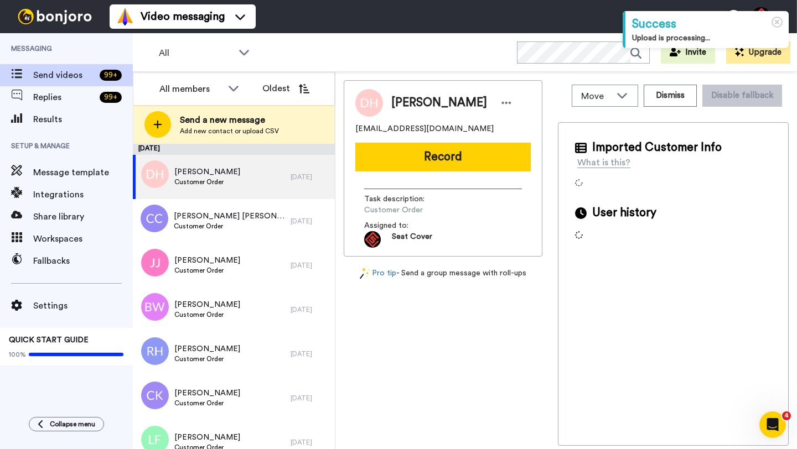
click at [405, 104] on span "Danny Hawley" at bounding box center [439, 103] width 96 height 17
copy span "Danny"
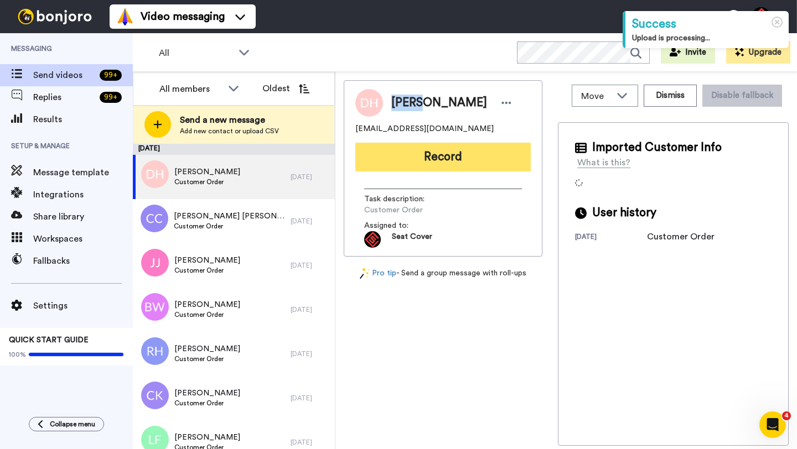
click at [447, 147] on button "Record" at bounding box center [442, 157] width 175 height 29
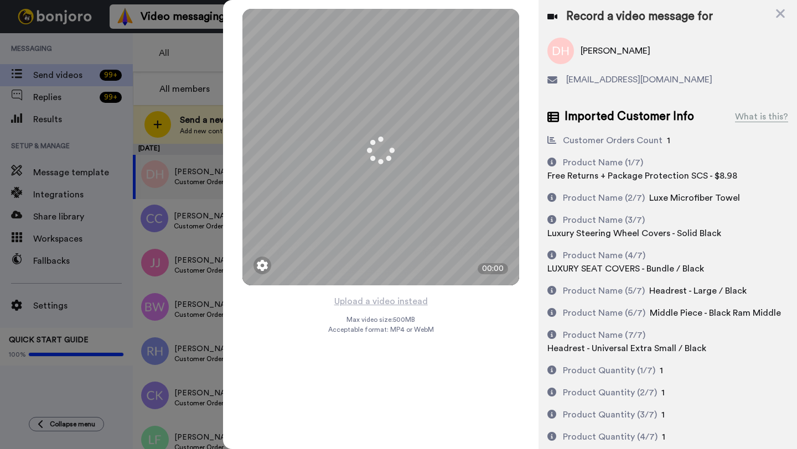
click at [379, 301] on button "Upload a video instead" at bounding box center [381, 301] width 100 height 14
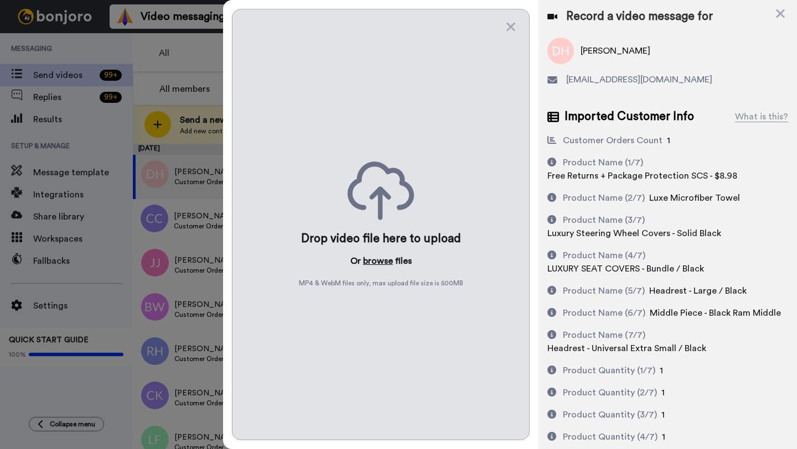
click at [375, 260] on button "browse" at bounding box center [378, 261] width 30 height 13
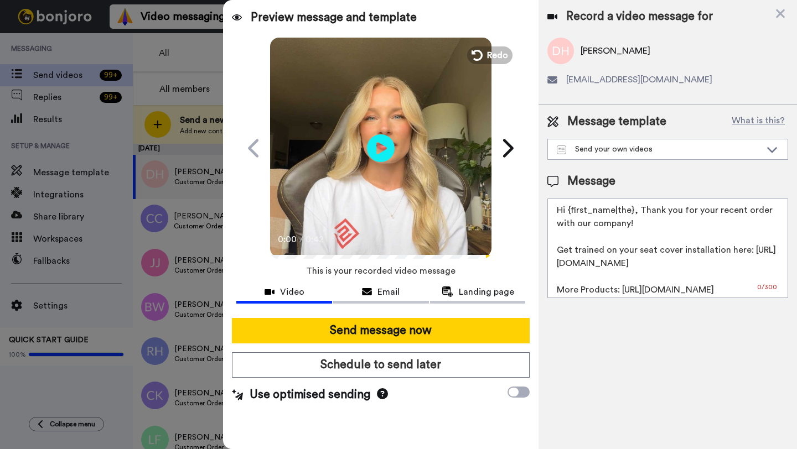
drag, startPoint x: 630, startPoint y: 213, endPoint x: 575, endPoint y: 211, distance: 55.9
click at [575, 211] on textarea "Hi {first_name|the}, Thank you for your recent order with our company! Get trai…" at bounding box center [667, 249] width 241 height 100
paste textarea "Danny"
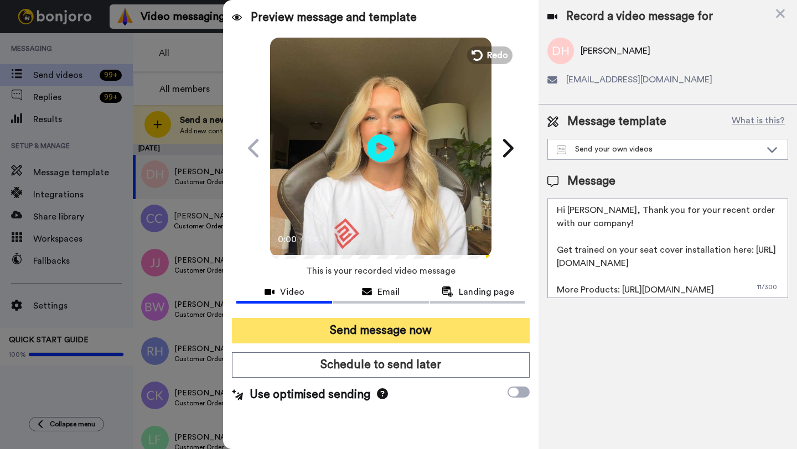
type textarea "Hi Danny, Thank you for your recent order with our company! Get trained on your…"
click at [423, 332] on button "Send message now" at bounding box center [381, 330] width 298 height 25
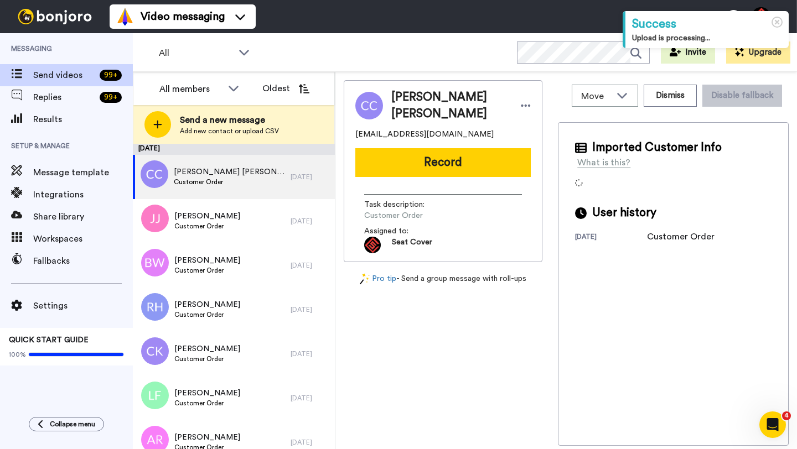
click at [409, 105] on span "Connor Cooper" at bounding box center [450, 105] width 118 height 33
copy span "Connor"
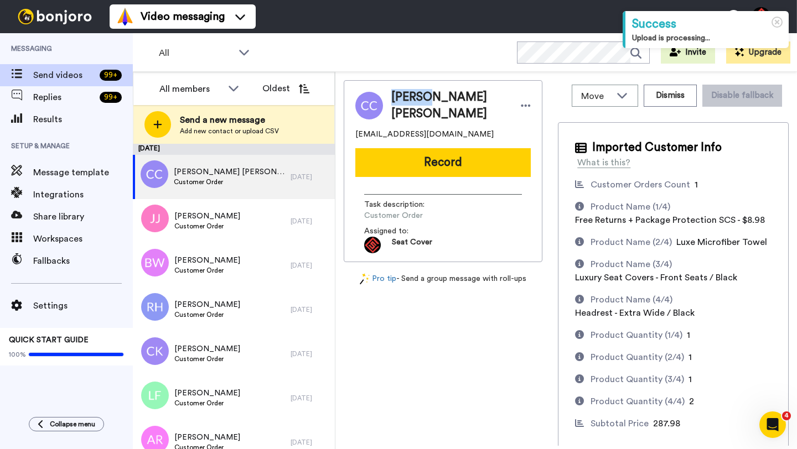
copy span "Connor"
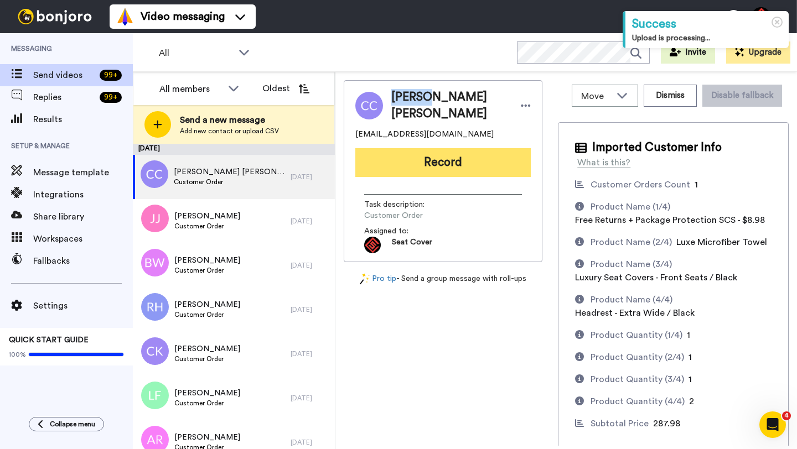
click at [429, 159] on button "Record" at bounding box center [442, 162] width 175 height 29
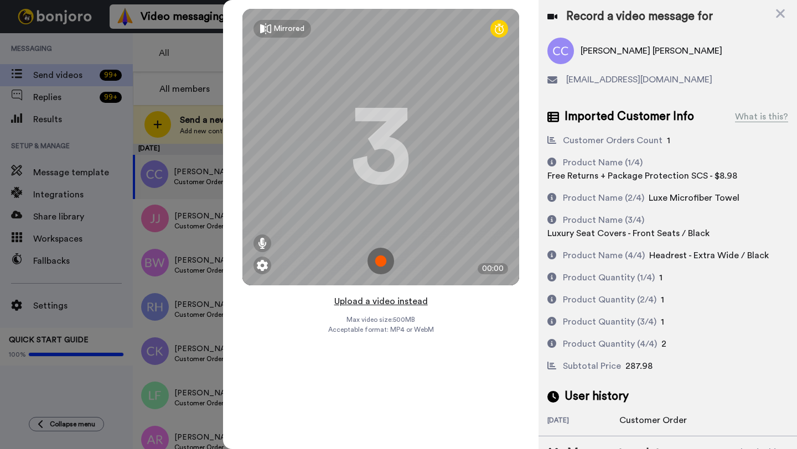
click at [381, 302] on button "Upload a video instead" at bounding box center [381, 301] width 100 height 14
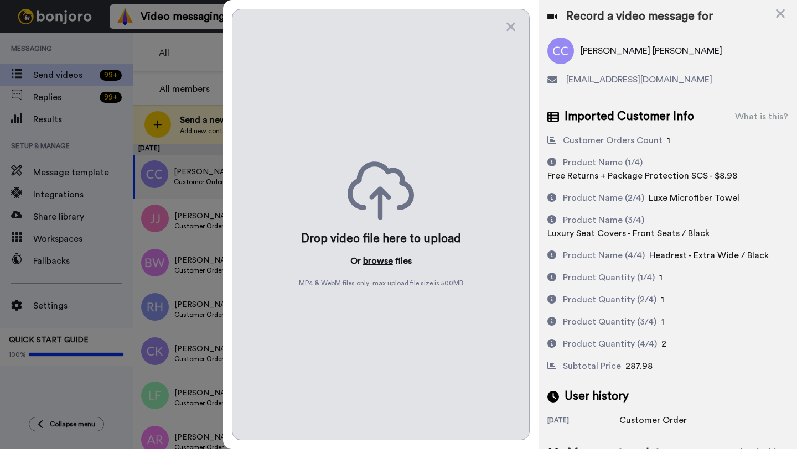
click at [370, 262] on button "browse" at bounding box center [378, 261] width 30 height 13
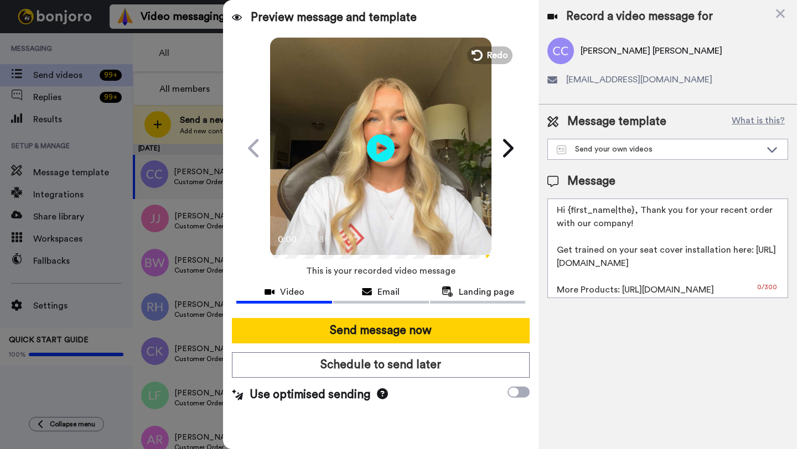
drag, startPoint x: 632, startPoint y: 214, endPoint x: 568, endPoint y: 213, distance: 64.2
click at [568, 213] on textarea "Hi {first_name|the}, Thank you for your recent order with our company! Get trai…" at bounding box center [667, 249] width 241 height 100
paste textarea "Connor"
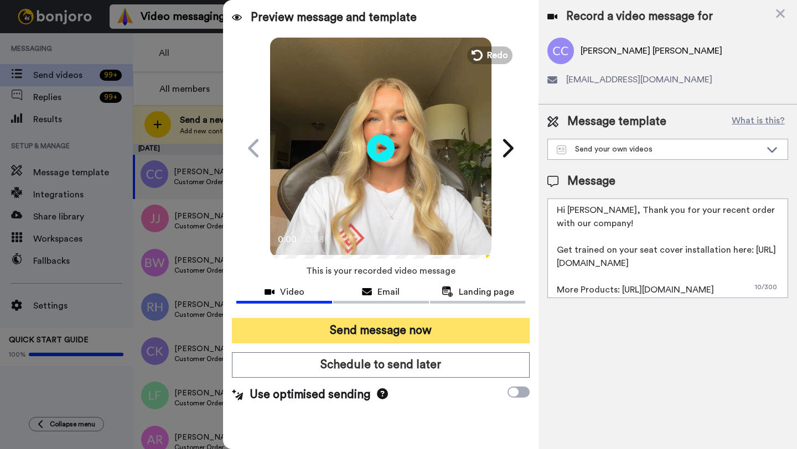
type textarea "Hi Connor, Thank you for your recent order with our company! Get trained on you…"
click at [435, 325] on button "Send message now" at bounding box center [381, 330] width 298 height 25
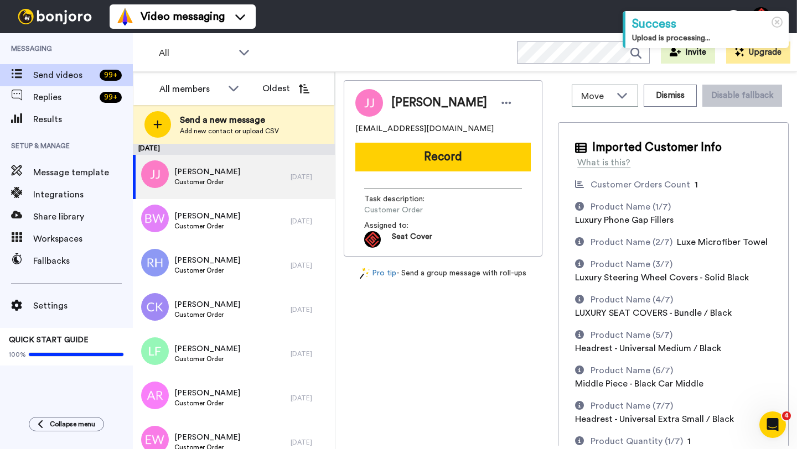
click at [397, 106] on span "[PERSON_NAME]" at bounding box center [439, 103] width 96 height 17
copy span "[PERSON_NAME]"
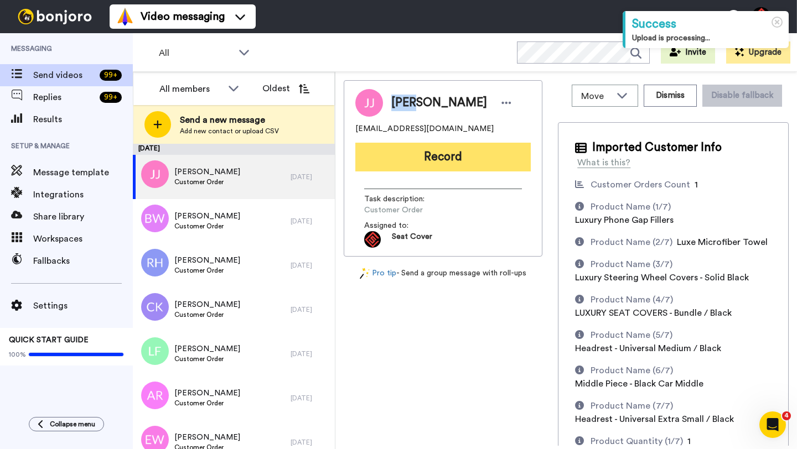
click at [441, 164] on button "Record" at bounding box center [442, 157] width 175 height 29
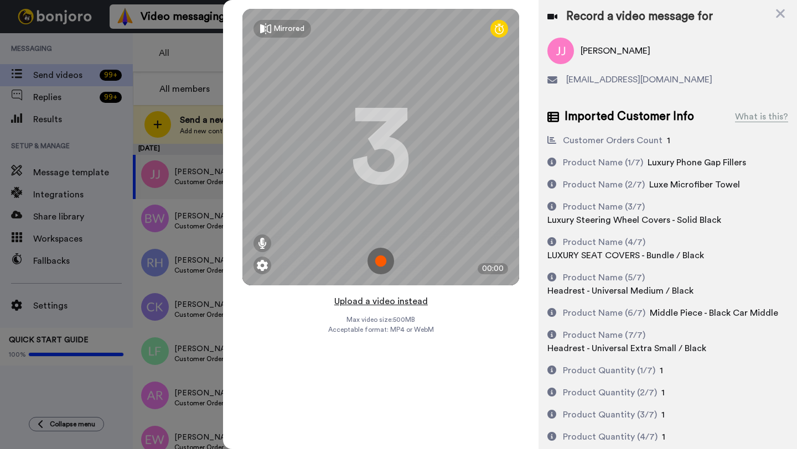
click at [378, 302] on button "Upload a video instead" at bounding box center [381, 301] width 100 height 14
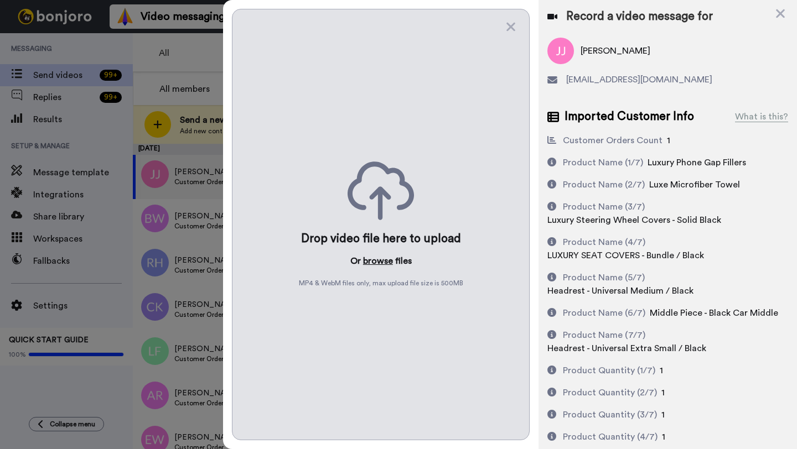
click at [374, 267] on button "browse" at bounding box center [378, 261] width 30 height 13
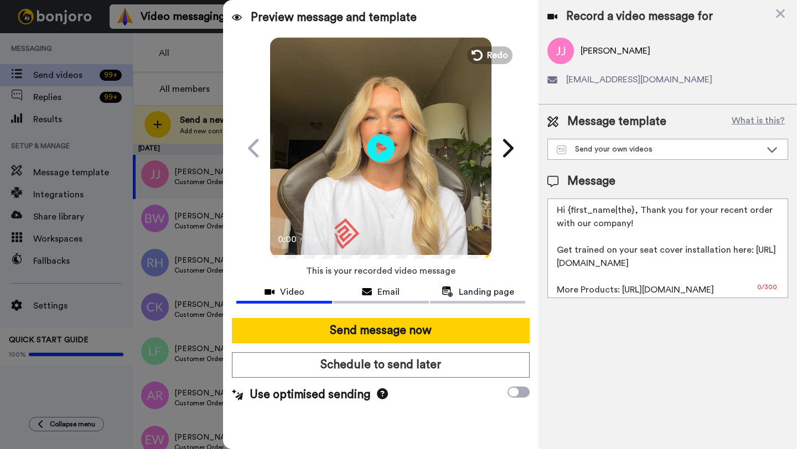
drag, startPoint x: 632, startPoint y: 213, endPoint x: 566, endPoint y: 213, distance: 66.4
click at [566, 213] on textarea "Hi {first_name|the}, Thank you for your recent order with our company! Get trai…" at bounding box center [667, 249] width 241 height 100
paste textarea "[PERSON_NAME]"
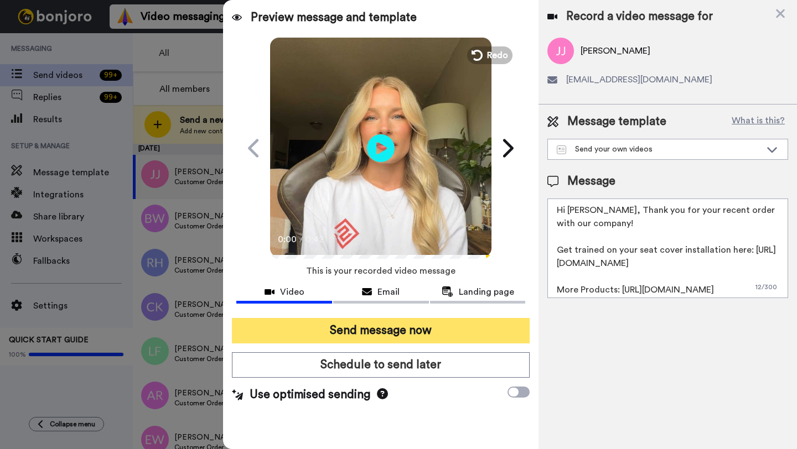
type textarea "Hi [PERSON_NAME], Thank you for your recent order with our company! Get trained…"
click at [406, 334] on button "Send message now" at bounding box center [381, 330] width 298 height 25
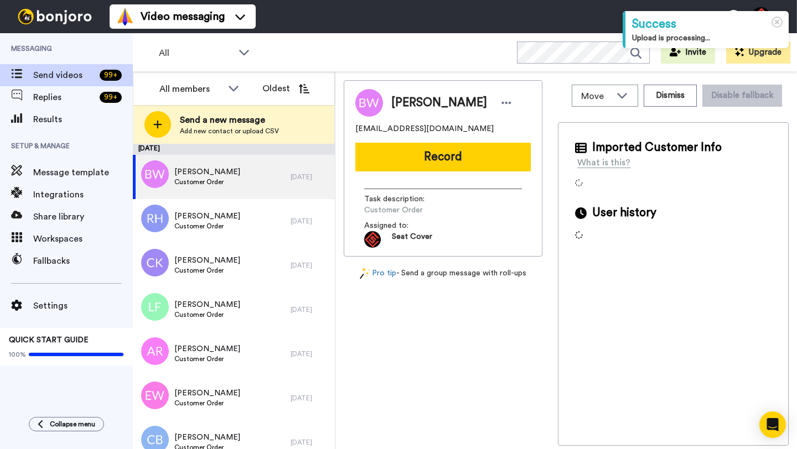
click at [406, 97] on span "[PERSON_NAME]" at bounding box center [439, 103] width 96 height 17
copy span "[PERSON_NAME]"
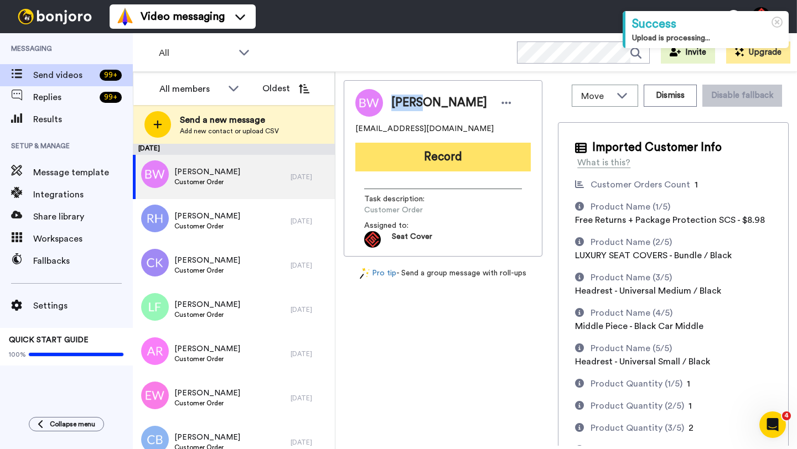
click at [430, 156] on button "Record" at bounding box center [442, 157] width 175 height 29
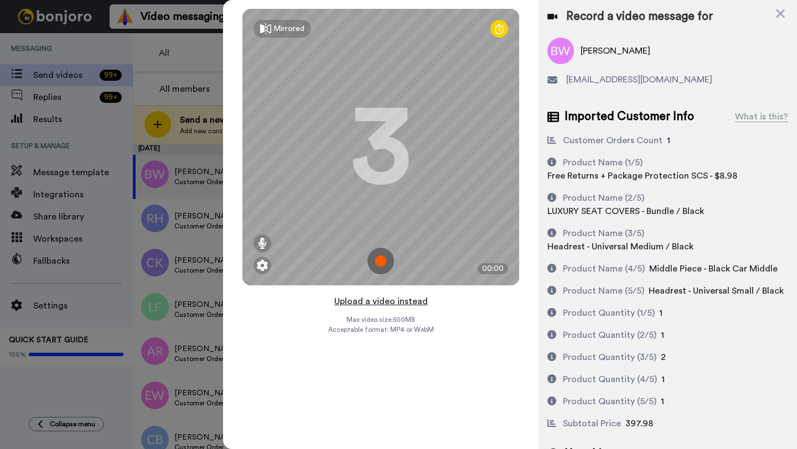
click at [377, 302] on button "Upload a video instead" at bounding box center [381, 301] width 100 height 14
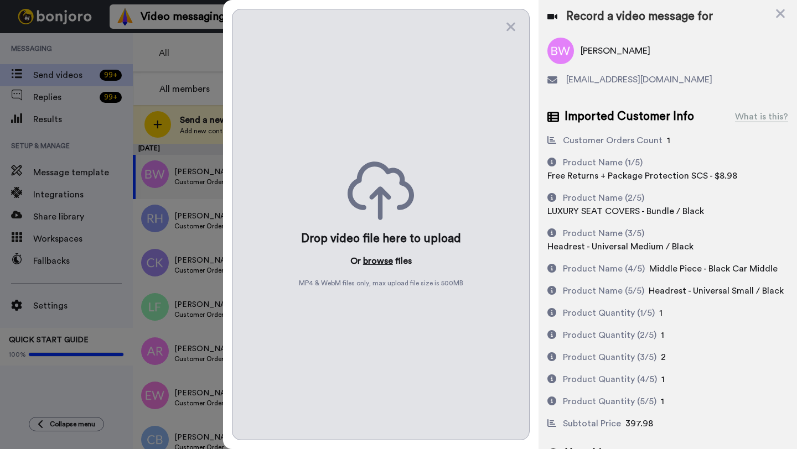
click at [371, 260] on button "browse" at bounding box center [378, 261] width 30 height 13
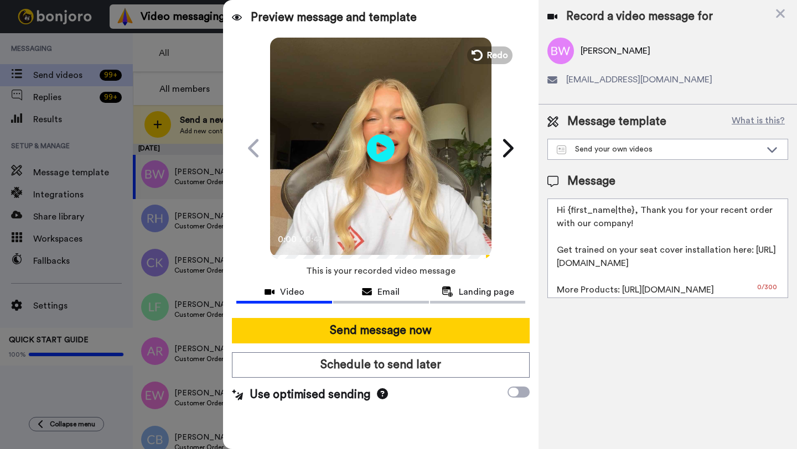
drag, startPoint x: 632, startPoint y: 214, endPoint x: 571, endPoint y: 213, distance: 60.3
click at [571, 213] on textarea "Hi {first_name|the}, Thank you for your recent order with our company! Get trai…" at bounding box center [667, 249] width 241 height 100
paste textarea "[PERSON_NAME]"
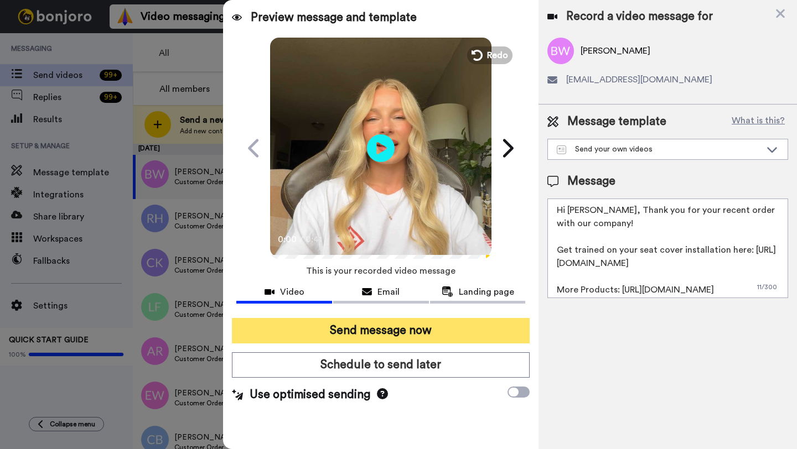
type textarea "Hi [PERSON_NAME], Thank you for your recent order with our company! Get trained…"
click at [463, 340] on button "Send message now" at bounding box center [381, 330] width 298 height 25
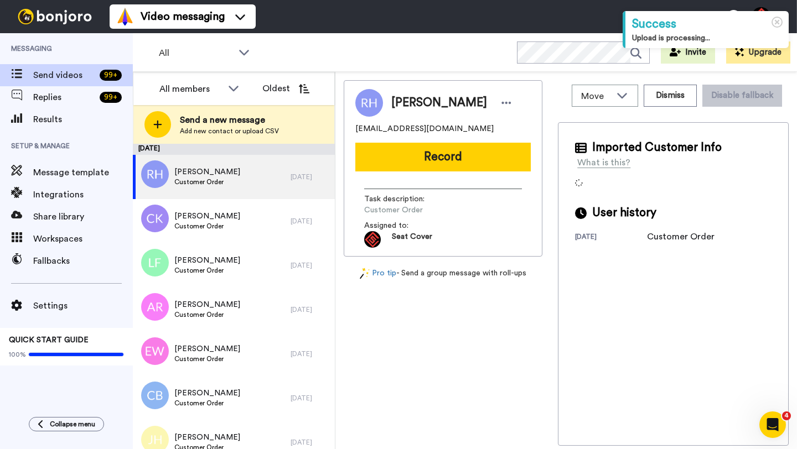
click at [400, 103] on span "[PERSON_NAME]" at bounding box center [439, 103] width 96 height 17
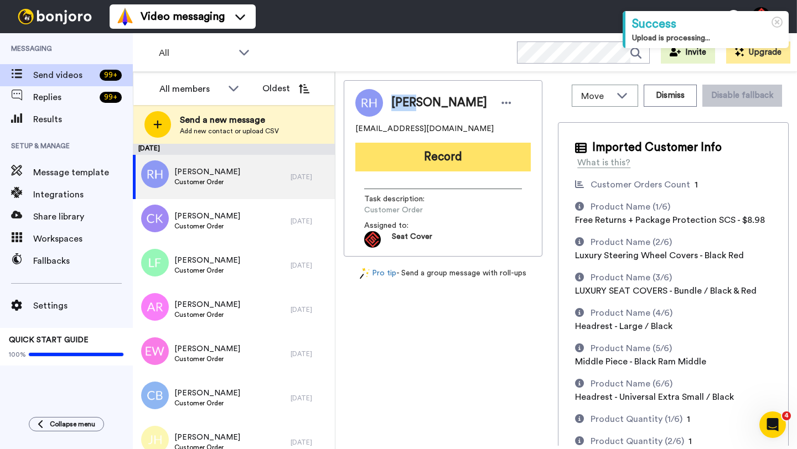
click at [425, 157] on button "Record" at bounding box center [442, 157] width 175 height 29
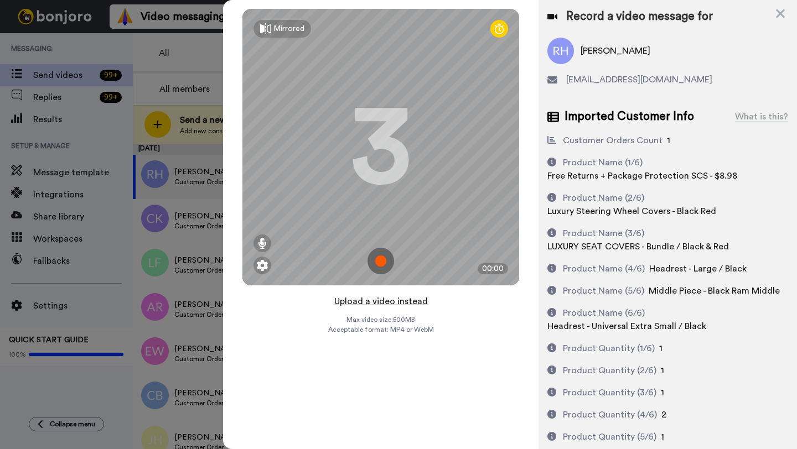
click at [389, 300] on button "Upload a video instead" at bounding box center [381, 301] width 100 height 14
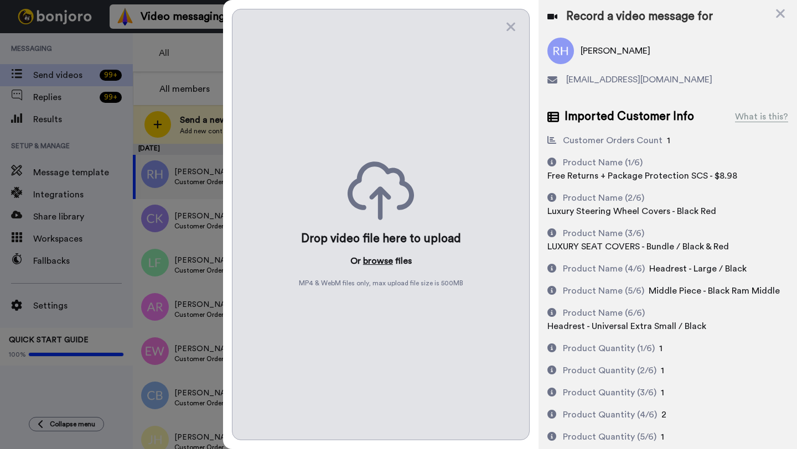
click at [380, 260] on button "browse" at bounding box center [378, 261] width 30 height 13
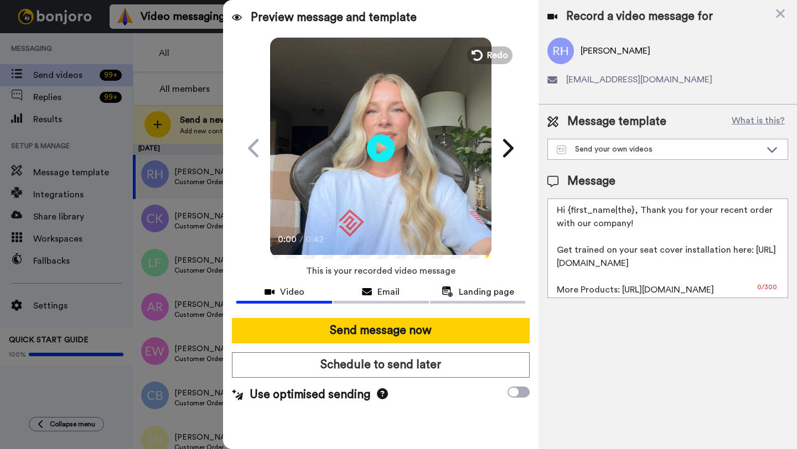
drag, startPoint x: 632, startPoint y: 215, endPoint x: 566, endPoint y: 214, distance: 65.9
click at [566, 214] on textarea "Hi {first_name|the}, Thank you for your recent order with our company! Get trai…" at bounding box center [667, 249] width 241 height 100
paste textarea "Brian"
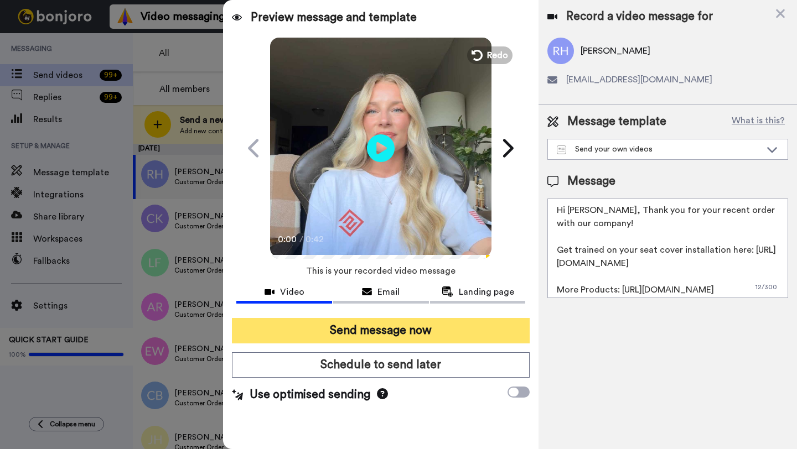
type textarea "Hi Ryan, Thank you for your recent order with our company! Get trained on your …"
click at [335, 330] on button "Send message now" at bounding box center [381, 330] width 298 height 25
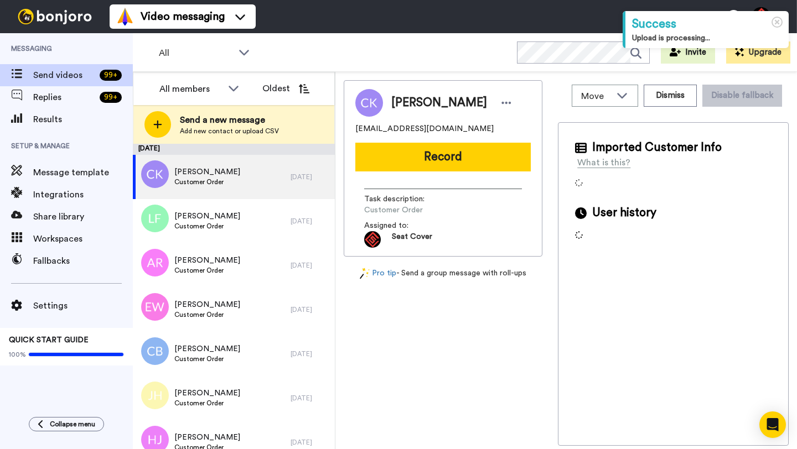
click at [413, 101] on span "[PERSON_NAME]" at bounding box center [439, 103] width 96 height 17
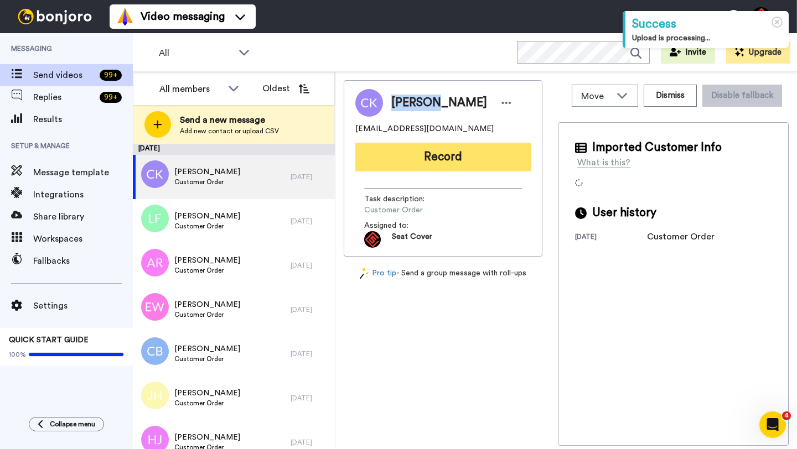
click at [461, 163] on button "Record" at bounding box center [442, 157] width 175 height 29
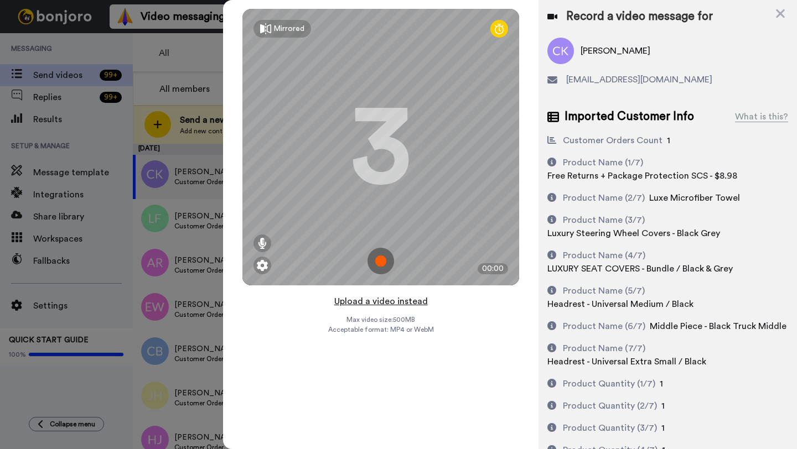
click at [379, 300] on button "Upload a video instead" at bounding box center [381, 301] width 100 height 14
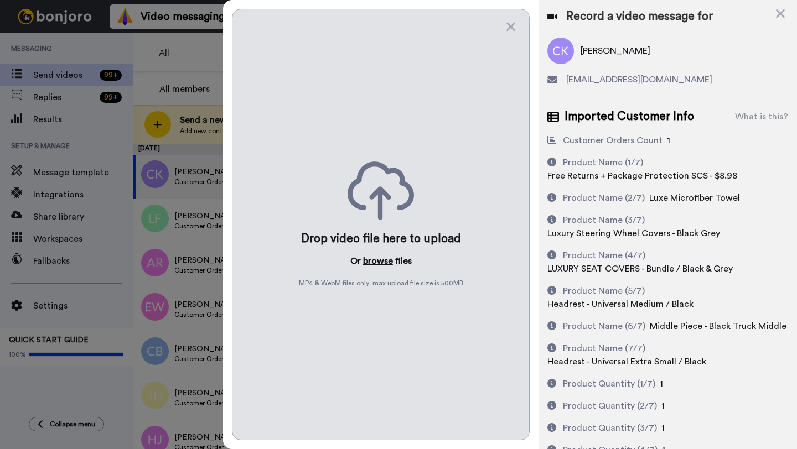
click at [373, 261] on button "browse" at bounding box center [378, 261] width 30 height 13
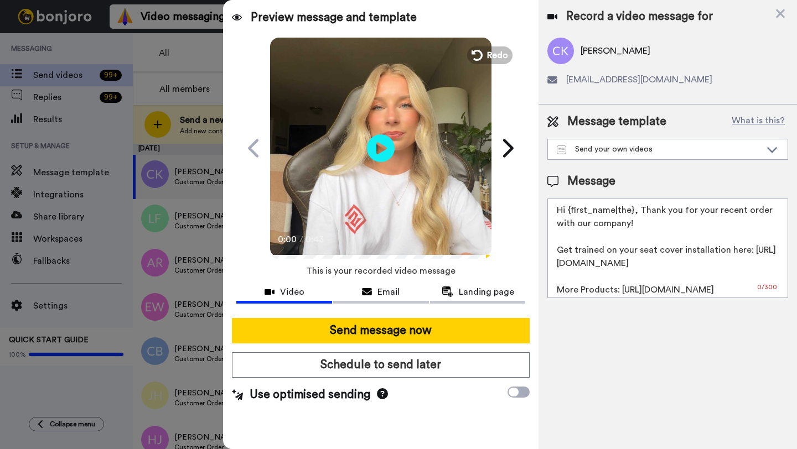
drag, startPoint x: 633, startPoint y: 211, endPoint x: 568, endPoint y: 210, distance: 64.8
click at [568, 210] on textarea "Hi {first_name|the}, Thank you for your recent order with our company! Get trai…" at bounding box center [667, 249] width 241 height 100
paste textarea "Cameron"
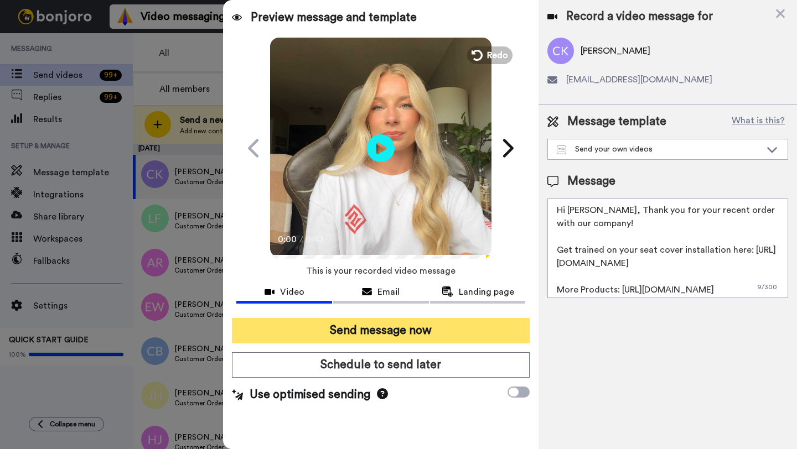
type textarea "Hi Cameron, Thank you for your recent order with our company! Get trained on yo…"
click at [448, 339] on button "Send message now" at bounding box center [381, 330] width 298 height 25
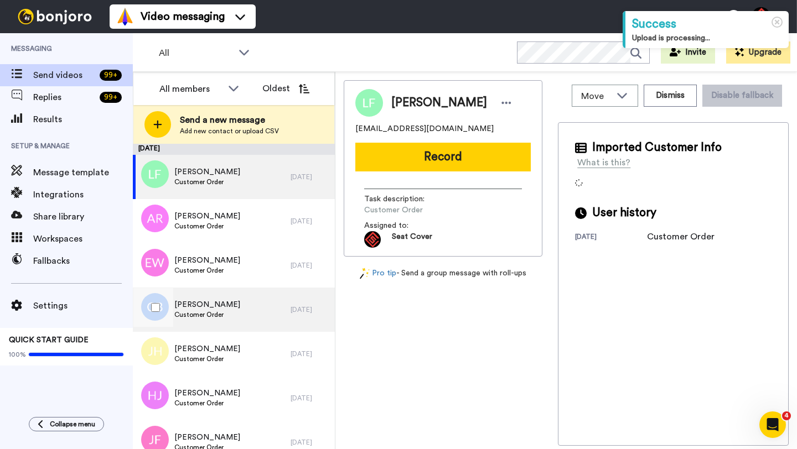
scroll to position [251, 0]
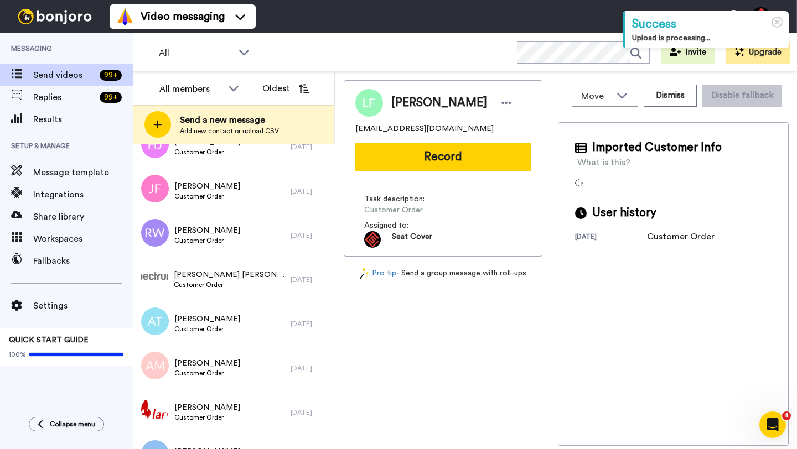
click at [399, 106] on span "[PERSON_NAME]" at bounding box center [439, 103] width 96 height 17
copy span "Les"
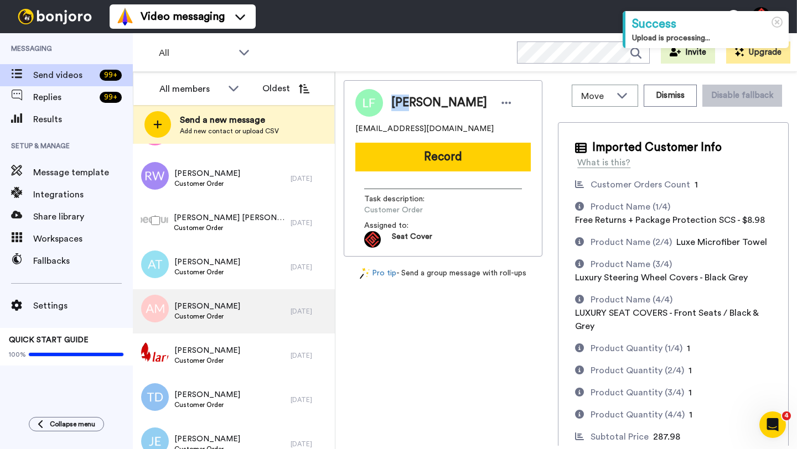
scroll to position [343, 0]
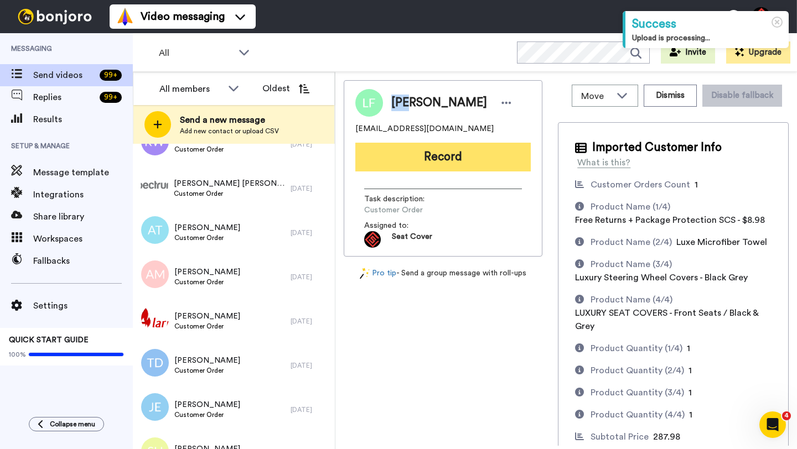
click at [421, 160] on button "Record" at bounding box center [442, 157] width 175 height 29
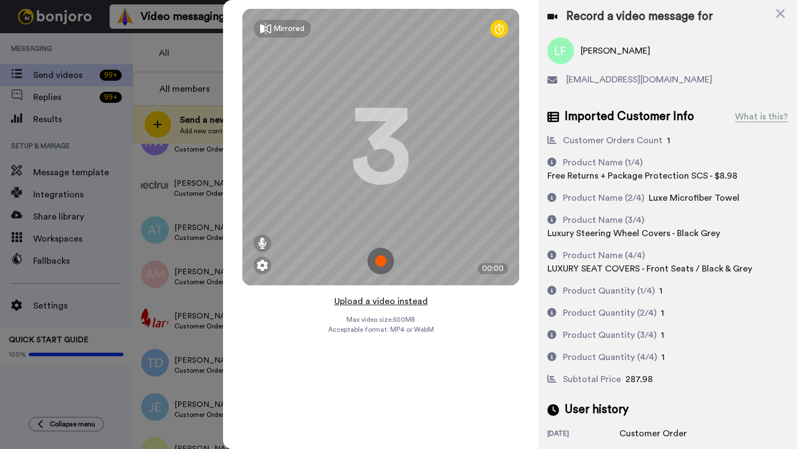
click at [385, 303] on button "Upload a video instead" at bounding box center [381, 301] width 100 height 14
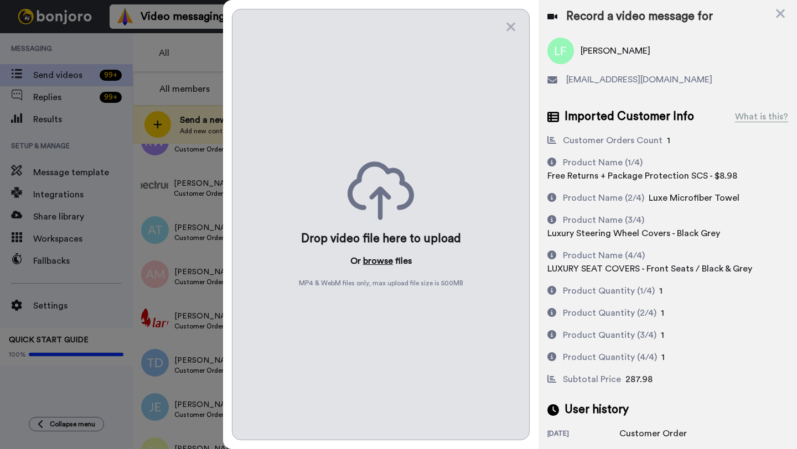
click at [378, 256] on button "browse" at bounding box center [378, 261] width 30 height 13
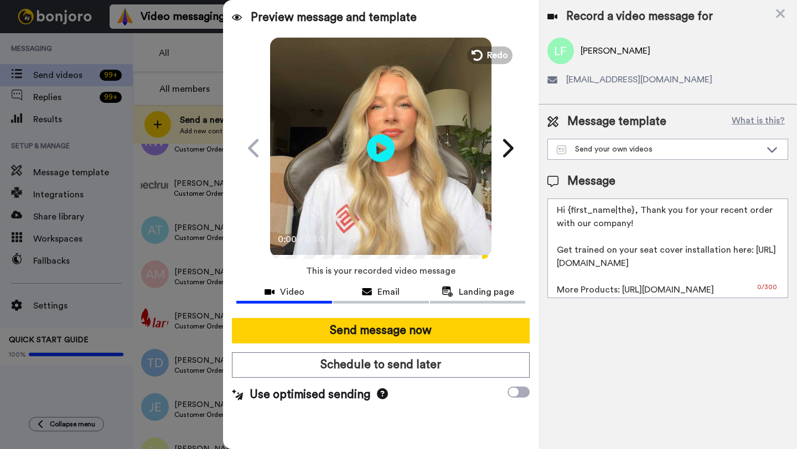
drag, startPoint x: 633, startPoint y: 214, endPoint x: 567, endPoint y: 213, distance: 65.9
click at [567, 213] on textarea "Hi {first_name|the}, Thank you for your recent order with our company! Get trai…" at bounding box center [667, 249] width 241 height 100
paste textarea "Les"
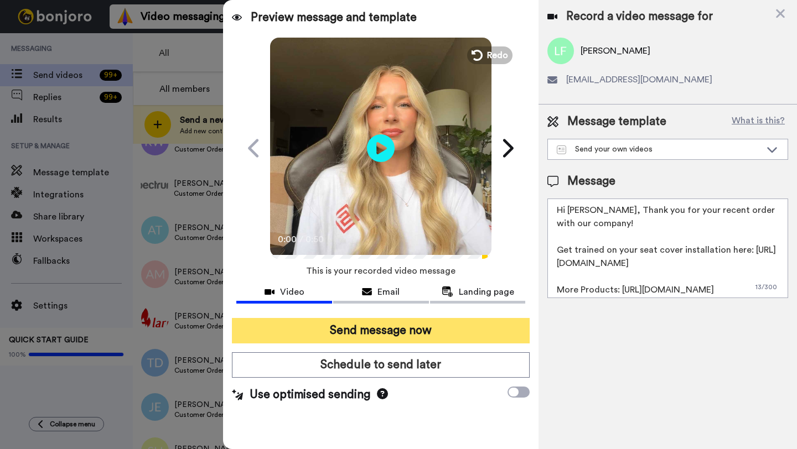
type textarea "Hi Les, Thank you for your recent order with our company! Get trained on your s…"
click at [460, 332] on button "Send message now" at bounding box center [381, 330] width 298 height 25
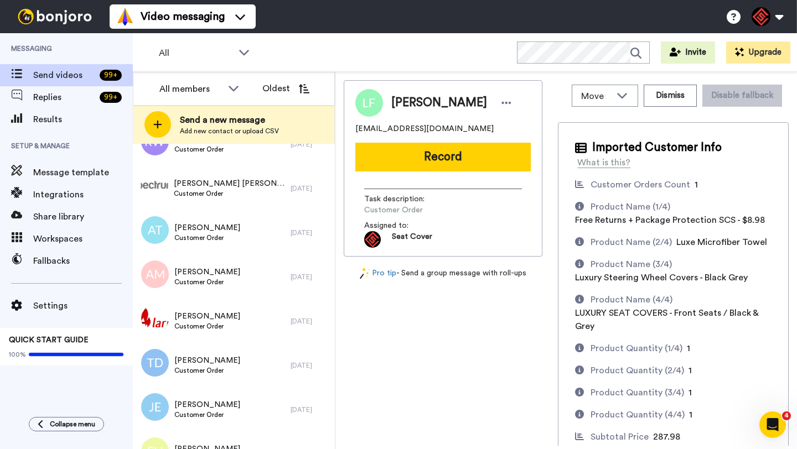
scroll to position [0, 0]
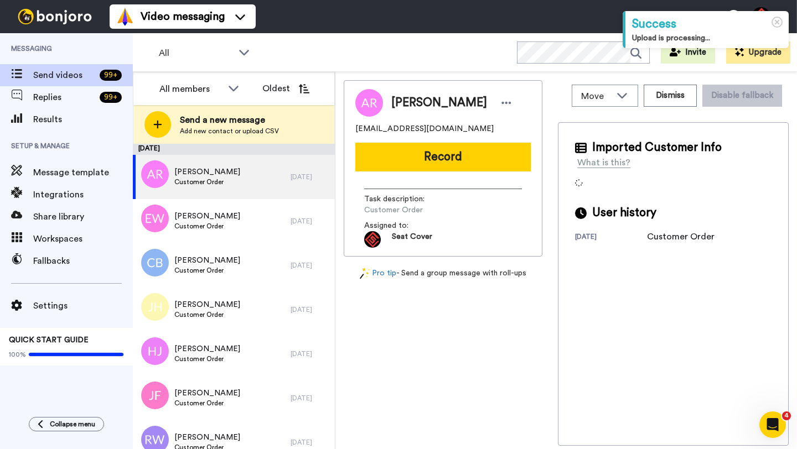
click at [415, 106] on span "[PERSON_NAME]" at bounding box center [439, 103] width 96 height 17
copy span "Abraham"
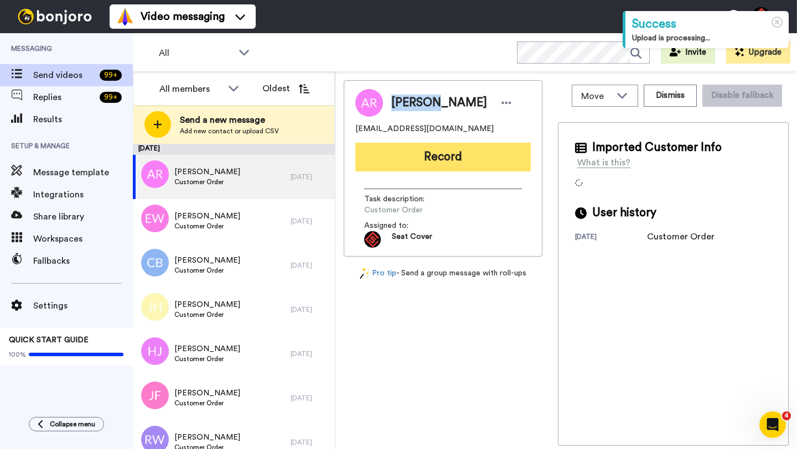
click at [441, 146] on button "Record" at bounding box center [442, 157] width 175 height 29
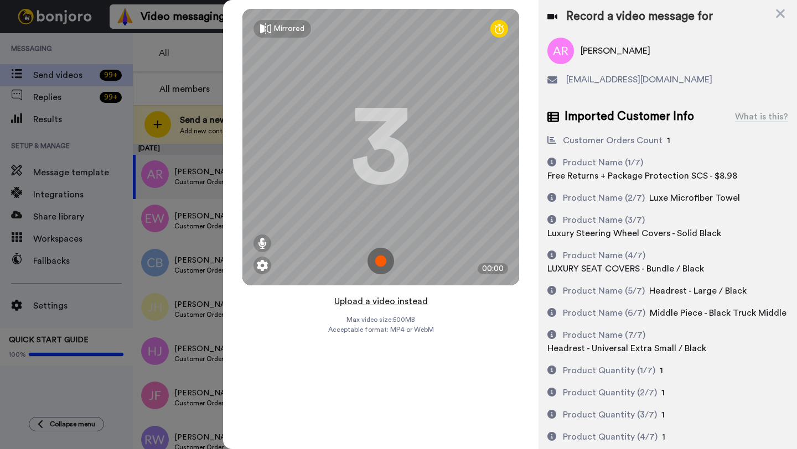
click at [388, 302] on button "Upload a video instead" at bounding box center [381, 301] width 100 height 14
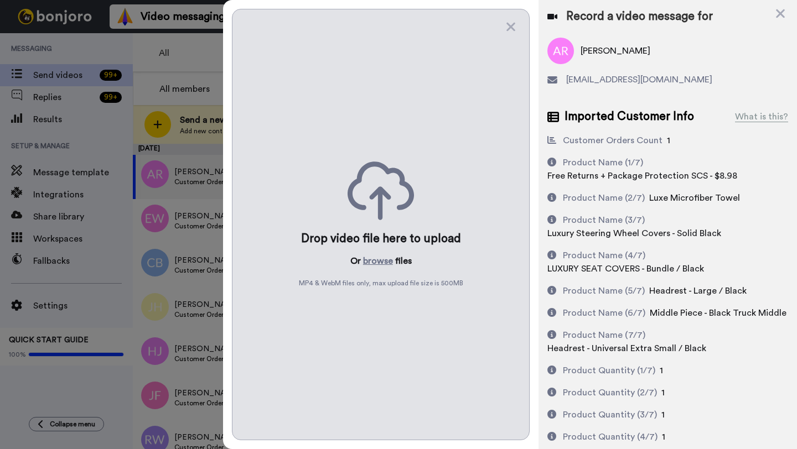
click at [372, 254] on div "Drop video file here to upload Or browse files MP4 & WebM files only, max uploa…" at bounding box center [381, 225] width 298 height 432
click at [375, 262] on button "browse" at bounding box center [378, 261] width 30 height 13
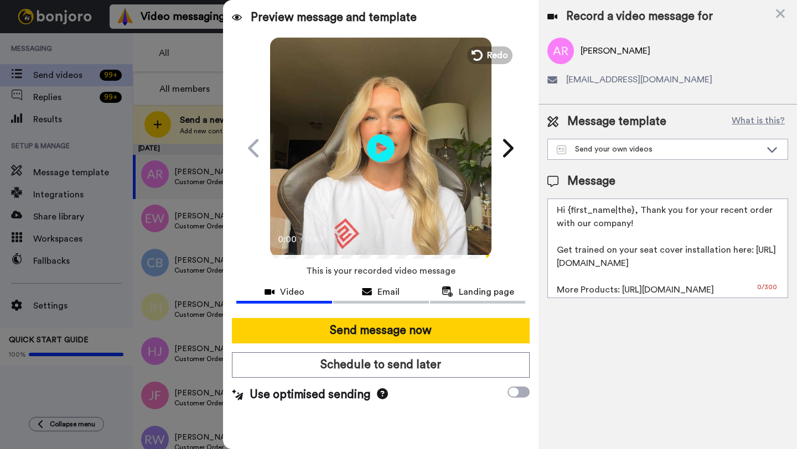
drag, startPoint x: 633, startPoint y: 214, endPoint x: 571, endPoint y: 213, distance: 62.6
click at [571, 213] on textarea "Hi {first_name|the}, Thank you for your recent order with our company! Get trai…" at bounding box center [667, 249] width 241 height 100
paste textarea "Abraham"
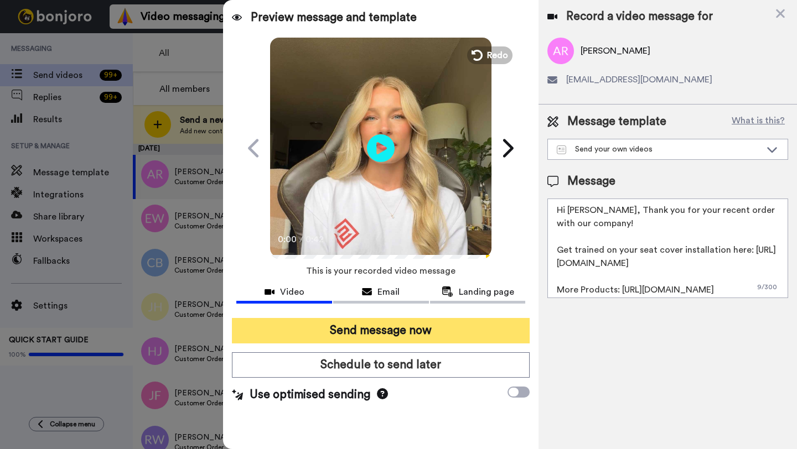
type textarea "Hi Abraham, Thank you for your recent order with our company! Get trained on yo…"
click at [438, 330] on button "Send message now" at bounding box center [381, 330] width 298 height 25
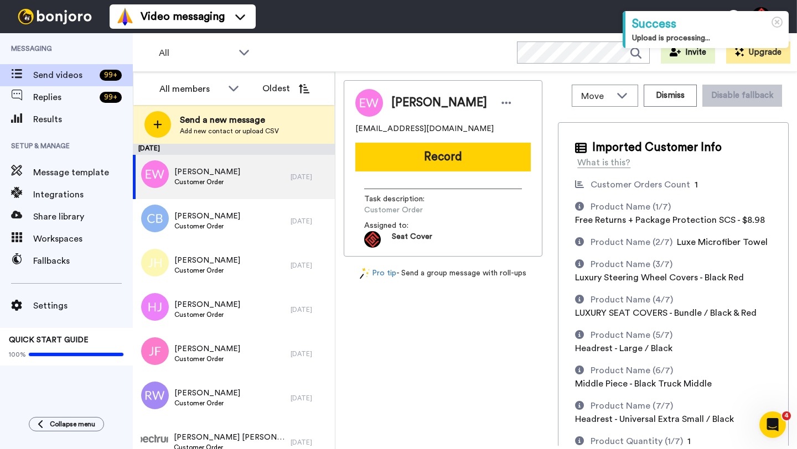
click at [400, 110] on span "[PERSON_NAME]" at bounding box center [439, 103] width 96 height 17
copy span "[PERSON_NAME]"
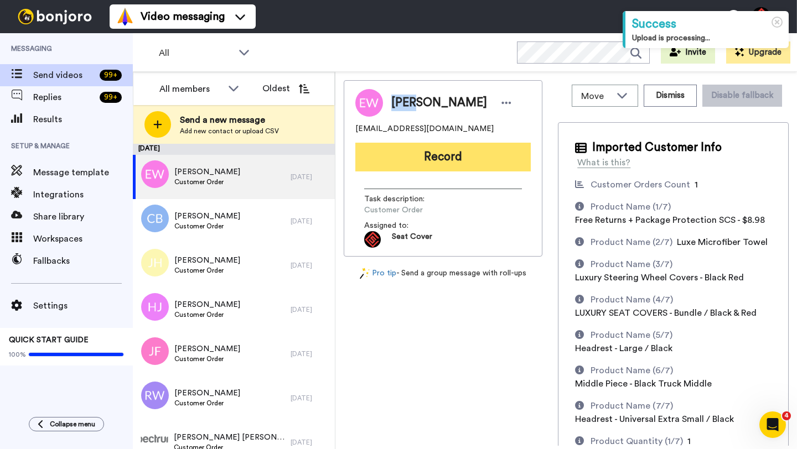
click at [422, 155] on button "Record" at bounding box center [442, 157] width 175 height 29
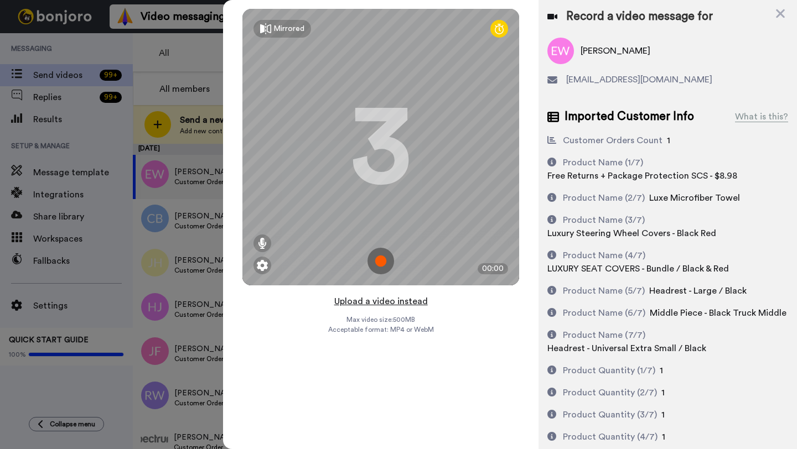
click at [383, 302] on button "Upload a video instead" at bounding box center [381, 301] width 100 height 14
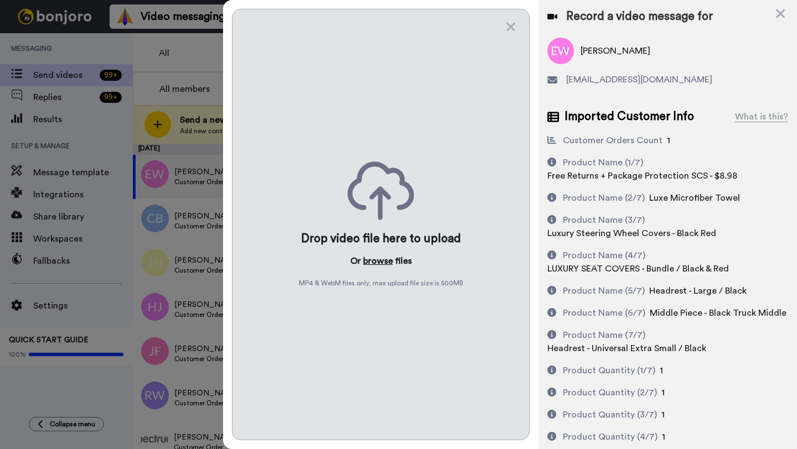
click at [375, 267] on button "browse" at bounding box center [378, 261] width 30 height 13
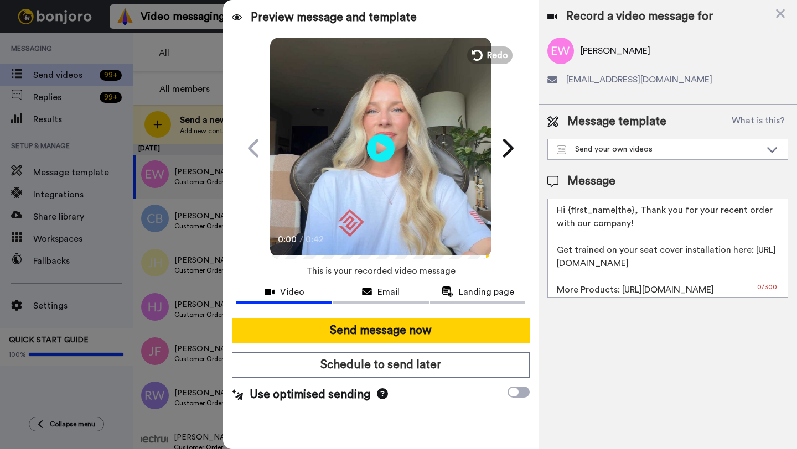
drag, startPoint x: 632, startPoint y: 213, endPoint x: 569, endPoint y: 212, distance: 62.6
click at [569, 212] on textarea "Hi {first_name|the}, Thank you for your recent order with our company! Get trai…" at bounding box center [667, 249] width 241 height 100
paste textarea "[PERSON_NAME]"
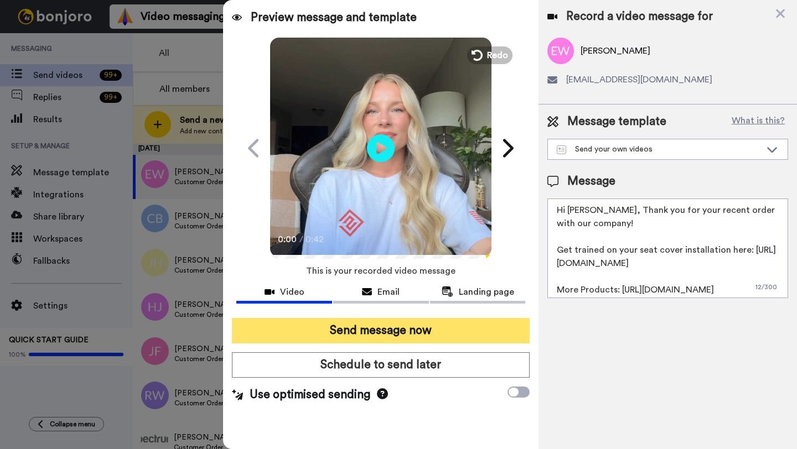
type textarea "Hi [PERSON_NAME], Thank you for your recent order with our company! Get trained…"
click at [425, 336] on button "Send message now" at bounding box center [381, 330] width 298 height 25
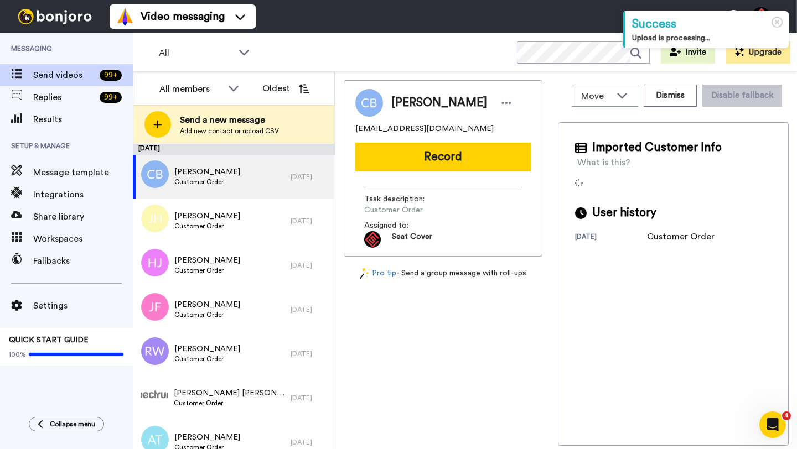
click at [410, 101] on span "Chase Burns" at bounding box center [439, 103] width 96 height 17
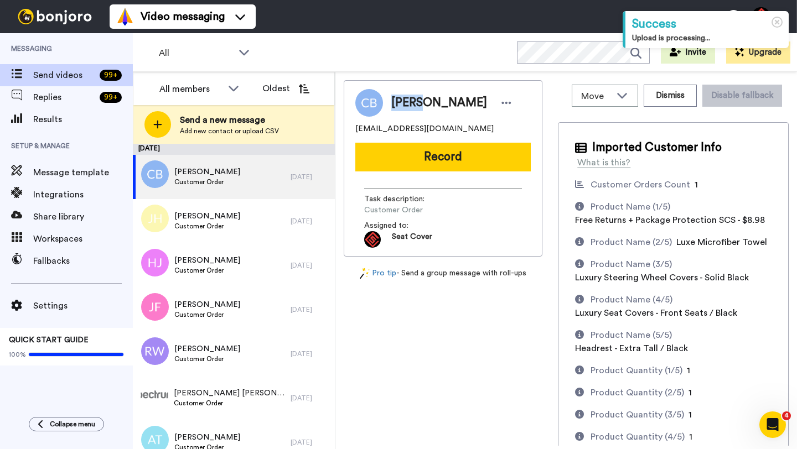
click at [410, 101] on span "Chase Burns" at bounding box center [439, 103] width 96 height 17
copy span "Chase"
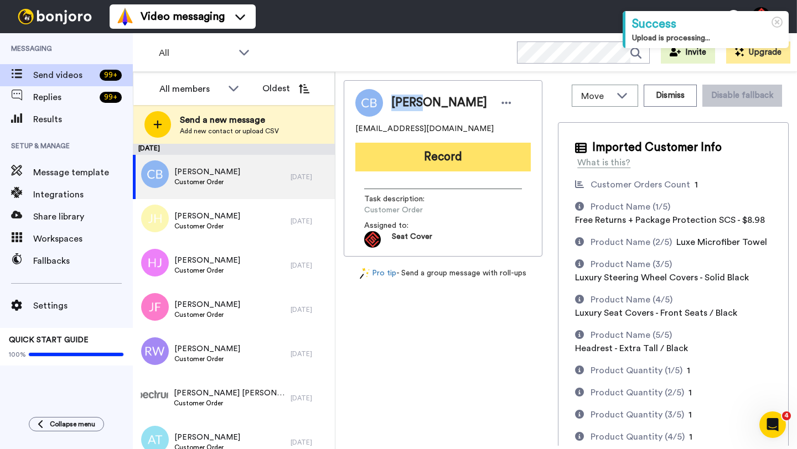
click at [431, 157] on button "Record" at bounding box center [442, 157] width 175 height 29
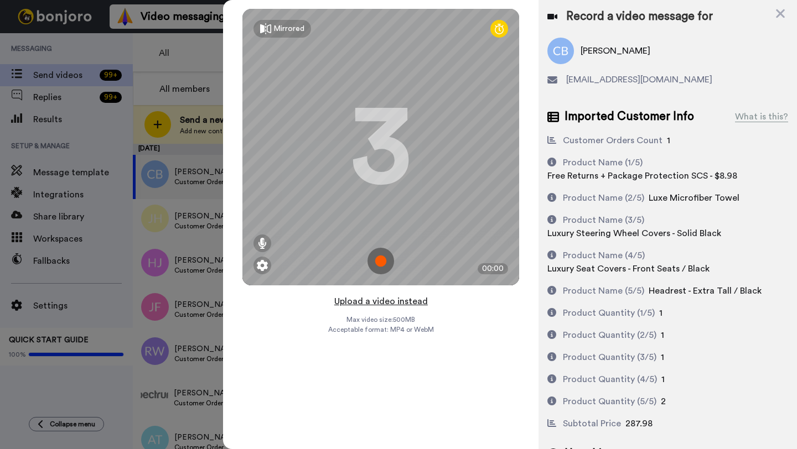
click at [379, 301] on button "Upload a video instead" at bounding box center [381, 301] width 100 height 14
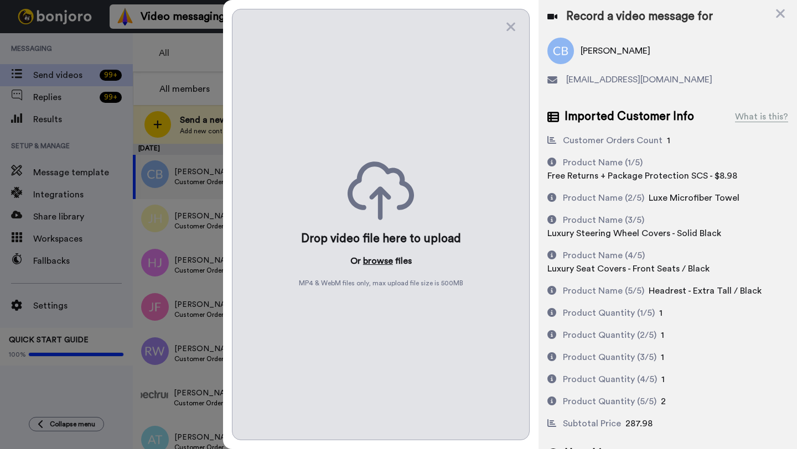
click at [372, 266] on button "browse" at bounding box center [378, 261] width 30 height 13
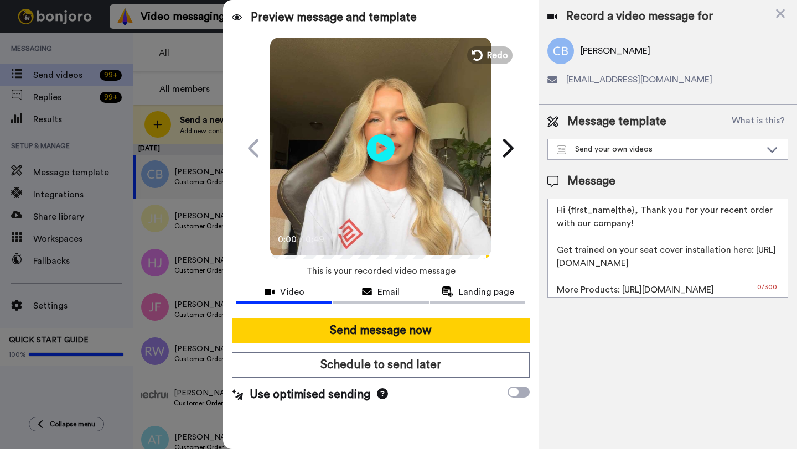
drag, startPoint x: 633, startPoint y: 211, endPoint x: 569, endPoint y: 211, distance: 63.7
click at [569, 211] on textarea "Hi {first_name|the}, Thank you for your recent order with our company! Get trai…" at bounding box center [667, 249] width 241 height 100
paste textarea "Chase"
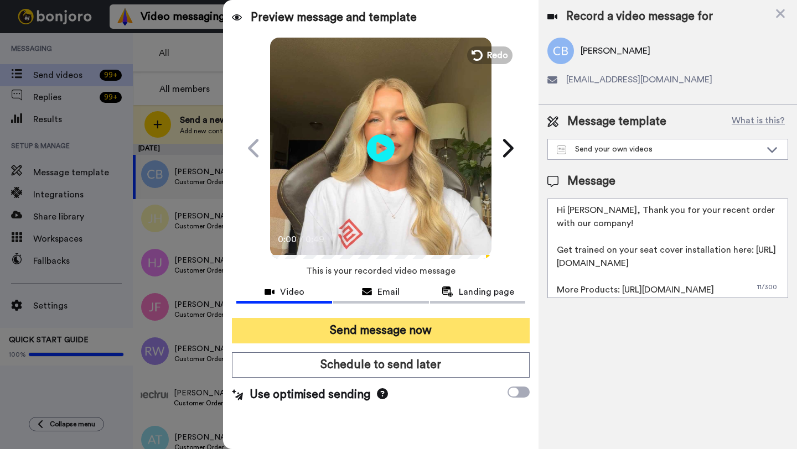
type textarea "Hi Chase, Thank you for your recent order with our company! Get trained on your…"
click at [454, 328] on button "Send message now" at bounding box center [381, 330] width 298 height 25
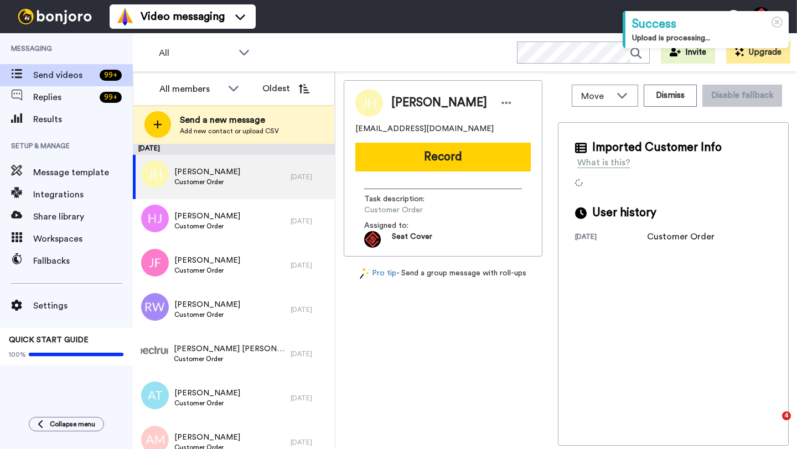
click at [409, 104] on span "[PERSON_NAME]" at bounding box center [439, 103] width 96 height 17
copy span "Jeard"
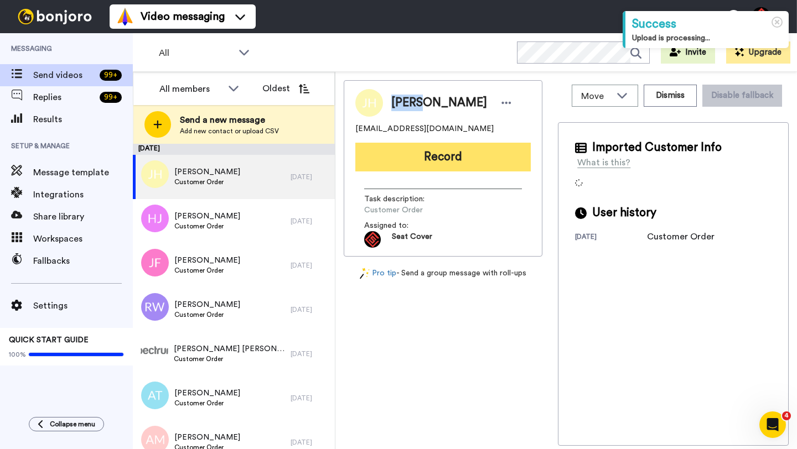
click at [438, 149] on button "Record" at bounding box center [442, 157] width 175 height 29
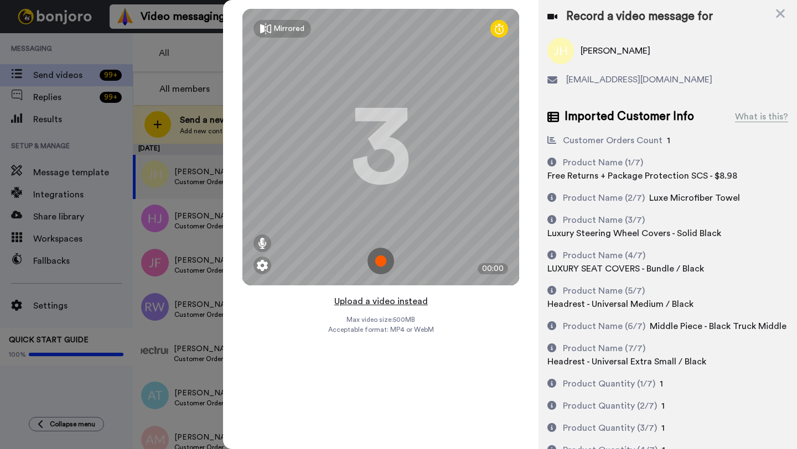
click at [384, 302] on button "Upload a video instead" at bounding box center [381, 301] width 100 height 14
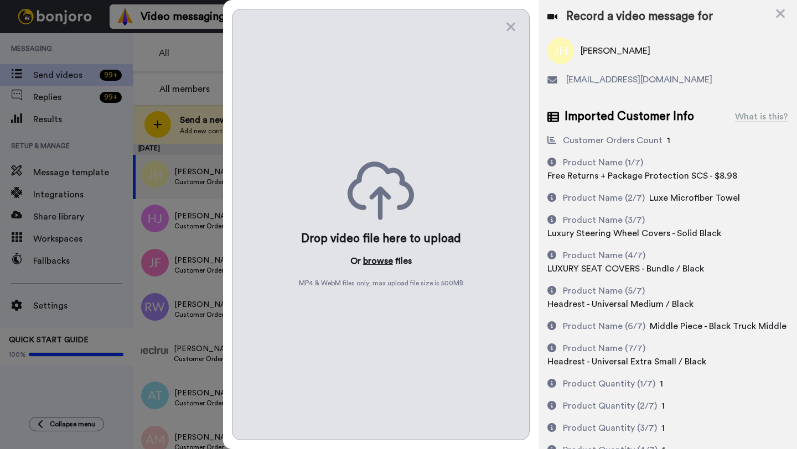
click at [381, 257] on button "browse" at bounding box center [378, 261] width 30 height 13
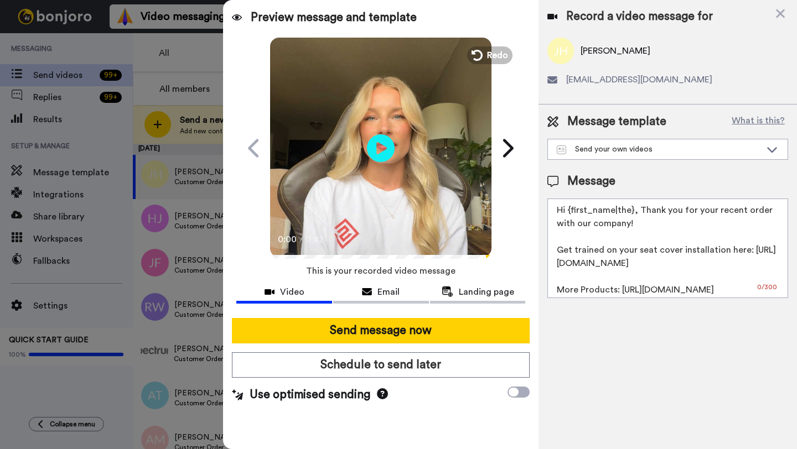
drag, startPoint x: 633, startPoint y: 215, endPoint x: 568, endPoint y: 214, distance: 64.8
click at [568, 214] on textarea "Hi {first_name|the}, Thank you for your recent order with our company! Get trai…" at bounding box center [667, 249] width 241 height 100
paste textarea "Jeard"
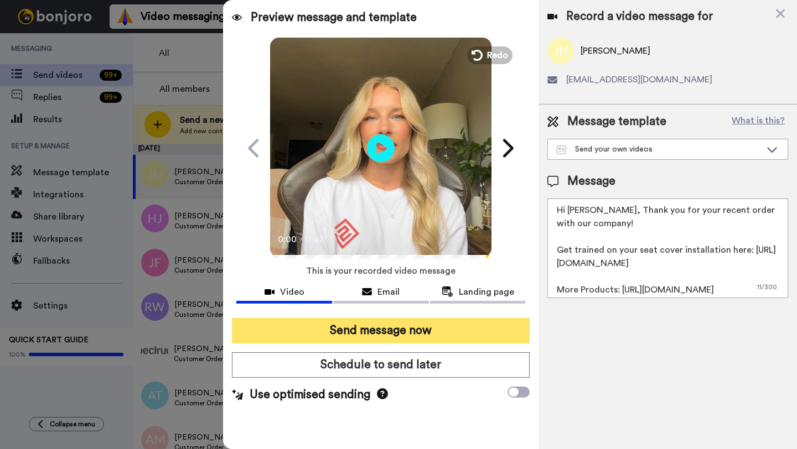
type textarea "Hi [PERSON_NAME], Thank you for your recent order with our company! Get trained…"
click at [425, 333] on button "Send message now" at bounding box center [381, 330] width 298 height 25
